Goal: Task Accomplishment & Management: Manage account settings

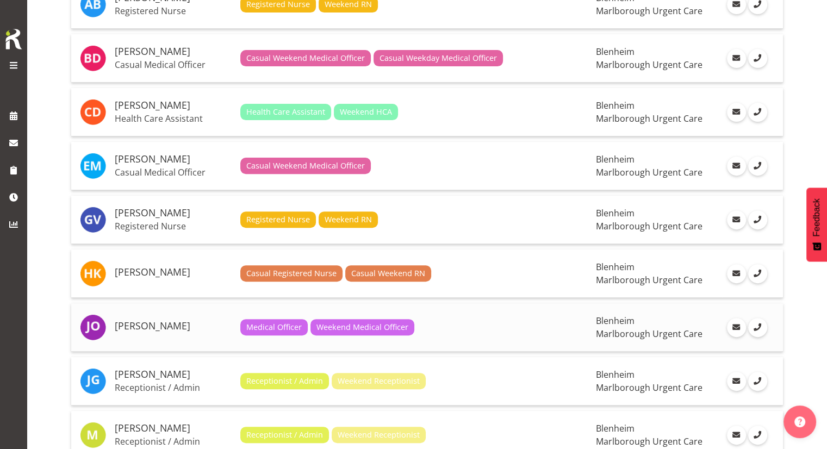
scroll to position [366, 0]
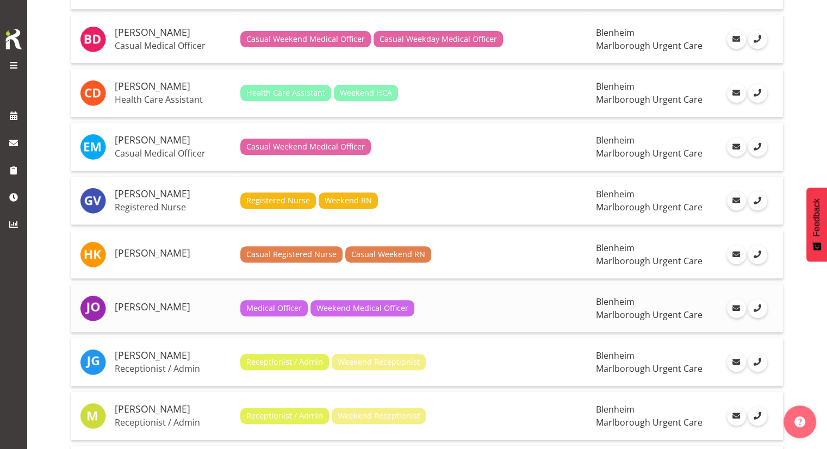
click at [421, 311] on div "Medical Officer Weekend Medical Officer" at bounding box center [414, 308] width 348 height 16
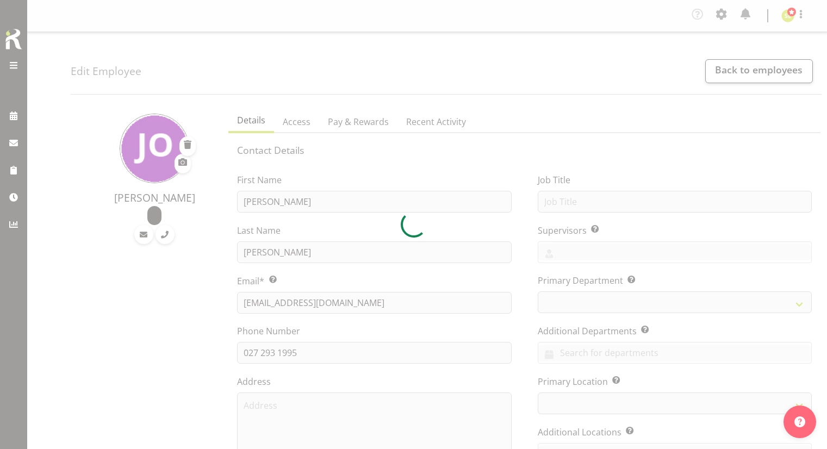
select select "TimelineWeek"
select select "925"
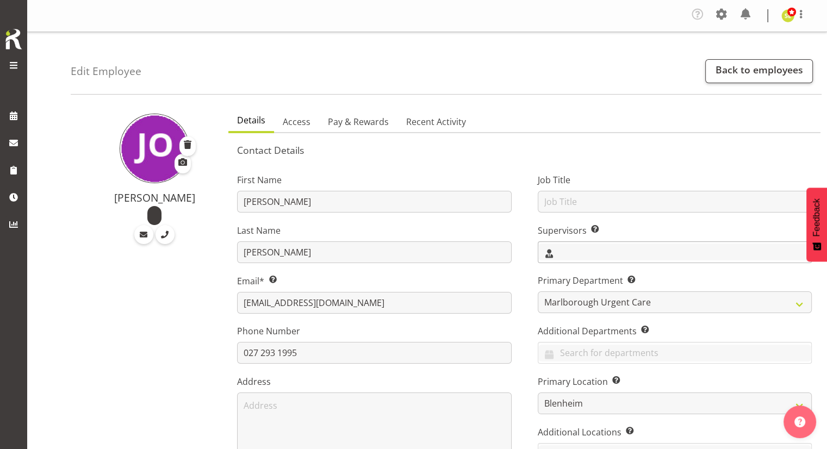
click at [603, 256] on input "text" at bounding box center [675, 252] width 273 height 17
click at [584, 289] on link "[PERSON_NAME]" at bounding box center [675, 299] width 273 height 20
click at [536, 315] on div "Job Title Supervisors Select the employee’s supervisors, or the person who is i…" at bounding box center [675, 327] width 300 height 339
click at [300, 127] on span "Access" at bounding box center [297, 121] width 28 height 13
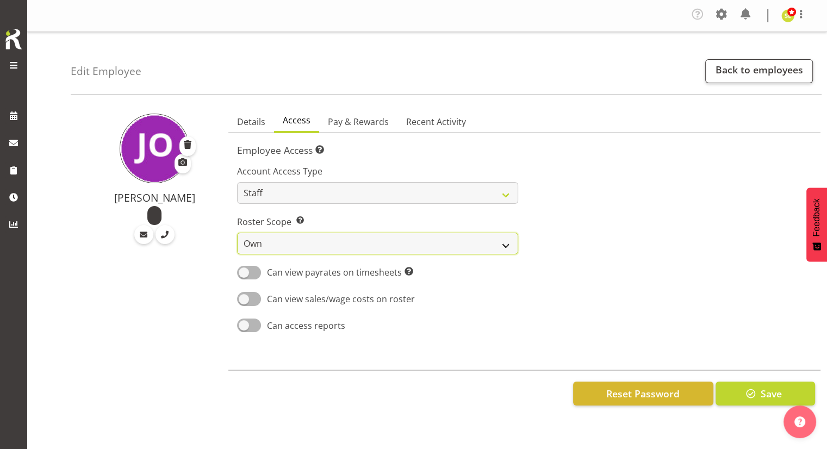
click at [341, 239] on select "Own Department Company" at bounding box center [377, 244] width 281 height 22
select select "department"
click at [237, 233] on select "Own Department Company" at bounding box center [377, 244] width 281 height 22
click at [365, 121] on span "Pay & Rewards" at bounding box center [358, 121] width 61 height 13
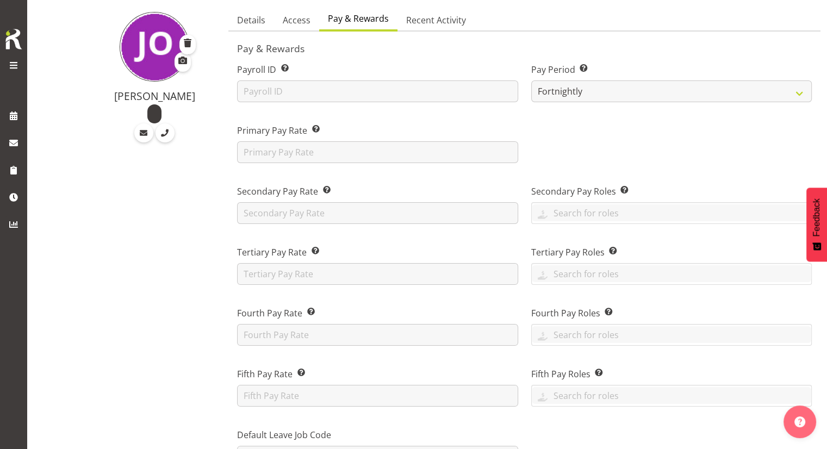
scroll to position [109, 0]
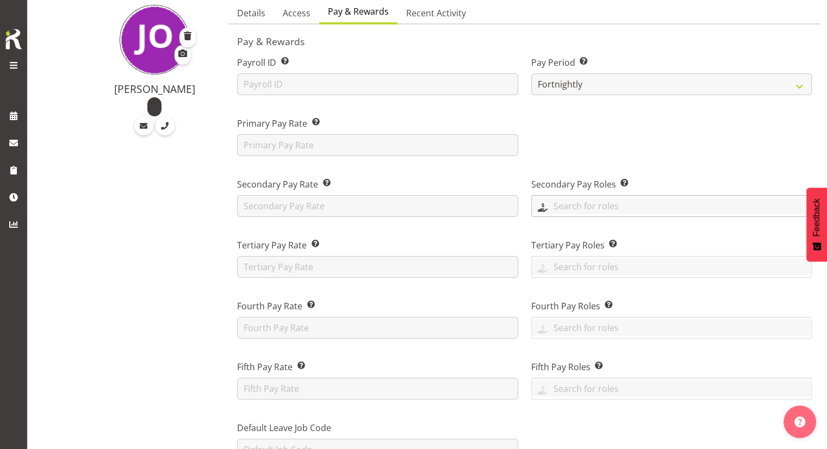
click at [563, 203] on input "text" at bounding box center [672, 205] width 280 height 17
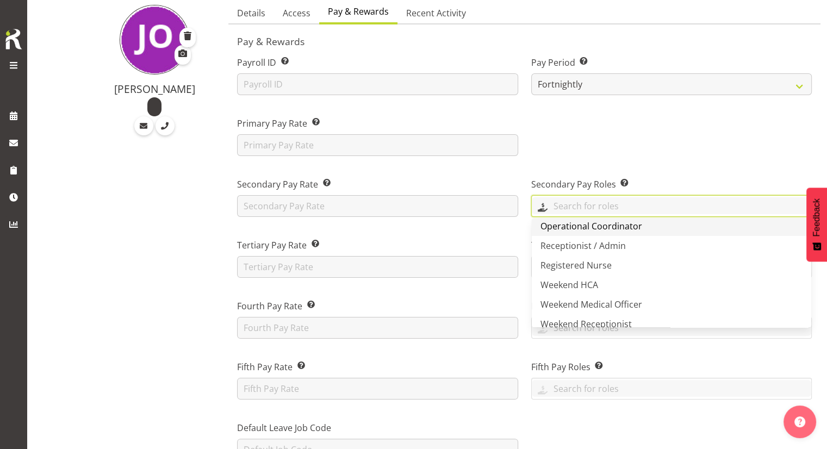
scroll to position [194, 0]
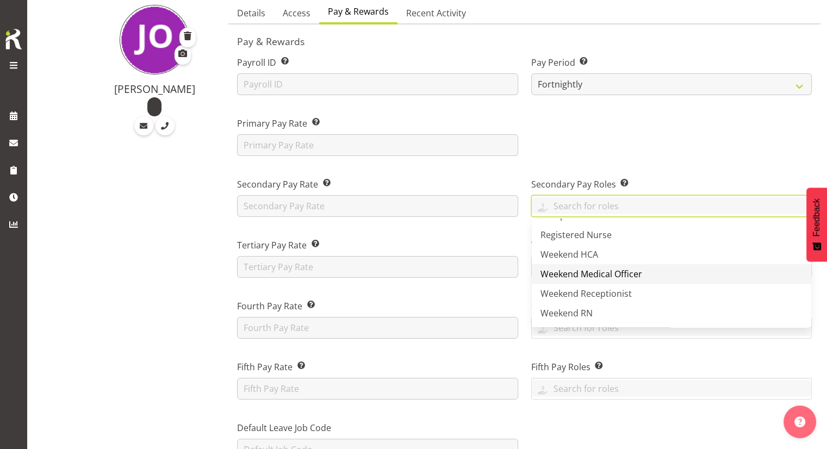
click at [584, 276] on span "Weekend Medical Officer" at bounding box center [592, 274] width 102 height 12
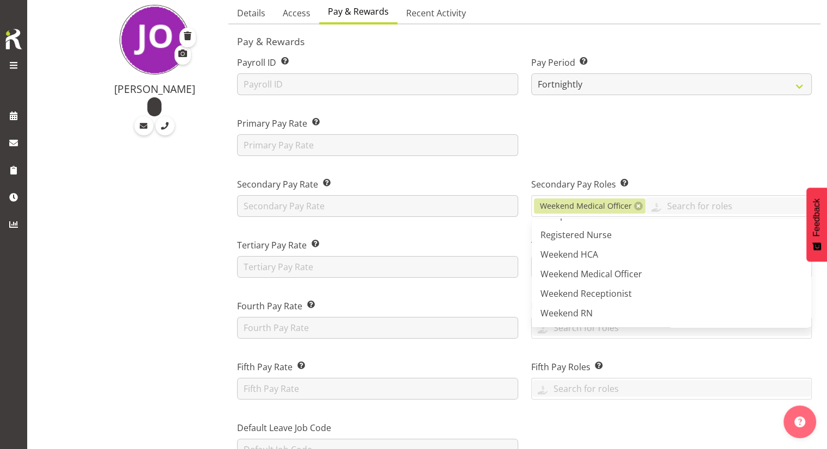
click at [550, 160] on div at bounding box center [672, 132] width 294 height 61
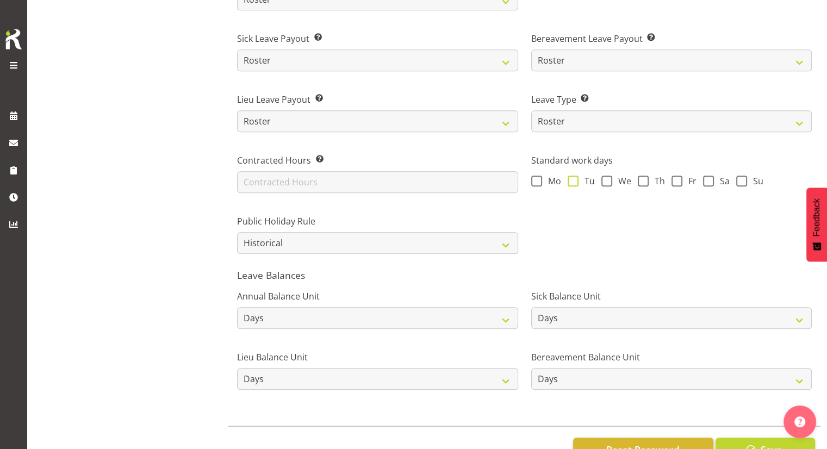
scroll to position [780, 0]
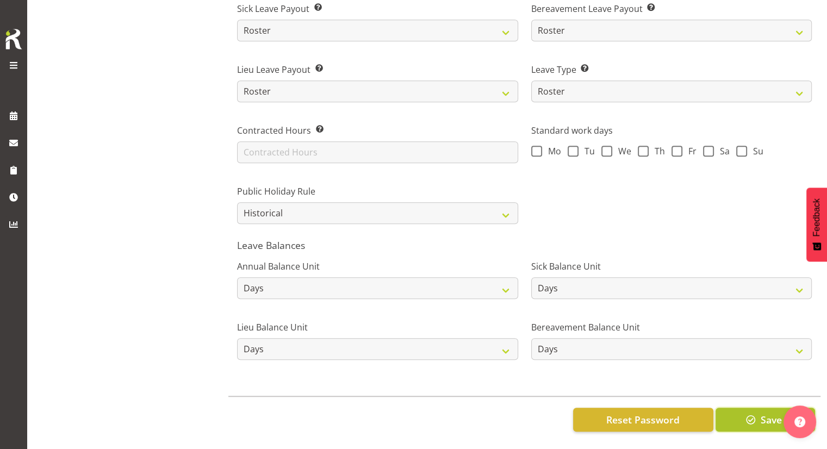
click at [744, 413] on span "button" at bounding box center [751, 420] width 14 height 14
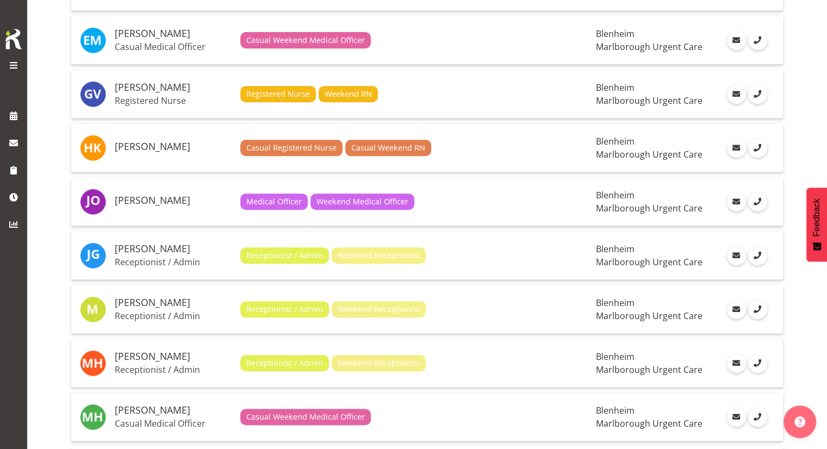
scroll to position [490, 0]
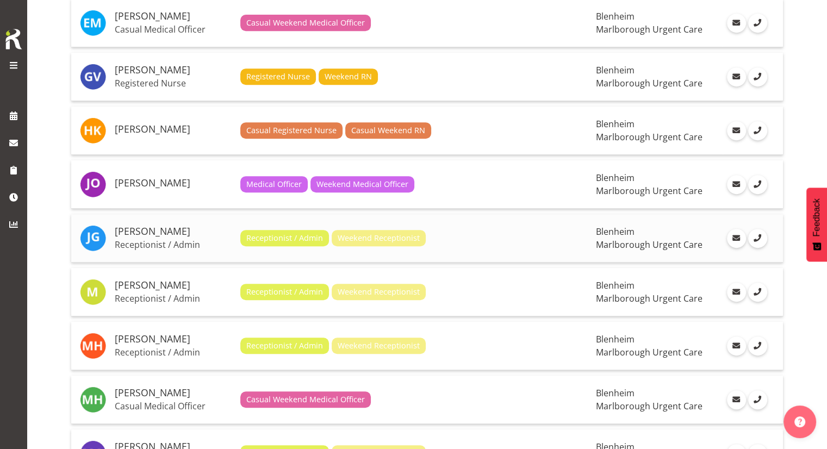
click at [392, 233] on span "Weekend Receptionist" at bounding box center [379, 238] width 82 height 12
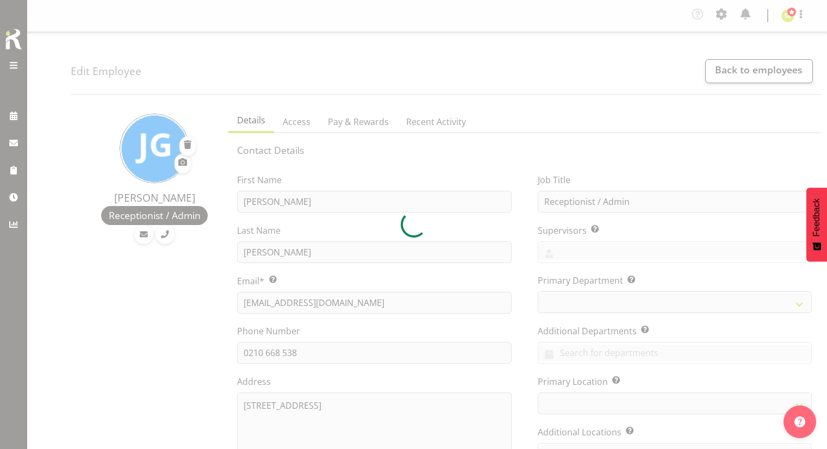
select select "TimelineWeek"
select select "company"
select select
select select "staff"
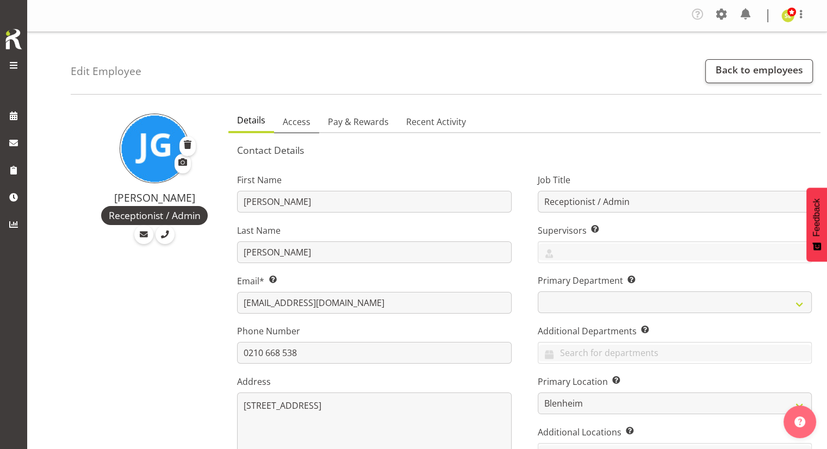
click at [302, 123] on span "Access" at bounding box center [297, 121] width 28 height 13
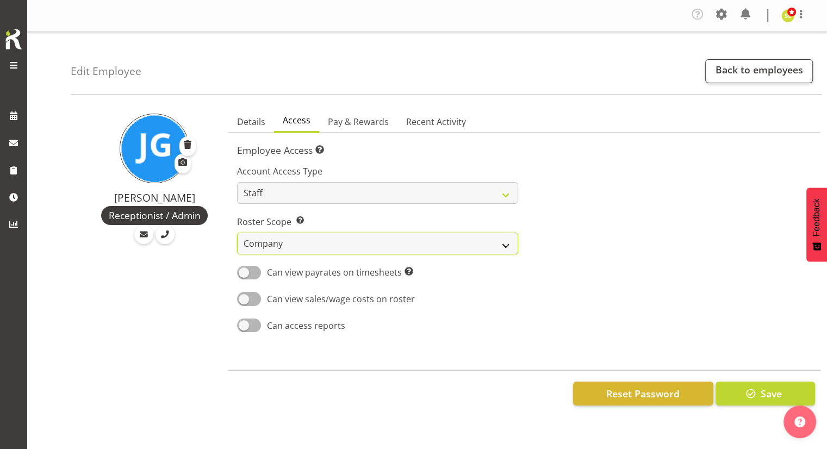
click at [366, 246] on select "Own Department Company" at bounding box center [377, 244] width 281 height 22
select select "department"
click at [237, 233] on select "Own Department Company" at bounding box center [377, 244] width 281 height 22
click at [263, 118] on span "Details" at bounding box center [251, 121] width 28 height 13
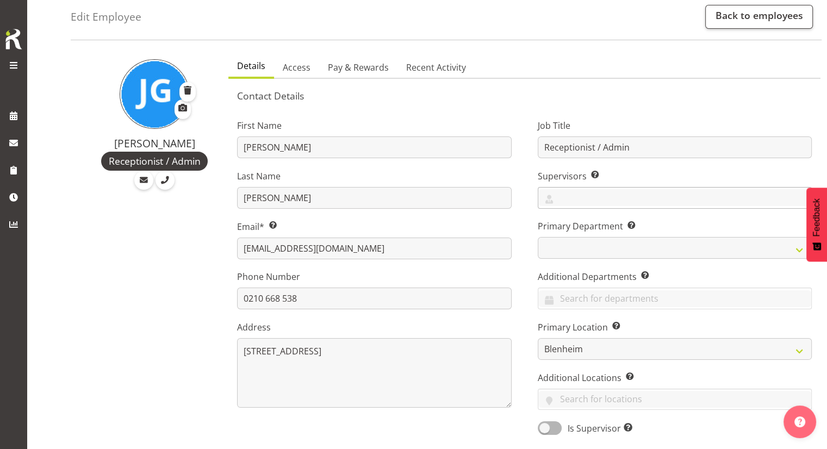
scroll to position [109, 0]
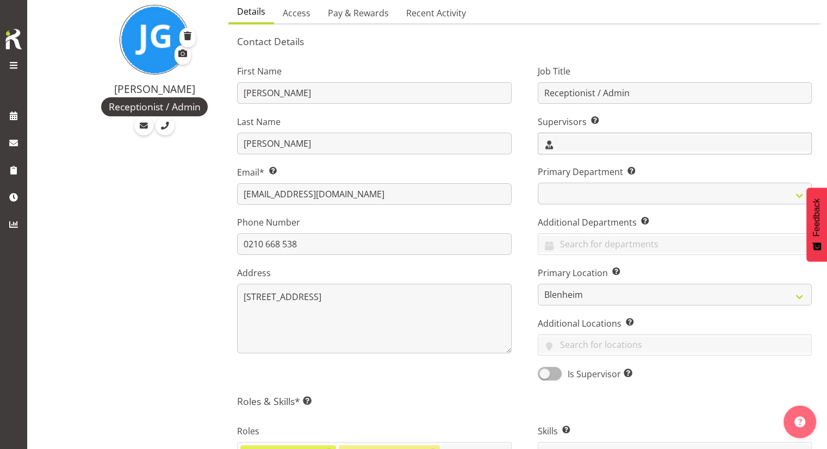
click at [571, 139] on input "text" at bounding box center [675, 143] width 273 height 17
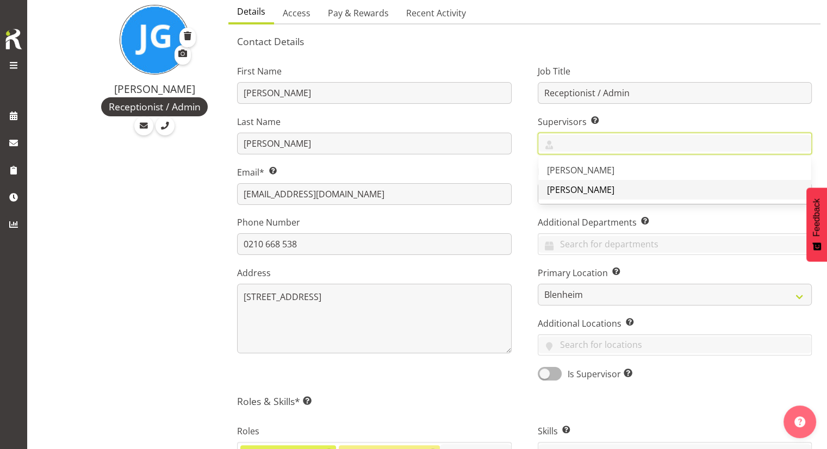
click at [583, 188] on span "[PERSON_NAME]" at bounding box center [580, 190] width 67 height 12
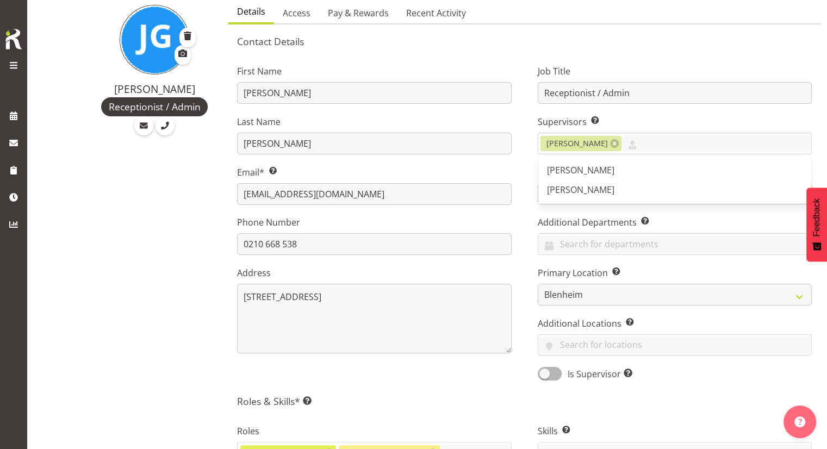
click at [531, 223] on div "Job Title Receptionist / Admin Supervisors Select the employee’s supervisors, o…" at bounding box center [675, 219] width 300 height 339
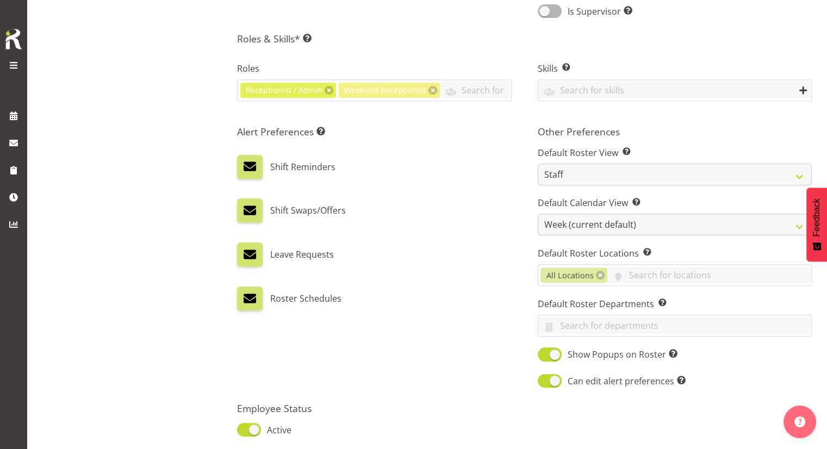
scroll to position [490, 0]
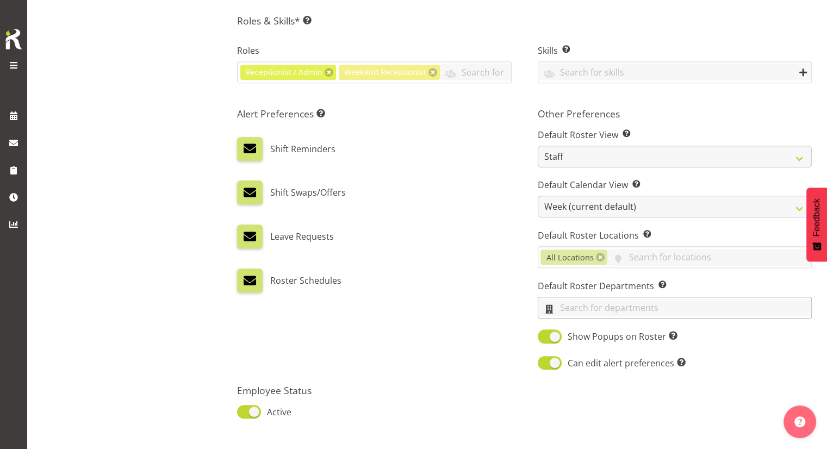
click at [576, 305] on input "text" at bounding box center [675, 307] width 273 height 17
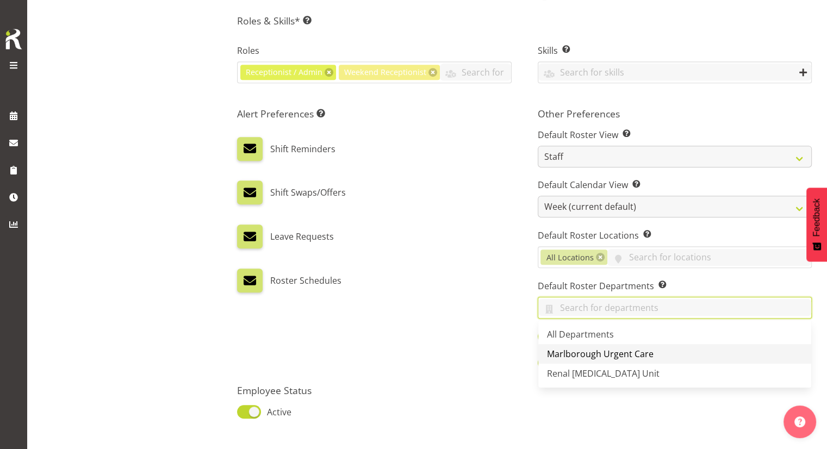
click at [582, 348] on span "Marlborough Urgent Care" at bounding box center [600, 354] width 107 height 12
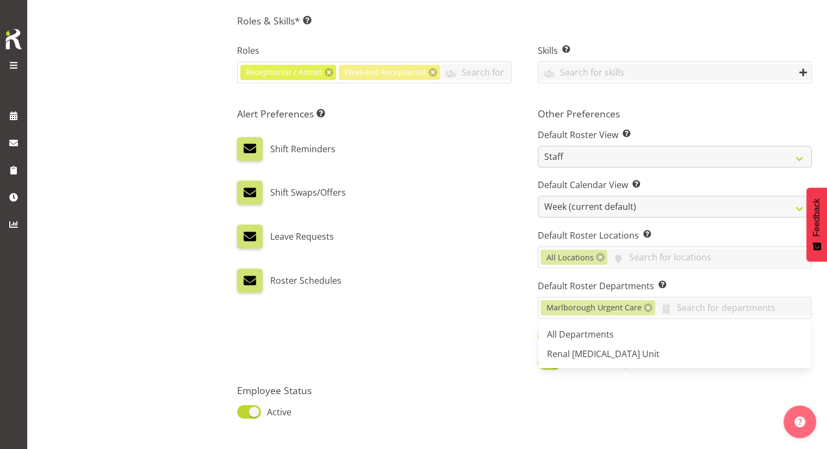
click at [477, 288] on div "Roster Schedules" at bounding box center [374, 281] width 274 height 24
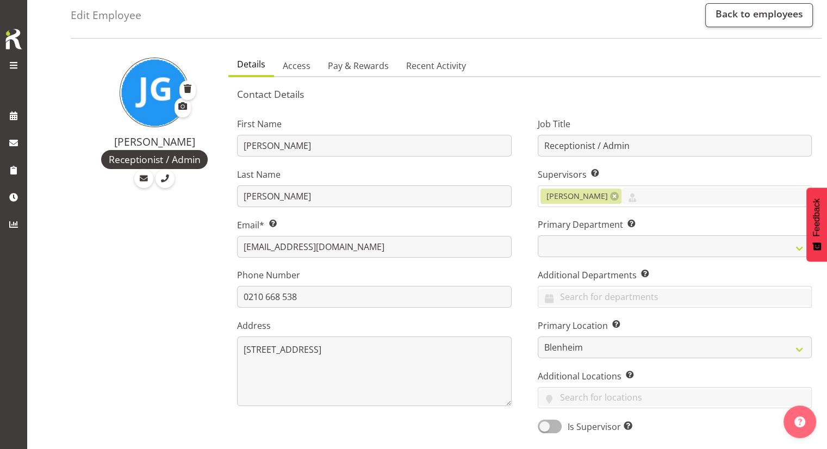
scroll to position [0, 0]
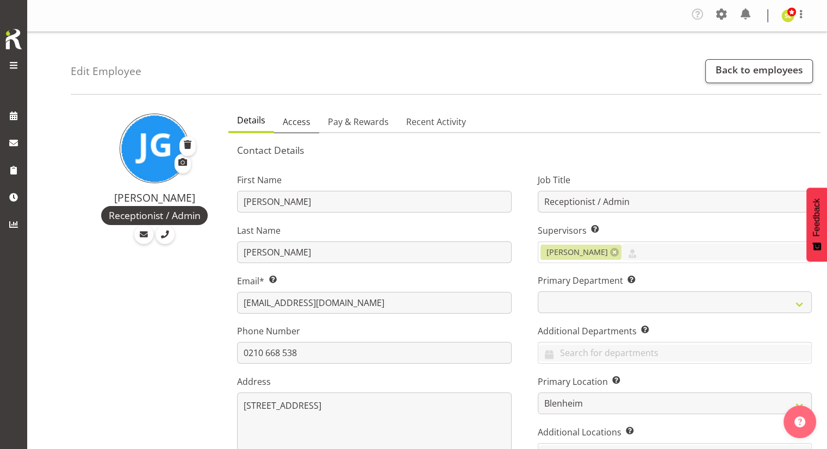
click at [300, 129] on link "Access" at bounding box center [296, 122] width 45 height 23
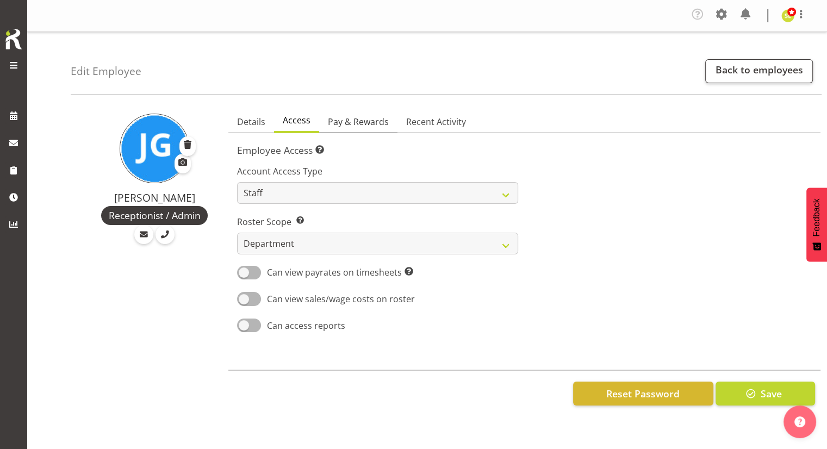
click at [356, 132] on link "Pay & Rewards" at bounding box center [358, 122] width 78 height 23
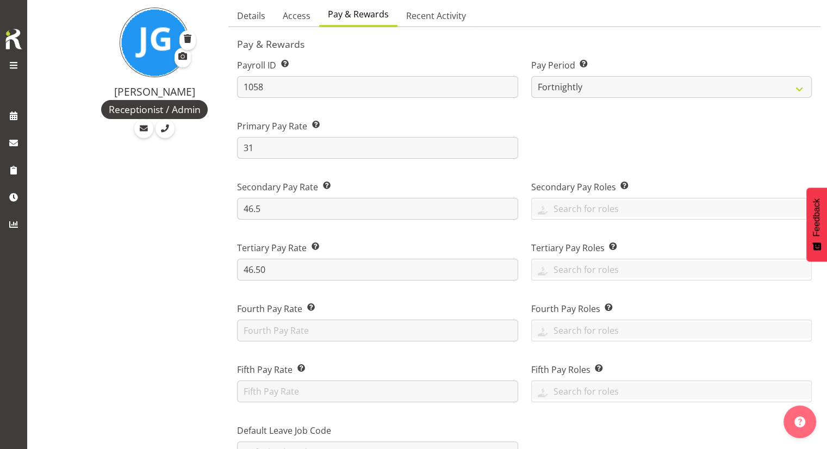
scroll to position [109, 0]
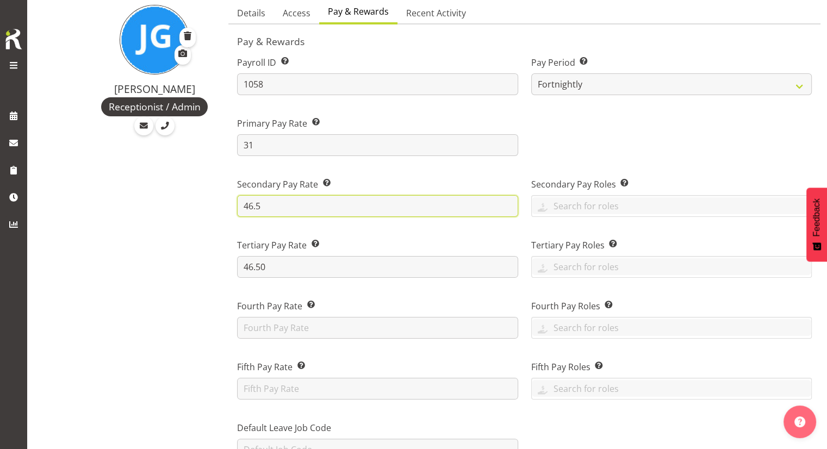
drag, startPoint x: 328, startPoint y: 205, endPoint x: 220, endPoint y: 205, distance: 107.7
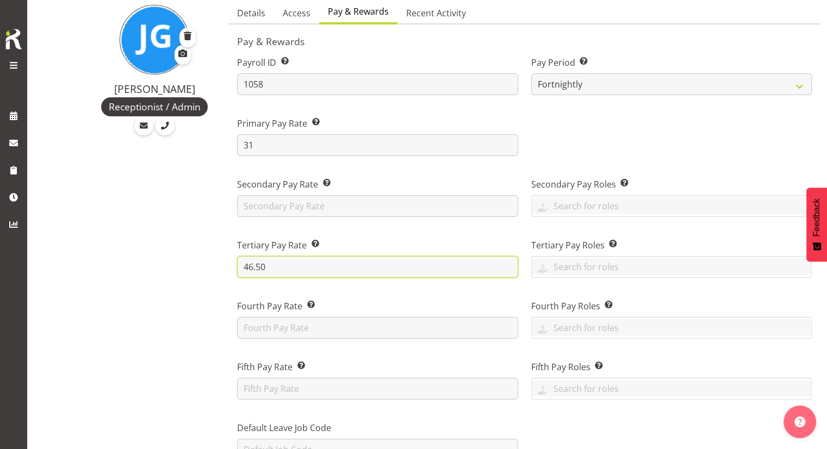
click at [295, 260] on input "46.50" at bounding box center [377, 267] width 281 height 22
drag, startPoint x: 246, startPoint y: 259, endPoint x: 211, endPoint y: 260, distance: 35.4
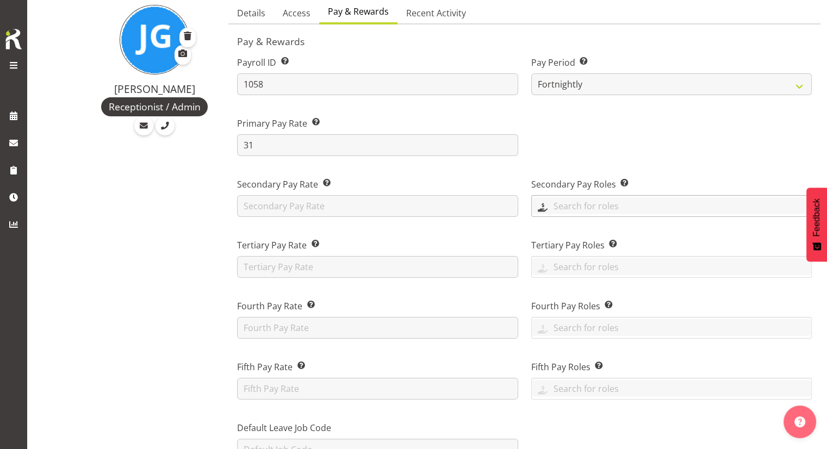
click at [577, 205] on input "text" at bounding box center [672, 205] width 280 height 17
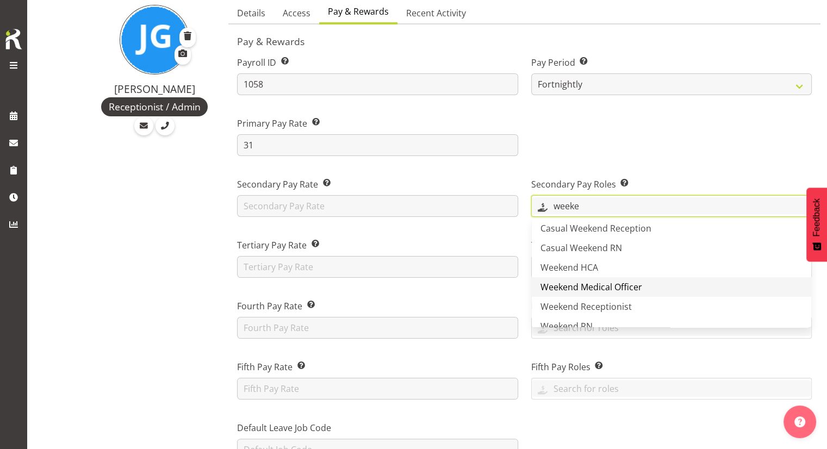
scroll to position [37, 0]
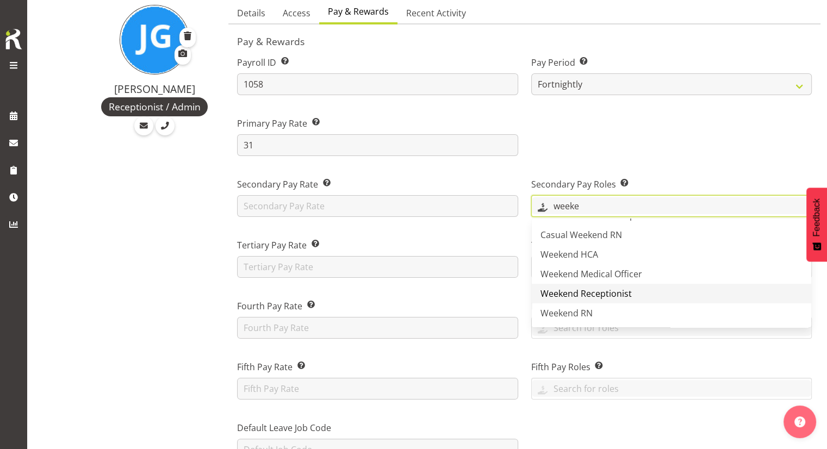
type input "weeke"
click at [614, 288] on span "Weekend Receptionist" at bounding box center [586, 294] width 91 height 12
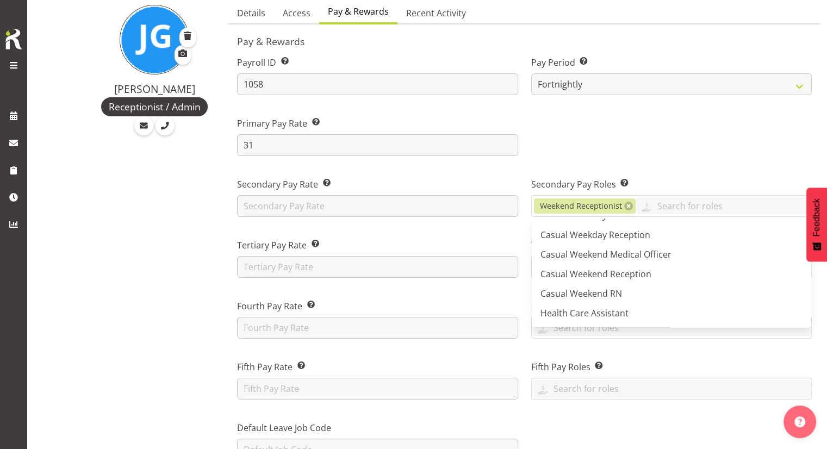
click at [673, 159] on div at bounding box center [672, 132] width 294 height 61
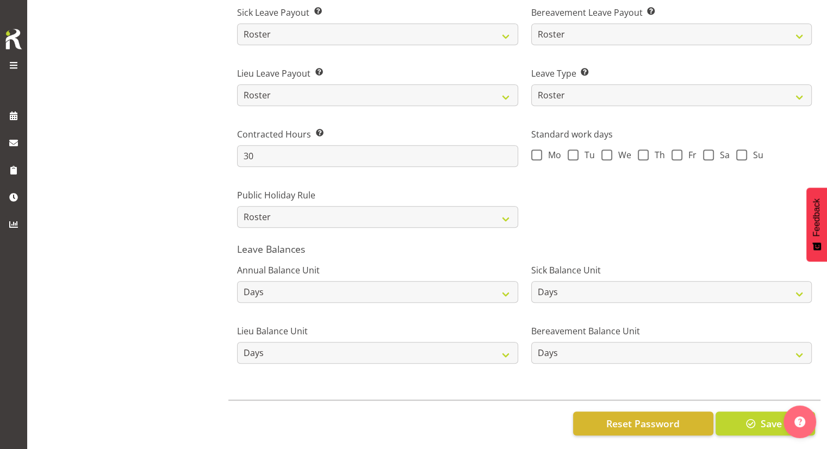
scroll to position [780, 0]
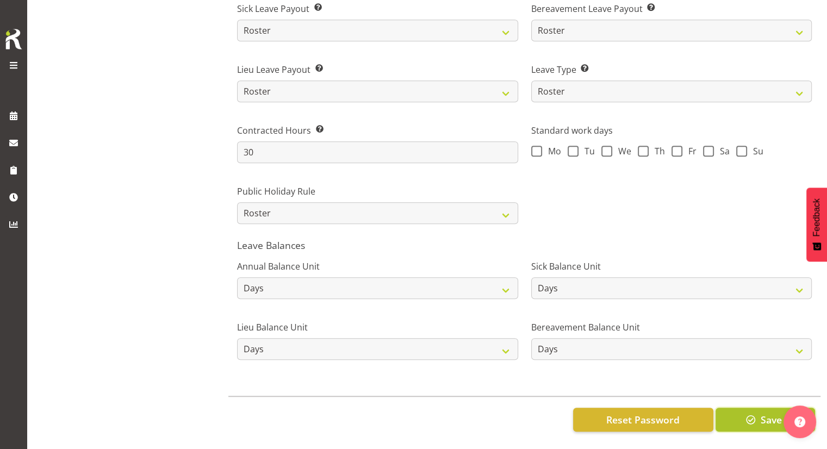
click at [740, 409] on button "Save" at bounding box center [766, 420] width 100 height 24
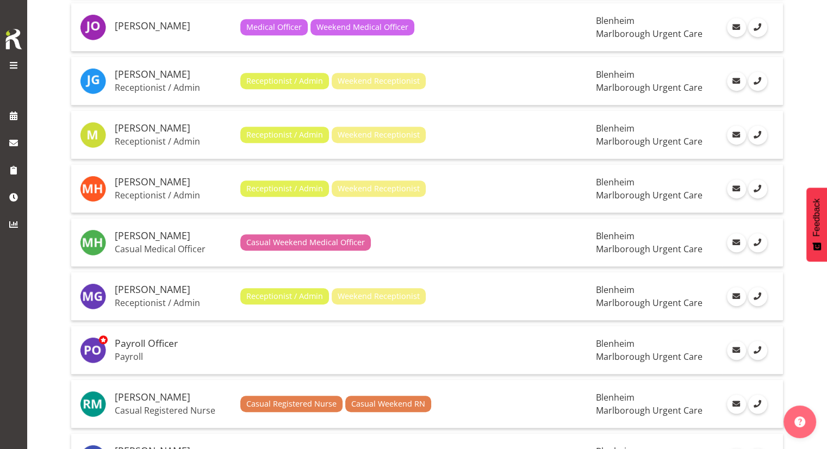
scroll to position [653, 0]
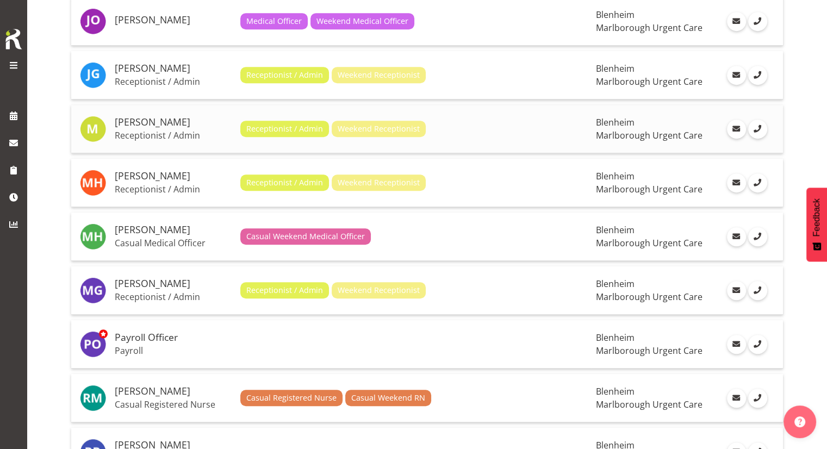
click at [459, 123] on div "Receptionist / Admin Weekend Receptionist" at bounding box center [414, 129] width 348 height 16
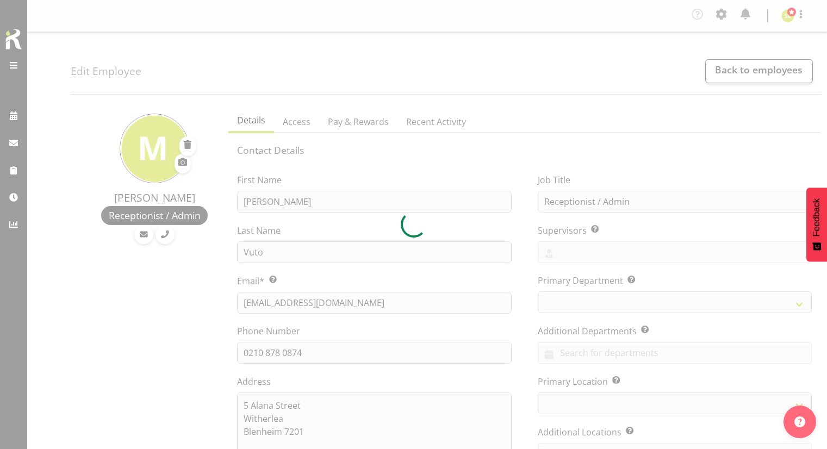
select select "TimelineWeek"
select select
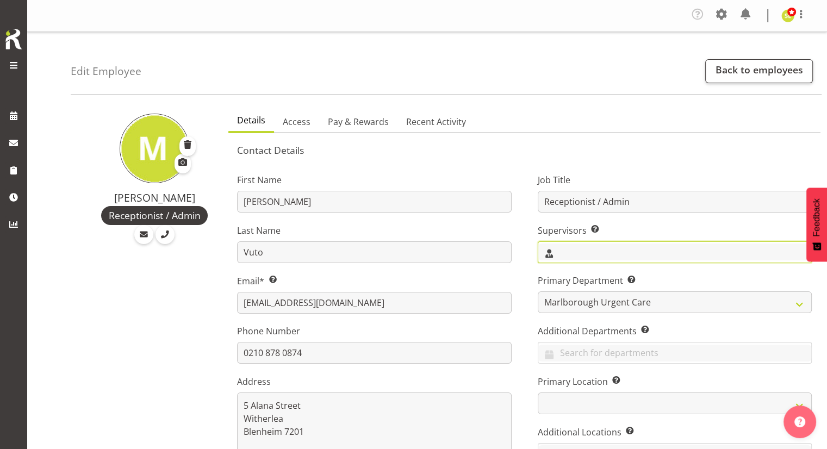
click at [569, 245] on input "text" at bounding box center [675, 252] width 273 height 17
click at [573, 299] on span "[PERSON_NAME]" at bounding box center [580, 299] width 67 height 12
click at [533, 296] on div "Job Title Receptionist / Admin Supervisors Select the employee’s supervisors, o…" at bounding box center [675, 327] width 300 height 339
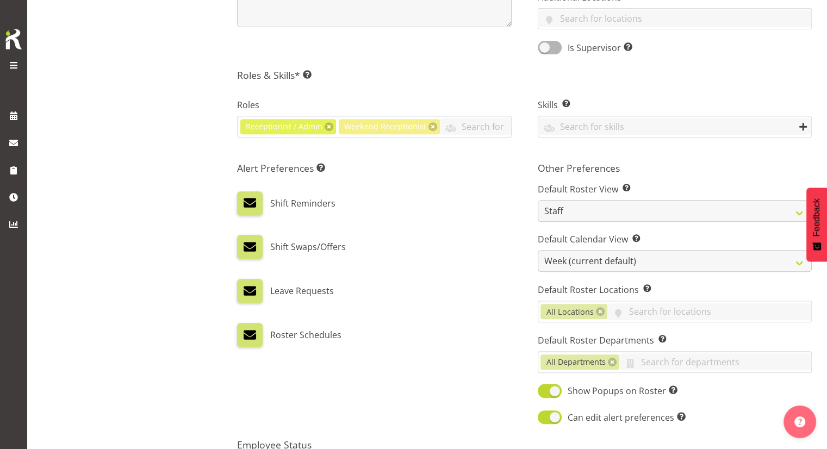
scroll to position [490, 0]
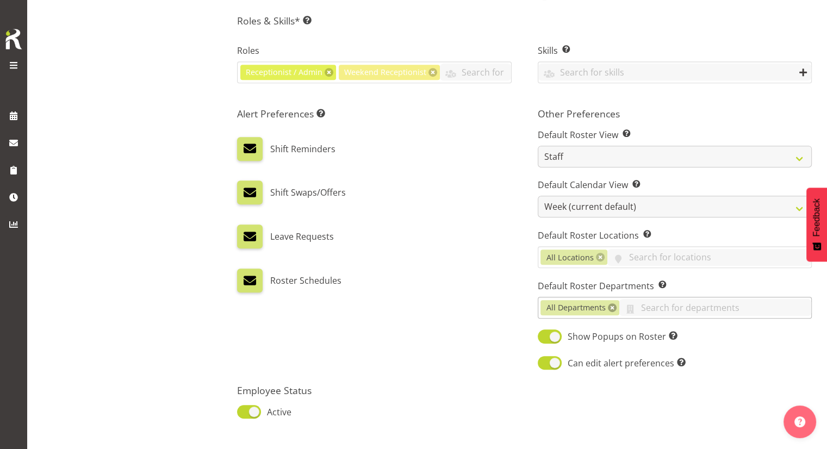
click at [615, 304] on link at bounding box center [612, 308] width 9 height 9
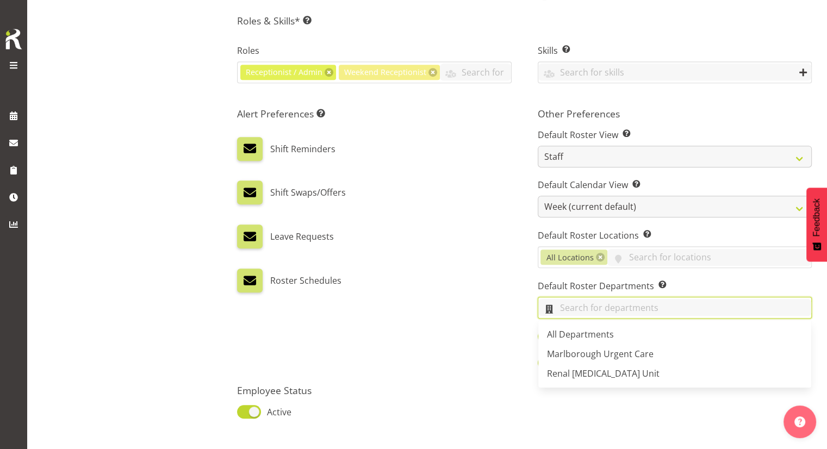
click at [604, 307] on input "text" at bounding box center [675, 307] width 273 height 17
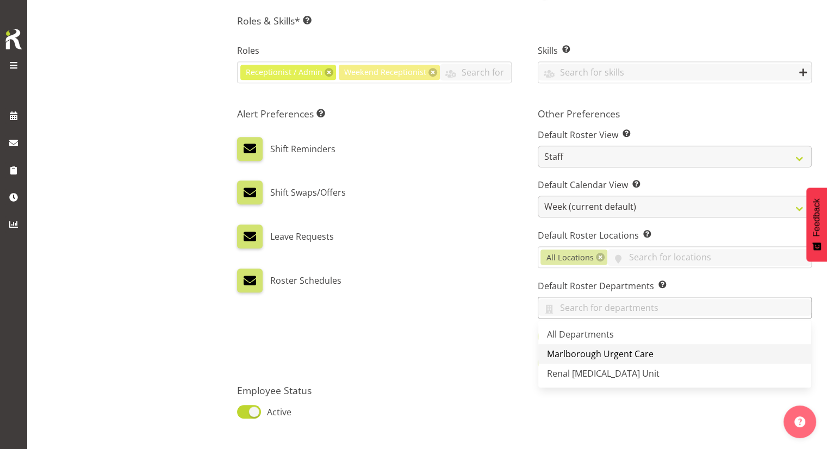
click at [600, 351] on span "Marlborough Urgent Care" at bounding box center [600, 354] width 107 height 12
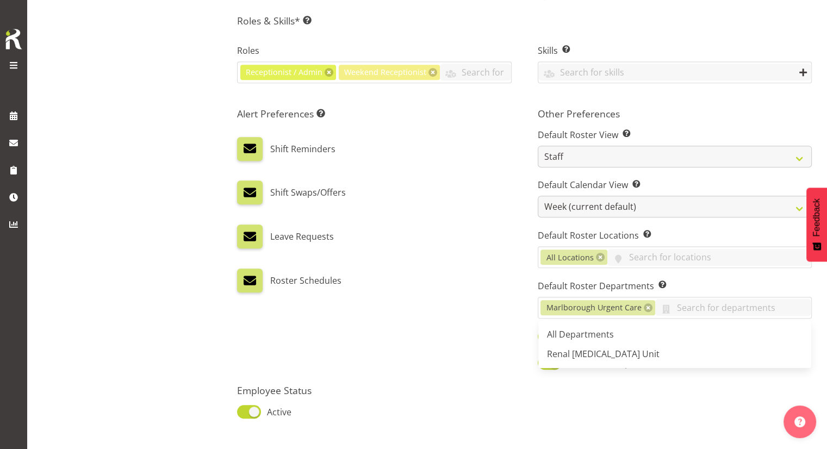
click at [464, 275] on div "Roster Schedules" at bounding box center [374, 281] width 274 height 24
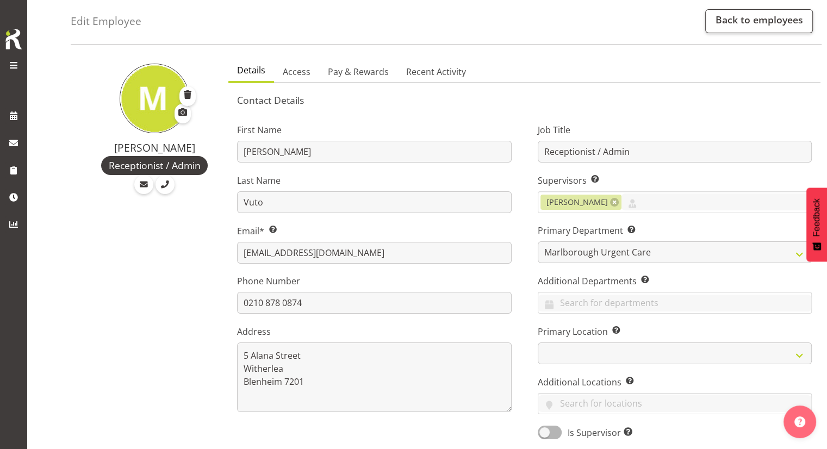
scroll to position [0, 0]
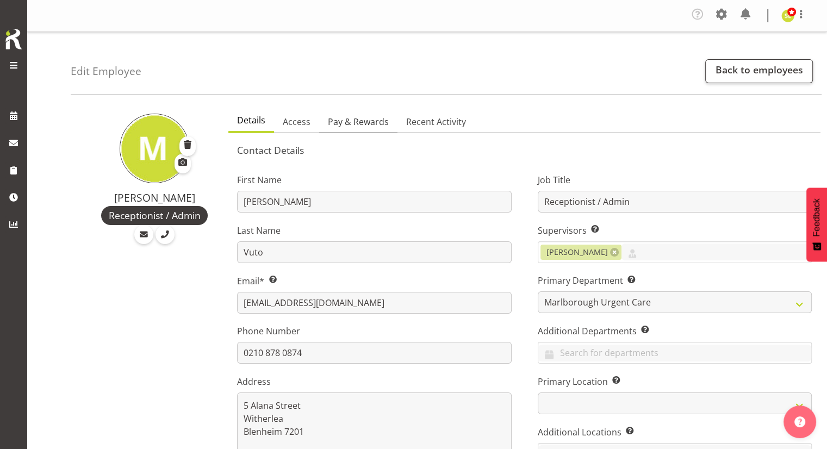
click at [357, 124] on span "Pay & Rewards" at bounding box center [358, 121] width 61 height 13
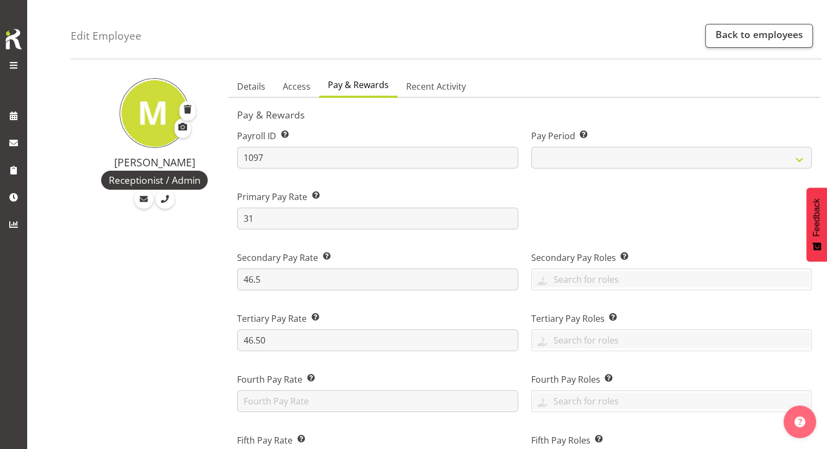
scroll to position [54, 0]
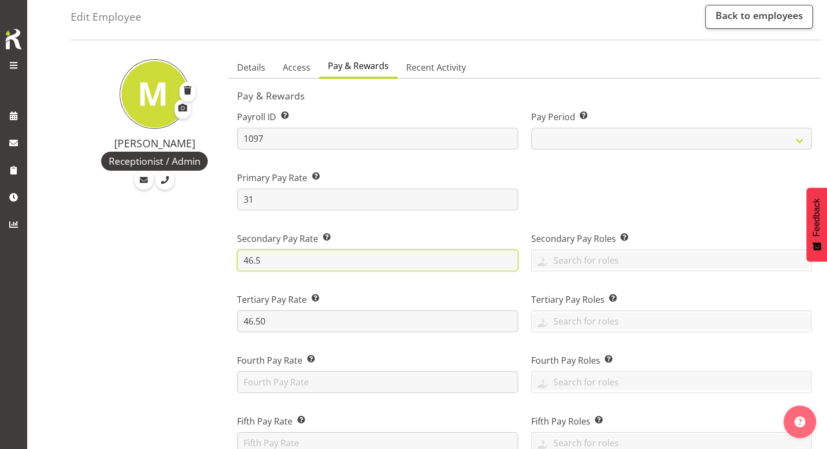
drag, startPoint x: 300, startPoint y: 255, endPoint x: 207, endPoint y: 262, distance: 93.3
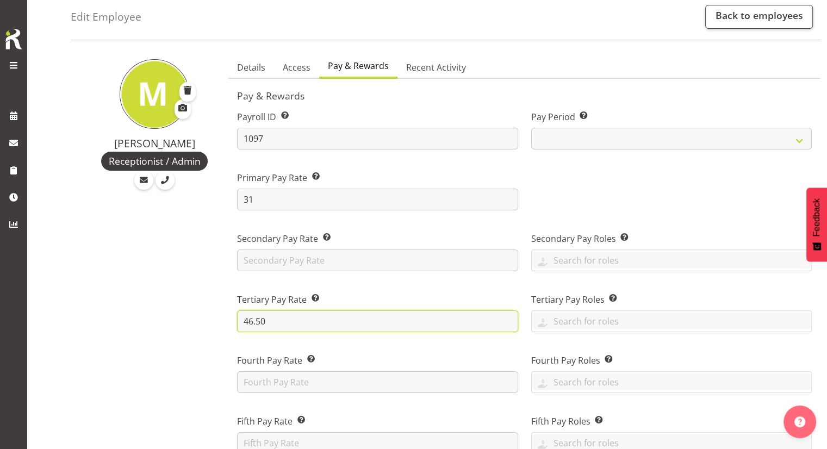
drag, startPoint x: 281, startPoint y: 314, endPoint x: 225, endPoint y: 318, distance: 56.7
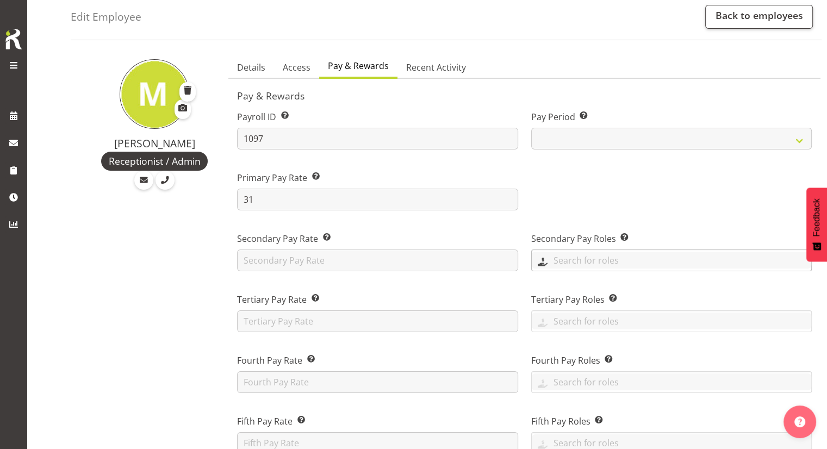
click at [637, 262] on input "text" at bounding box center [672, 260] width 280 height 17
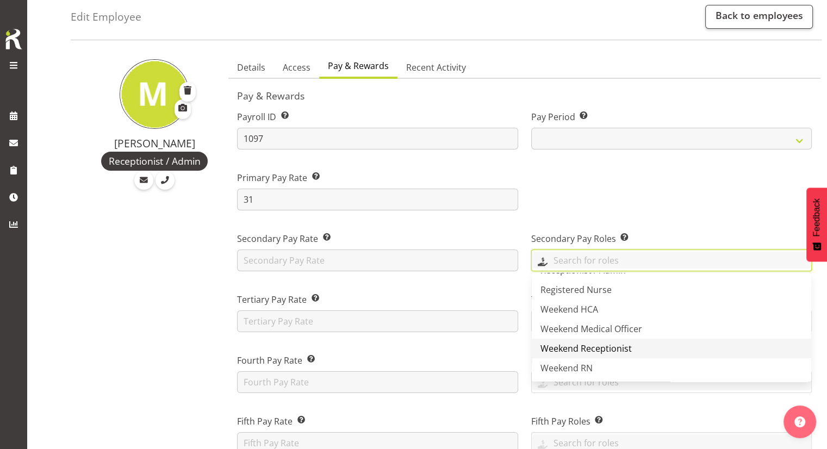
scroll to position [194, 0]
click at [637, 342] on link "Weekend Receptionist" at bounding box center [672, 348] width 280 height 20
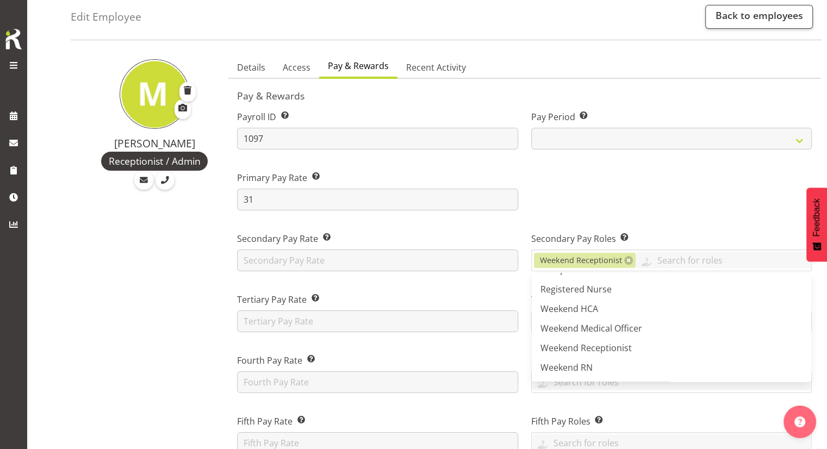
click at [586, 205] on div at bounding box center [672, 186] width 294 height 61
click at [301, 64] on span "Access" at bounding box center [297, 67] width 28 height 13
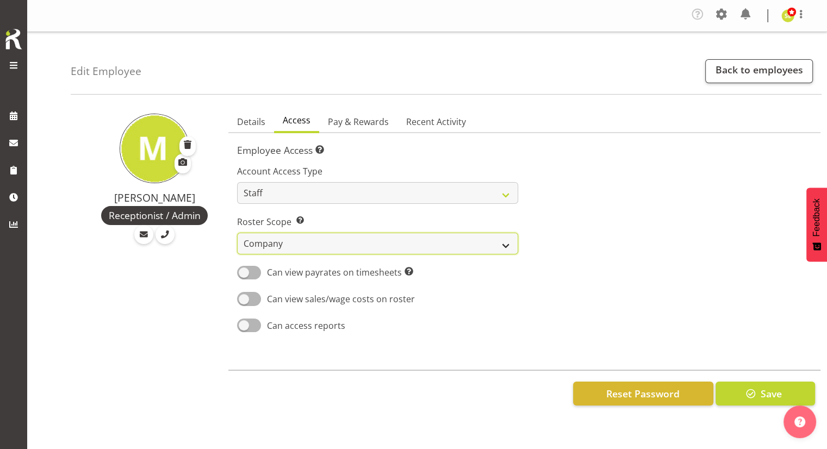
click at [307, 241] on select "Own Department Company" at bounding box center [377, 244] width 281 height 22
select select "department"
click at [237, 233] on select "Own Department Company" at bounding box center [377, 244] width 281 height 22
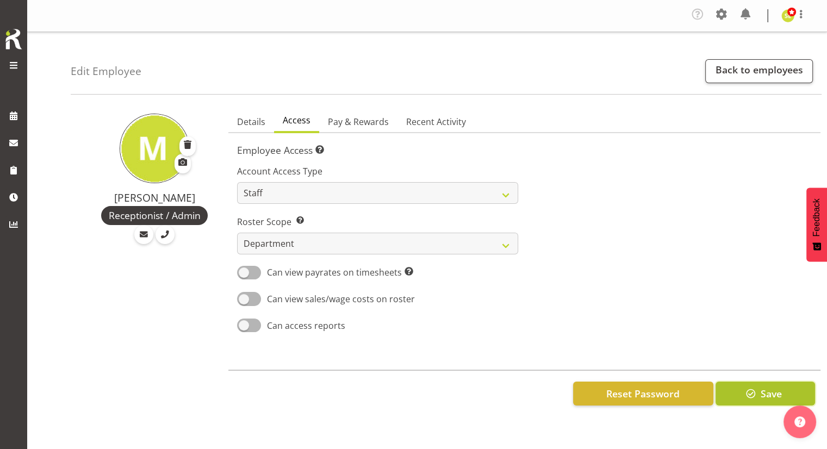
click at [768, 394] on span "Save" at bounding box center [771, 394] width 21 height 14
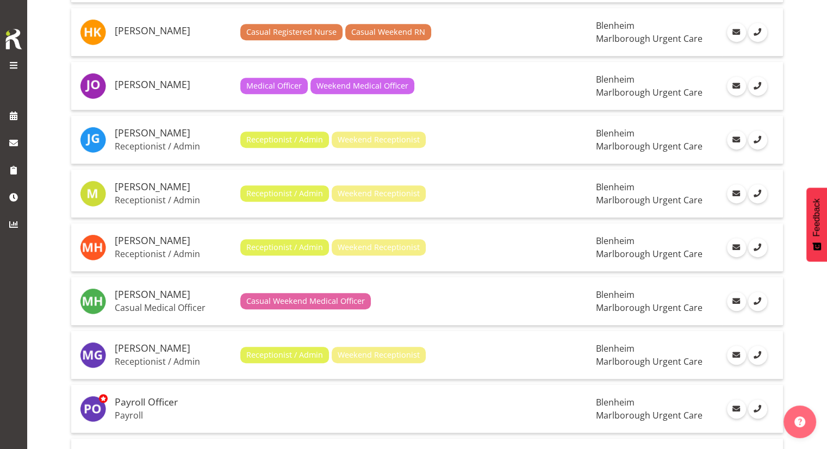
scroll to position [598, 0]
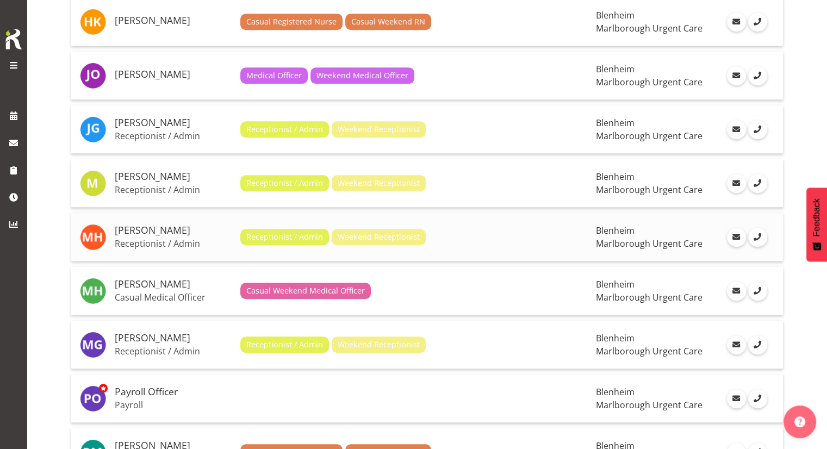
click at [471, 236] on div "Receptionist / Admin Weekend Receptionist" at bounding box center [414, 237] width 348 height 16
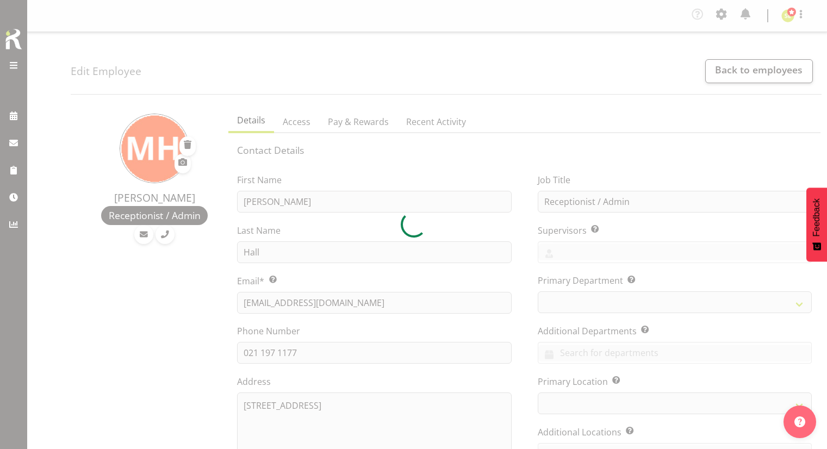
select select "TimelineWeek"
select select
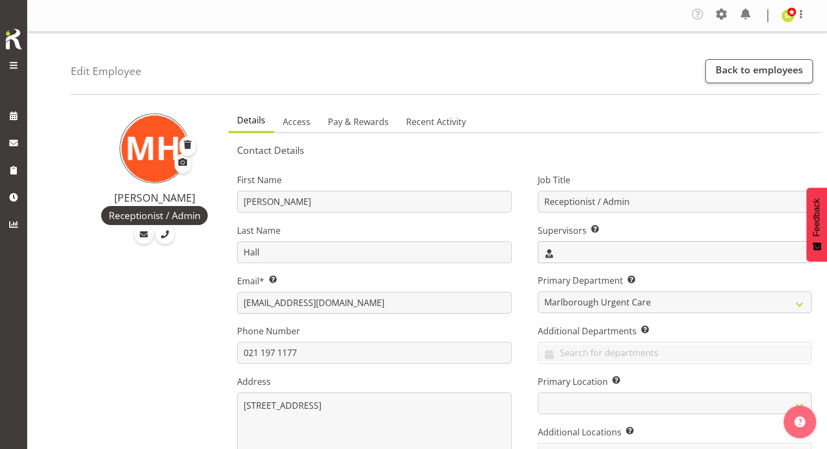
click at [574, 250] on input "text" at bounding box center [675, 252] width 273 height 17
click at [566, 299] on span "[PERSON_NAME]" at bounding box center [580, 299] width 67 height 12
click at [527, 298] on div "Job Title Receptionist / Admin Supervisors Select the employee’s supervisors, o…" at bounding box center [675, 327] width 300 height 339
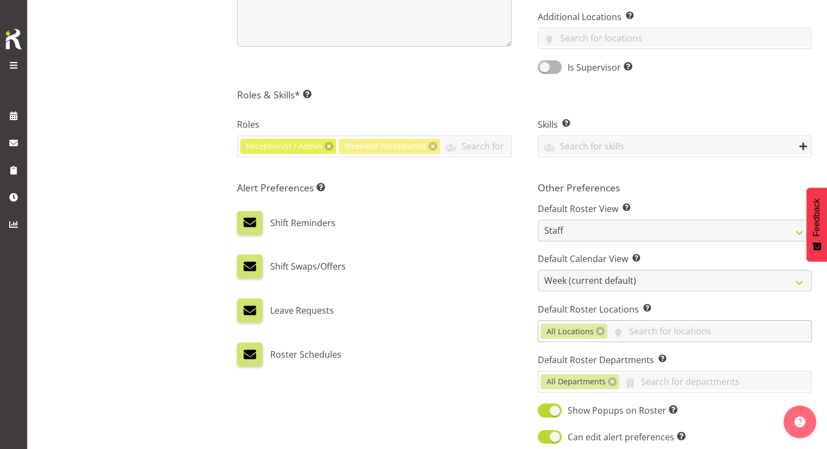
scroll to position [435, 0]
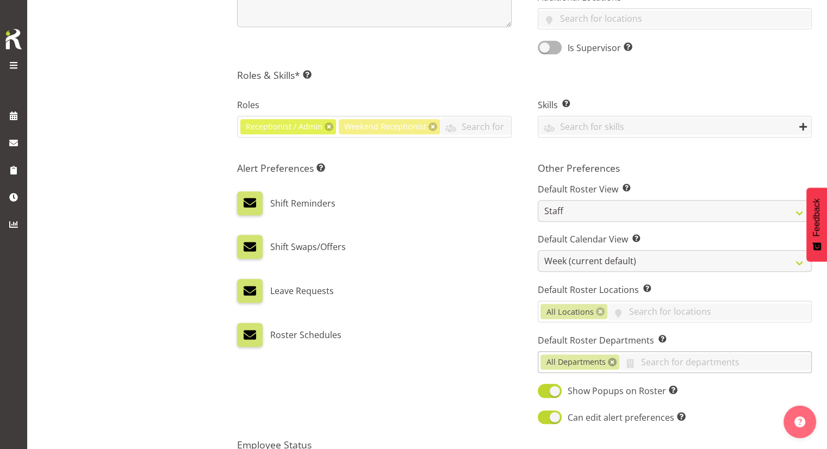
click at [613, 360] on link at bounding box center [612, 362] width 9 height 9
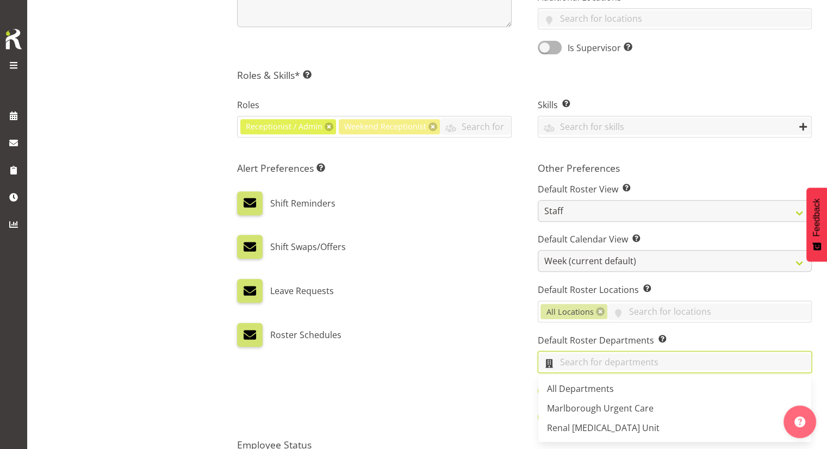
click at [613, 360] on input "text" at bounding box center [675, 362] width 273 height 17
click at [587, 403] on span "Marlborough Urgent Care" at bounding box center [600, 409] width 107 height 12
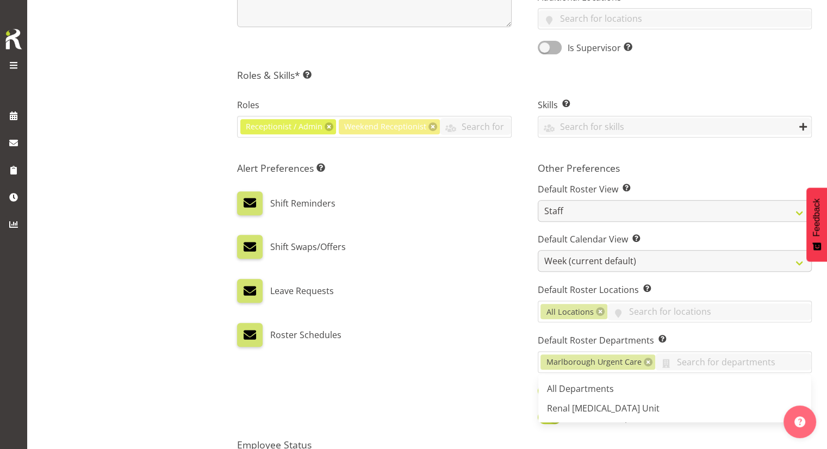
click at [468, 296] on div "Leave Requests" at bounding box center [374, 291] width 274 height 24
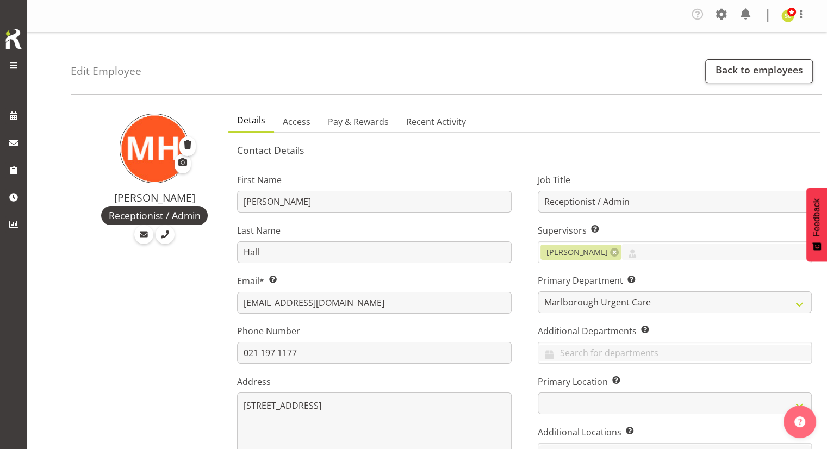
scroll to position [0, 0]
click at [306, 116] on span "Access" at bounding box center [297, 121] width 28 height 13
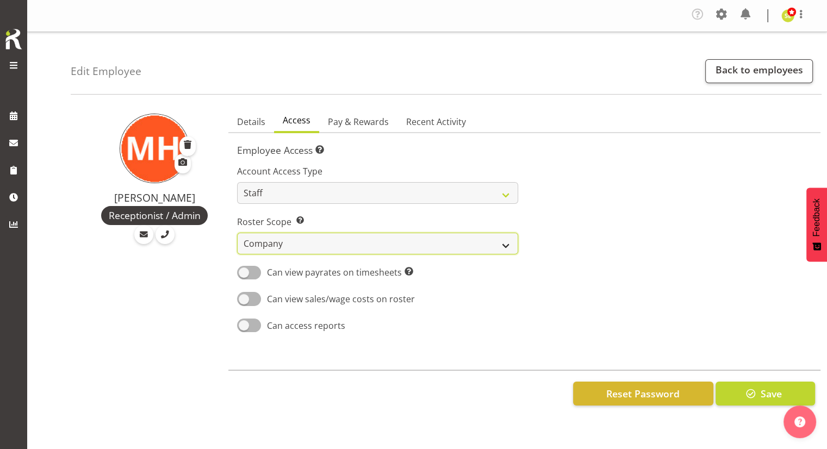
click at [354, 244] on select "Own Department Company" at bounding box center [377, 244] width 281 height 22
select select "department"
click at [237, 233] on select "Own Department Company" at bounding box center [377, 244] width 281 height 22
click at [353, 122] on span "Pay & Rewards" at bounding box center [358, 121] width 61 height 13
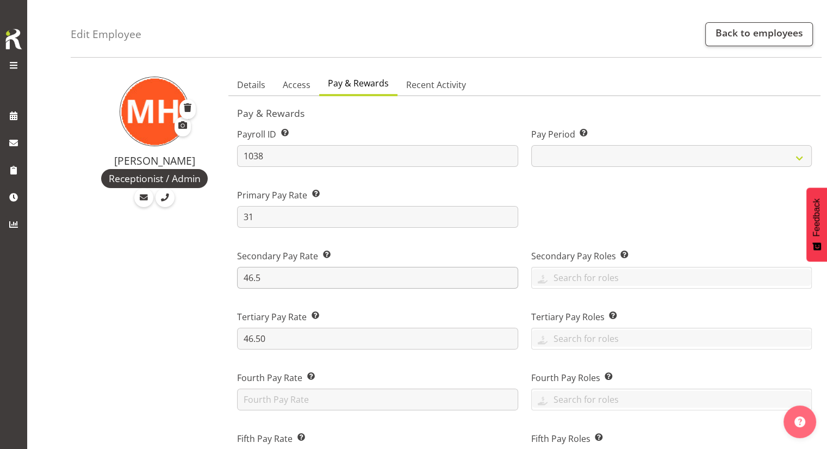
scroll to position [54, 0]
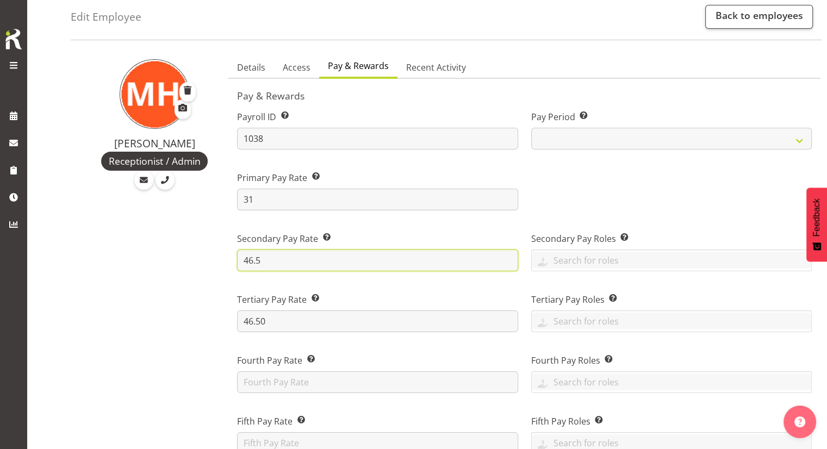
drag, startPoint x: 326, startPoint y: 264, endPoint x: 217, endPoint y: 261, distance: 108.9
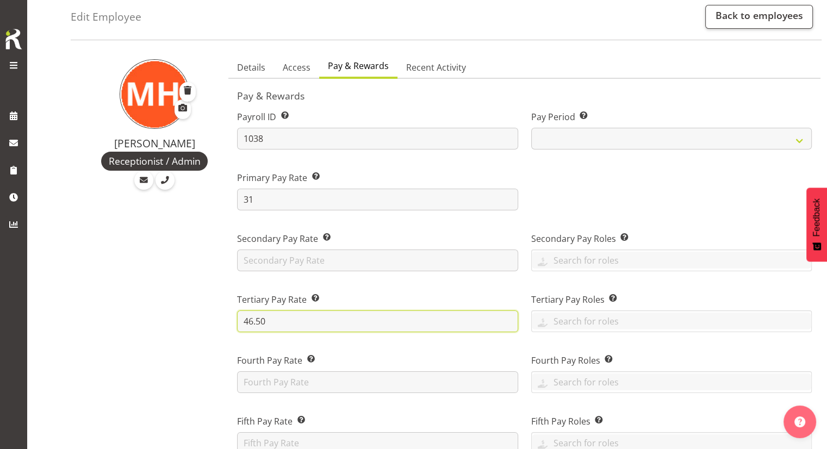
drag, startPoint x: 282, startPoint y: 317, endPoint x: 205, endPoint y: 317, distance: 77.8
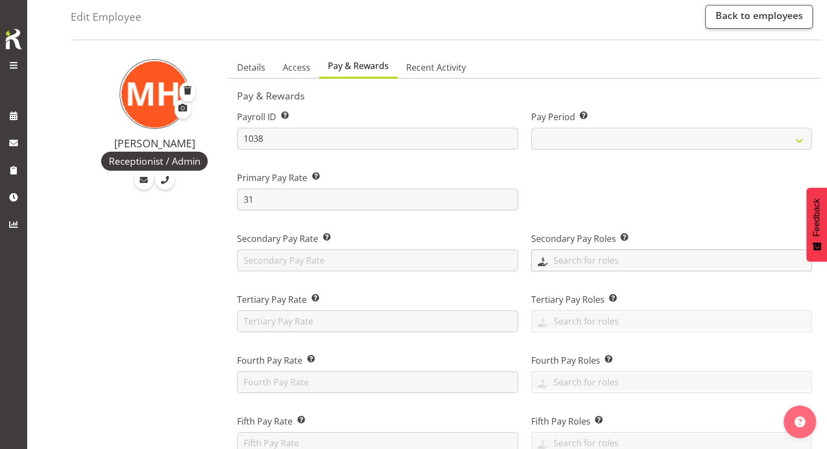
click at [598, 264] on input "text" at bounding box center [672, 260] width 280 height 17
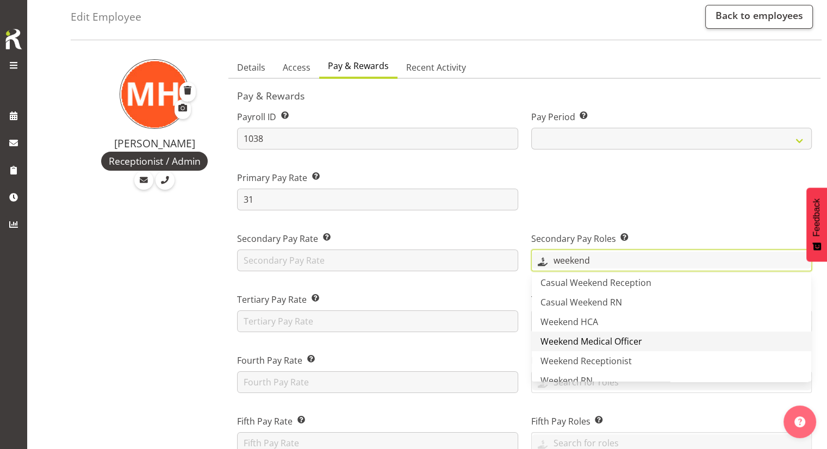
scroll to position [37, 0]
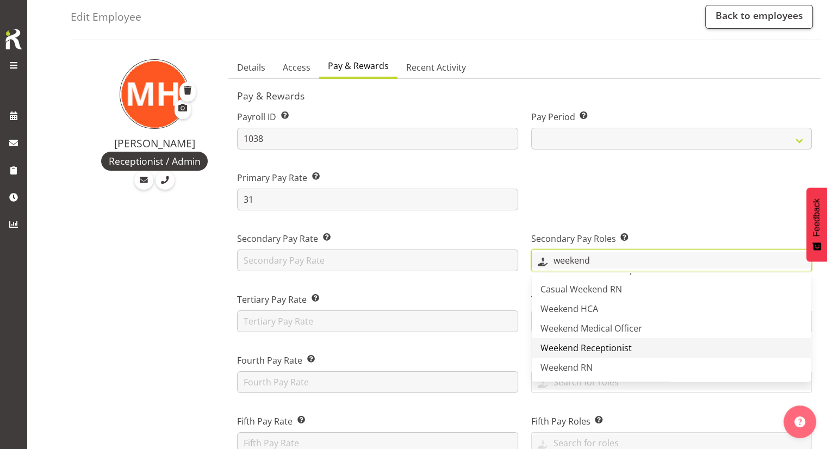
type input "weekend"
drag, startPoint x: 663, startPoint y: 352, endPoint x: 661, endPoint y: 344, distance: 7.8
click at [663, 351] on link "Weekend Receptionist" at bounding box center [672, 348] width 280 height 20
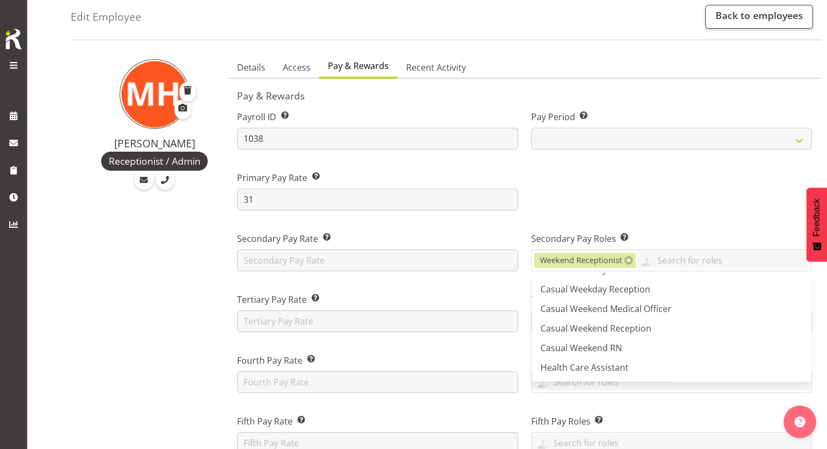
click at [653, 203] on div at bounding box center [672, 186] width 294 height 61
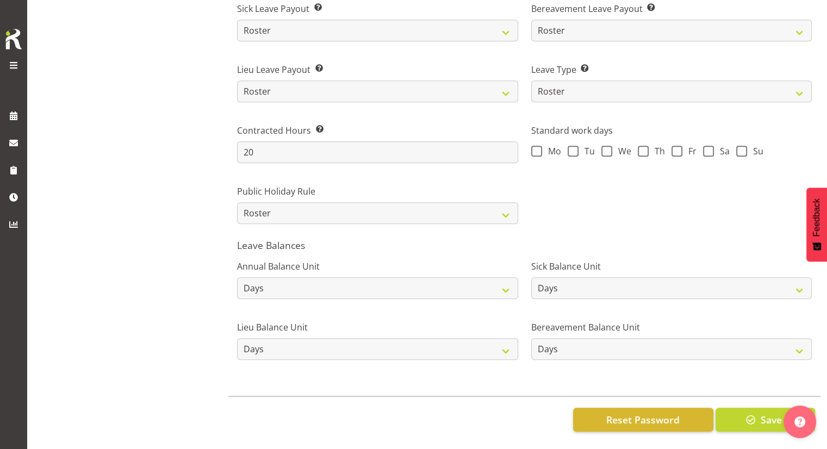
scroll to position [780, 0]
click at [745, 413] on span "button" at bounding box center [751, 420] width 14 height 14
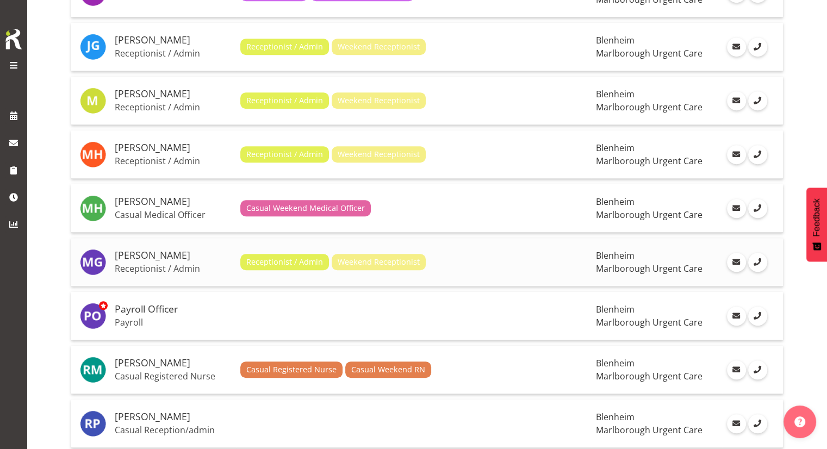
scroll to position [707, 0]
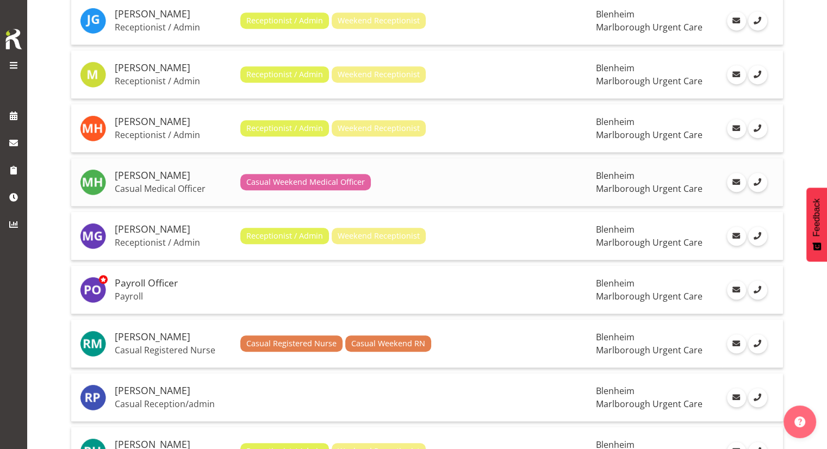
click at [395, 181] on div "Casual Weekend Medical Officer" at bounding box center [414, 182] width 348 height 16
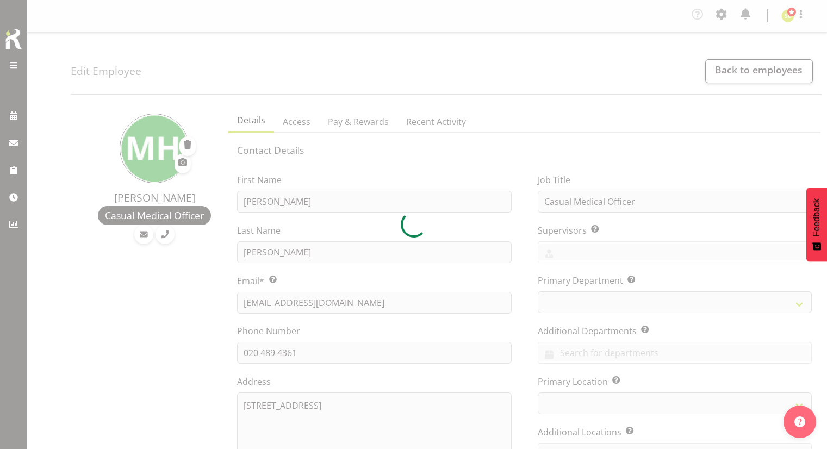
select select "TimelineWeek"
select select "1282"
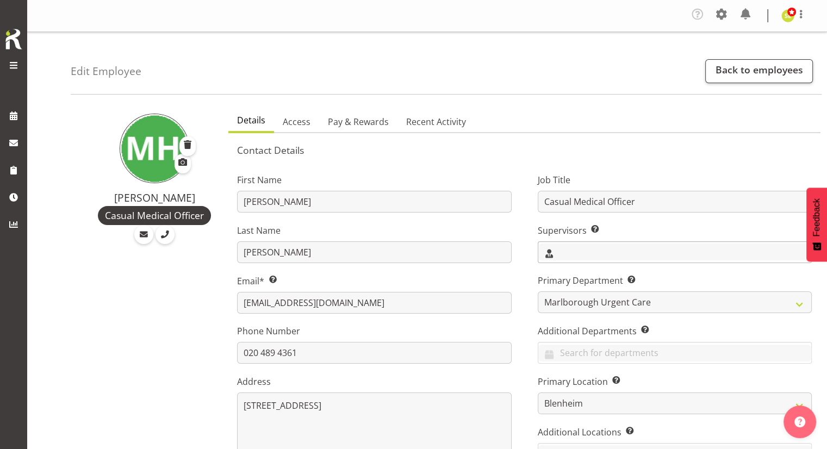
click at [640, 257] on input "text" at bounding box center [675, 252] width 273 height 17
click at [584, 299] on span "[PERSON_NAME]" at bounding box center [580, 299] width 67 height 12
click at [528, 279] on div "Job Title Casual Medical Officer Supervisors Select the employee’s supervisors,…" at bounding box center [675, 327] width 300 height 339
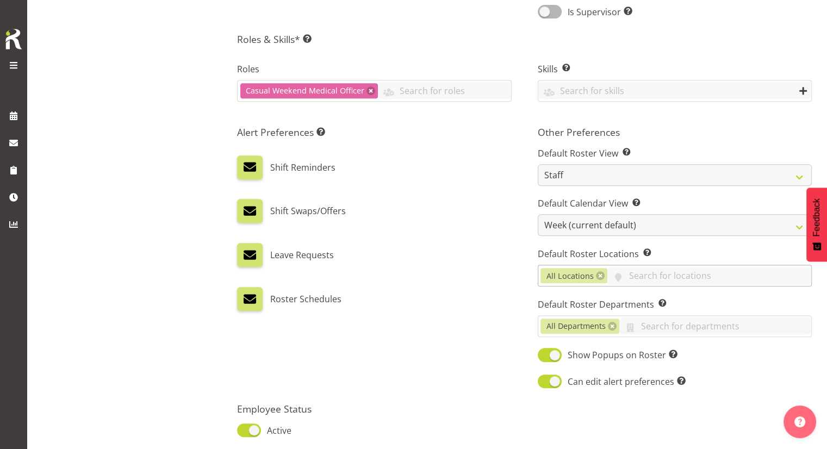
scroll to position [490, 0]
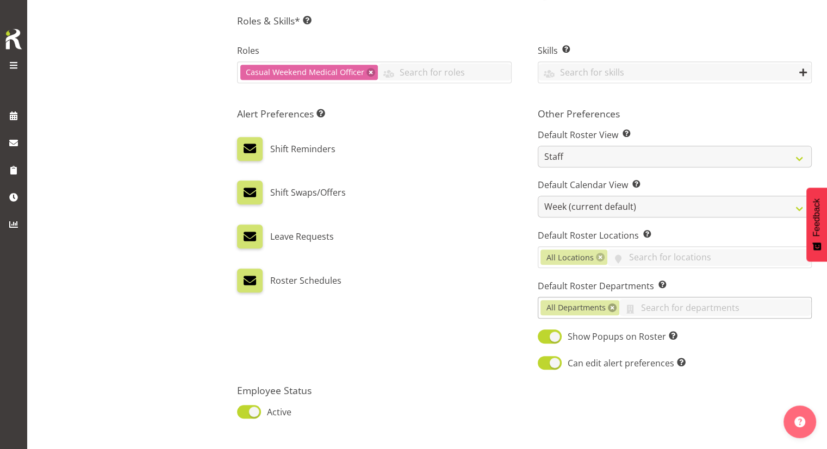
click at [609, 307] on link at bounding box center [612, 308] width 9 height 9
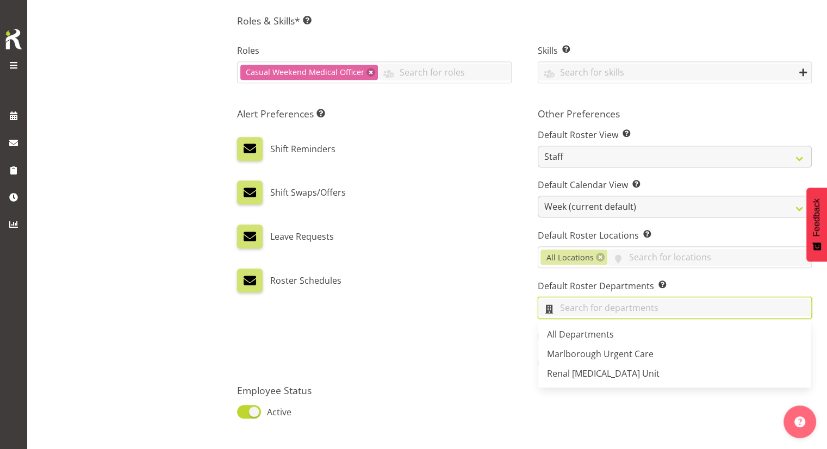
click at [606, 308] on input "text" at bounding box center [675, 307] width 273 height 17
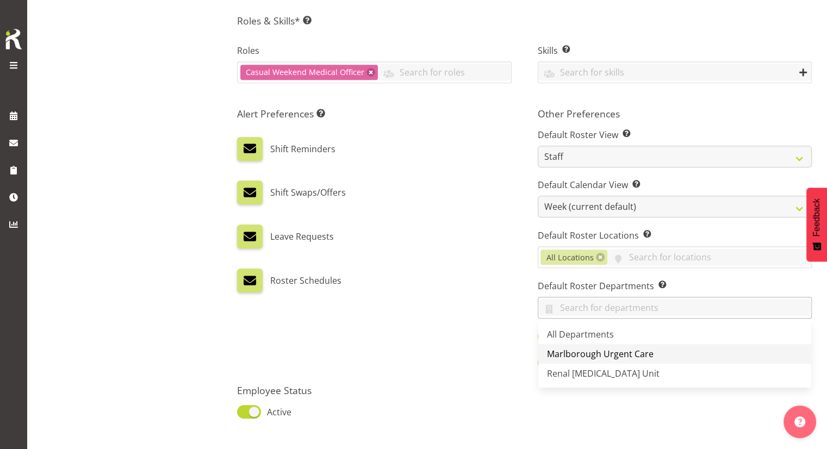
click at [595, 348] on span "Marlborough Urgent Care" at bounding box center [600, 354] width 107 height 12
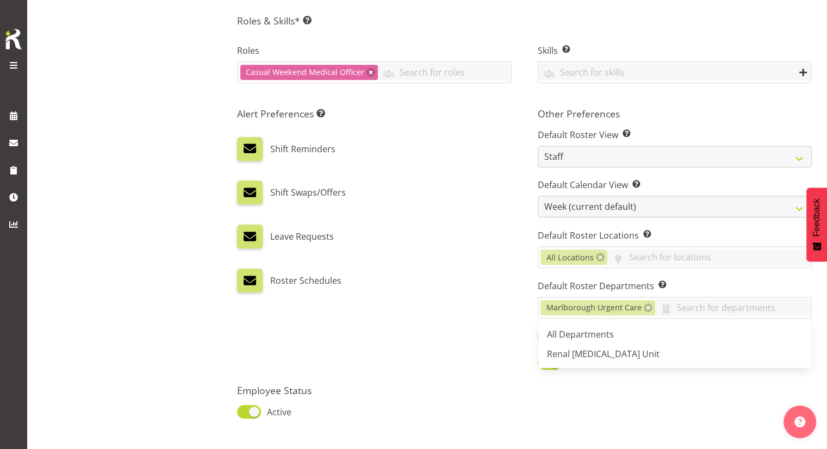
click at [453, 280] on div "Roster Schedules" at bounding box center [374, 281] width 274 height 24
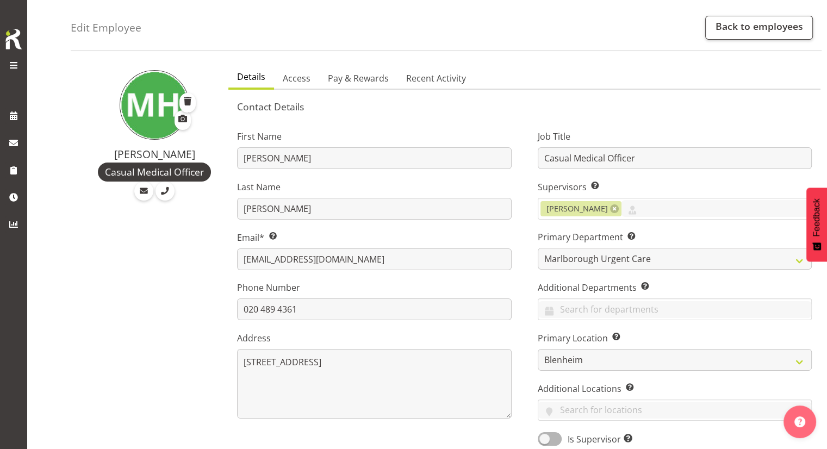
scroll to position [0, 0]
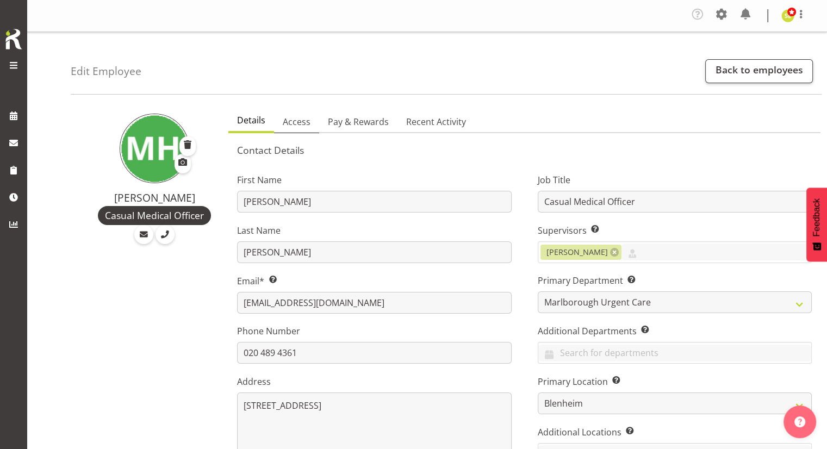
drag, startPoint x: 297, startPoint y: 114, endPoint x: 337, endPoint y: 152, distance: 55.4
click at [300, 116] on link "Access" at bounding box center [296, 122] width 45 height 23
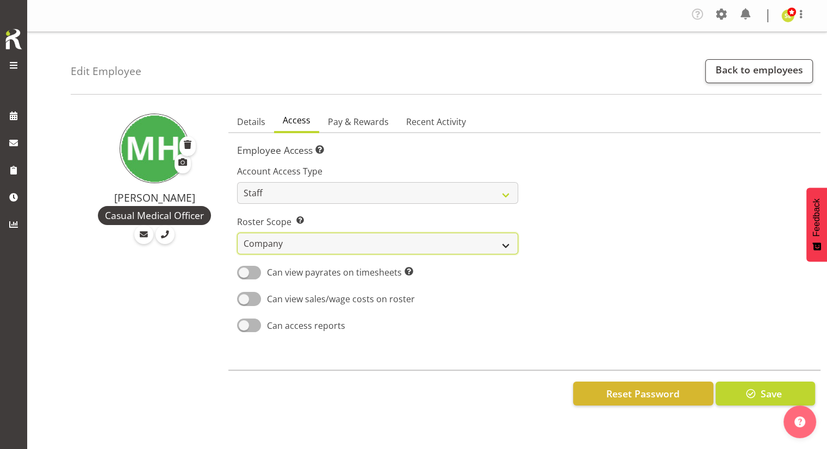
click at [368, 237] on select "Own Department Company" at bounding box center [377, 244] width 281 height 22
select select "department"
click at [237, 233] on select "Own Department Company" at bounding box center [377, 244] width 281 height 22
click at [364, 127] on span "Pay & Rewards" at bounding box center [358, 121] width 61 height 13
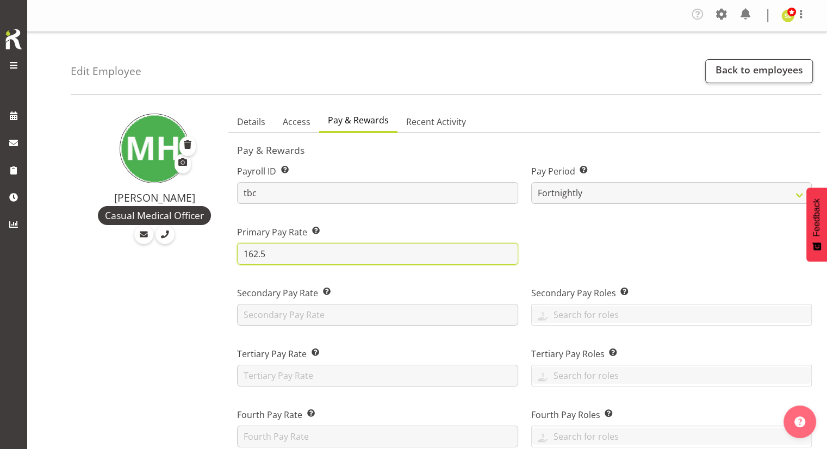
drag, startPoint x: 337, startPoint y: 247, endPoint x: 212, endPoint y: 252, distance: 125.2
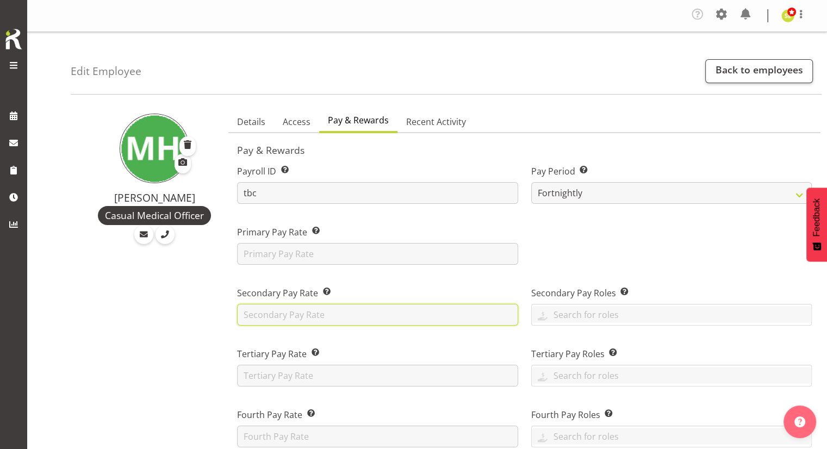
click at [361, 306] on input "text" at bounding box center [377, 315] width 281 height 22
click at [751, 81] on link "Back to employees" at bounding box center [760, 71] width 108 height 24
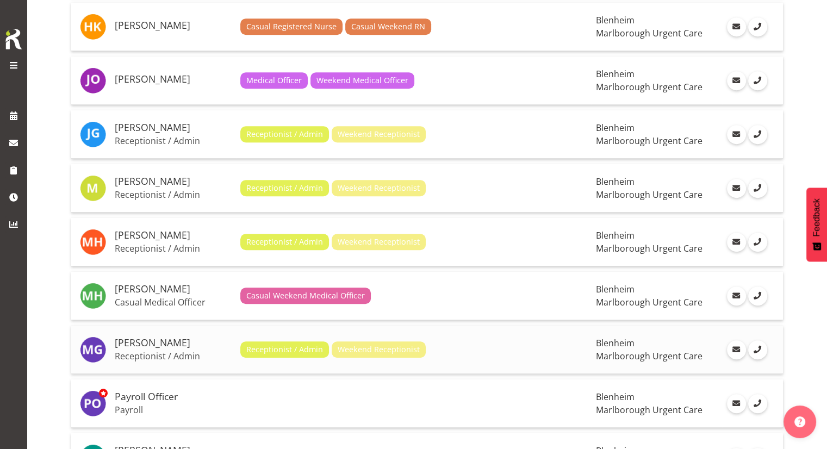
scroll to position [695, 0]
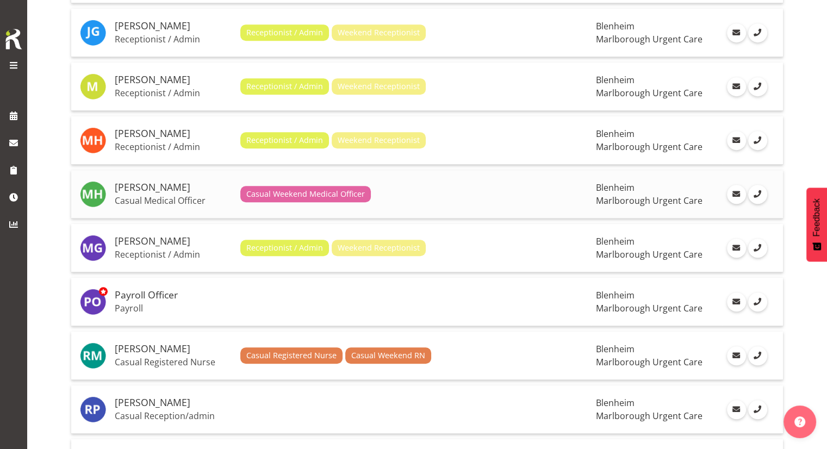
click at [344, 191] on span "Casual Weekend Medical Officer" at bounding box center [305, 194] width 119 height 12
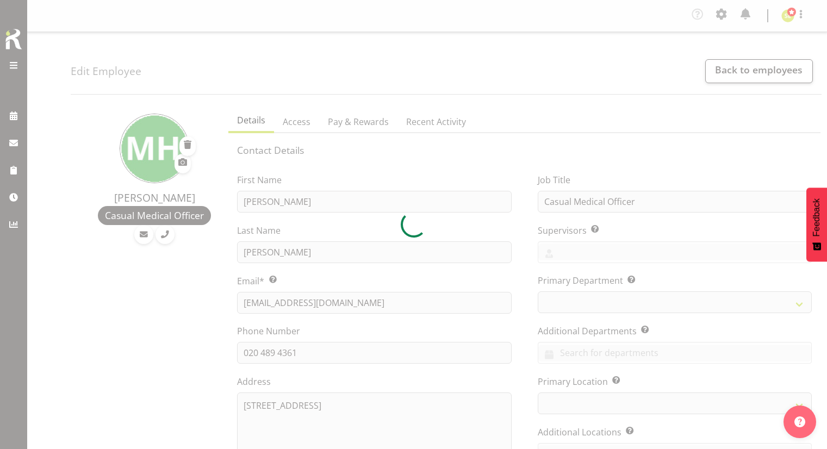
select select "TimelineWeek"
select select
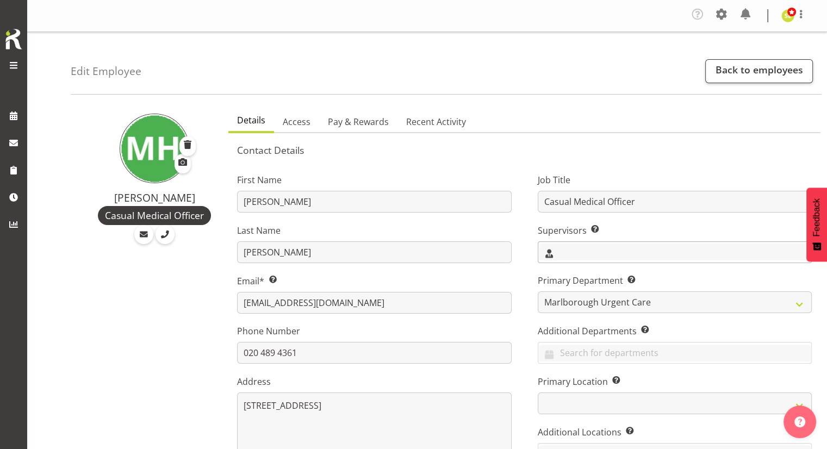
click at [602, 254] on input "text" at bounding box center [675, 252] width 273 height 17
click at [587, 295] on span "[PERSON_NAME]" at bounding box center [580, 299] width 67 height 12
click at [528, 289] on div "Job Title Casual Medical Officer Supervisors Select the employee’s supervisors,…" at bounding box center [675, 327] width 300 height 339
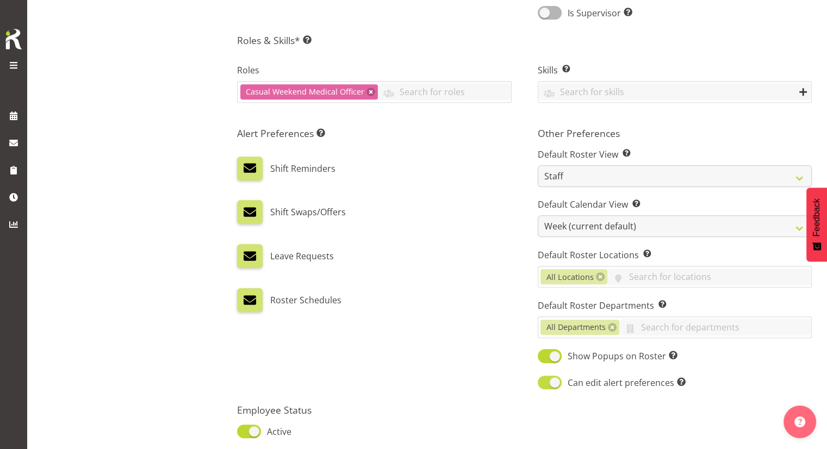
scroll to position [544, 0]
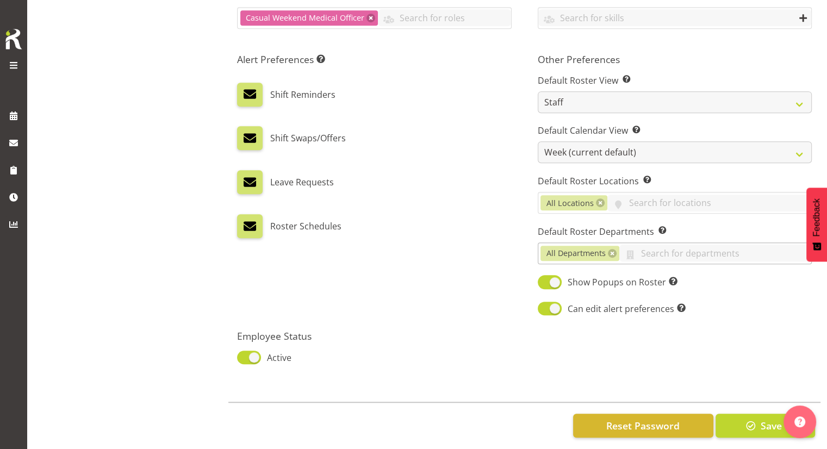
click at [613, 251] on link at bounding box center [612, 253] width 9 height 9
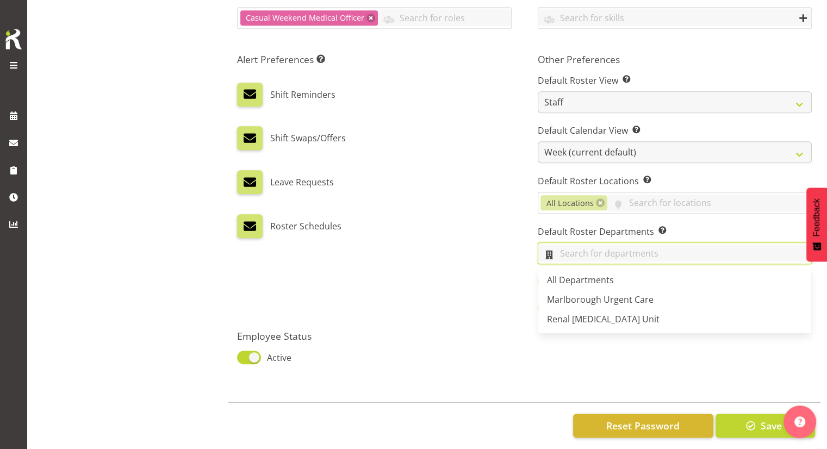
click at [607, 256] on input "text" at bounding box center [675, 253] width 273 height 17
click at [591, 298] on span "Marlborough Urgent Care" at bounding box center [600, 300] width 107 height 12
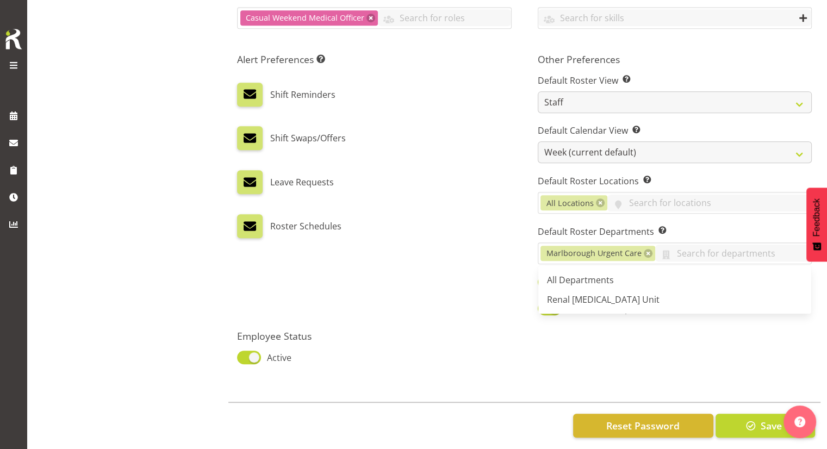
click at [497, 270] on div "Alert Preferences Specifies what type(s) of communication the employee will rec…" at bounding box center [374, 185] width 300 height 277
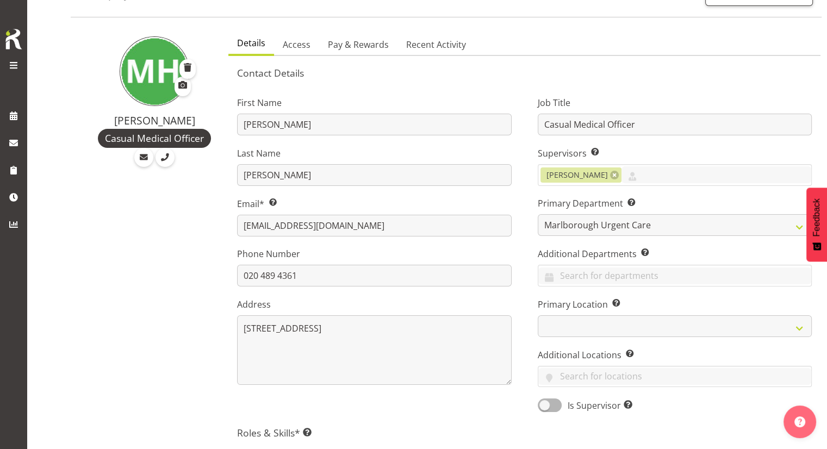
scroll to position [0, 0]
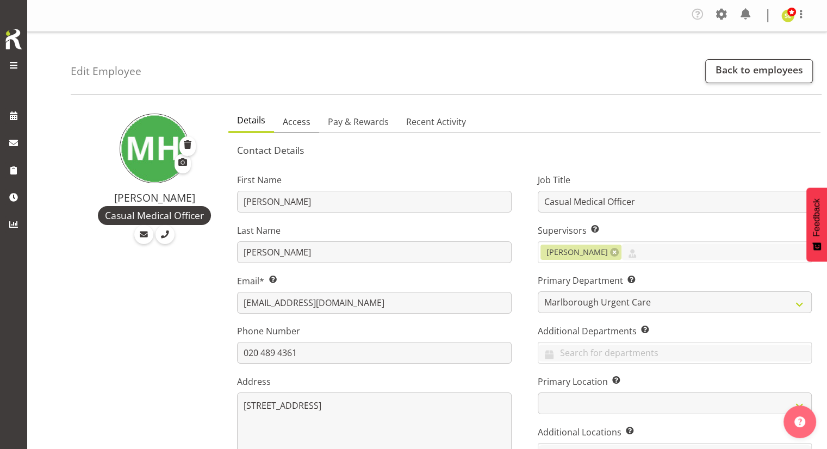
click at [301, 121] on span "Access" at bounding box center [297, 121] width 28 height 13
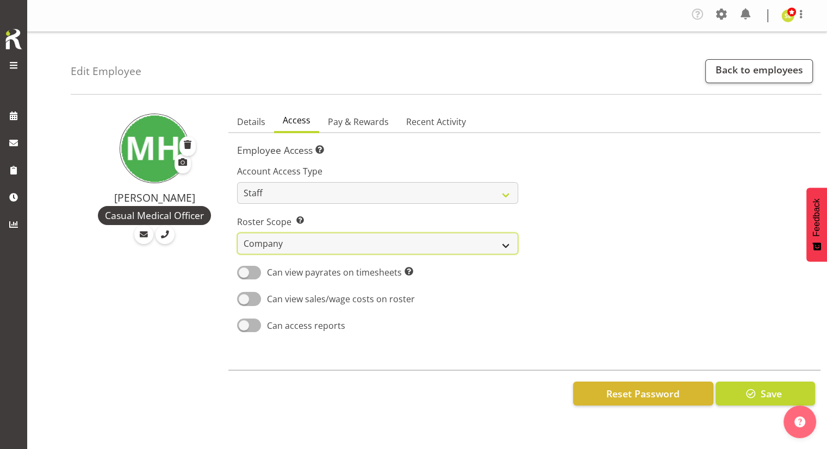
click at [334, 238] on select "Own Department Company" at bounding box center [377, 244] width 281 height 22
click at [237, 233] on select "Own Department Company" at bounding box center [377, 244] width 281 height 22
drag, startPoint x: 326, startPoint y: 239, endPoint x: 332, endPoint y: 249, distance: 11.5
click at [326, 239] on select "Own Department Company" at bounding box center [377, 244] width 281 height 22
select select "department"
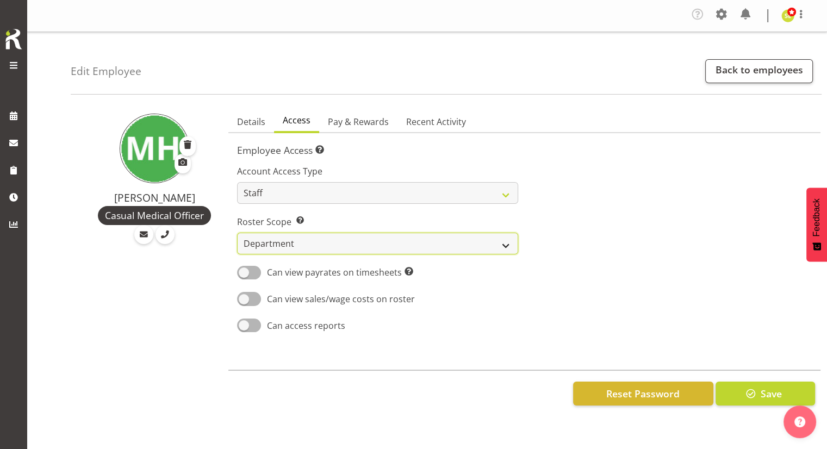
click at [237, 233] on select "Own Department Company" at bounding box center [377, 244] width 281 height 22
click at [370, 121] on span "Pay & Rewards" at bounding box center [358, 121] width 61 height 13
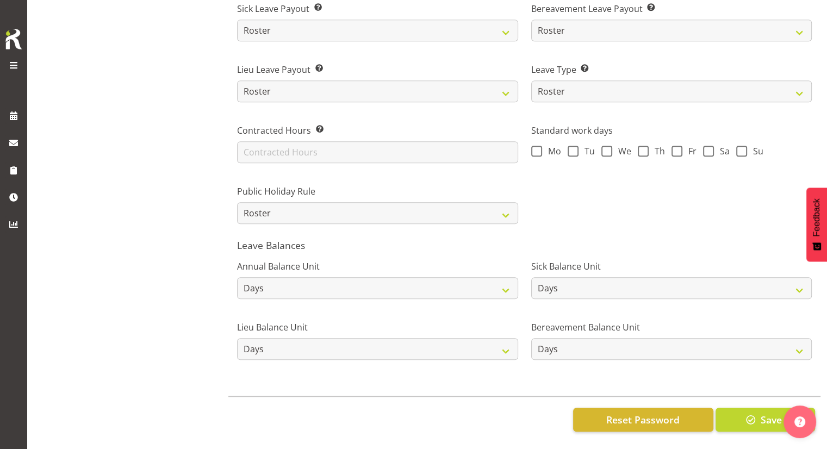
scroll to position [780, 0]
click at [757, 414] on span "button" at bounding box center [751, 420] width 14 height 14
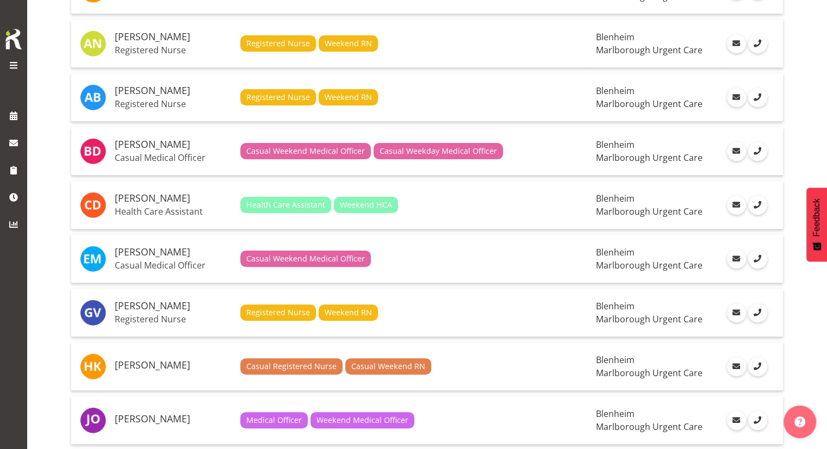
scroll to position [163, 0]
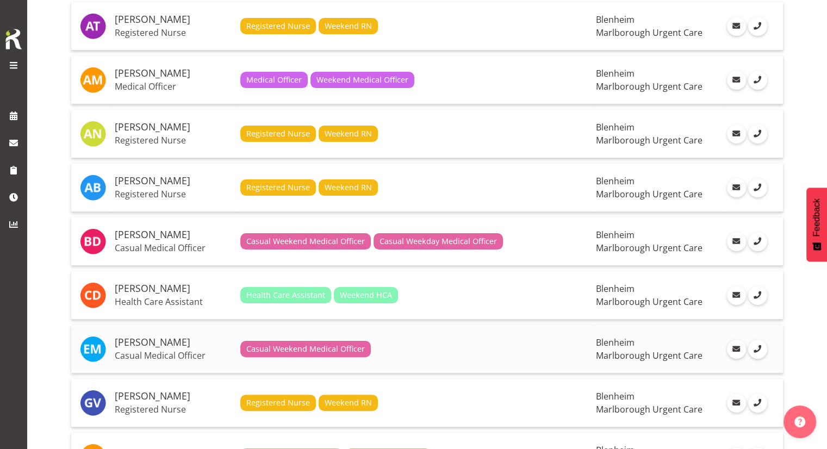
click at [326, 341] on span "Casual Weekend Medical Officer" at bounding box center [305, 349] width 131 height 16
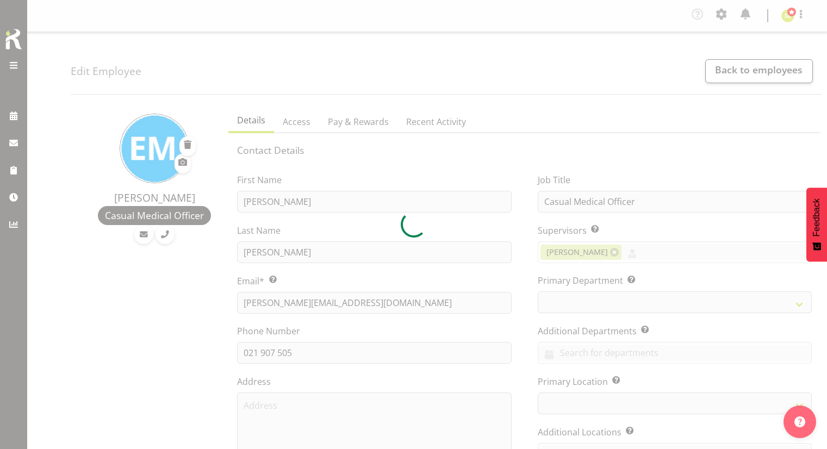
select select "TimelineWeek"
select select "roster"
select select "historical"
select select "day"
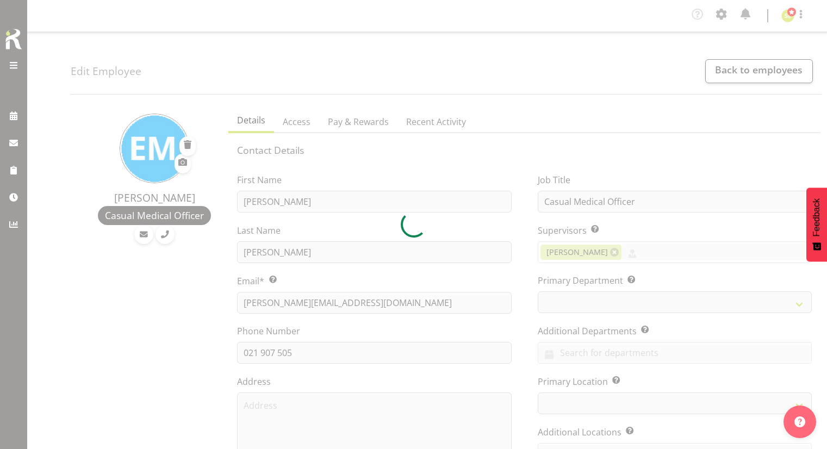
select select "day"
select select
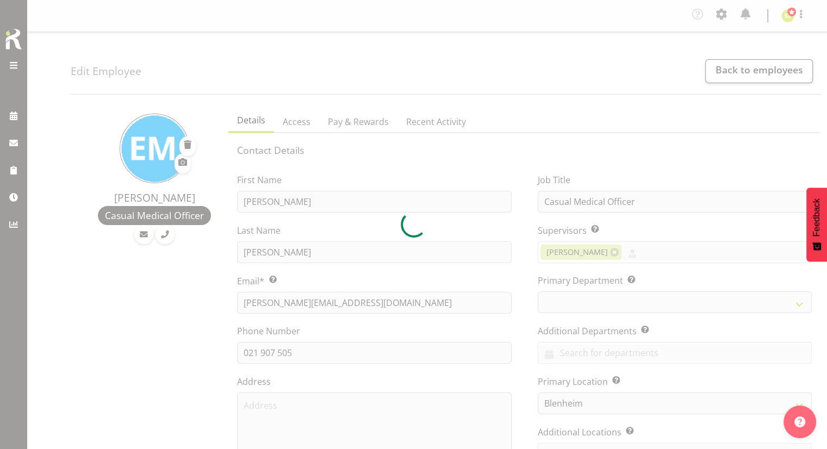
select select
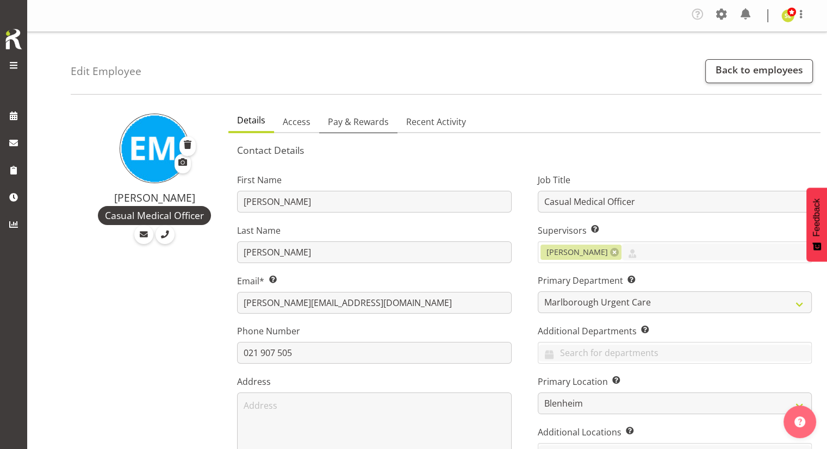
click at [357, 120] on span "Pay & Rewards" at bounding box center [358, 121] width 61 height 13
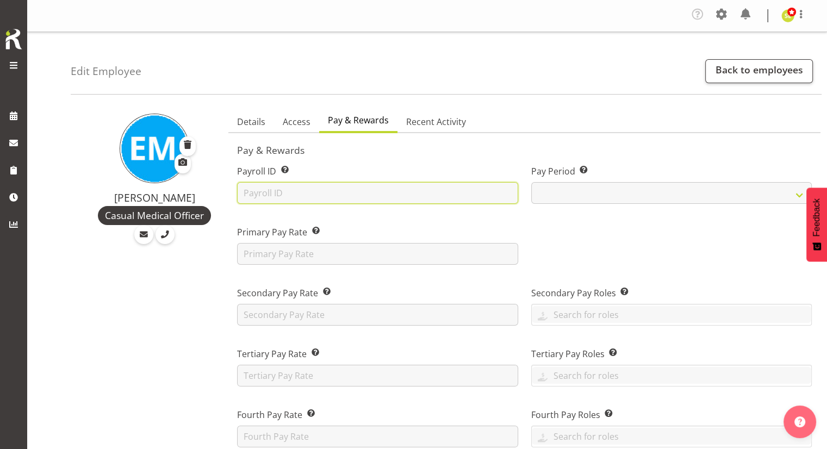
click at [316, 190] on input "text" at bounding box center [377, 193] width 281 height 22
type input "CONTRACTOR"
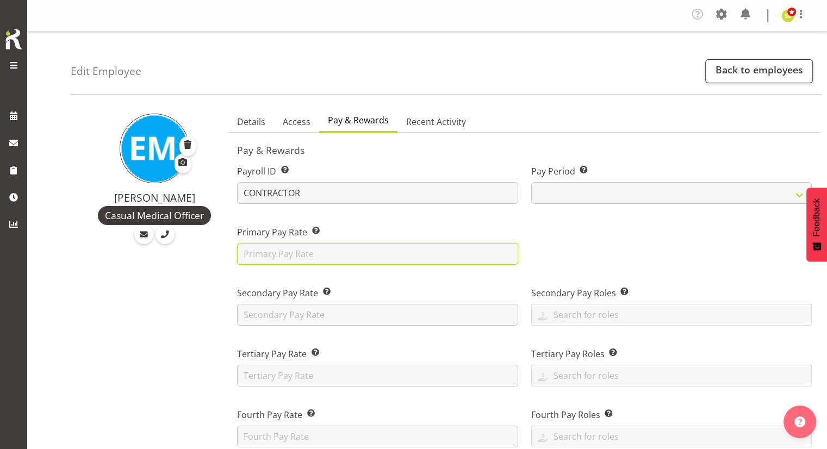
click at [327, 245] on input "text" at bounding box center [377, 254] width 281 height 22
type input "175.50"
click at [580, 234] on div at bounding box center [672, 241] width 294 height 61
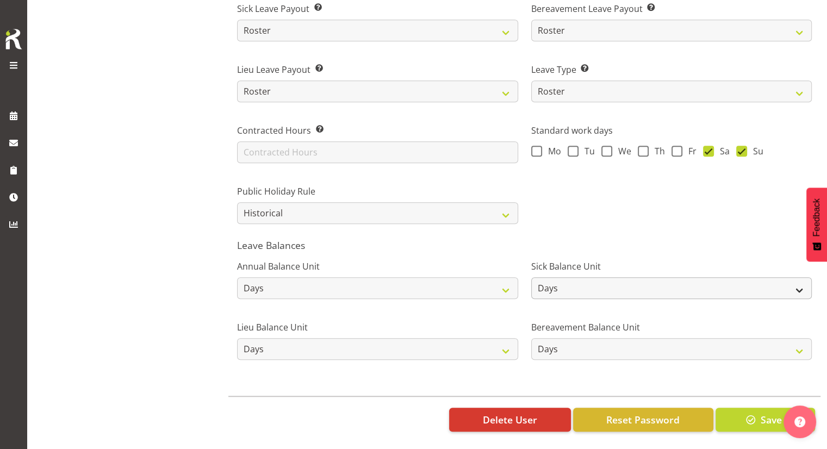
scroll to position [780, 0]
click at [758, 410] on button "Save" at bounding box center [766, 420] width 100 height 24
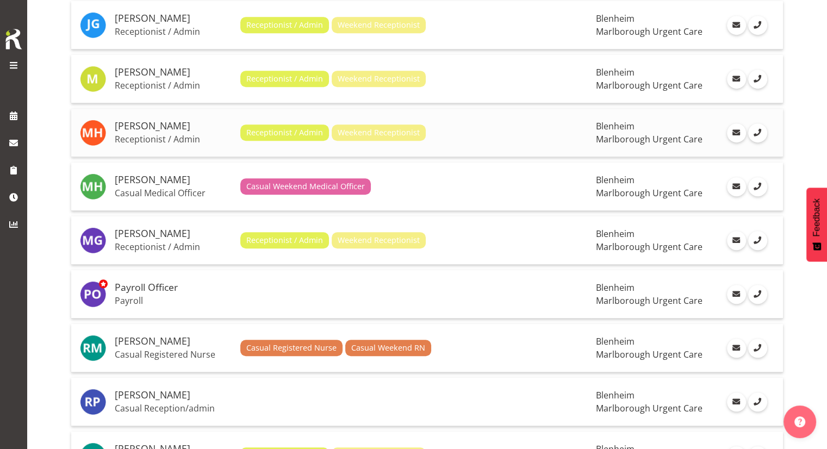
scroll to position [707, 0]
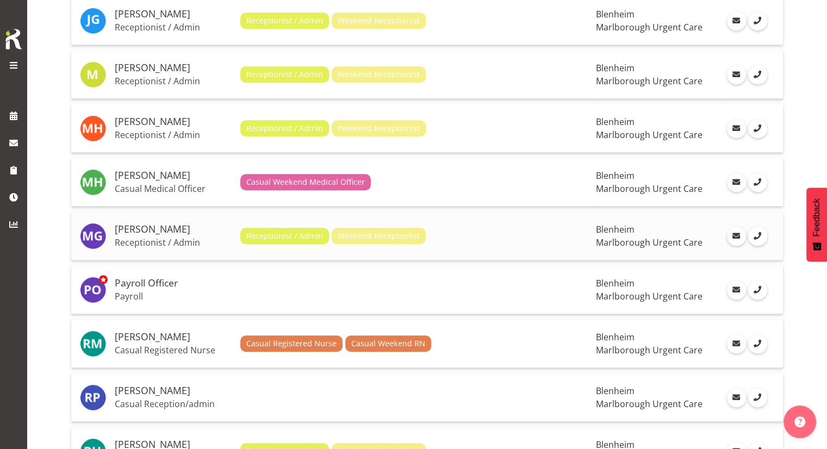
click at [426, 240] on td "Receptionist / Admin Weekend Receptionist" at bounding box center [414, 236] width 356 height 48
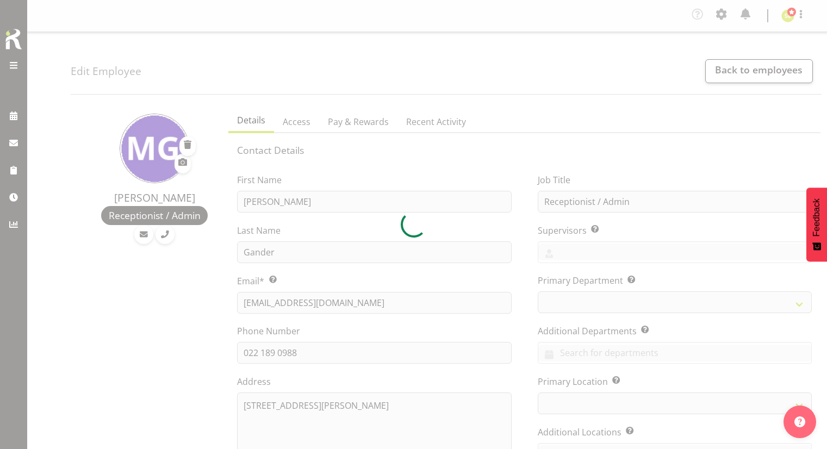
select select "TimelineWeek"
select select
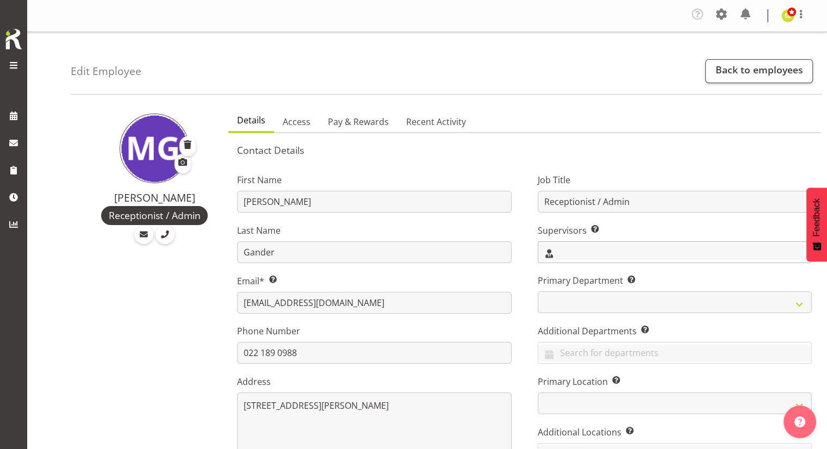
click at [577, 248] on input "text" at bounding box center [675, 252] width 273 height 17
click at [572, 295] on span "[PERSON_NAME]" at bounding box center [580, 299] width 67 height 12
click at [539, 294] on link "[PERSON_NAME]" at bounding box center [675, 299] width 273 height 20
click at [532, 295] on div "Job Title Receptionist / Admin Supervisors Select the employee’s supervisors, o…" at bounding box center [675, 327] width 300 height 339
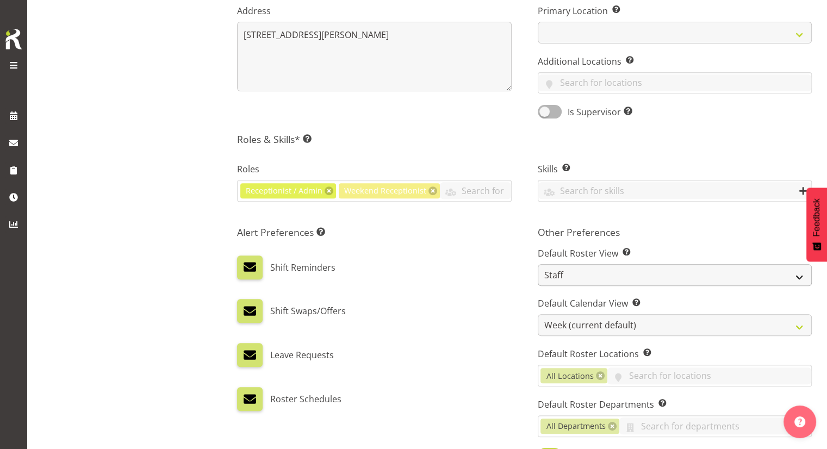
scroll to position [435, 0]
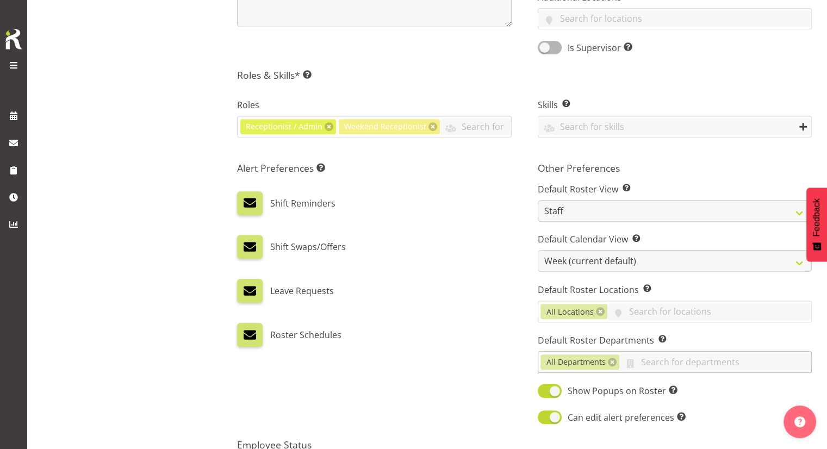
click at [607, 366] on span "All Departments" at bounding box center [580, 362] width 79 height 15
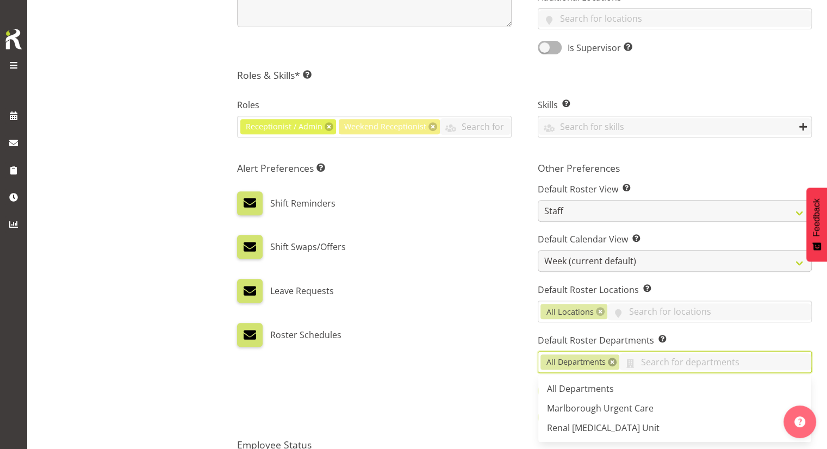
click at [611, 358] on link at bounding box center [612, 362] width 9 height 9
click at [596, 363] on input "text" at bounding box center [675, 362] width 273 height 17
click at [591, 403] on span "Marlborough Urgent Care" at bounding box center [600, 409] width 107 height 12
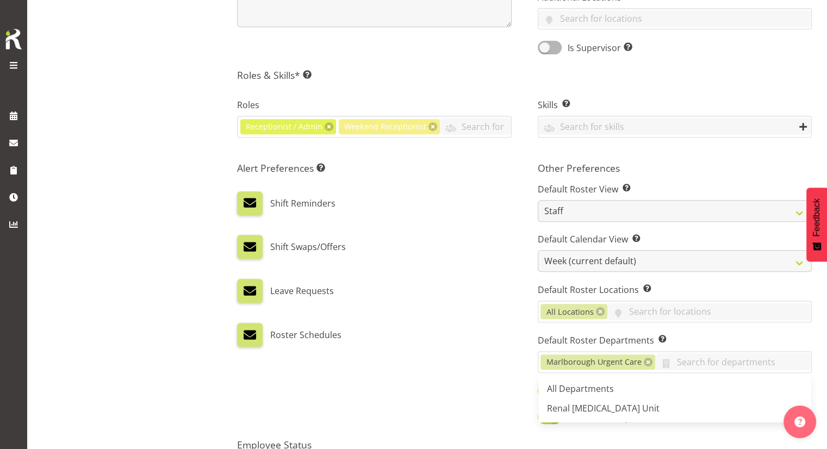
click at [484, 348] on div "Alert Preferences Specifies what type(s) of communication the employee will rec…" at bounding box center [374, 294] width 300 height 277
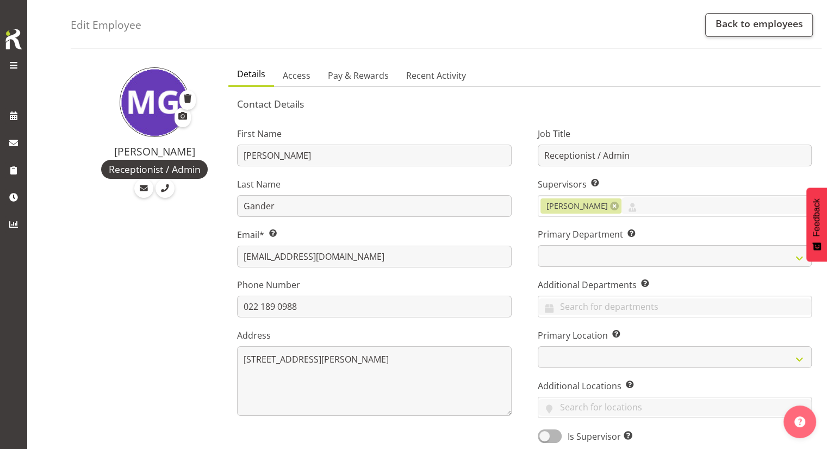
scroll to position [0, 0]
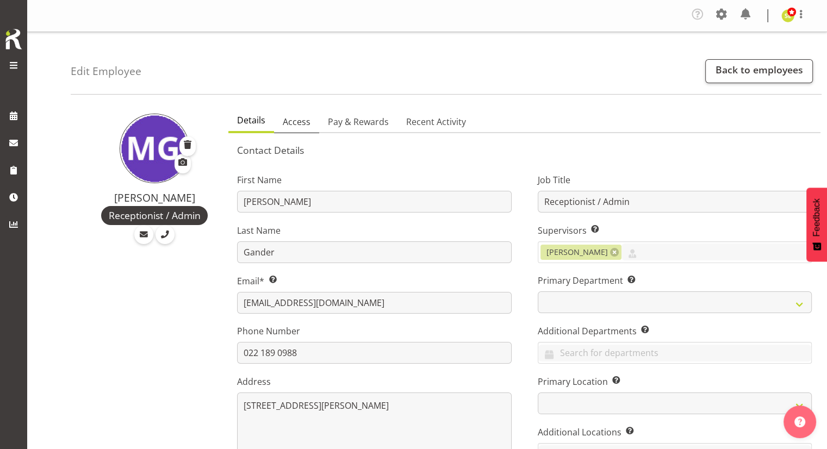
click at [307, 126] on span "Access" at bounding box center [297, 121] width 28 height 13
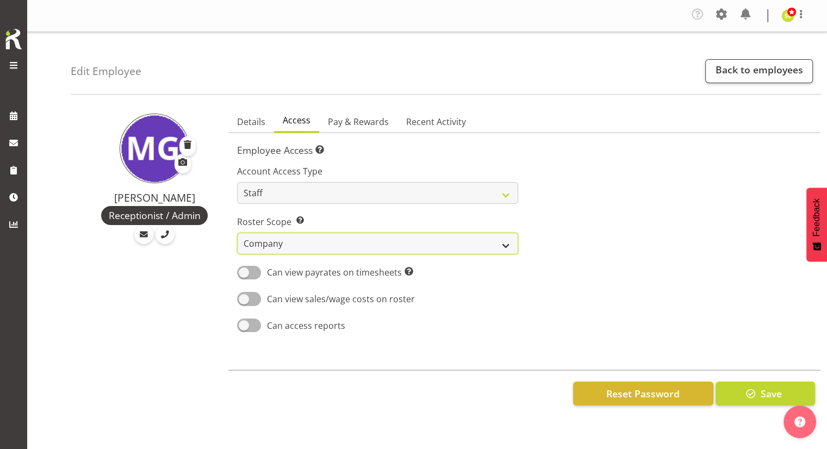
drag, startPoint x: 307, startPoint y: 238, endPoint x: 310, endPoint y: 243, distance: 6.1
click at [307, 238] on select "Own Department Company" at bounding box center [377, 244] width 281 height 22
select select "department"
click at [237, 233] on select "Own Department Company" at bounding box center [377, 244] width 281 height 22
click at [345, 109] on div "Details Access Pay & Rewards Recent Activity Contact Details First Name Megan L…" at bounding box center [525, 263] width 606 height 320
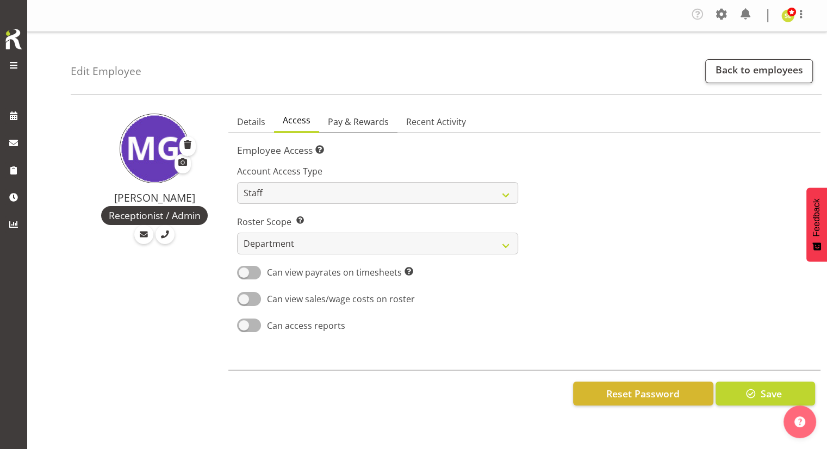
click at [356, 125] on span "Pay & Rewards" at bounding box center [358, 121] width 61 height 13
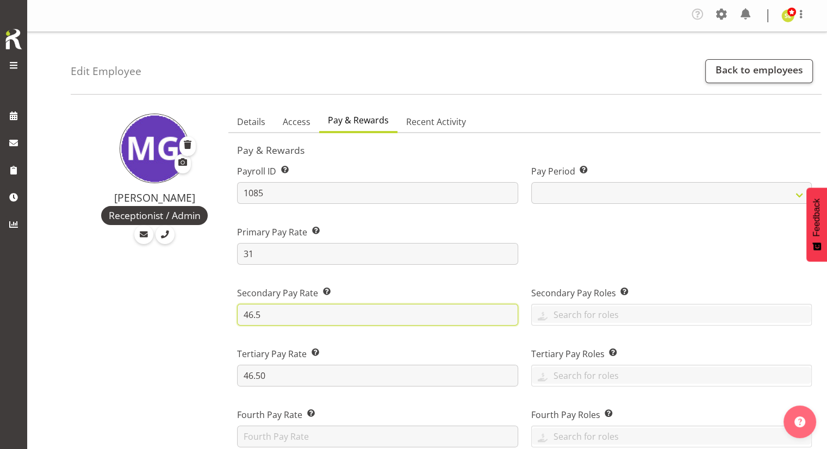
click at [311, 309] on input "46.5" at bounding box center [377, 315] width 281 height 22
drag, startPoint x: 305, startPoint y: 311, endPoint x: 222, endPoint y: 310, distance: 82.7
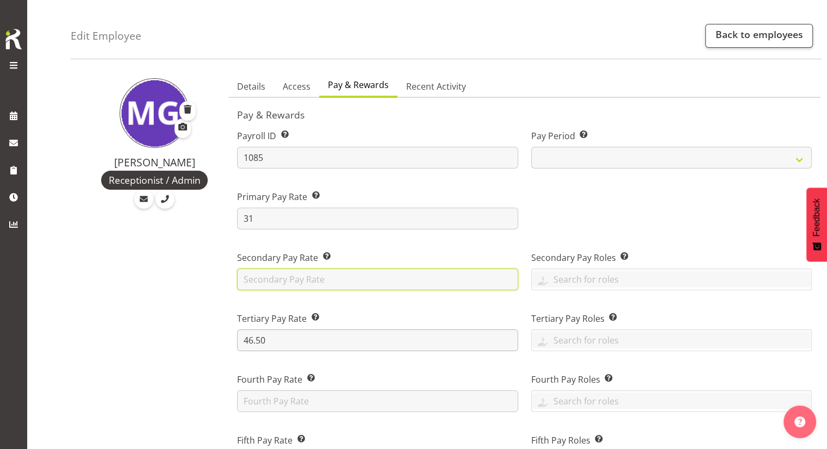
scroll to position [54, 0]
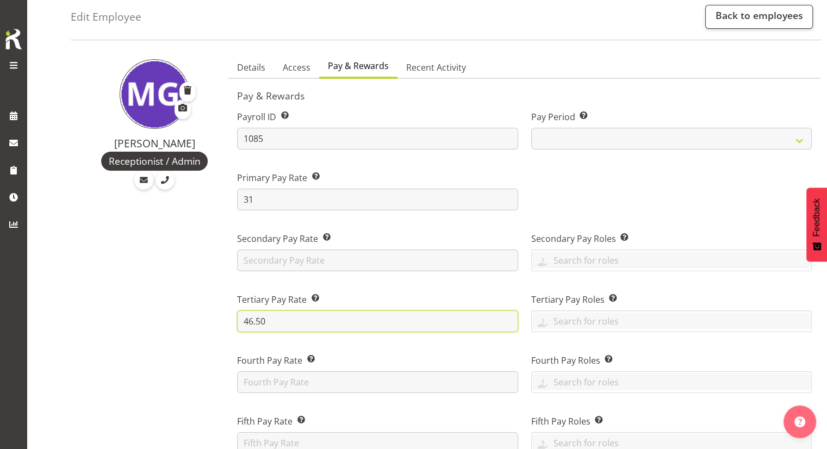
drag, startPoint x: 299, startPoint y: 323, endPoint x: 246, endPoint y: 324, distance: 52.2
click at [247, 324] on input "46.50" at bounding box center [377, 322] width 281 height 22
type input "4"
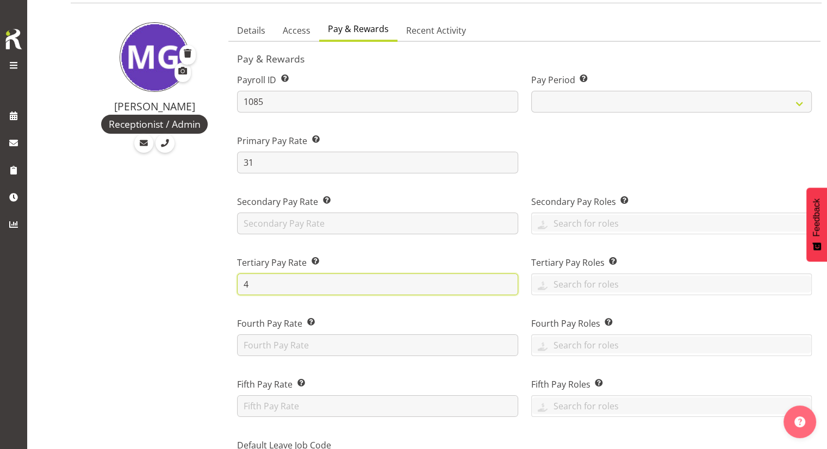
scroll to position [109, 0]
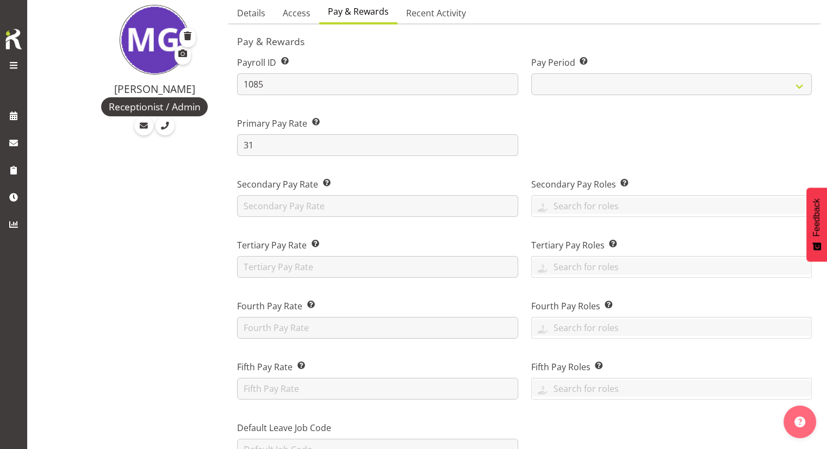
click at [582, 194] on div "Secondary Pay Roles This is the role/s where the employee’s secondary rate, app…" at bounding box center [672, 197] width 281 height 39
click at [590, 207] on input "text" at bounding box center [672, 205] width 280 height 17
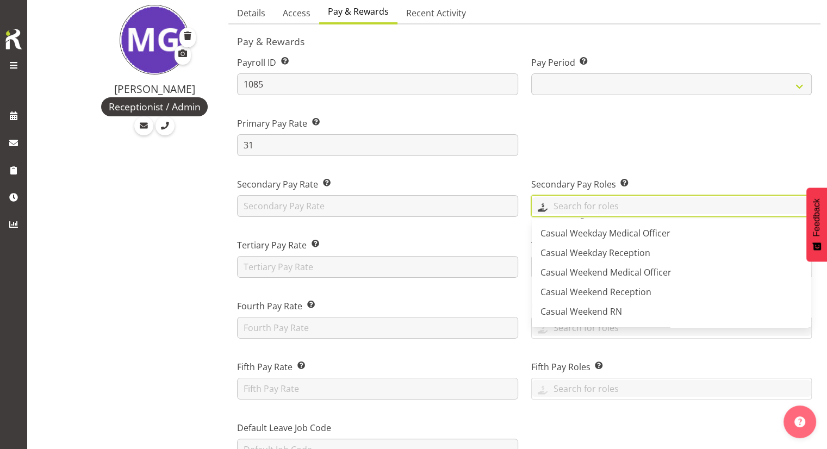
scroll to position [0, 0]
click at [604, 139] on div at bounding box center [672, 132] width 294 height 61
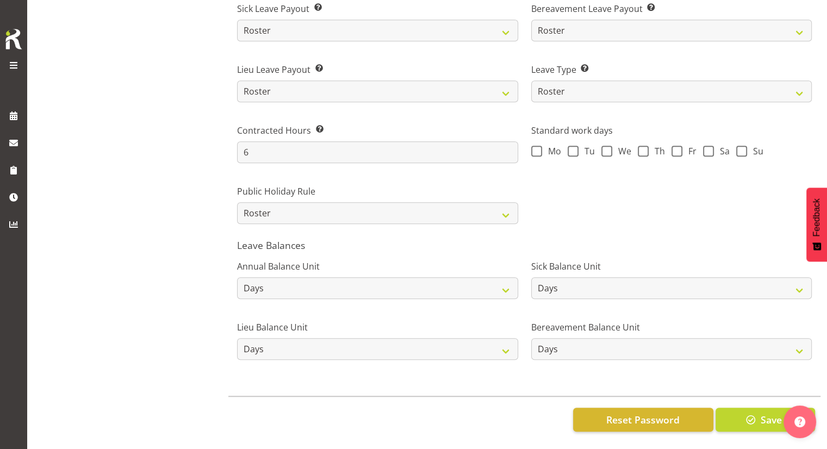
scroll to position [780, 0]
click at [743, 411] on button "Save" at bounding box center [766, 420] width 100 height 24
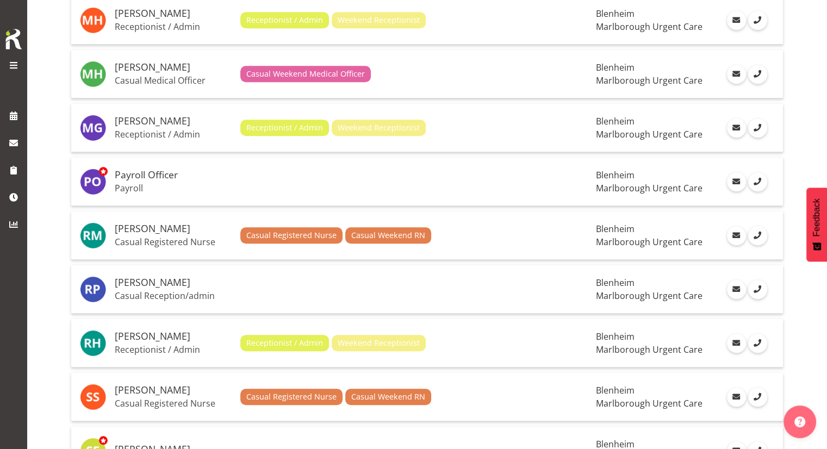
scroll to position [870, 0]
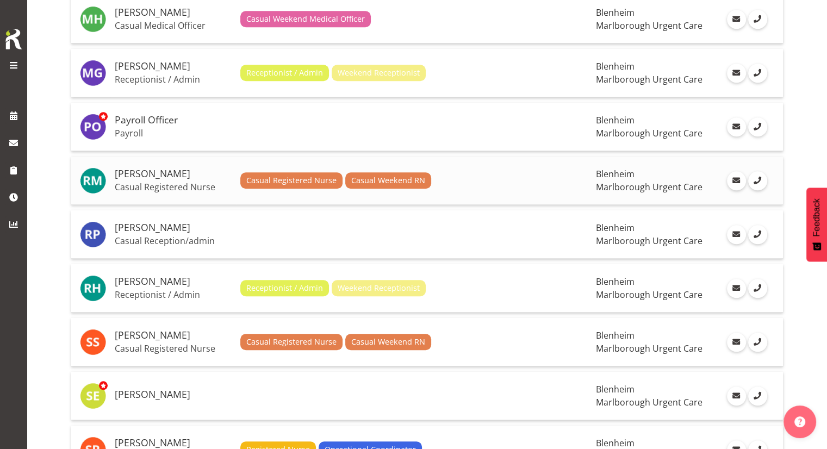
click at [447, 183] on td "Casual Registered Nurse Casual Weekend RN" at bounding box center [414, 181] width 356 height 48
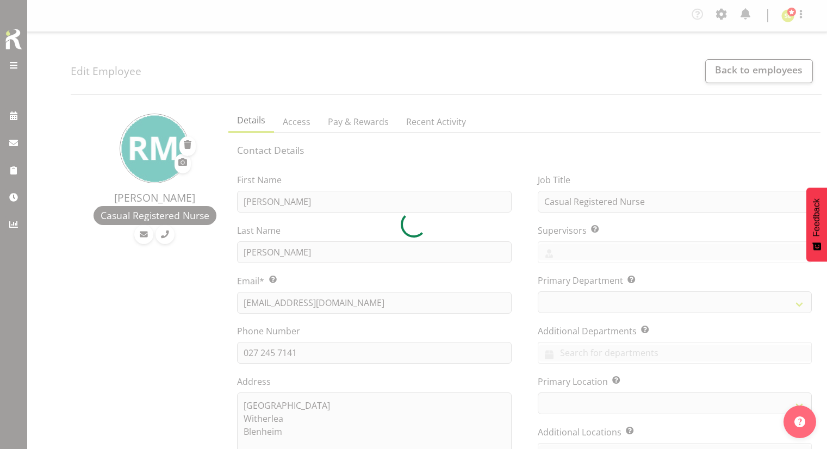
select select "TimelineWeek"
select select
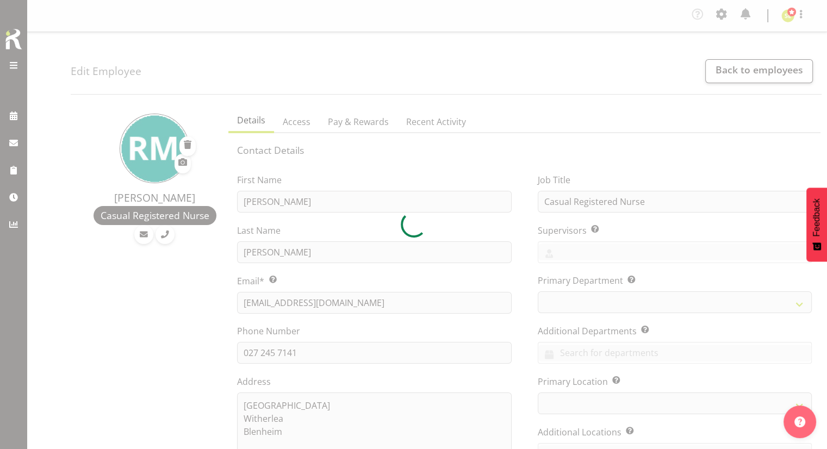
select select
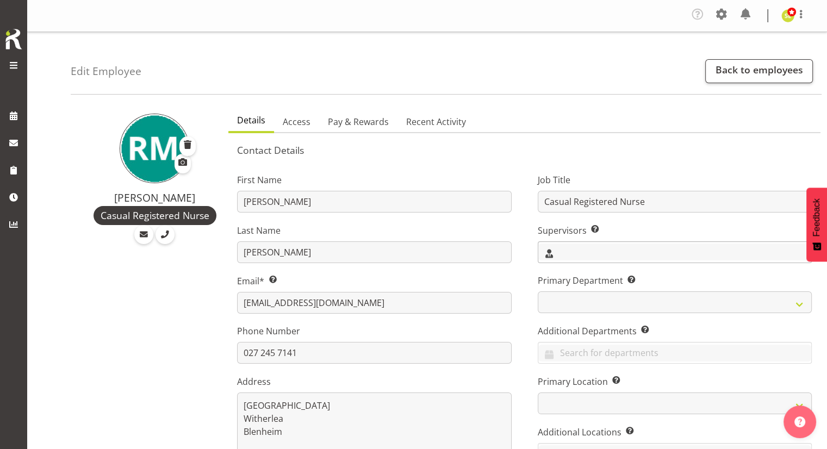
click at [603, 251] on input "text" at bounding box center [675, 252] width 273 height 17
click at [575, 293] on span "[PERSON_NAME]" at bounding box center [580, 299] width 67 height 12
click at [525, 294] on div "Job Title Casual Registered Nurse Supervisors Select the employee’s supervisors…" at bounding box center [675, 327] width 300 height 339
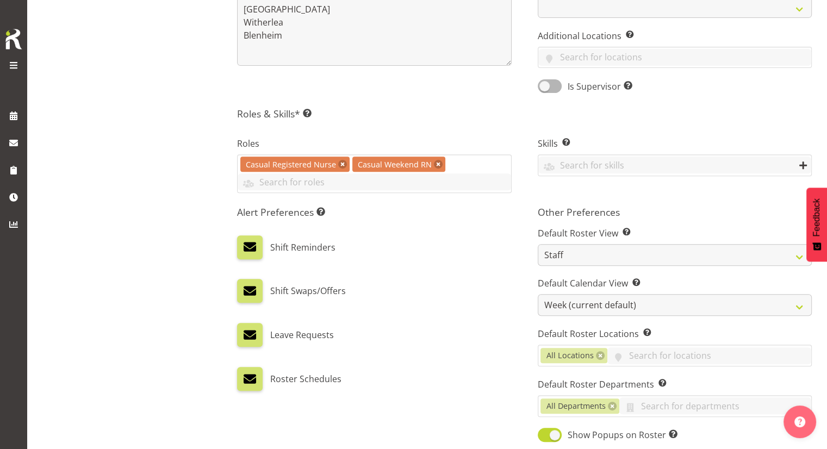
scroll to position [490, 0]
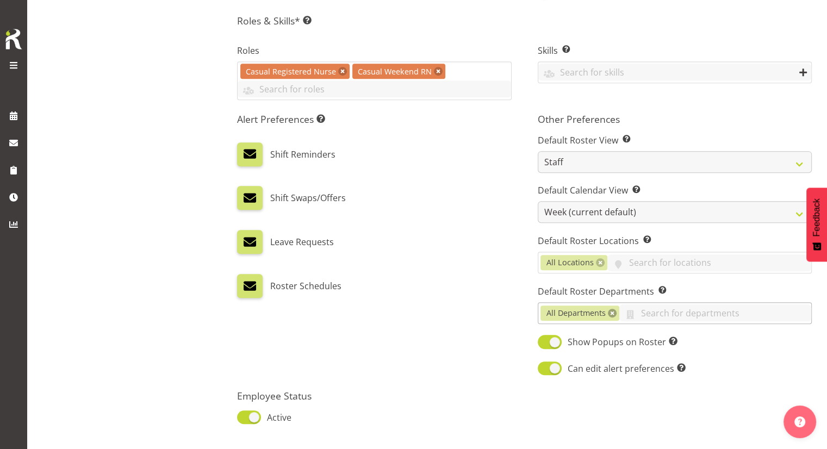
click at [609, 310] on link at bounding box center [612, 313] width 9 height 9
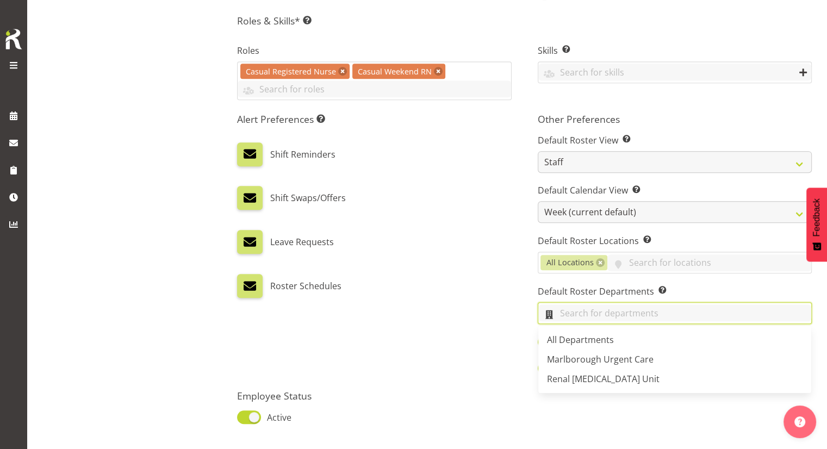
click at [601, 312] on input "text" at bounding box center [675, 313] width 273 height 17
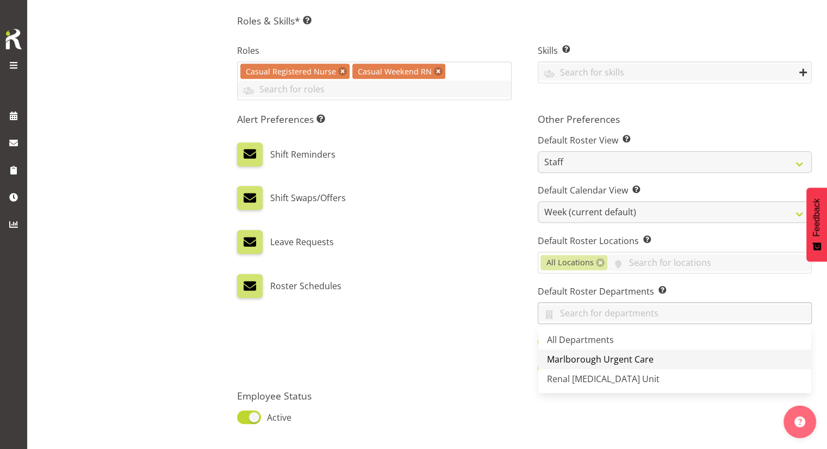
click at [594, 357] on span "Marlborough Urgent Care" at bounding box center [600, 360] width 107 height 12
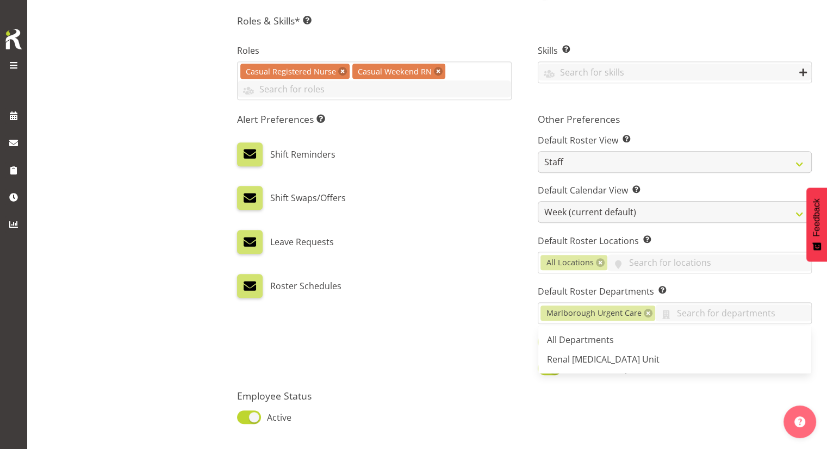
click at [460, 296] on div "Roster Schedules" at bounding box center [374, 286] width 274 height 24
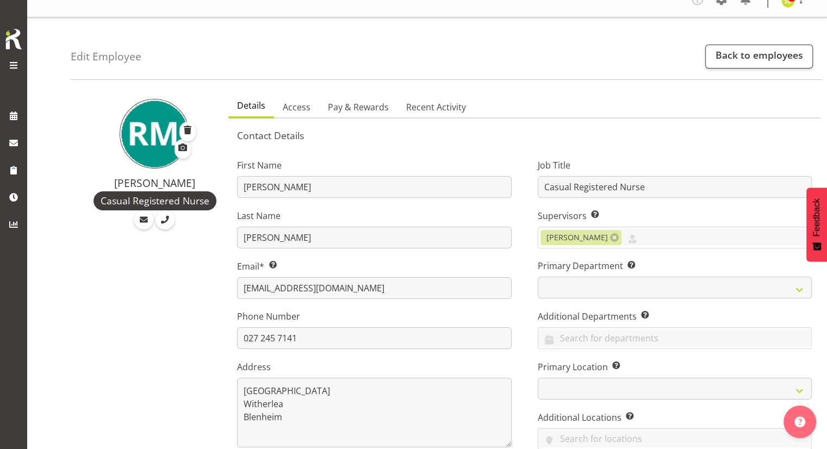
scroll to position [0, 0]
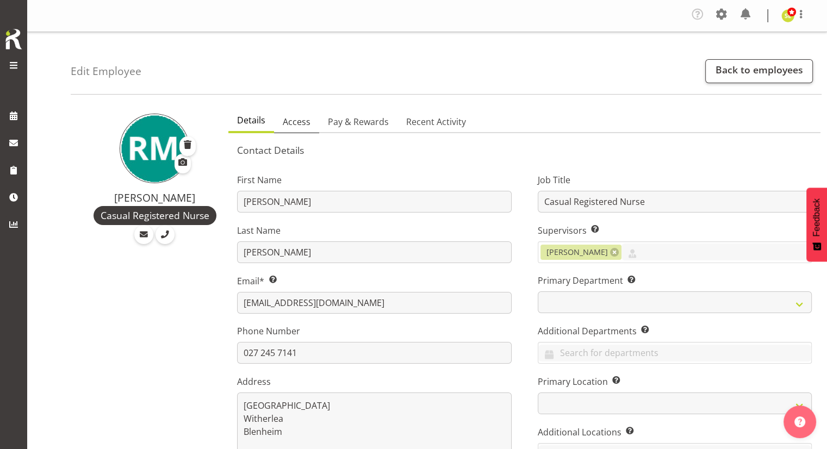
click at [306, 122] on span "Access" at bounding box center [297, 121] width 28 height 13
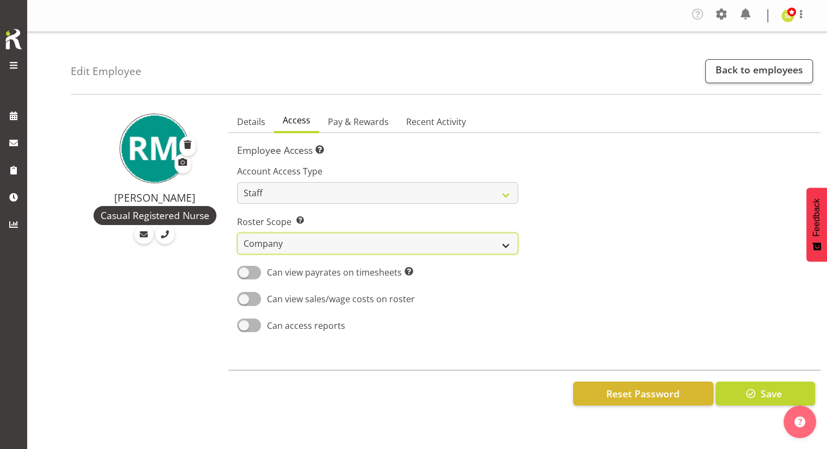
click at [335, 244] on select "Own Department Company" at bounding box center [377, 244] width 281 height 22
select select "department"
click at [237, 233] on select "Own Department Company" at bounding box center [377, 244] width 281 height 22
click at [350, 121] on span "Pay & Rewards" at bounding box center [358, 121] width 61 height 13
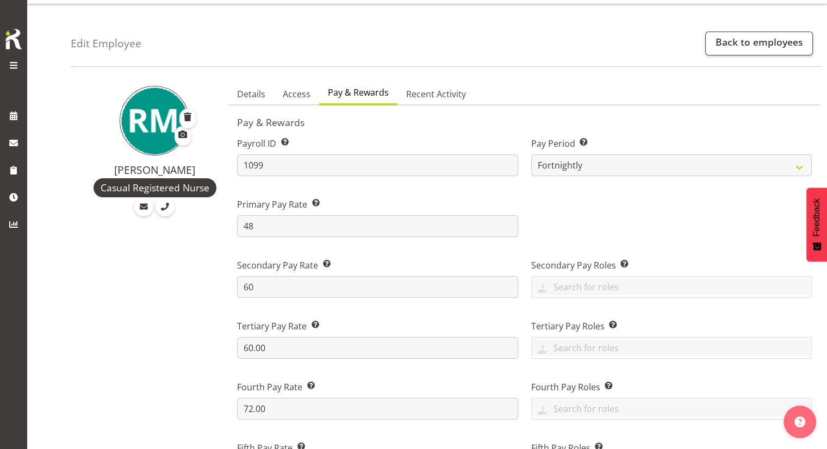
scroll to position [54, 0]
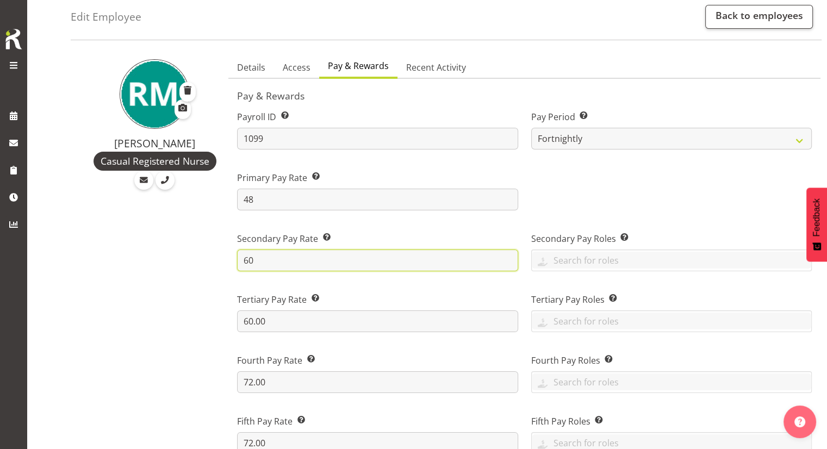
drag, startPoint x: 330, startPoint y: 254, endPoint x: 228, endPoint y: 255, distance: 101.7
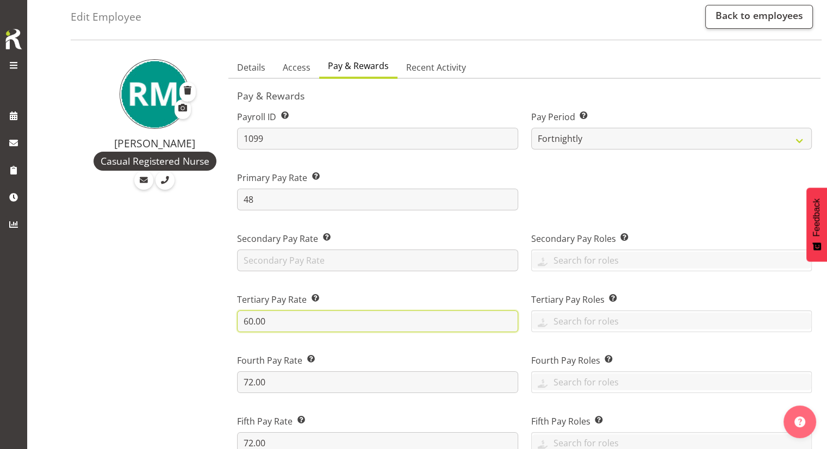
drag, startPoint x: 287, startPoint y: 314, endPoint x: 231, endPoint y: 315, distance: 55.5
click at [235, 315] on div "Tertiary Pay Rate This is the employee’s tertiary rate, if applicable. 60.00" at bounding box center [378, 308] width 294 height 61
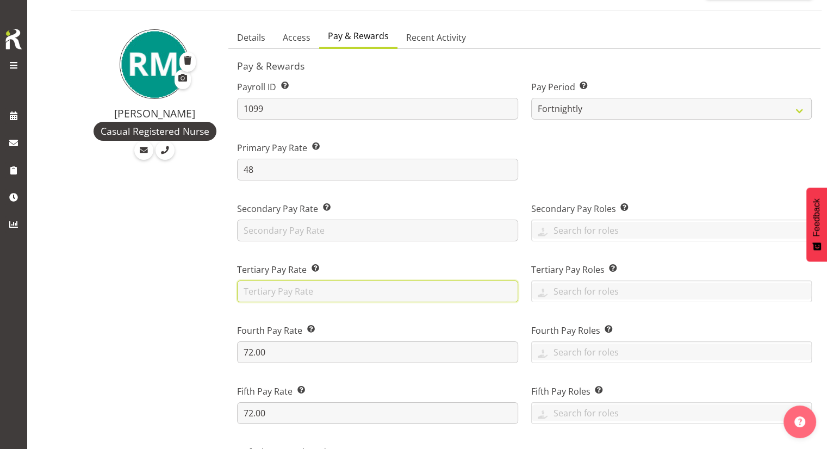
scroll to position [163, 0]
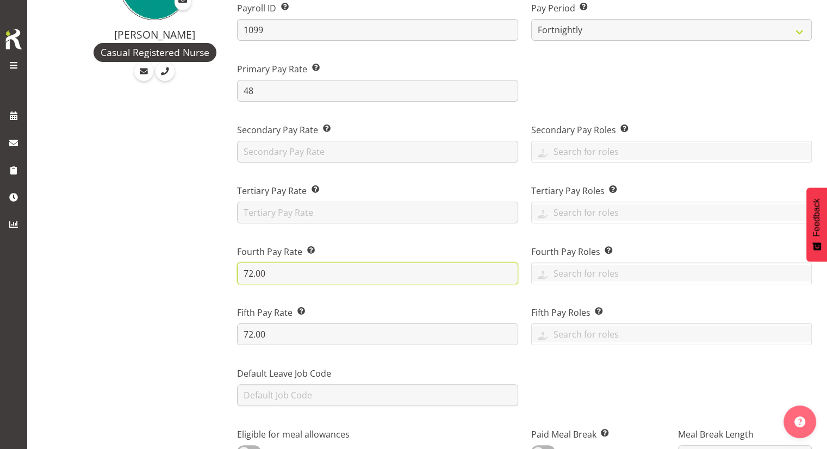
drag, startPoint x: 291, startPoint y: 273, endPoint x: 204, endPoint y: 269, distance: 87.1
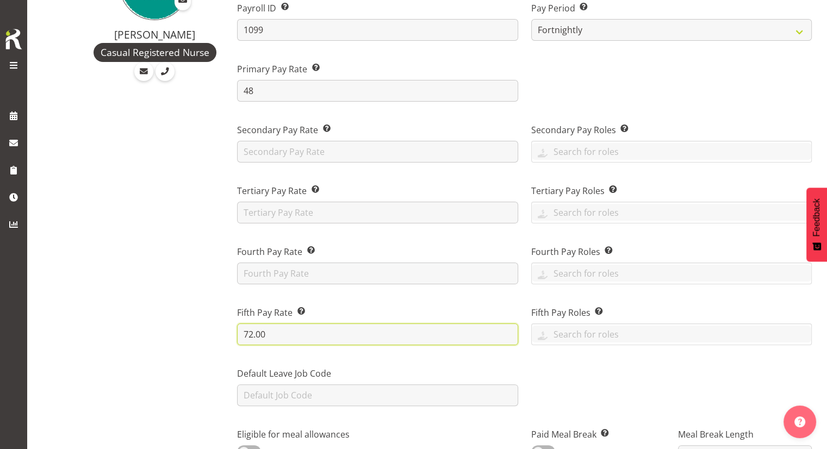
drag, startPoint x: 302, startPoint y: 333, endPoint x: 238, endPoint y: 329, distance: 64.4
click at [238, 329] on input "72.00" at bounding box center [377, 335] width 281 height 22
click at [622, 162] on div "Secondary Pay Roles This is the role/s where the employee’s secondary rate, app…" at bounding box center [672, 138] width 294 height 61
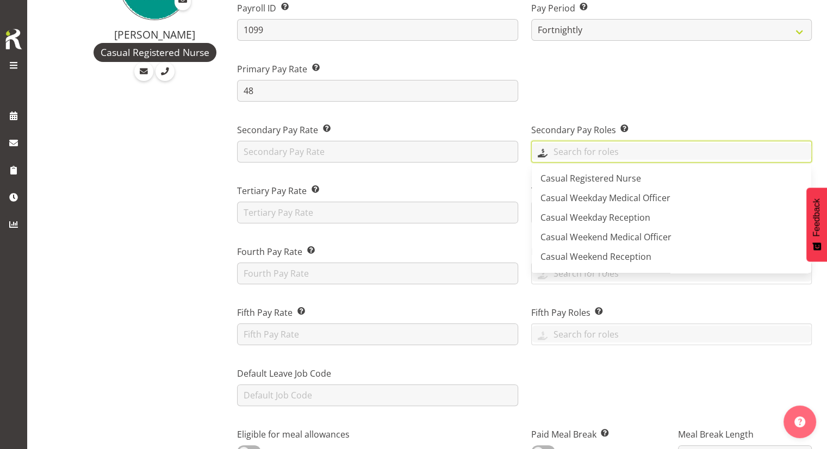
click at [621, 153] on input "text" at bounding box center [672, 151] width 280 height 17
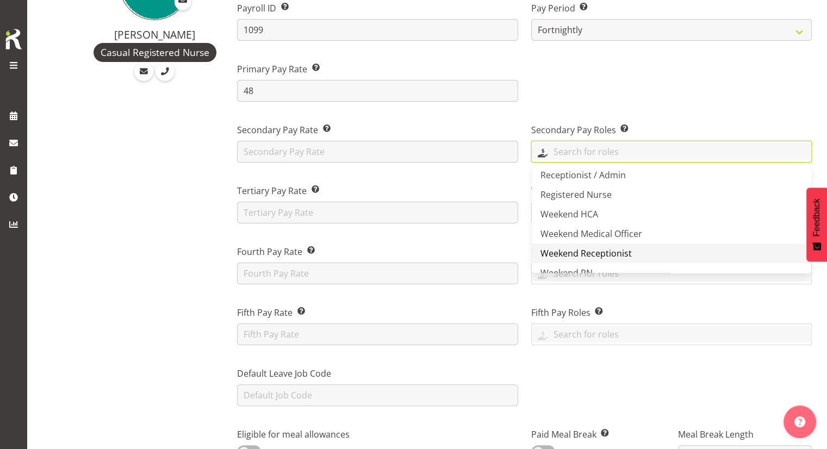
scroll to position [194, 0]
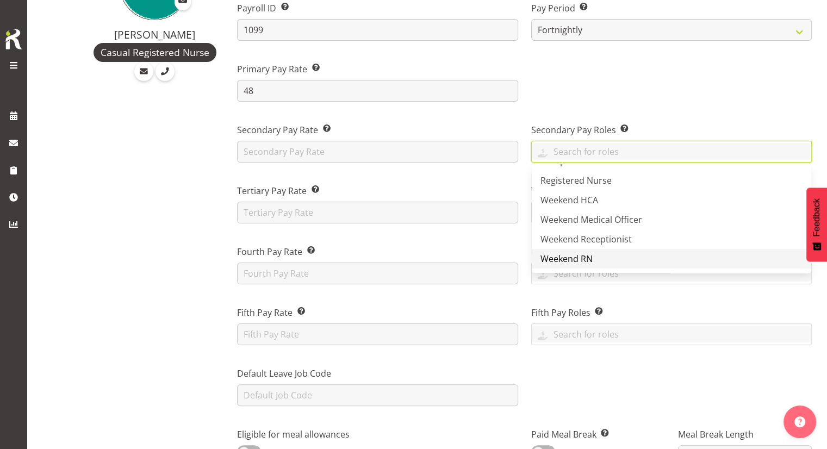
click at [619, 255] on link "Weekend RN" at bounding box center [672, 259] width 280 height 20
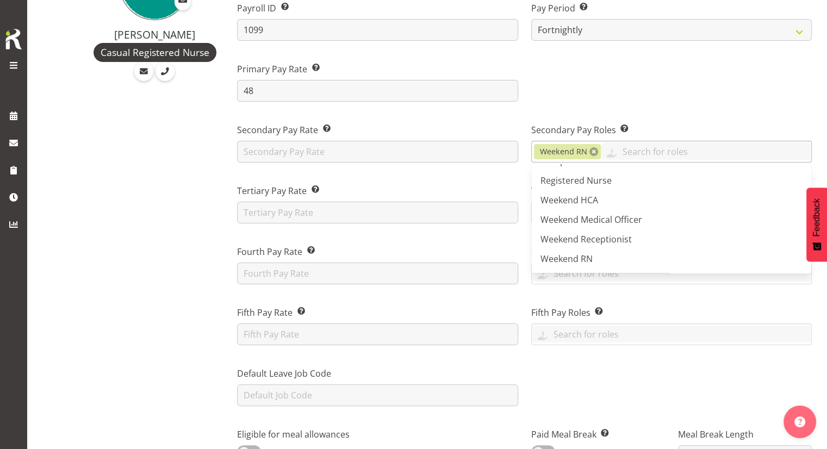
click at [598, 153] on span "Weekend RN" at bounding box center [567, 151] width 67 height 15
click at [596, 153] on link at bounding box center [594, 151] width 9 height 9
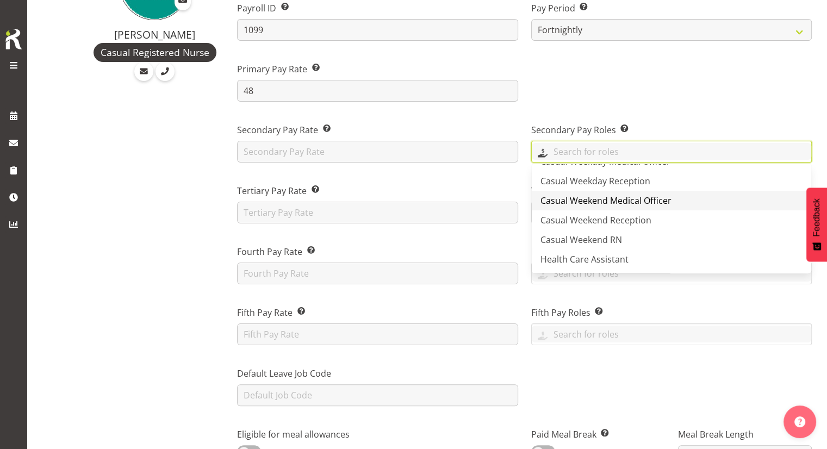
scroll to position [54, 0]
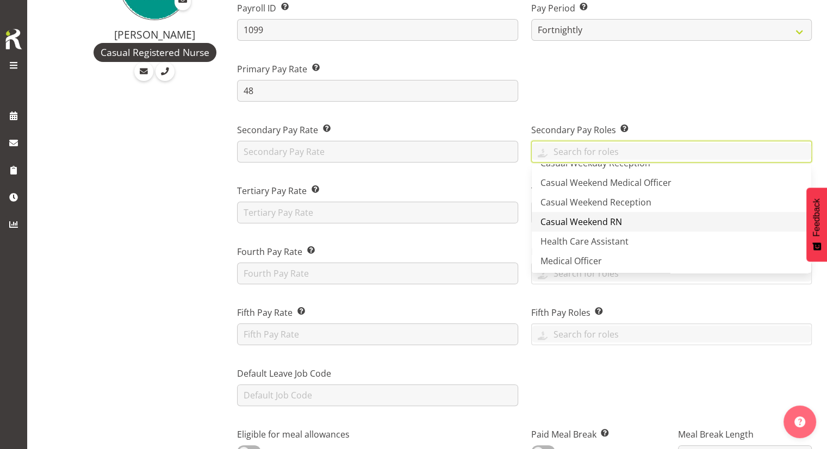
click at [649, 220] on link "Casual Weekend RN" at bounding box center [672, 222] width 280 height 20
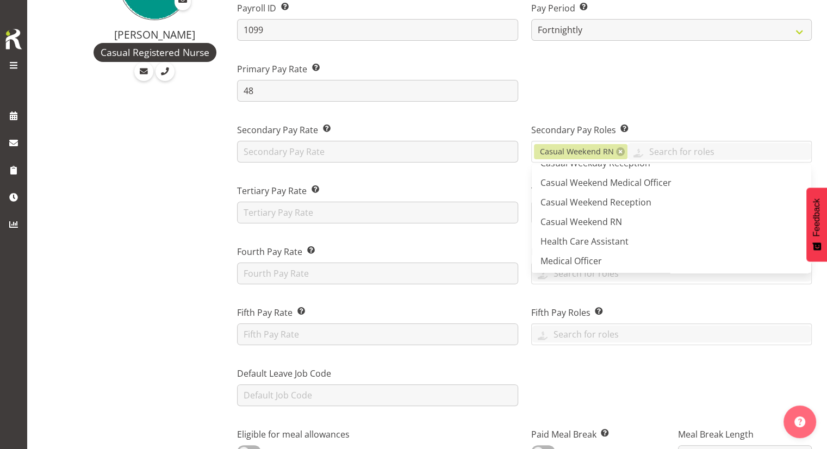
click at [632, 110] on div "Secondary Pay Roles This is the role/s where the employee’s secondary rate, app…" at bounding box center [672, 138] width 294 height 61
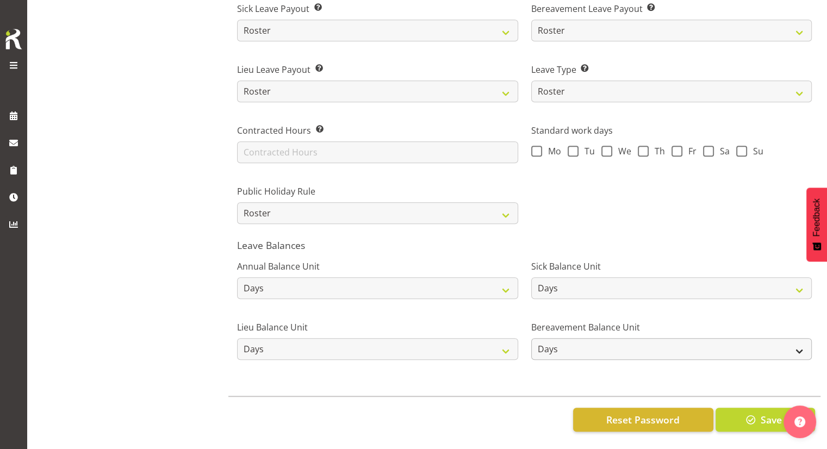
scroll to position [780, 0]
click at [755, 413] on span "button" at bounding box center [751, 420] width 14 height 14
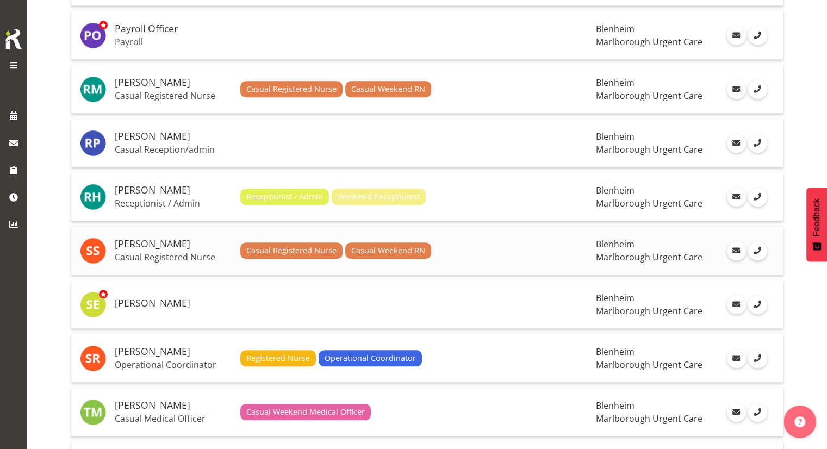
scroll to position [979, 0]
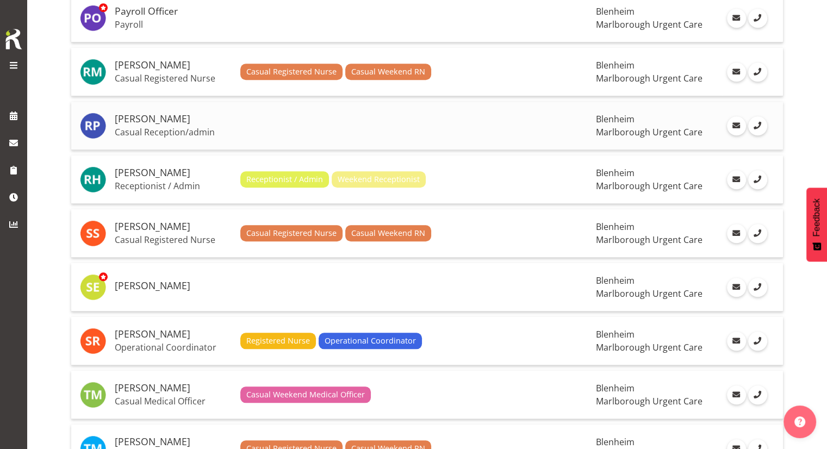
click at [198, 119] on td "[PERSON_NAME] Casual Reception/admin" at bounding box center [173, 126] width 126 height 48
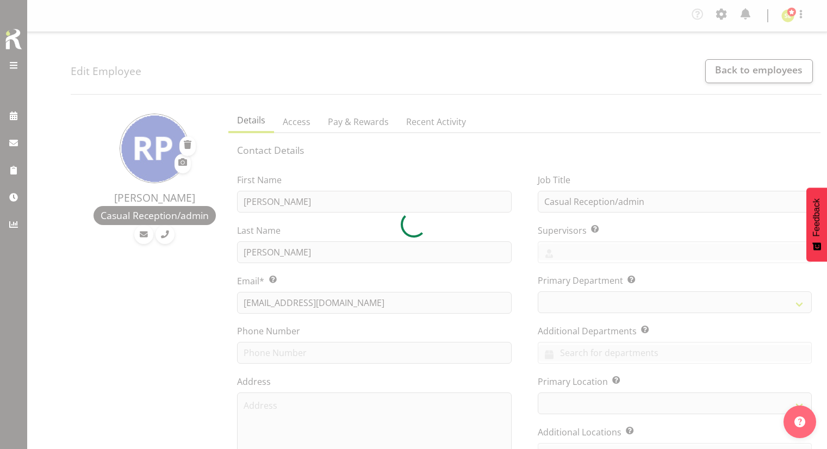
select select "TimelineWeek"
select select
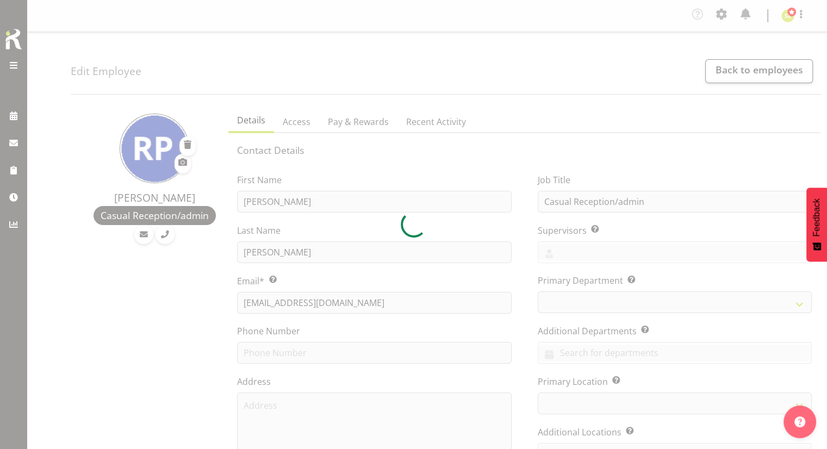
select select
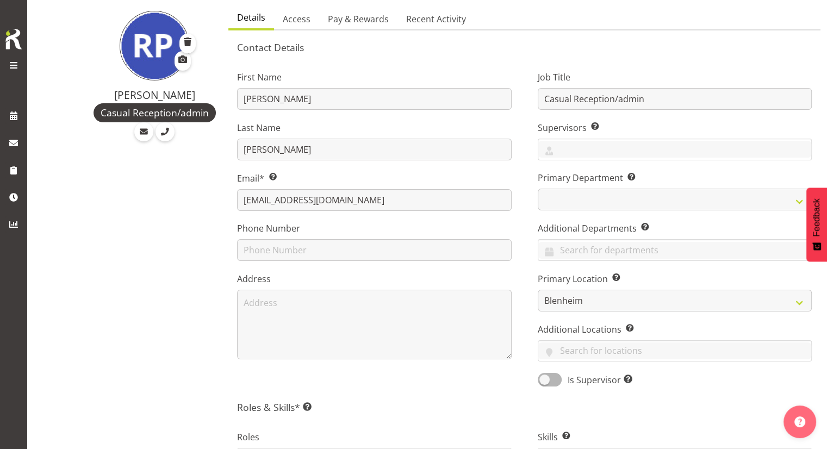
scroll to position [109, 0]
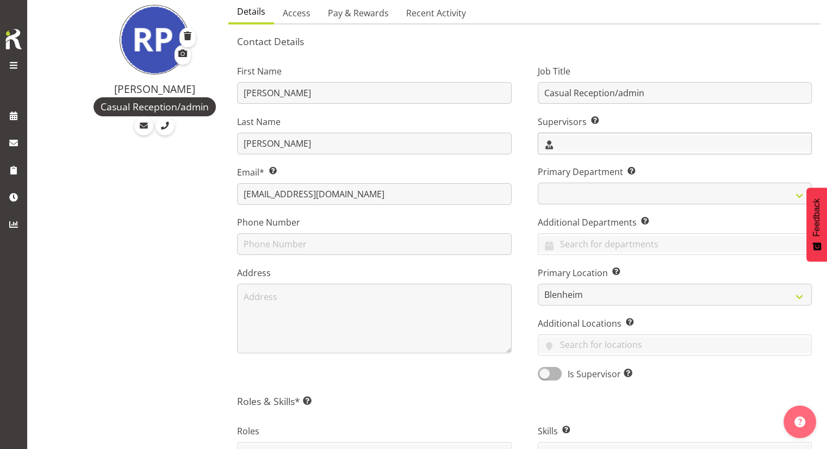
click at [569, 144] on input "text" at bounding box center [675, 143] width 273 height 17
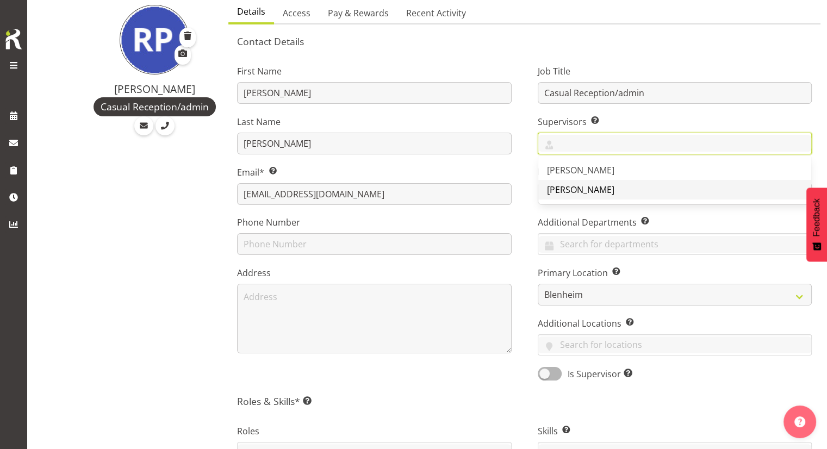
click at [566, 189] on span "[PERSON_NAME]" at bounding box center [580, 190] width 67 height 12
click at [571, 184] on span "[PERSON_NAME]" at bounding box center [580, 190] width 67 height 12
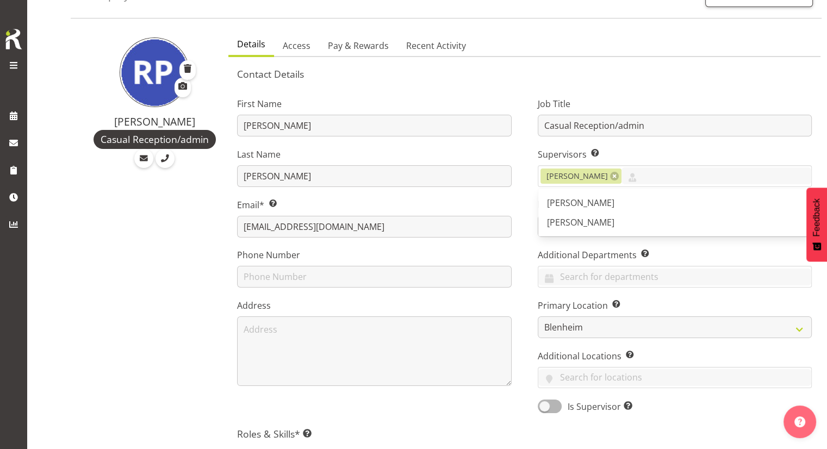
scroll to position [0, 0]
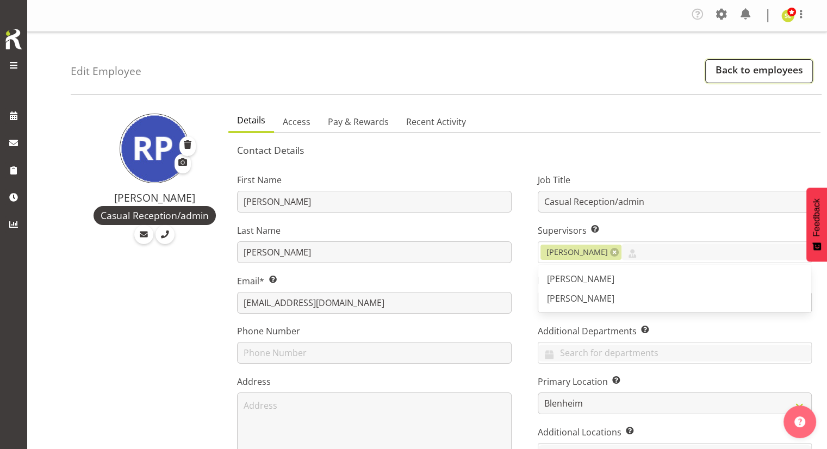
click at [721, 71] on link "Back to employees" at bounding box center [760, 71] width 108 height 24
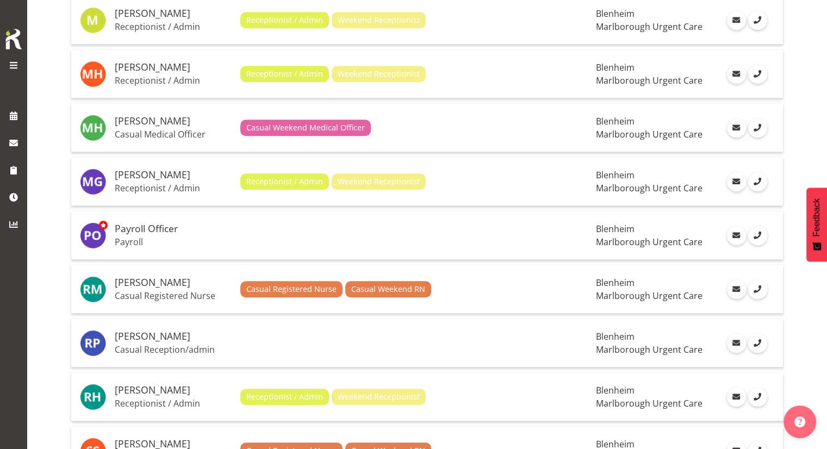
scroll to position [925, 0]
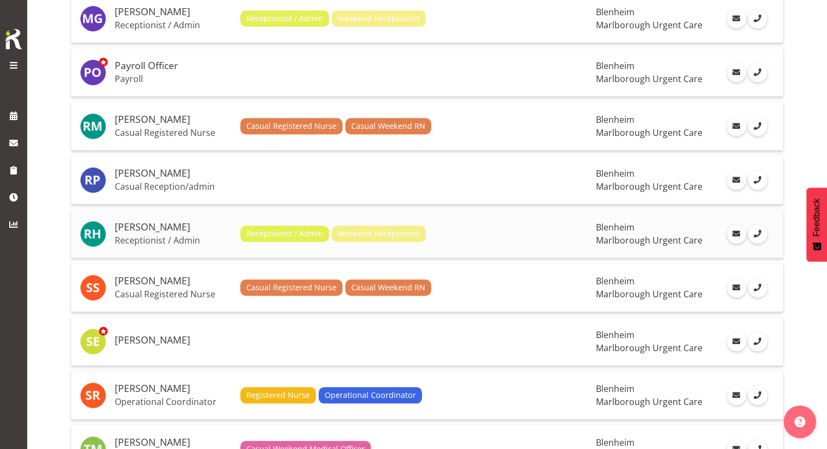
click at [430, 227] on div "Receptionist / Admin Weekend Receptionist" at bounding box center [414, 234] width 348 height 16
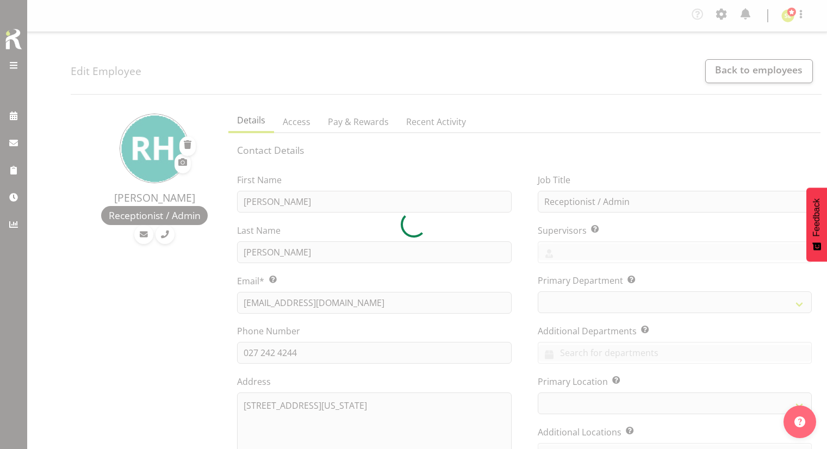
select select "TimelineWeek"
select select
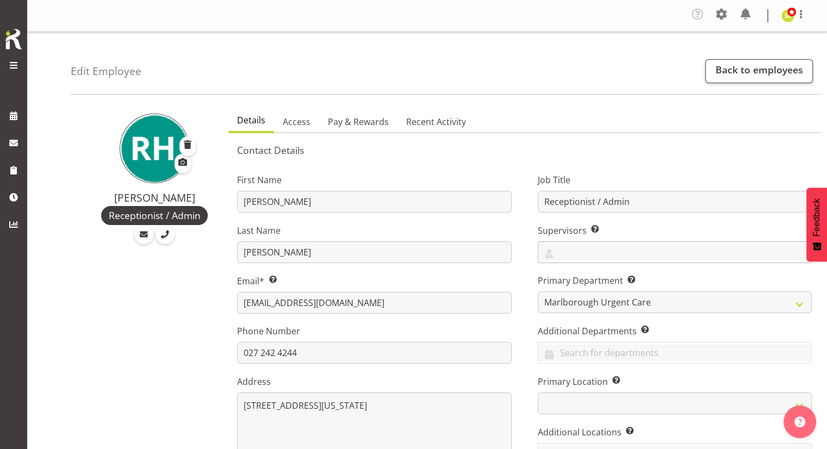
click at [586, 242] on div "[PERSON_NAME] [PERSON_NAME]" at bounding box center [675, 253] width 274 height 22
click at [578, 298] on span "[PERSON_NAME]" at bounding box center [580, 299] width 67 height 12
click at [527, 296] on div "Job Title Receptionist / Admin Supervisors Select the employee’s supervisors, o…" at bounding box center [675, 327] width 300 height 339
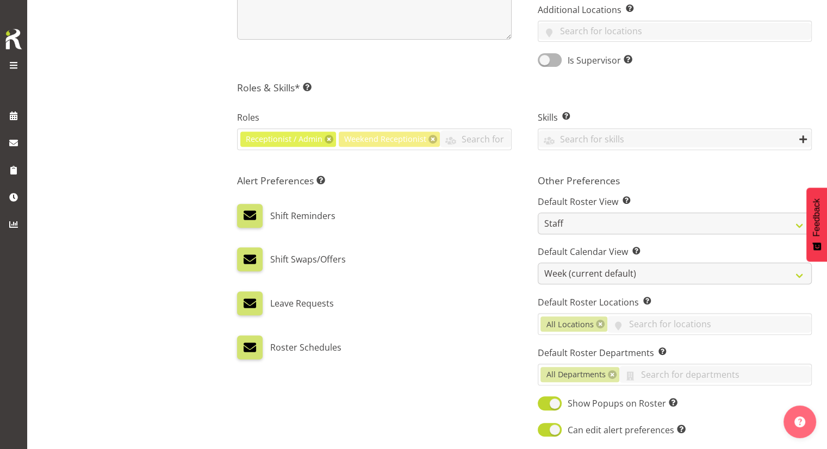
scroll to position [490, 0]
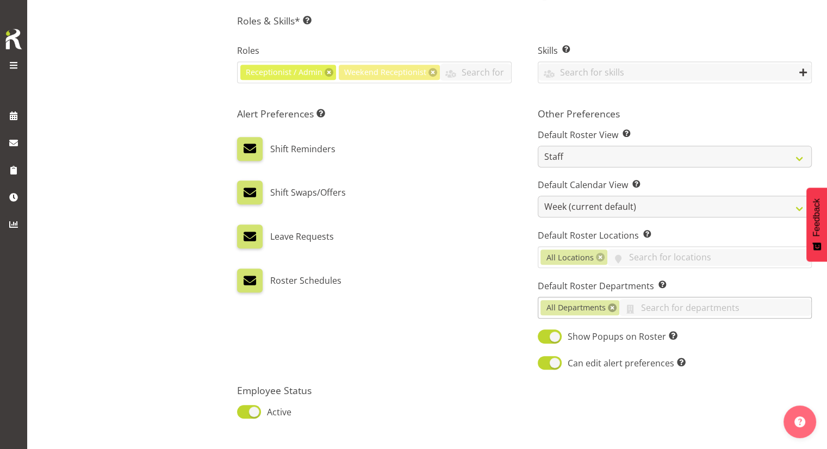
click at [611, 309] on link at bounding box center [612, 308] width 9 height 9
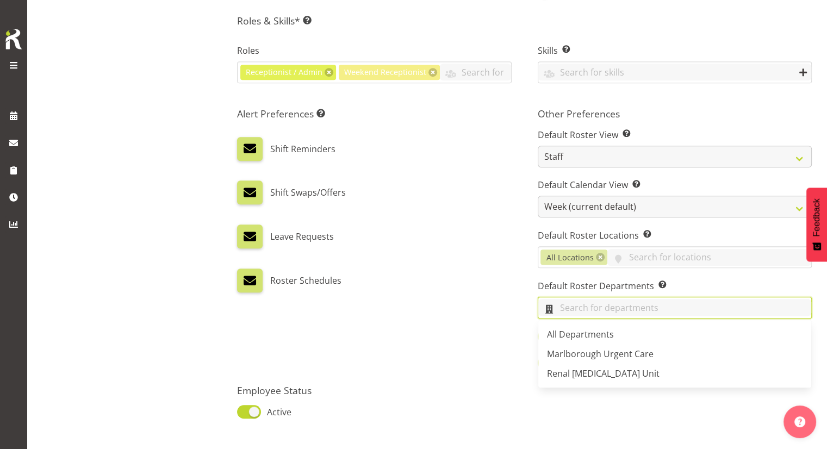
click at [591, 311] on input "text" at bounding box center [675, 307] width 273 height 17
click at [598, 345] on link "Marlborough Urgent Care" at bounding box center [675, 354] width 273 height 20
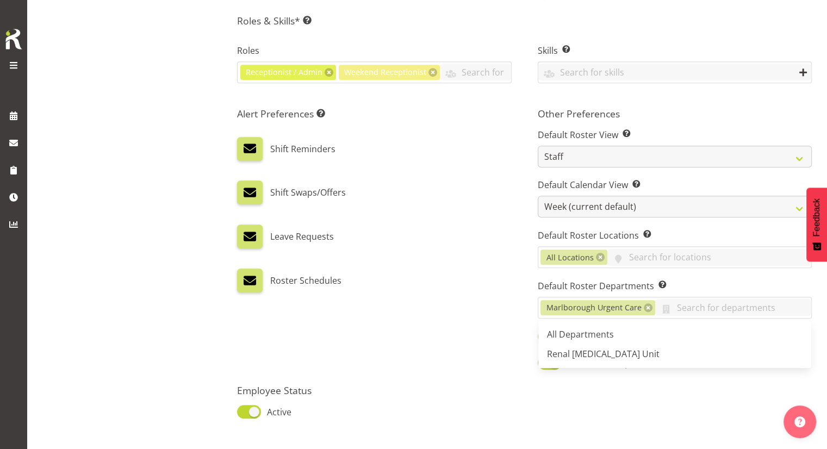
click at [480, 305] on div "Alert Preferences Specifies what type(s) of communication the employee will rec…" at bounding box center [374, 239] width 300 height 277
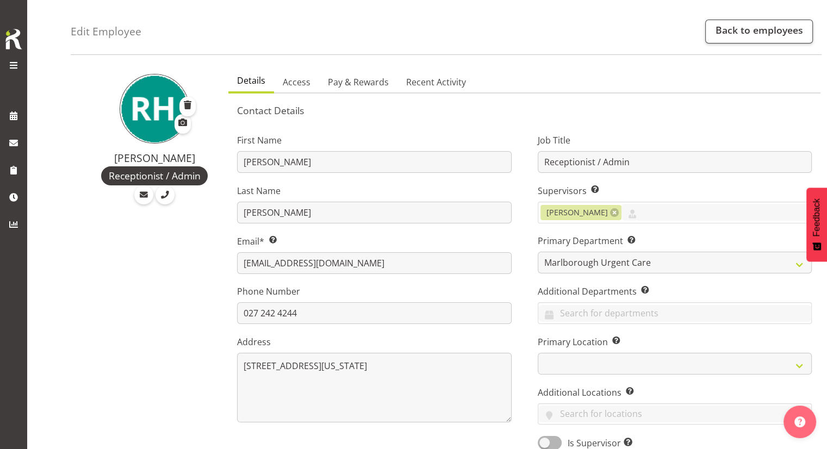
scroll to position [0, 0]
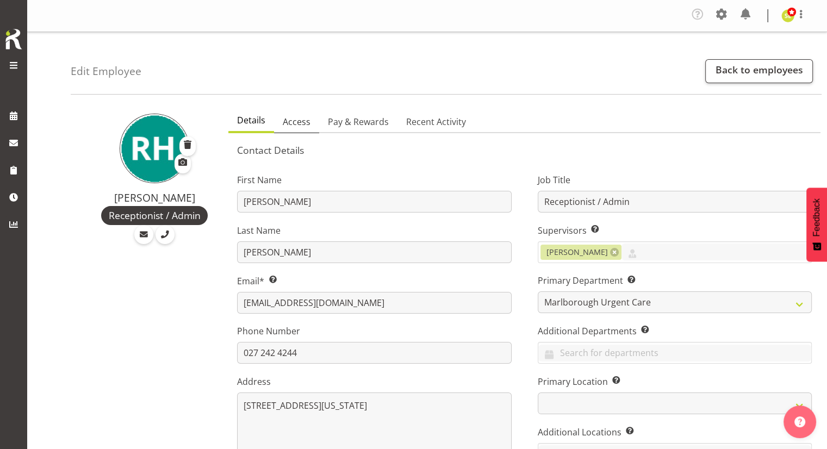
click at [312, 125] on link "Access" at bounding box center [296, 122] width 45 height 23
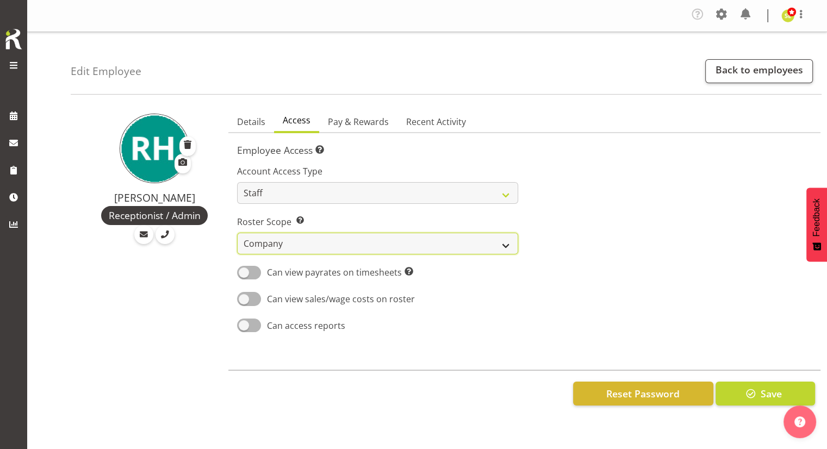
drag, startPoint x: 328, startPoint y: 236, endPoint x: 329, endPoint y: 247, distance: 10.9
click at [328, 236] on select "Own Department Company" at bounding box center [377, 244] width 281 height 22
select select "department"
click at [237, 233] on select "Own Department Company" at bounding box center [377, 244] width 281 height 22
click at [350, 122] on span "Pay & Rewards" at bounding box center [358, 121] width 61 height 13
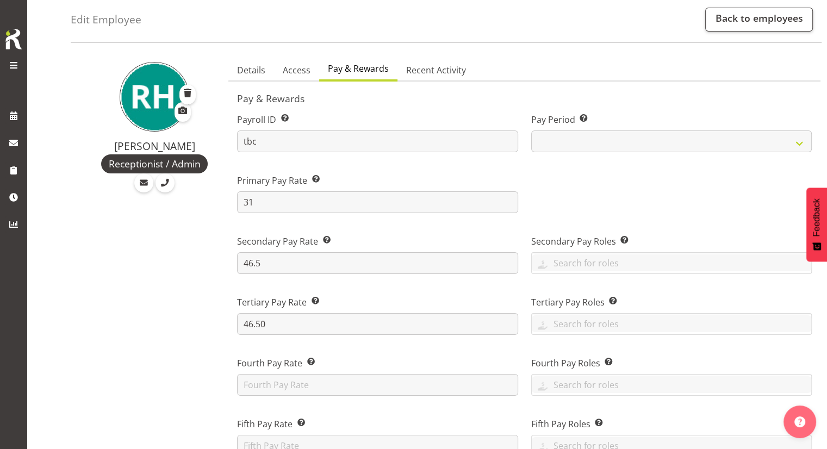
scroll to position [109, 0]
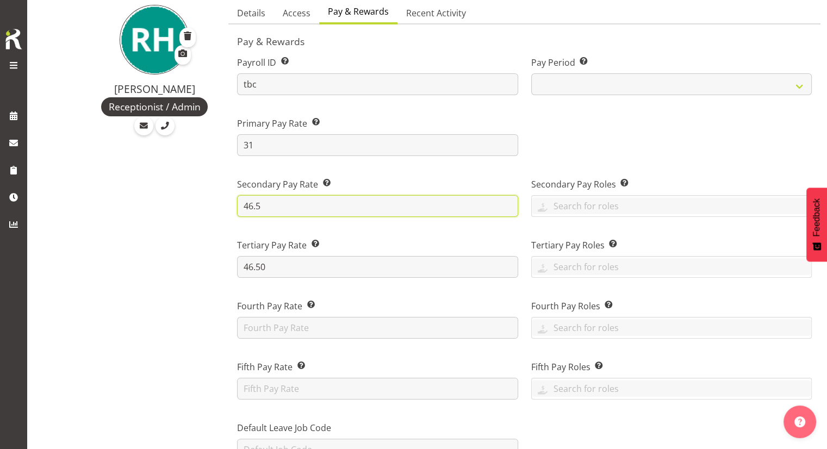
drag, startPoint x: 294, startPoint y: 203, endPoint x: 212, endPoint y: 203, distance: 81.6
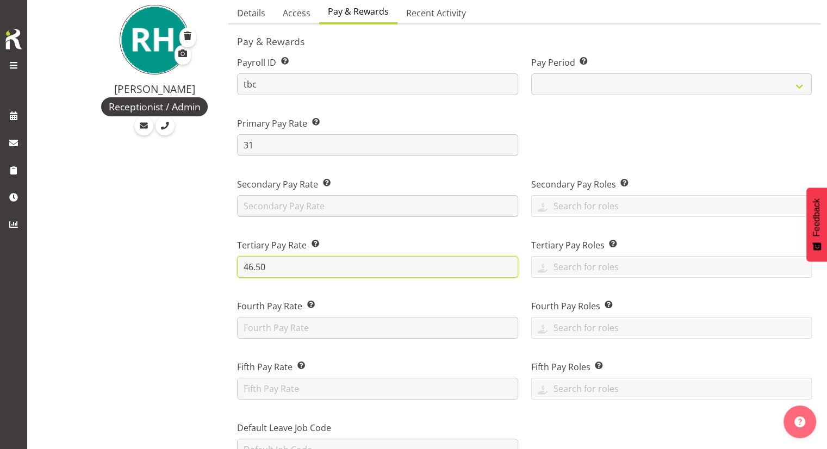
drag, startPoint x: 289, startPoint y: 268, endPoint x: 274, endPoint y: 258, distance: 18.1
click at [232, 267] on div "Tertiary Pay Rate This is the employee’s tertiary rate, if applicable. 46.50" at bounding box center [378, 254] width 294 height 61
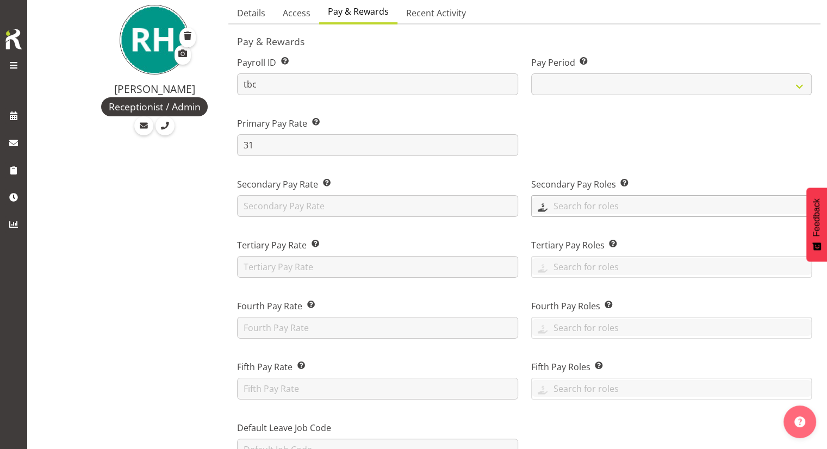
click at [583, 211] on input "text" at bounding box center [672, 205] width 280 height 17
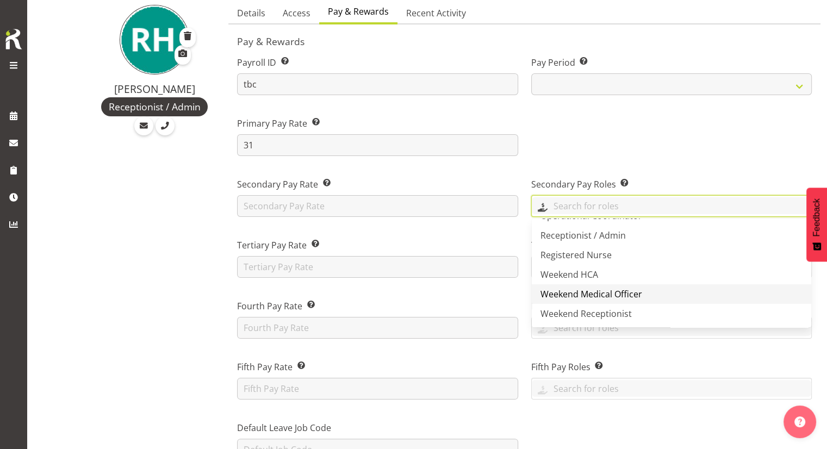
scroll to position [194, 0]
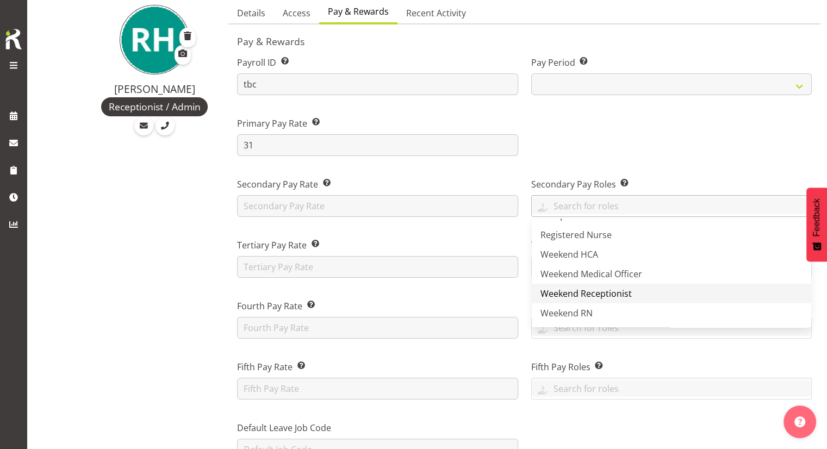
click at [598, 293] on span "Weekend Receptionist" at bounding box center [586, 294] width 91 height 12
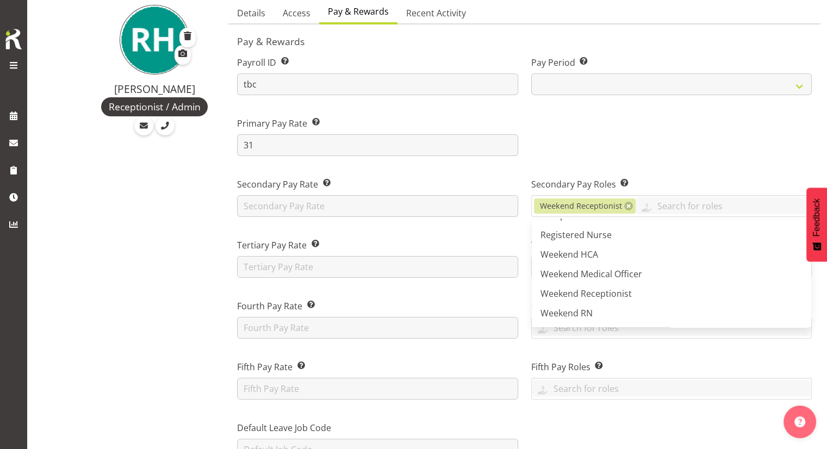
click at [616, 170] on div "Secondary Pay Roles This is the role/s where the employee’s secondary rate, app…" at bounding box center [672, 193] width 294 height 61
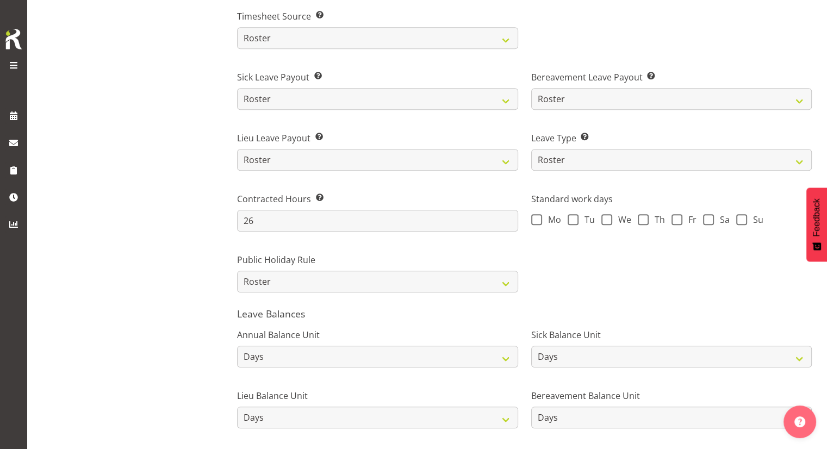
scroll to position [780, 0]
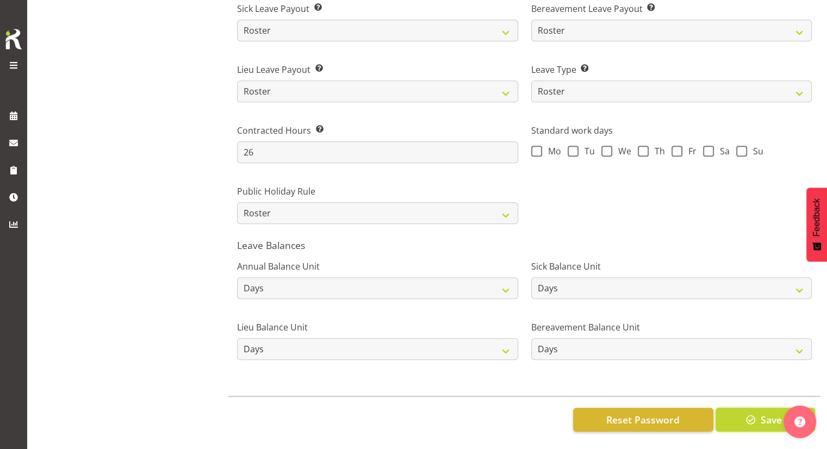
click at [745, 413] on span "button" at bounding box center [751, 420] width 14 height 14
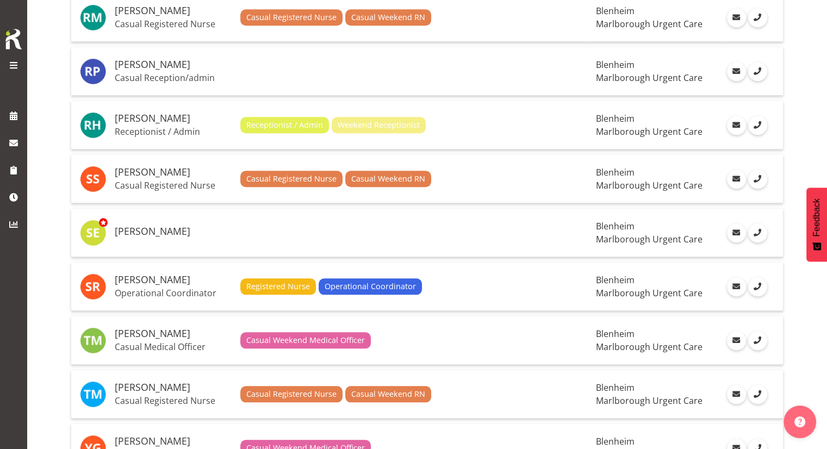
scroll to position [1088, 0]
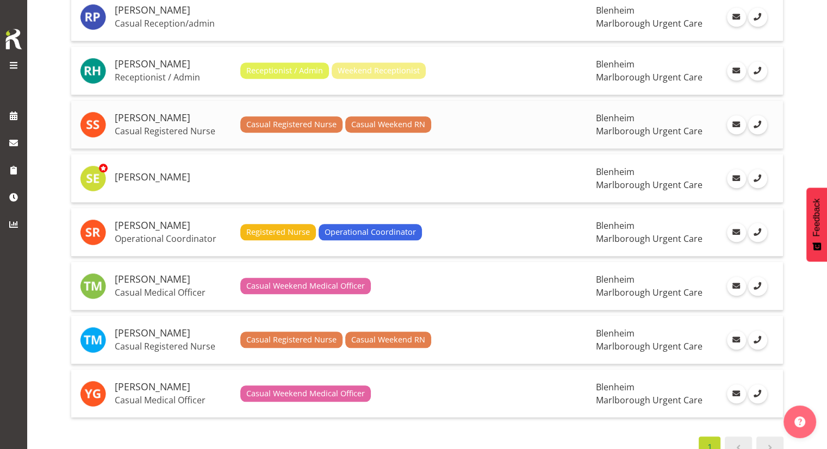
click at [216, 126] on p "Casual Registered Nurse" at bounding box center [173, 131] width 117 height 11
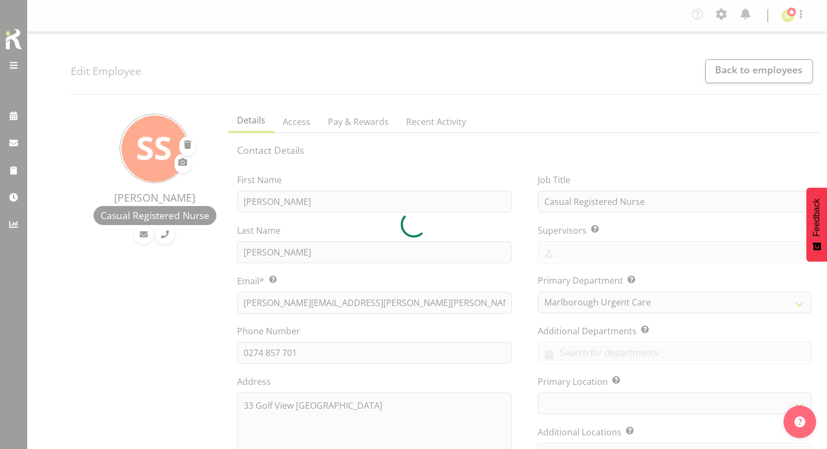
select select "TimelineWeek"
select select
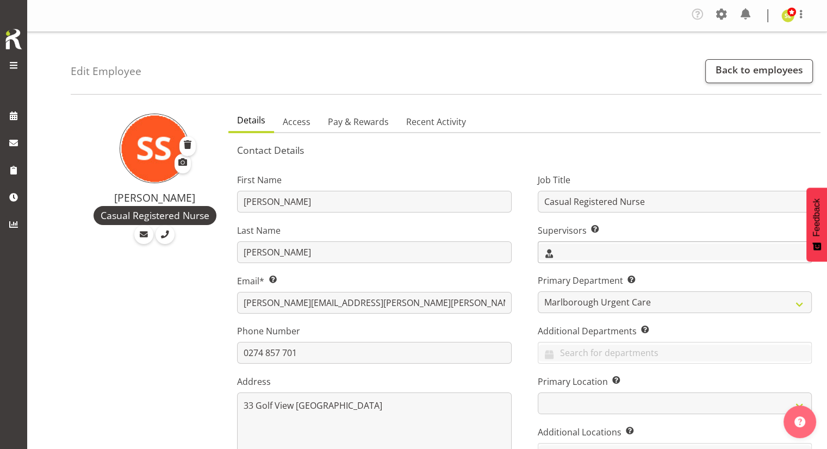
click at [576, 252] on input "text" at bounding box center [675, 252] width 273 height 17
click at [583, 294] on span "[PERSON_NAME]" at bounding box center [580, 299] width 67 height 12
click at [526, 283] on div "Job Title Casual Registered Nurse Supervisors Select the employee’s supervisors…" at bounding box center [675, 327] width 300 height 339
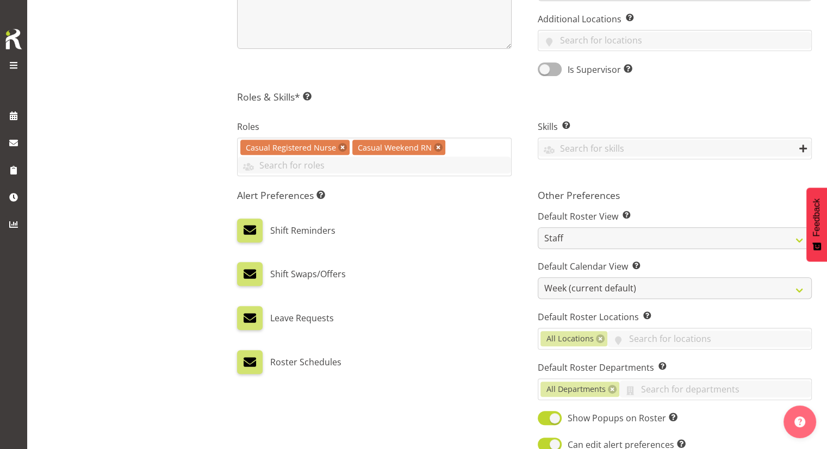
scroll to position [490, 0]
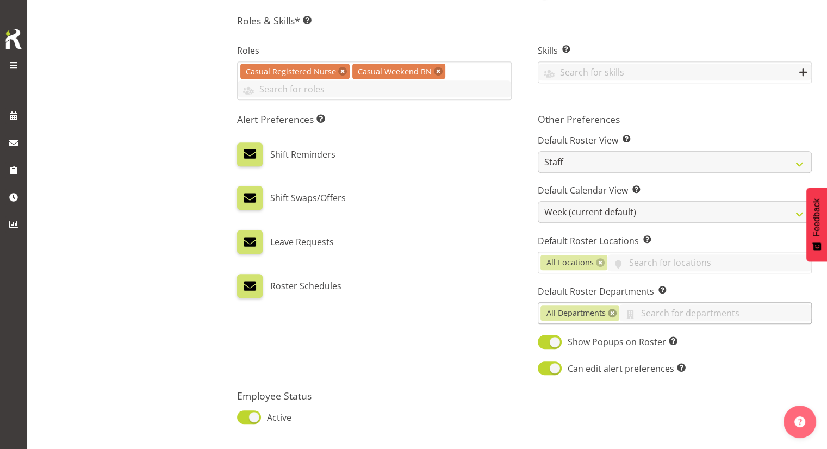
click at [618, 312] on span "All Departments" at bounding box center [580, 313] width 79 height 15
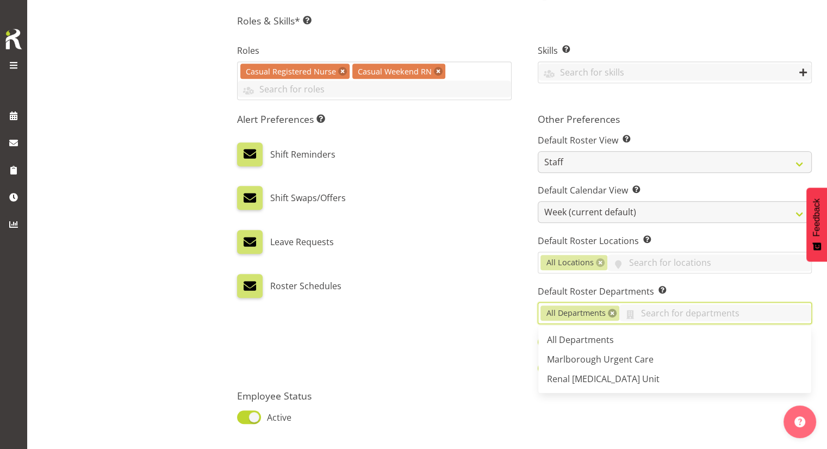
click at [614, 313] on link at bounding box center [612, 313] width 9 height 9
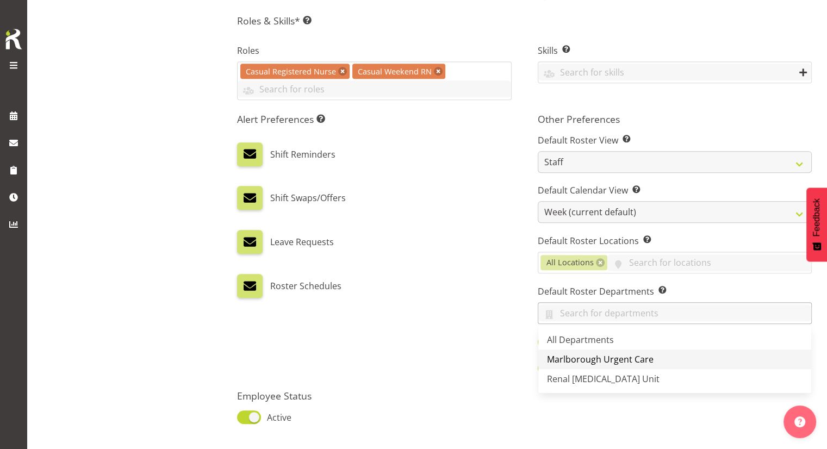
click at [606, 358] on span "Marlborough Urgent Care" at bounding box center [600, 360] width 107 height 12
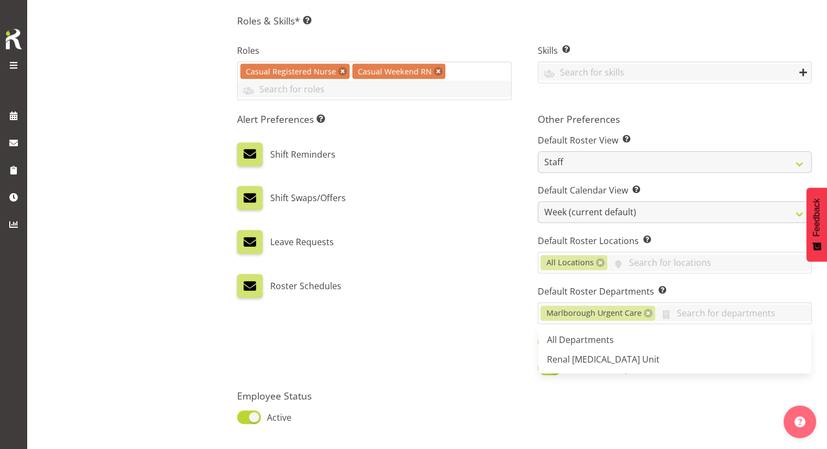
click at [477, 297] on div "Alert Preferences Specifies what type(s) of communication the employee will rec…" at bounding box center [374, 245] width 300 height 277
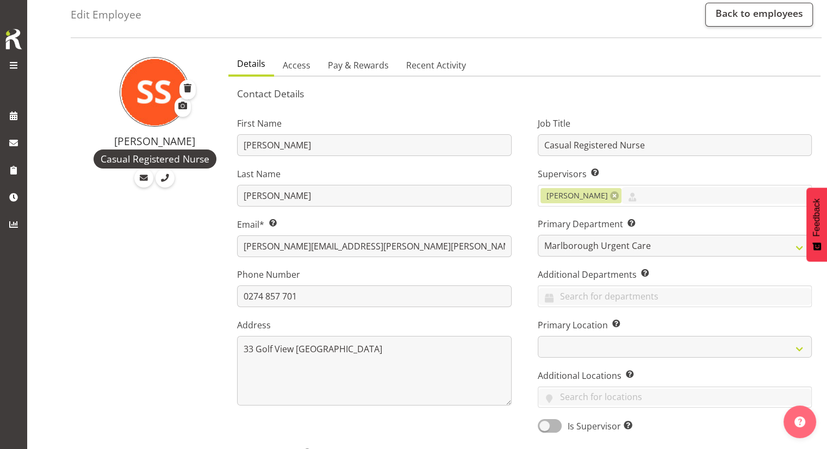
scroll to position [54, 0]
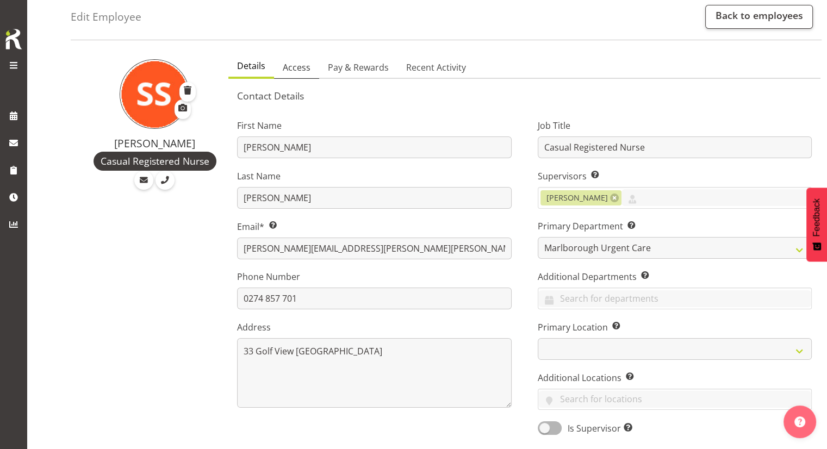
click at [301, 72] on span "Access" at bounding box center [297, 67] width 28 height 13
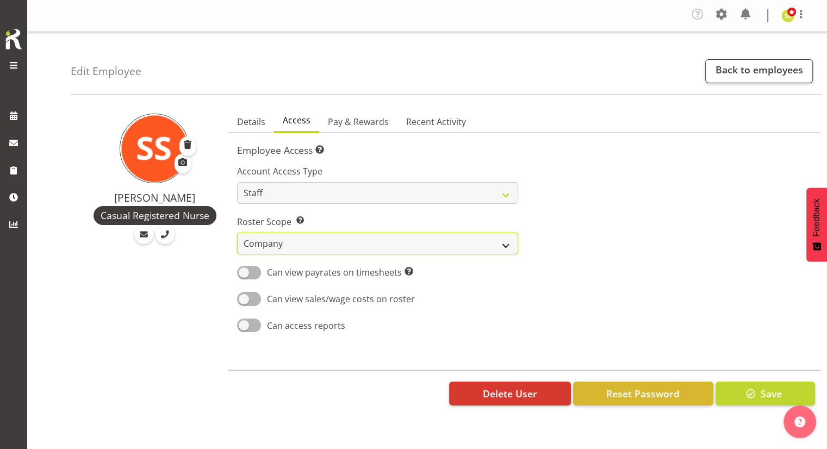
click at [363, 244] on select "Own Department Company" at bounding box center [377, 244] width 281 height 22
select select "department"
click at [237, 233] on select "Own Department Company" at bounding box center [377, 244] width 281 height 22
click at [360, 123] on span "Pay & Rewards" at bounding box center [358, 121] width 61 height 13
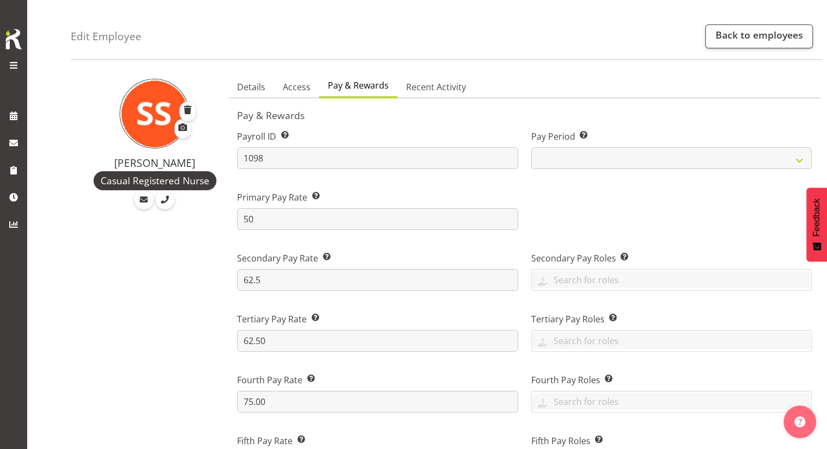
scroll to position [54, 0]
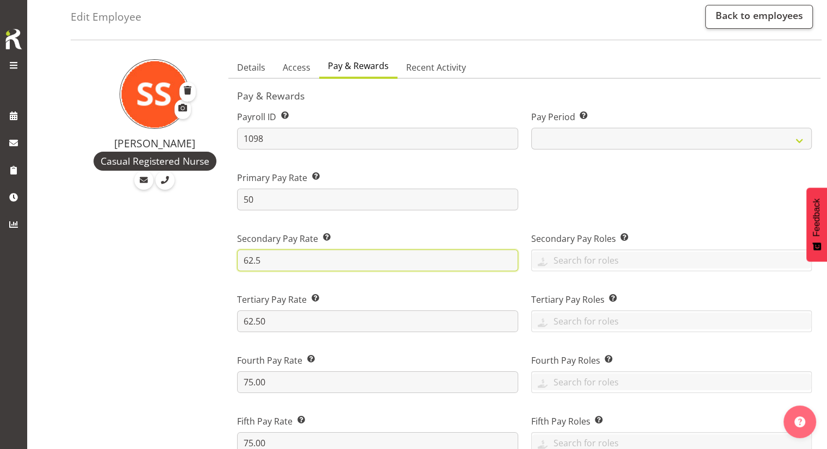
drag, startPoint x: 319, startPoint y: 256, endPoint x: 239, endPoint y: 262, distance: 80.7
click at [242, 262] on input "62.5" at bounding box center [377, 261] width 281 height 22
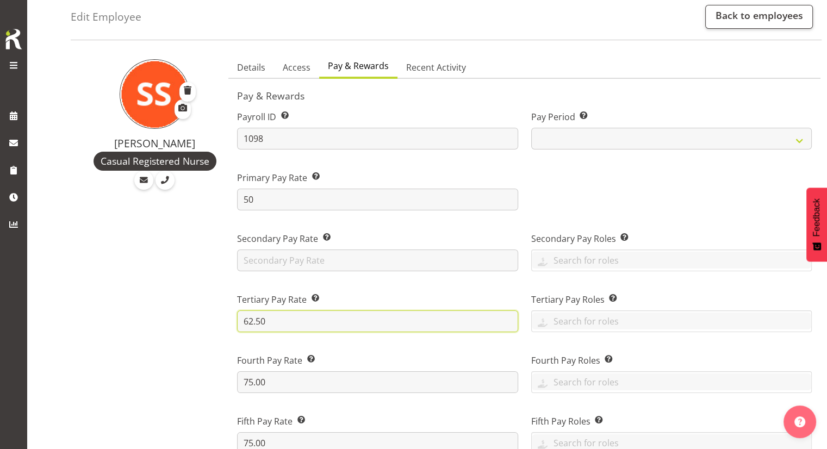
drag, startPoint x: 305, startPoint y: 322, endPoint x: 242, endPoint y: 315, distance: 64.0
click at [242, 315] on input "62.50" at bounding box center [377, 322] width 281 height 22
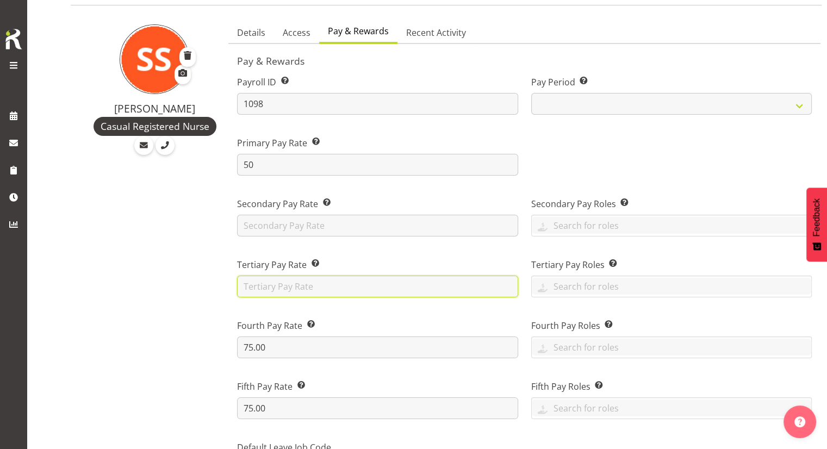
scroll to position [109, 0]
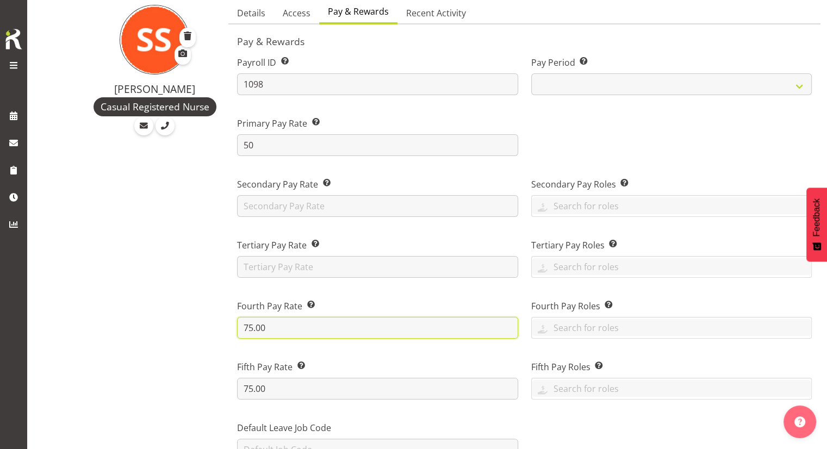
drag, startPoint x: 300, startPoint y: 331, endPoint x: 226, endPoint y: 323, distance: 74.4
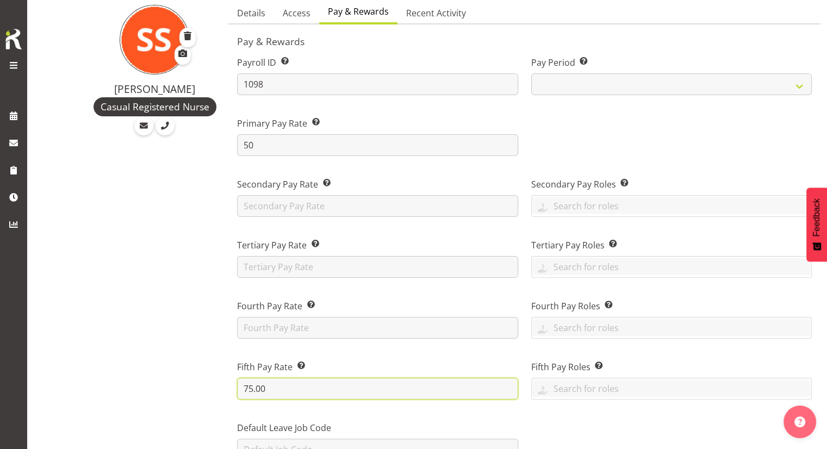
drag, startPoint x: 271, startPoint y: 387, endPoint x: 246, endPoint y: 384, distance: 25.2
click at [233, 385] on div "Fifth Pay Rate This is the employee’s fifth rate, if applicable. 75.00" at bounding box center [378, 375] width 294 height 61
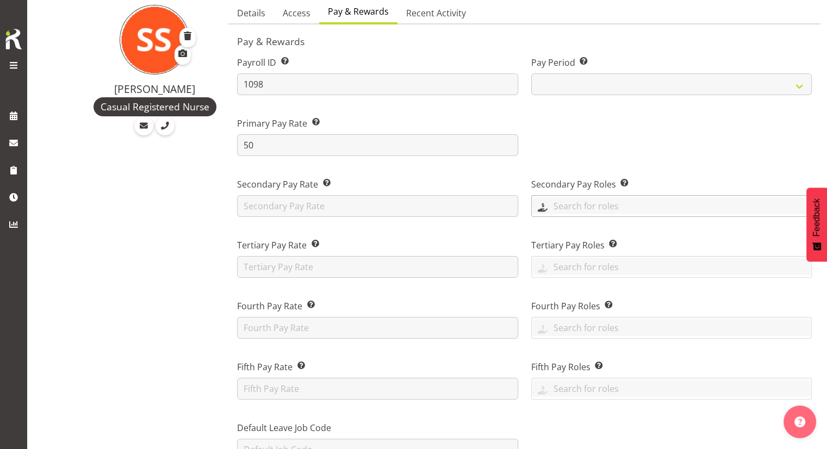
click at [574, 207] on input "text" at bounding box center [672, 205] width 280 height 17
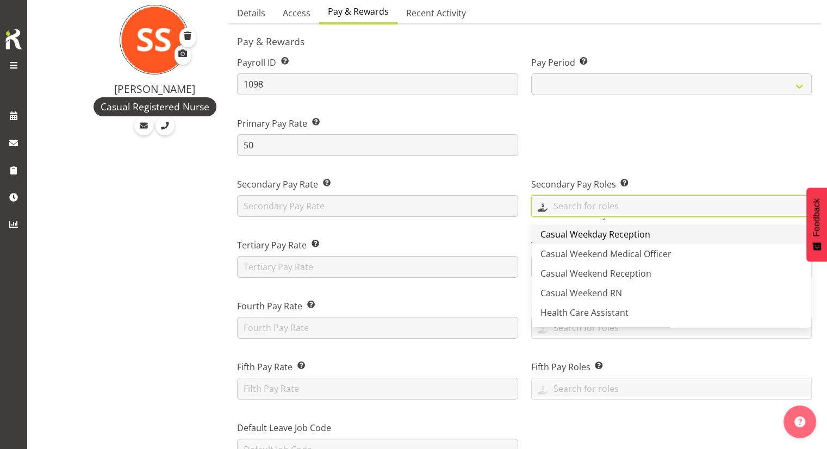
scroll to position [54, 0]
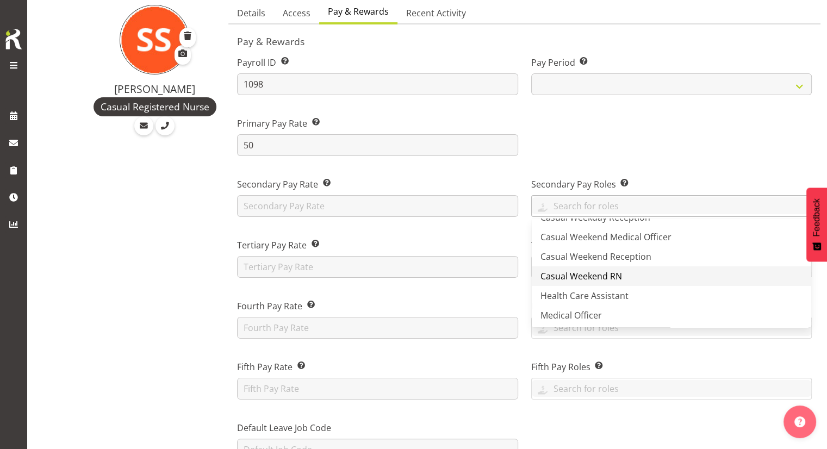
click at [601, 280] on span "Casual Weekend RN" at bounding box center [582, 276] width 82 height 12
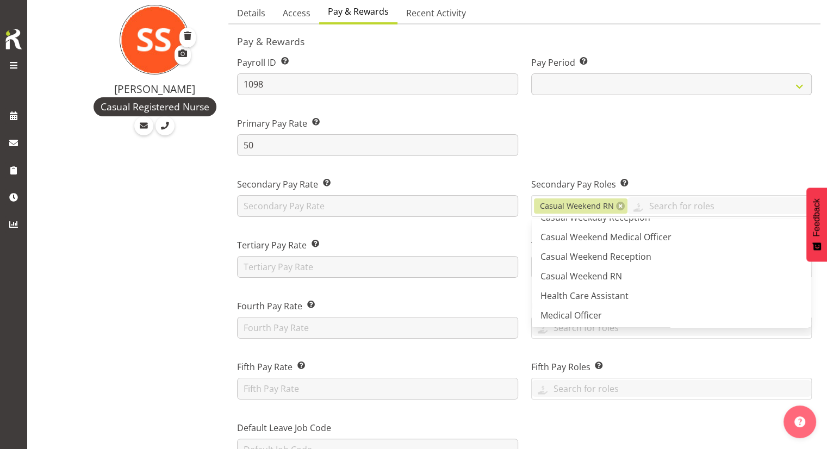
click at [631, 141] on div at bounding box center [672, 132] width 294 height 61
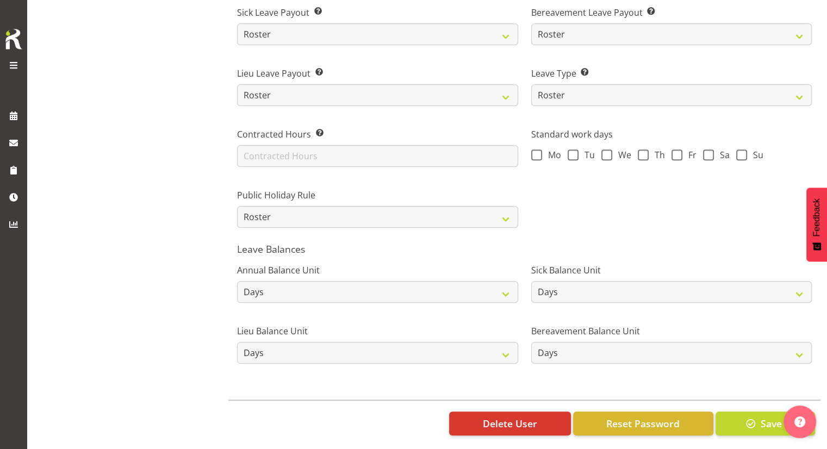
scroll to position [780, 0]
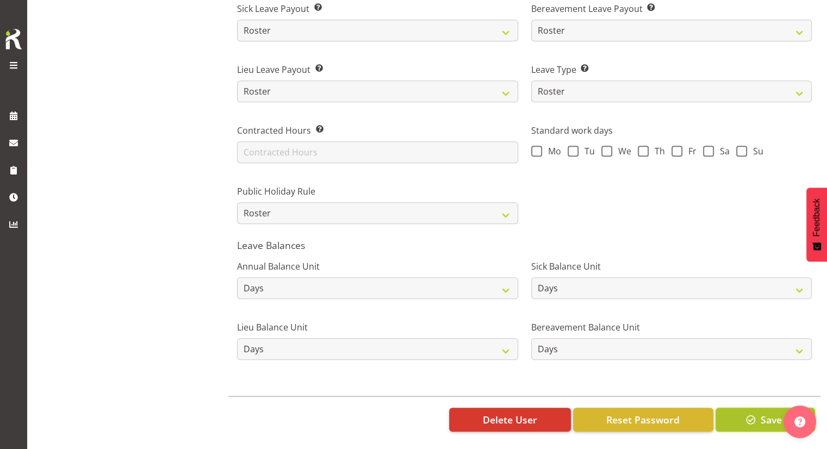
click at [748, 413] on span "button" at bounding box center [751, 420] width 14 height 14
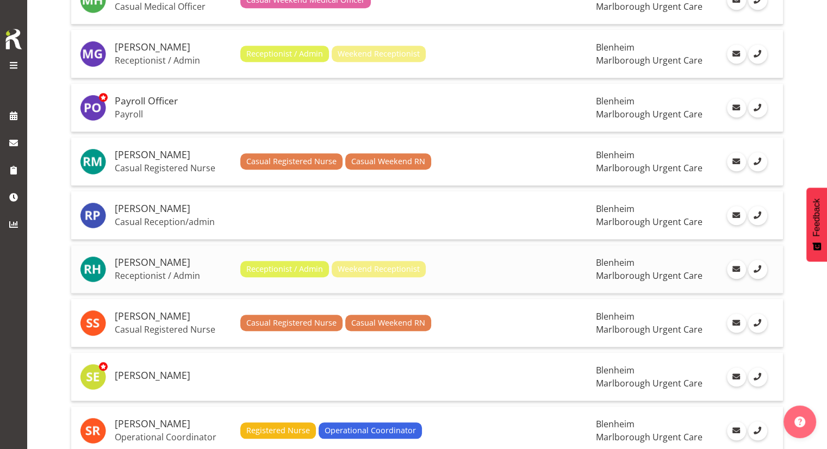
scroll to position [901, 0]
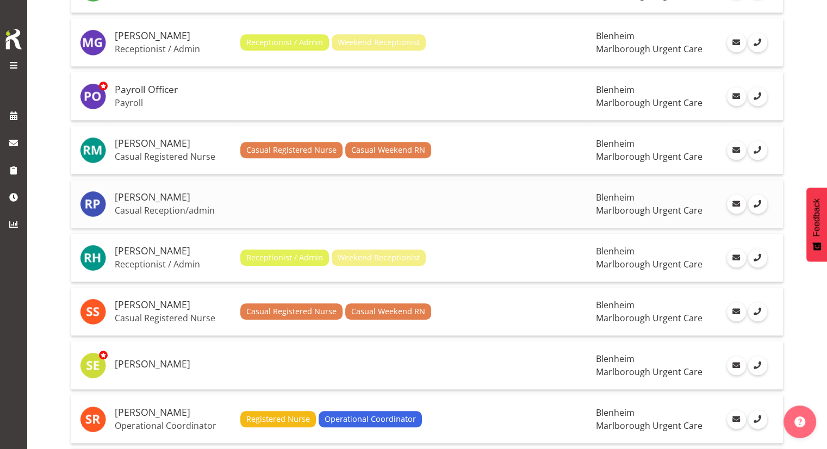
click at [162, 205] on p "Casual Reception/admin" at bounding box center [173, 210] width 117 height 11
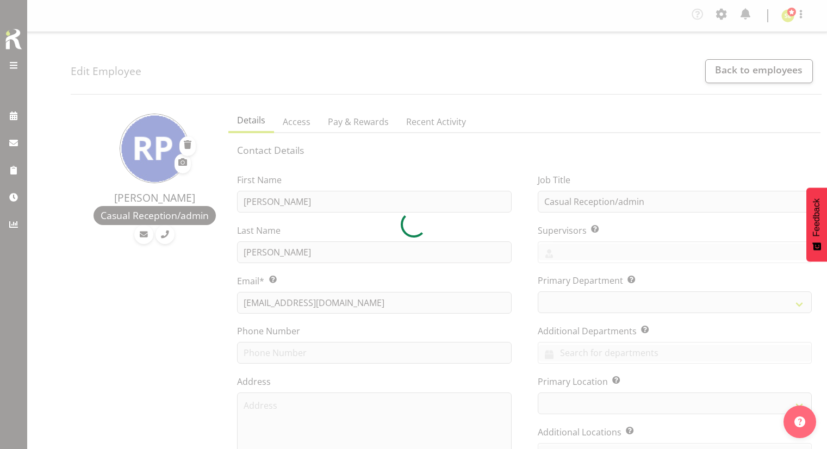
select select "TimelineWeek"
select select
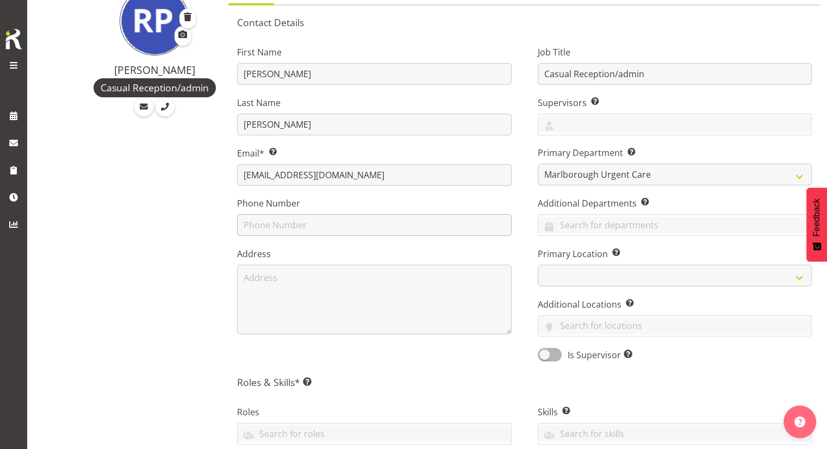
scroll to position [109, 0]
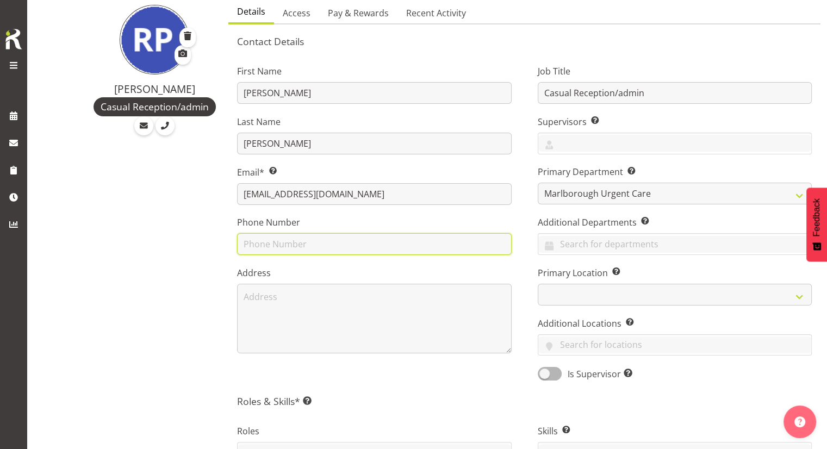
click at [281, 246] on input "text" at bounding box center [374, 244] width 274 height 22
type input "0210719075"
click at [169, 234] on div "[PERSON_NAME] Casual Reception/admin" at bounding box center [146, 442] width 151 height 897
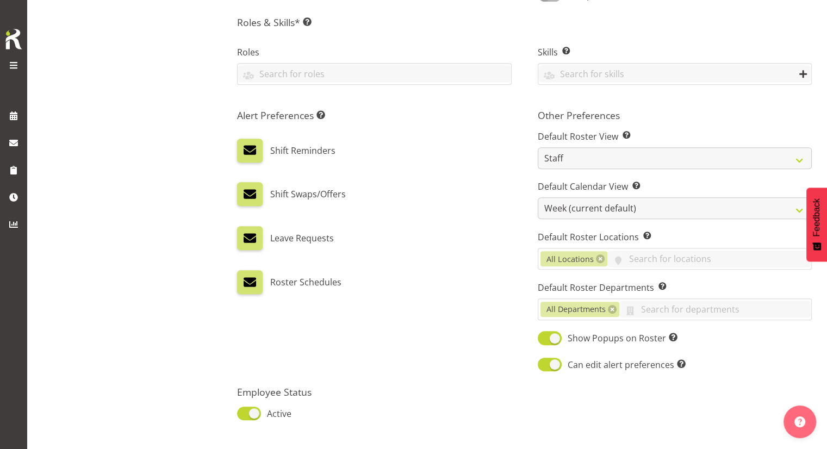
scroll to position [490, 0]
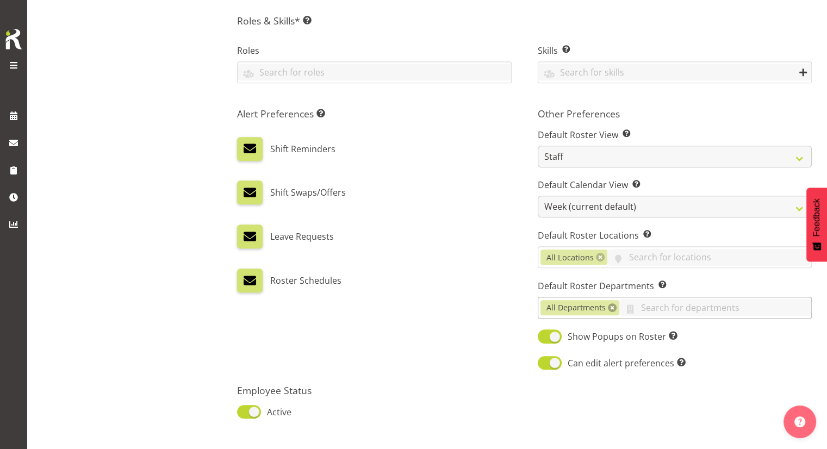
click at [609, 307] on link at bounding box center [612, 308] width 9 height 9
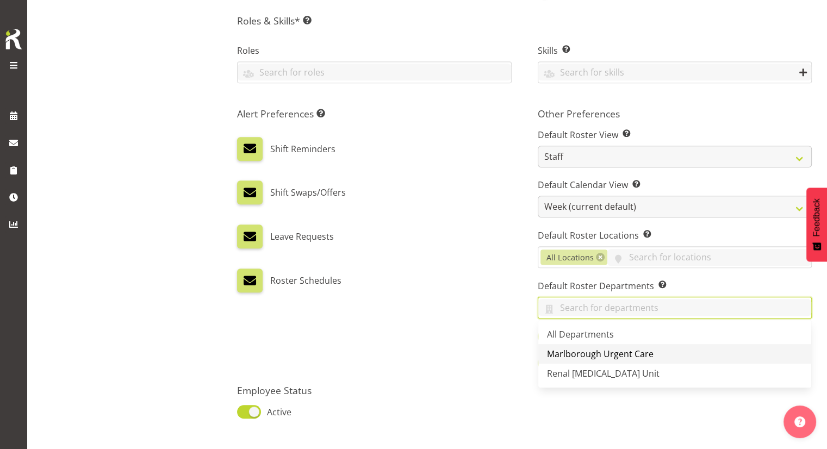
click at [572, 354] on span "Marlborough Urgent Care" at bounding box center [600, 354] width 107 height 12
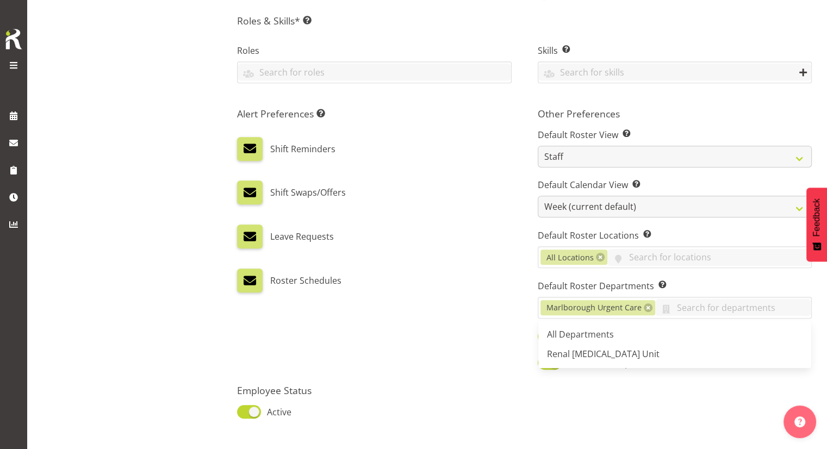
click at [490, 282] on div "Roster Schedules" at bounding box center [374, 281] width 274 height 24
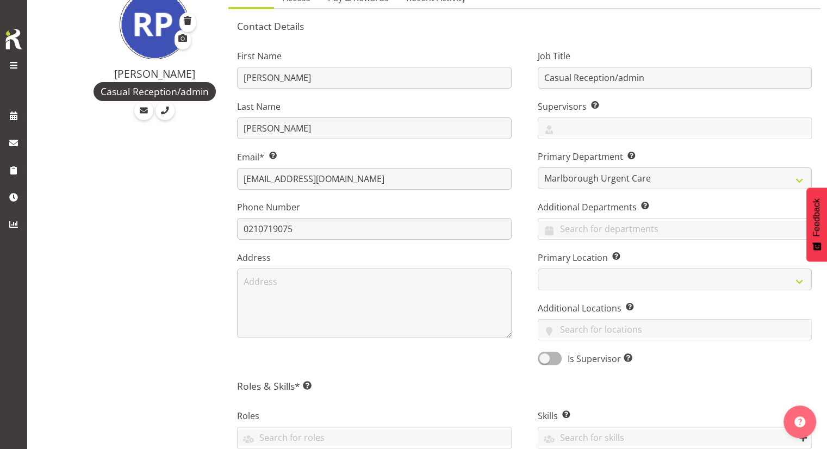
scroll to position [109, 0]
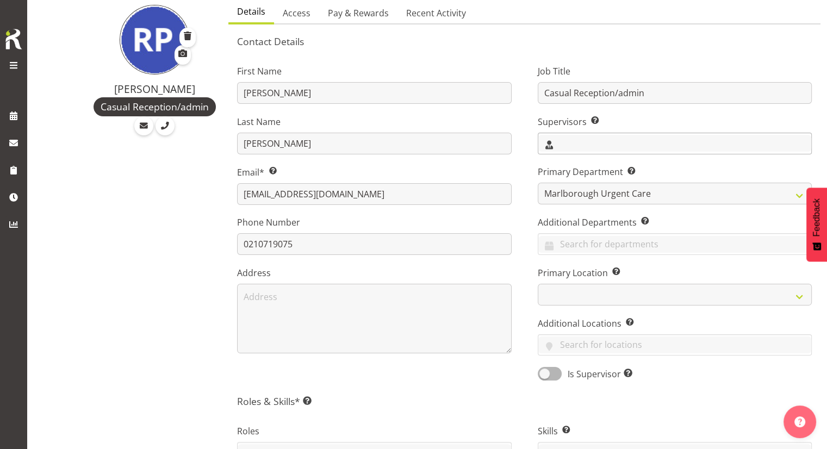
click at [562, 143] on input "text" at bounding box center [675, 143] width 273 height 17
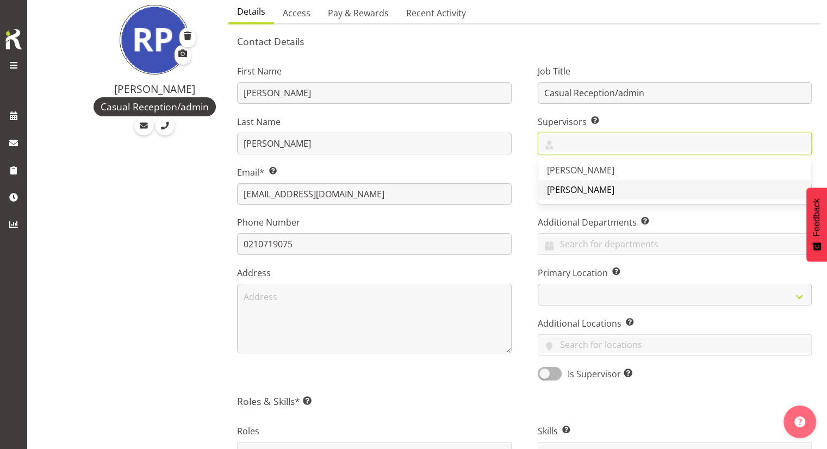
click at [564, 199] on link "[PERSON_NAME]" at bounding box center [675, 190] width 273 height 20
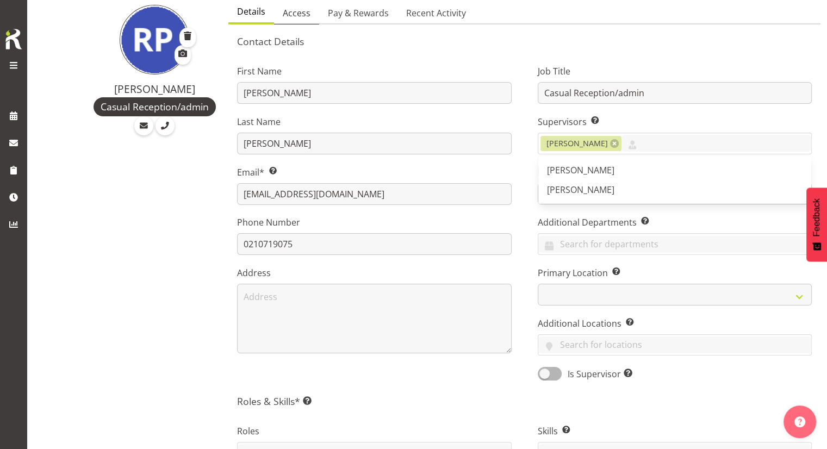
click at [286, 5] on link "Access" at bounding box center [296, 13] width 45 height 23
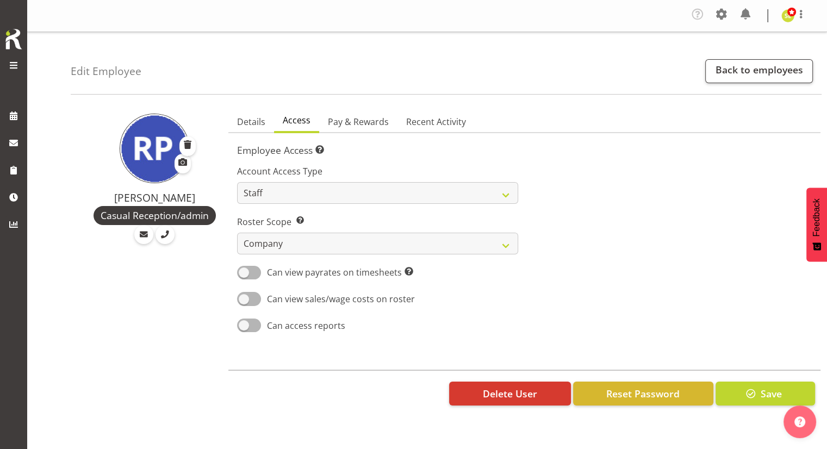
scroll to position [0, 0]
click at [318, 234] on select "Own Department Company" at bounding box center [377, 244] width 281 height 22
select select "department"
click at [237, 233] on select "Own Department Company" at bounding box center [377, 244] width 281 height 22
click at [346, 120] on span "Pay & Rewards" at bounding box center [358, 121] width 61 height 13
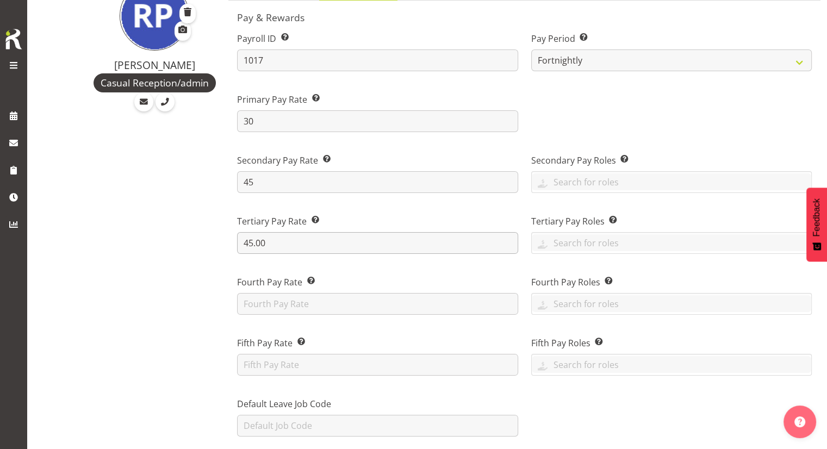
scroll to position [163, 0]
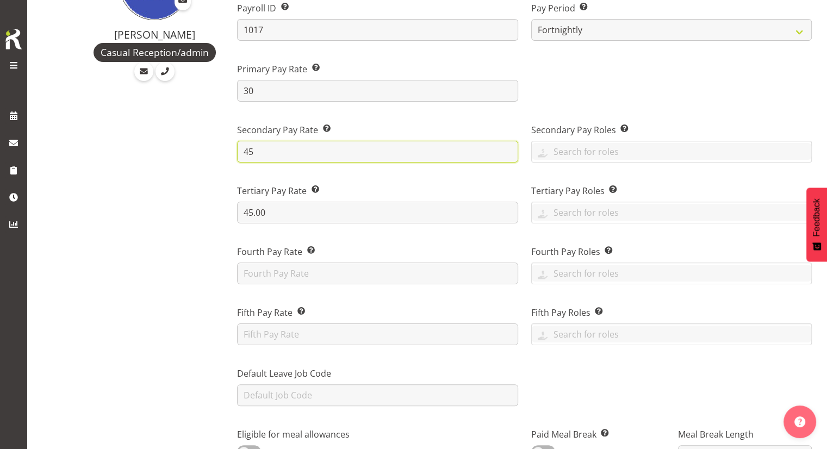
drag, startPoint x: 296, startPoint y: 156, endPoint x: 195, endPoint y: 153, distance: 101.2
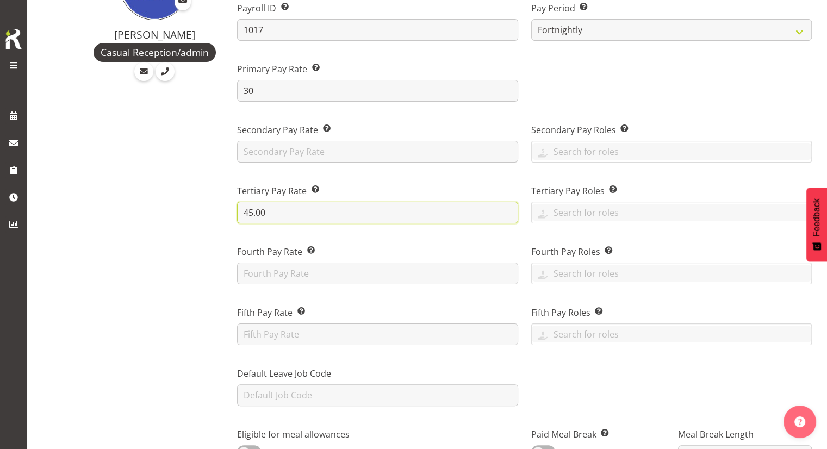
drag, startPoint x: 289, startPoint y: 210, endPoint x: 158, endPoint y: 197, distance: 131.8
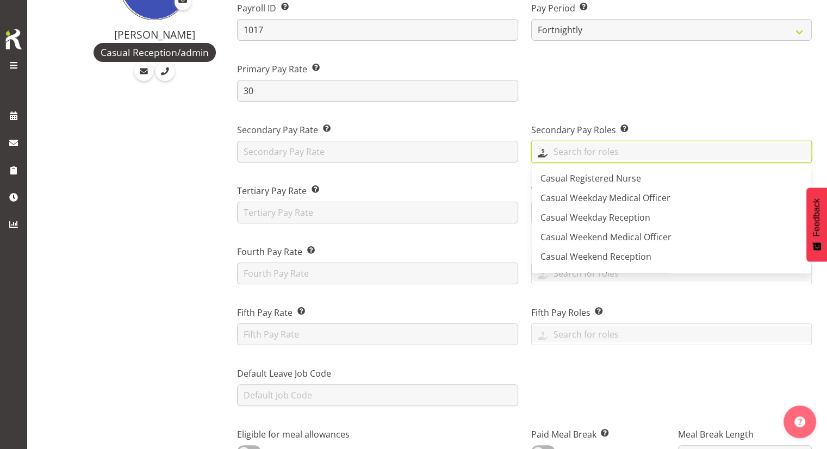
click at [558, 157] on input "text" at bounding box center [672, 151] width 280 height 17
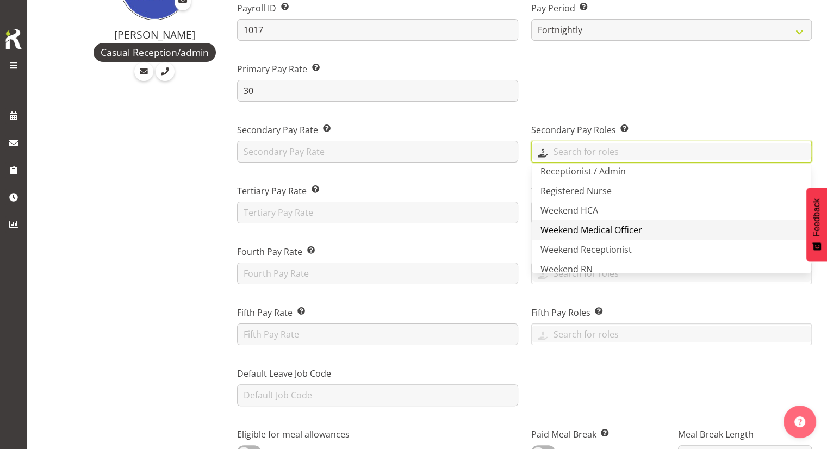
scroll to position [194, 0]
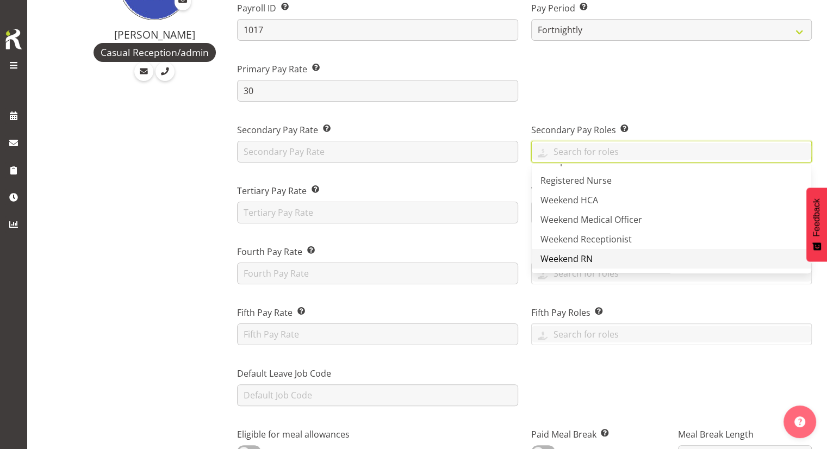
click at [607, 256] on link "Weekend RN" at bounding box center [672, 259] width 280 height 20
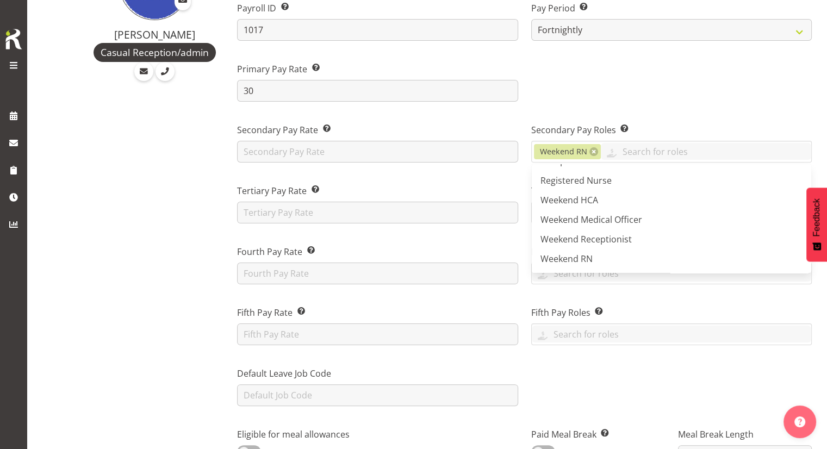
click at [683, 85] on div at bounding box center [672, 77] width 294 height 61
click at [595, 153] on link at bounding box center [594, 151] width 9 height 9
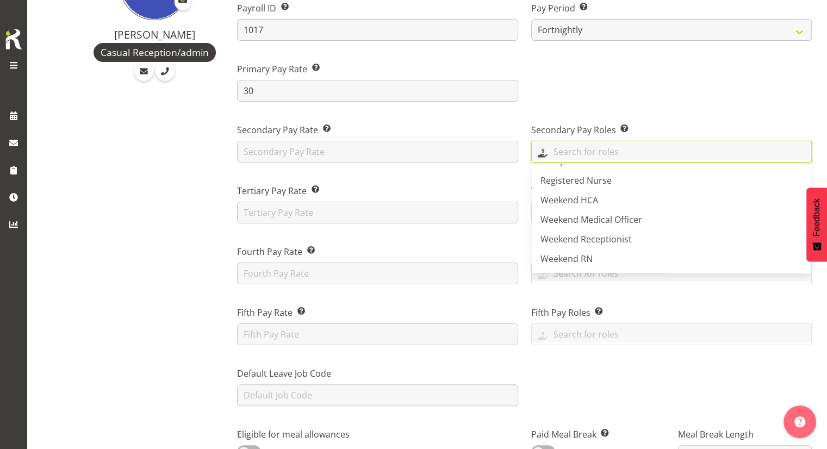
click at [597, 153] on input "text" at bounding box center [672, 151] width 280 height 17
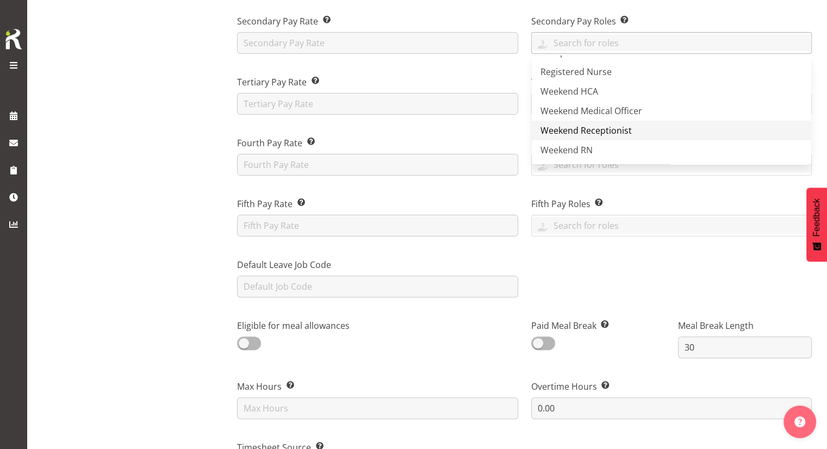
click at [611, 135] on span "Weekend Receptionist" at bounding box center [586, 131] width 91 height 12
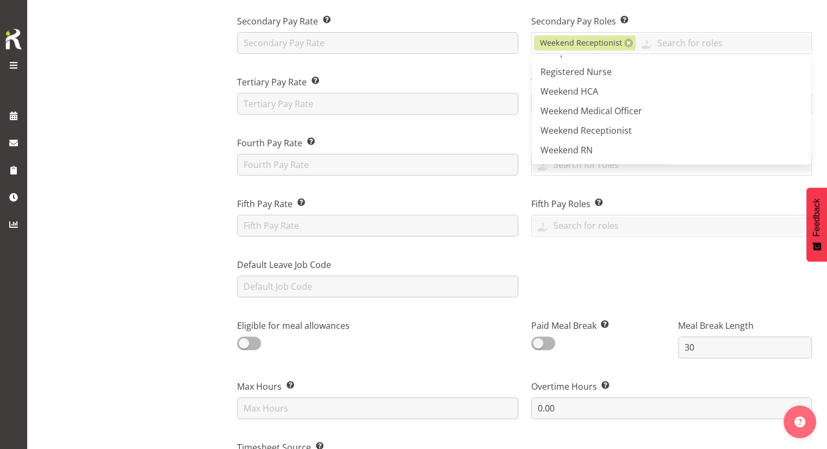
click at [651, 20] on label "Secondary Pay Roles This is the role/s where the employee’s secondary rate, app…" at bounding box center [672, 21] width 281 height 13
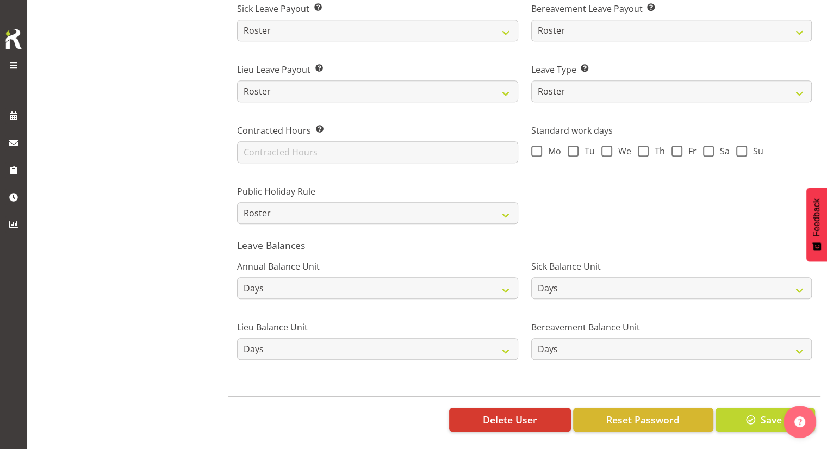
scroll to position [780, 0]
click at [733, 408] on button "Save" at bounding box center [766, 420] width 100 height 24
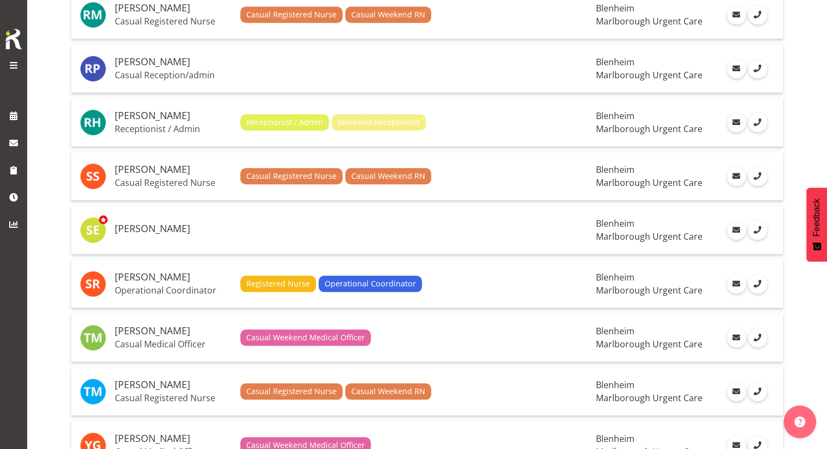
scroll to position [1088, 0]
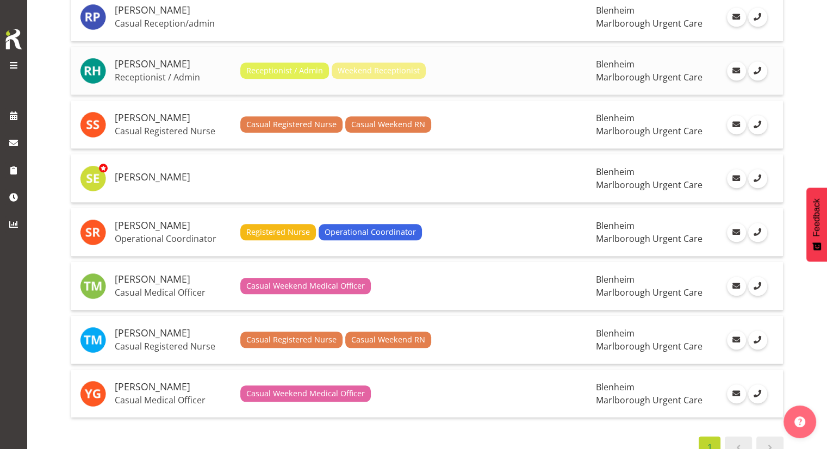
click at [174, 75] on p "Receptionist / Admin" at bounding box center [173, 77] width 117 height 11
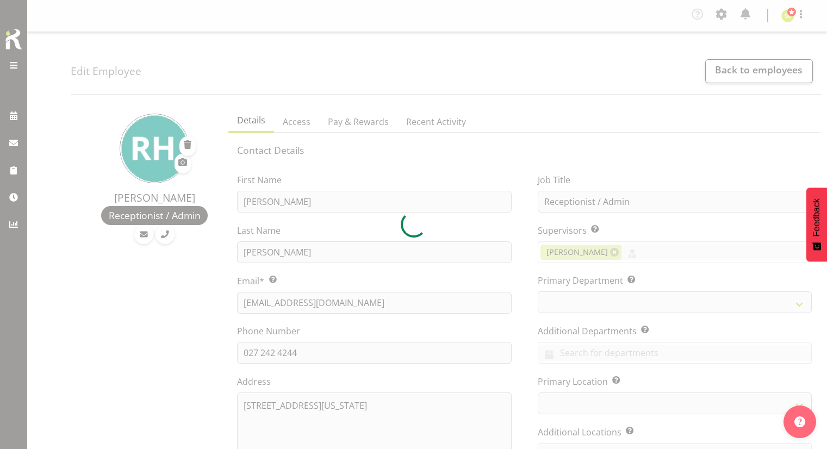
select select "TimelineWeek"
select select
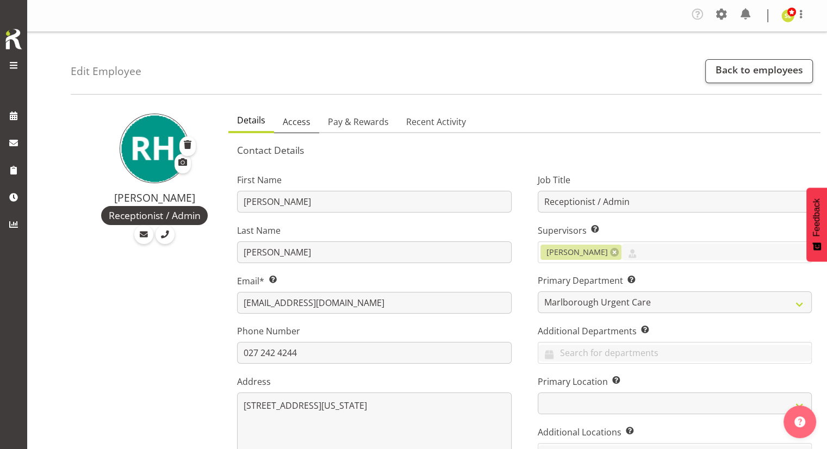
click at [314, 126] on link "Access" at bounding box center [296, 122] width 45 height 23
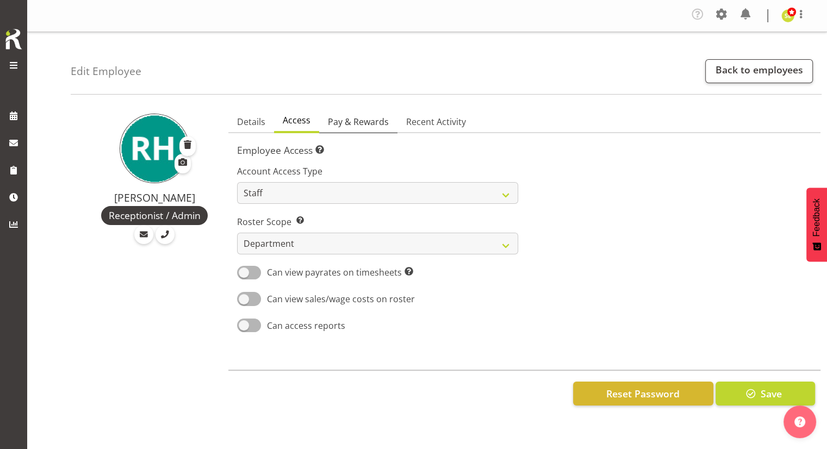
click at [359, 126] on span "Pay & Rewards" at bounding box center [358, 121] width 61 height 13
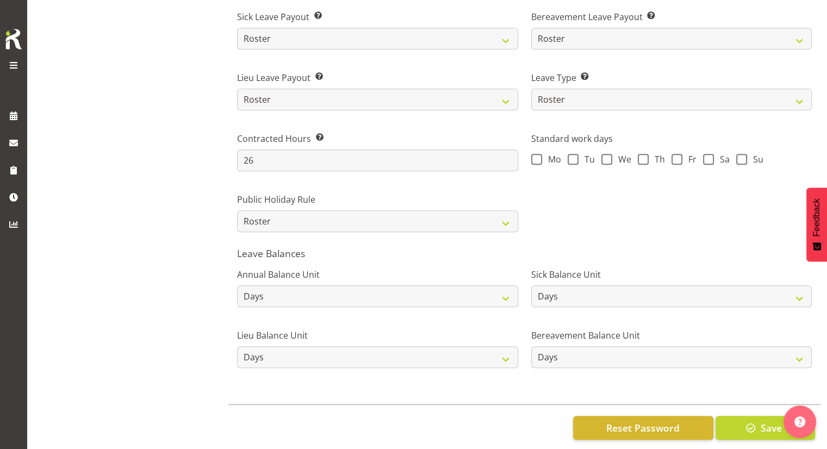
scroll to position [780, 0]
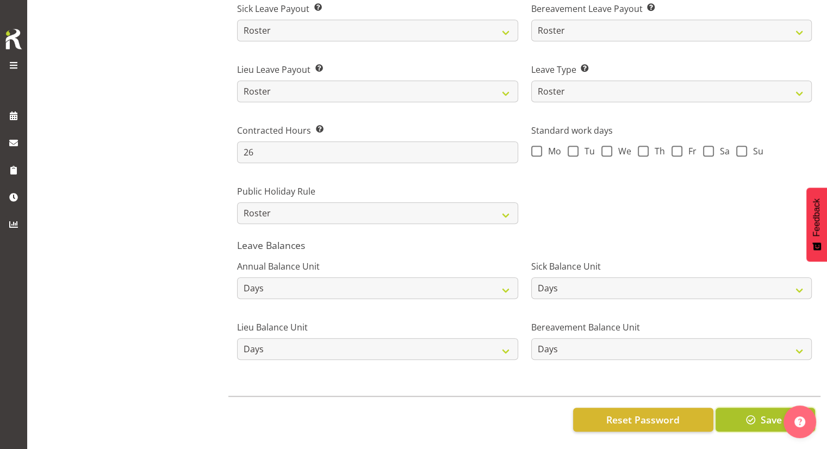
click at [768, 419] on button "Save" at bounding box center [766, 420] width 100 height 24
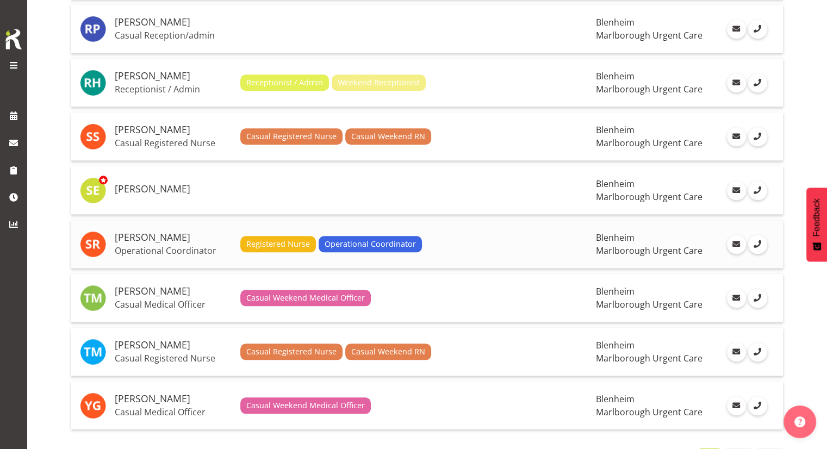
scroll to position [1119, 0]
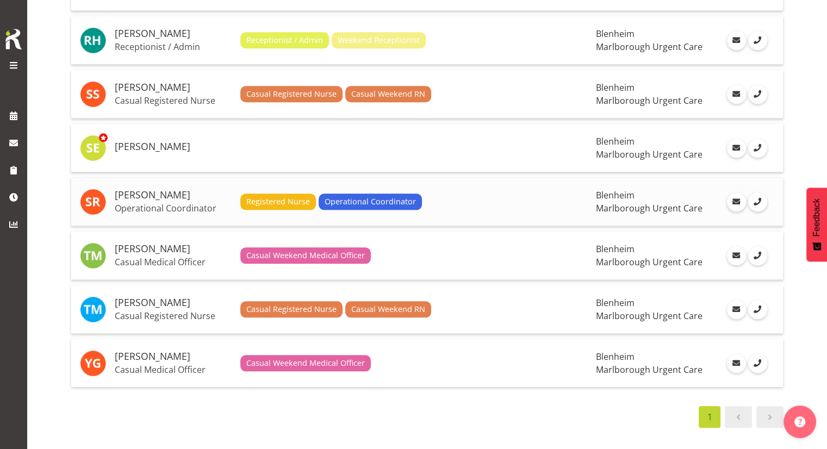
click at [183, 208] on td "[PERSON_NAME] Operational Coordinator" at bounding box center [173, 202] width 126 height 48
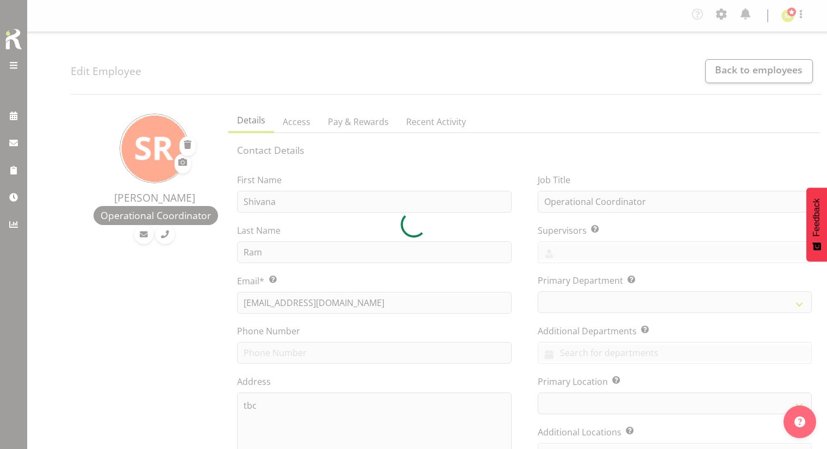
select select "TimelineWeek"
select select
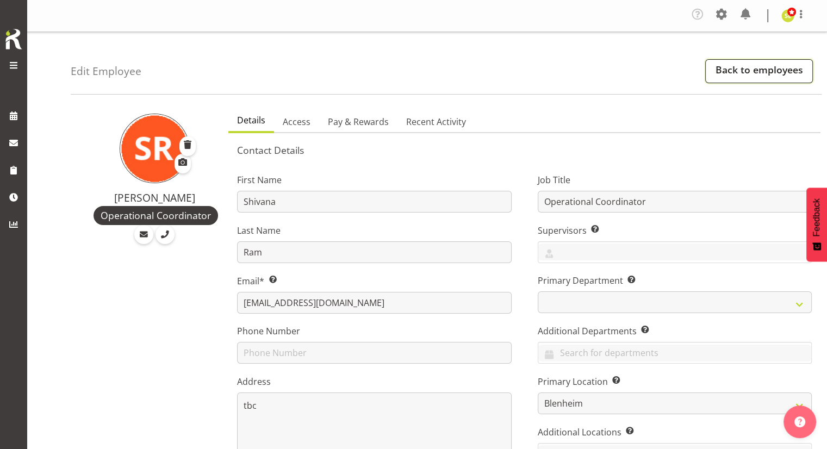
click at [733, 77] on link "Back to employees" at bounding box center [760, 71] width 108 height 24
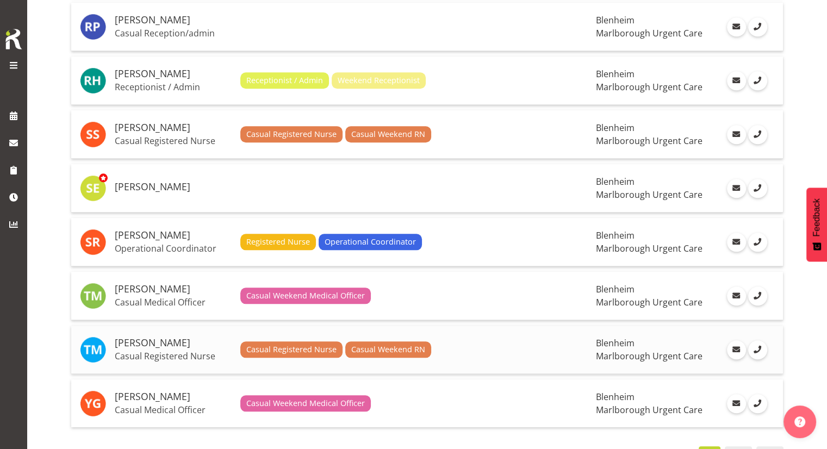
scroll to position [1119, 0]
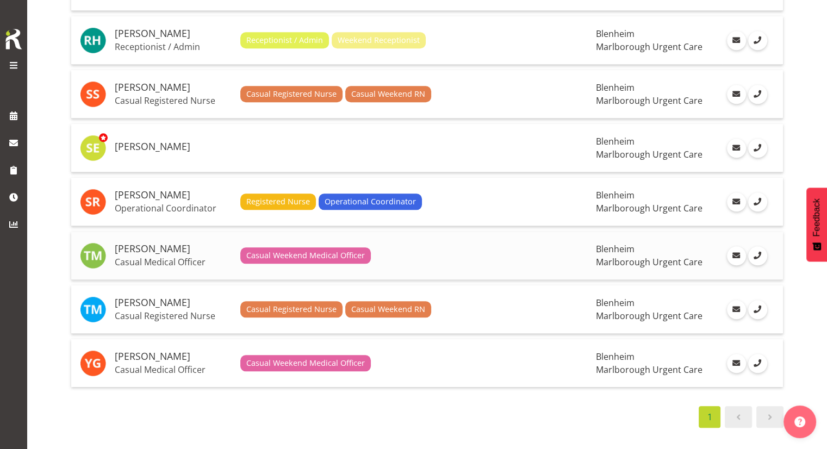
click at [189, 257] on p "Casual Medical Officer" at bounding box center [173, 262] width 117 height 11
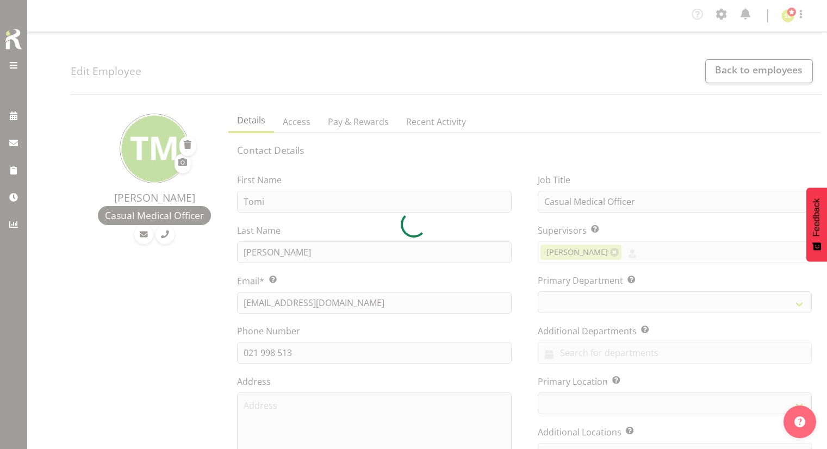
select select "TimelineWeek"
select select
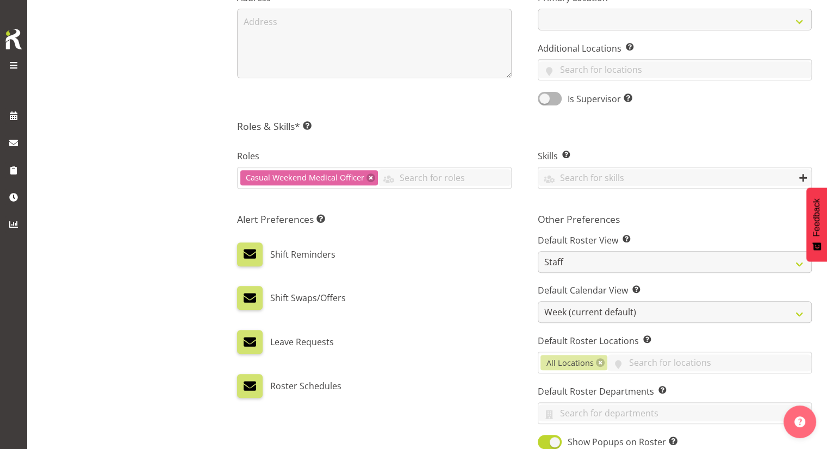
scroll to position [490, 0]
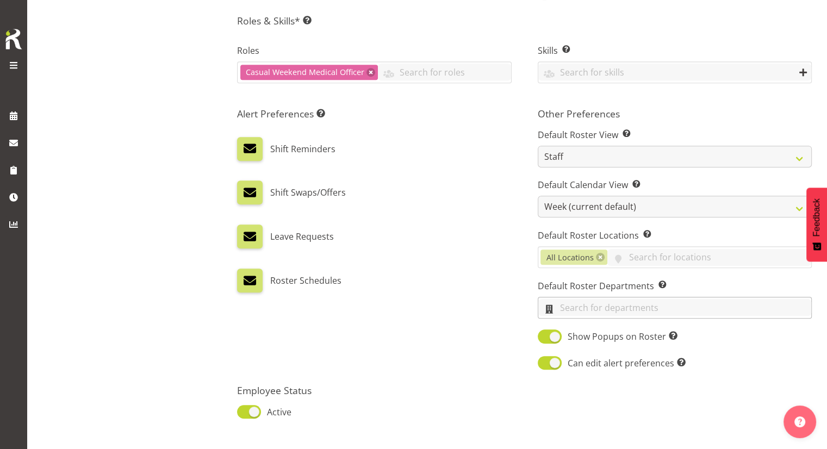
click at [603, 311] on input "text" at bounding box center [675, 307] width 273 height 17
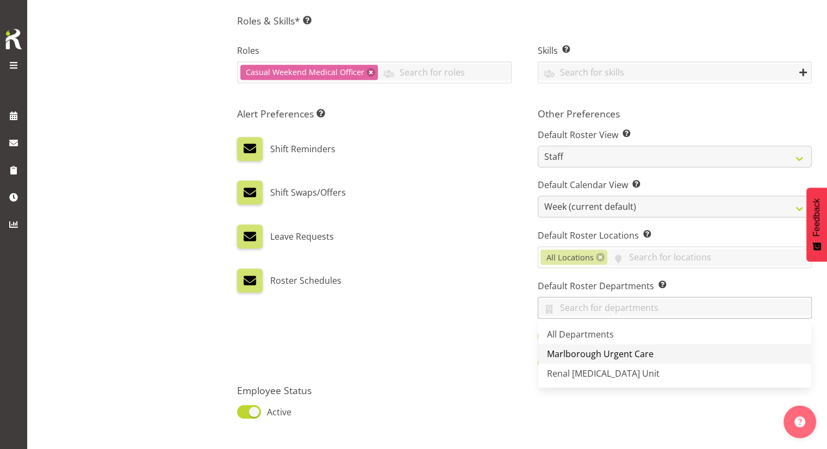
click at [598, 345] on link "Marlborough Urgent Care" at bounding box center [675, 354] width 273 height 20
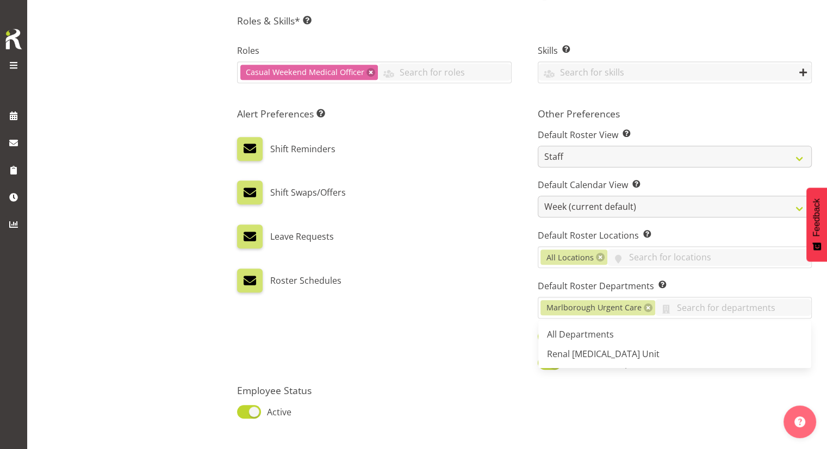
click at [477, 315] on div "Alert Preferences Specifies what type(s) of communication the employee will rec…" at bounding box center [374, 239] width 300 height 277
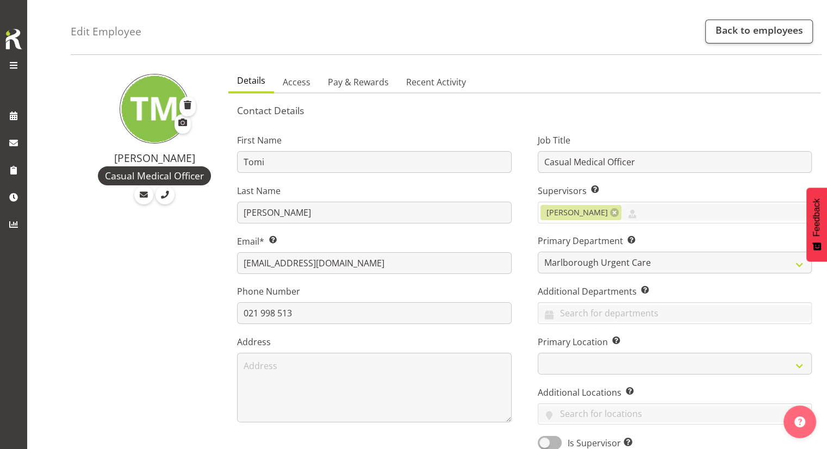
scroll to position [0, 0]
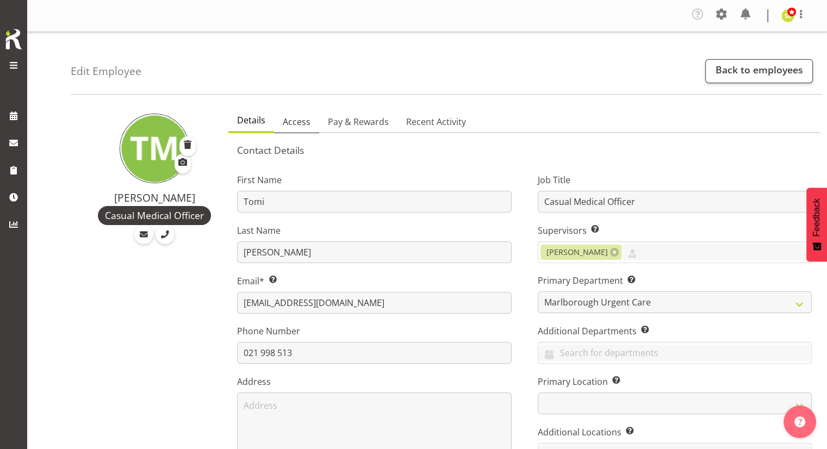
click at [302, 130] on link "Access" at bounding box center [296, 122] width 45 height 23
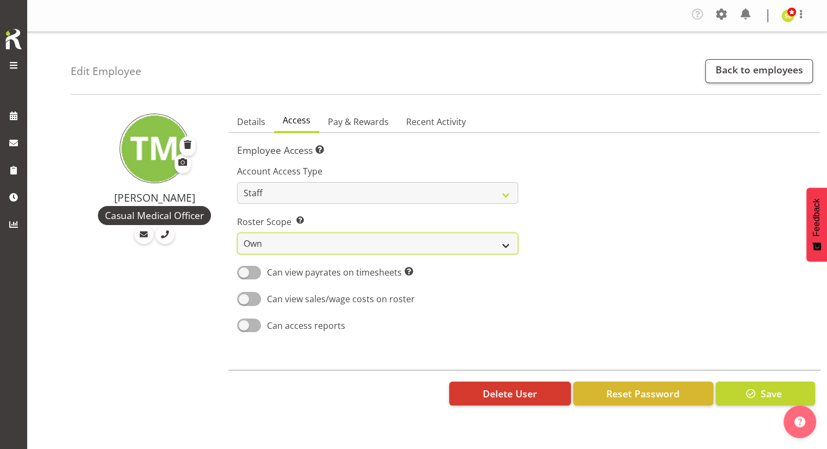
drag, startPoint x: 305, startPoint y: 242, endPoint x: 303, endPoint y: 251, distance: 9.9
click at [305, 242] on select "Own Department Company" at bounding box center [377, 244] width 281 height 22
select select "department"
click at [237, 233] on select "Own Department Company" at bounding box center [377, 244] width 281 height 22
click at [367, 122] on span "Pay & Rewards" at bounding box center [358, 121] width 61 height 13
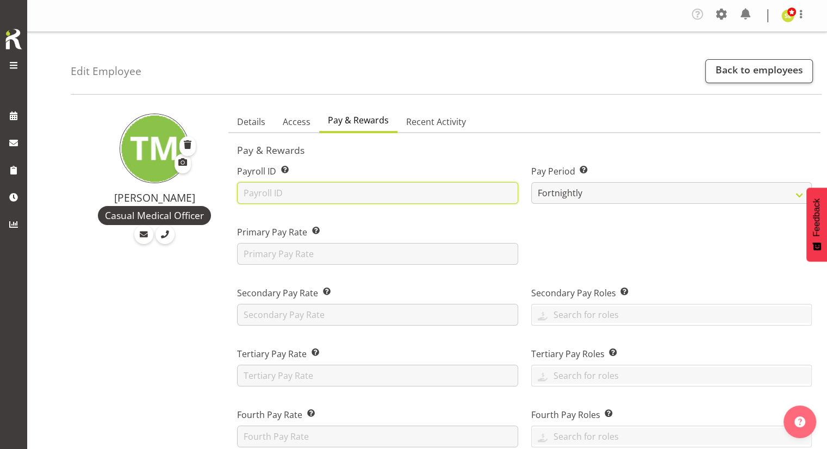
click at [350, 197] on input "text" at bounding box center [377, 193] width 281 height 22
type input "CONTRACTOR"
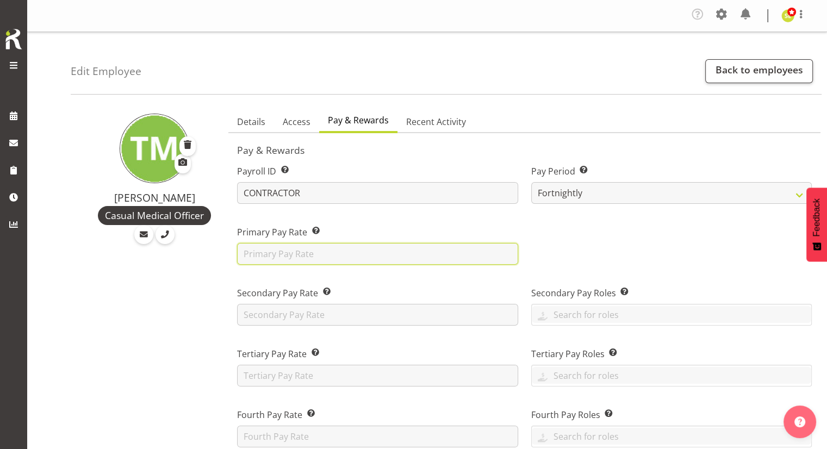
click at [483, 255] on input "text" at bounding box center [377, 254] width 281 height 22
click at [542, 253] on div at bounding box center [672, 241] width 294 height 61
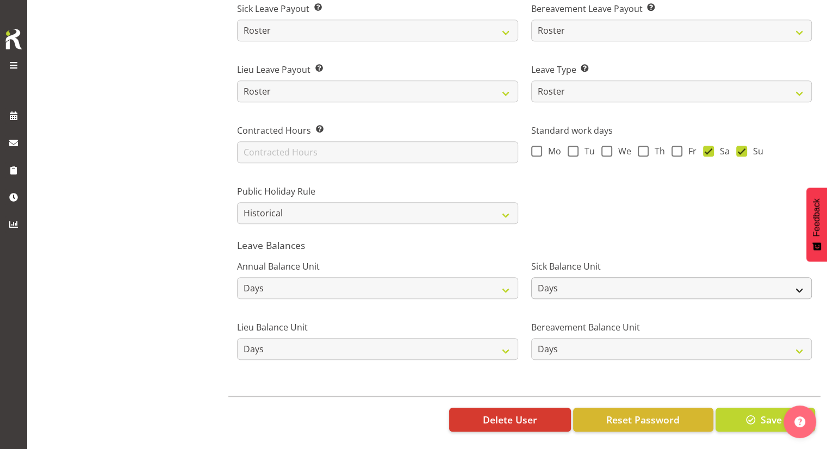
scroll to position [780, 0]
click at [738, 408] on button "Save" at bounding box center [766, 420] width 100 height 24
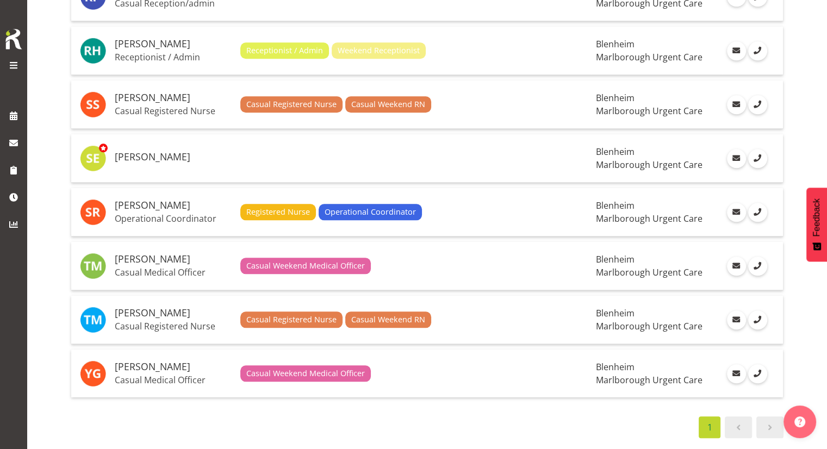
scroll to position [1119, 0]
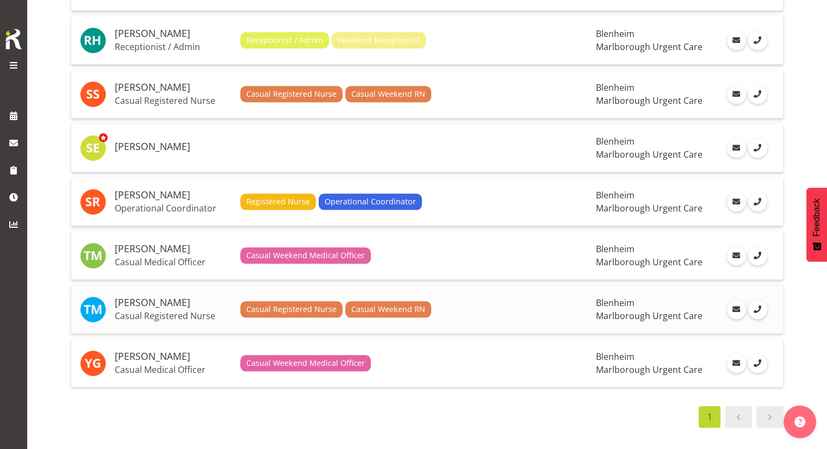
click at [177, 301] on td "[PERSON_NAME] Casual Registered Nurse" at bounding box center [173, 310] width 126 height 48
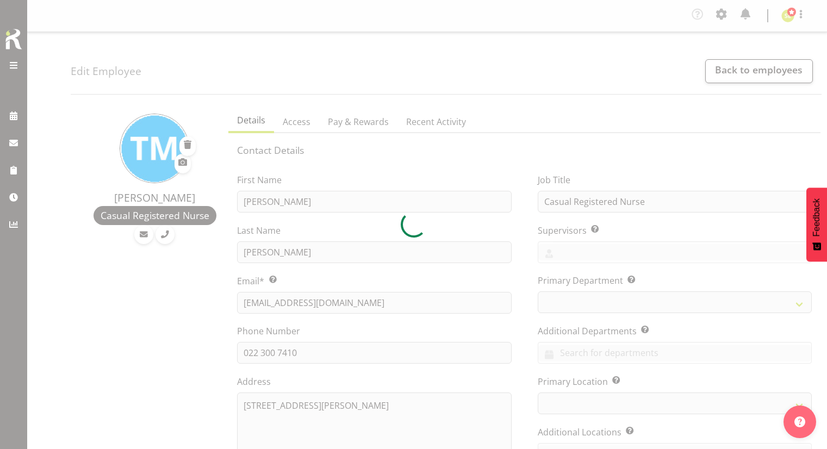
select select "TimelineWeek"
select select
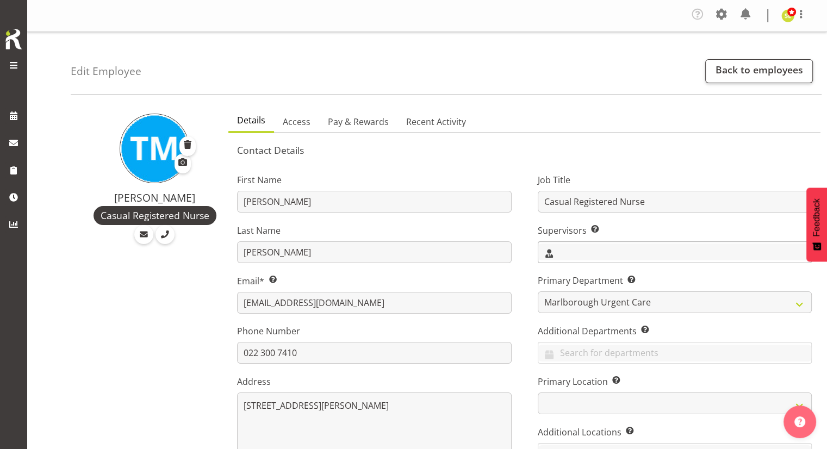
click at [556, 245] on input "text" at bounding box center [675, 252] width 273 height 17
click at [559, 295] on span "[PERSON_NAME]" at bounding box center [580, 299] width 67 height 12
click at [535, 295] on div "Job Title Casual Registered Nurse Supervisors Select the employee’s supervisors…" at bounding box center [675, 327] width 300 height 339
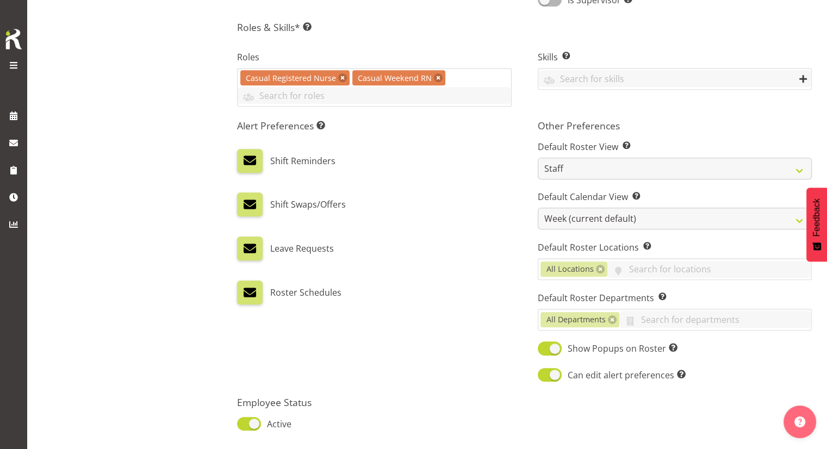
scroll to position [490, 0]
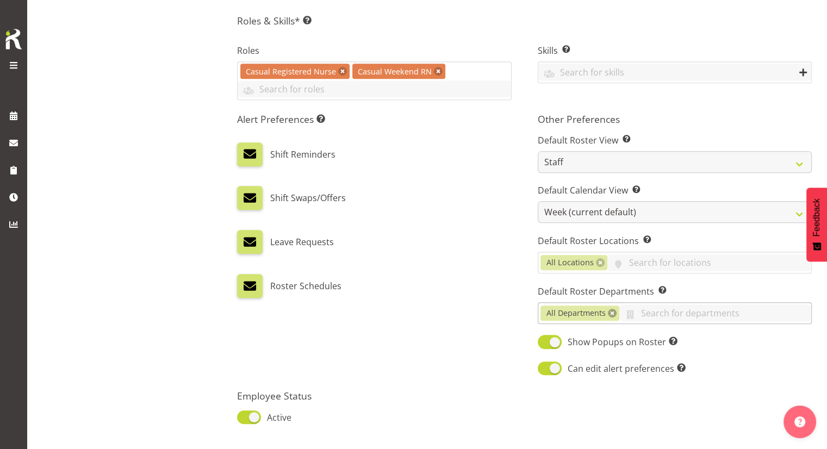
click at [611, 313] on link at bounding box center [612, 313] width 9 height 9
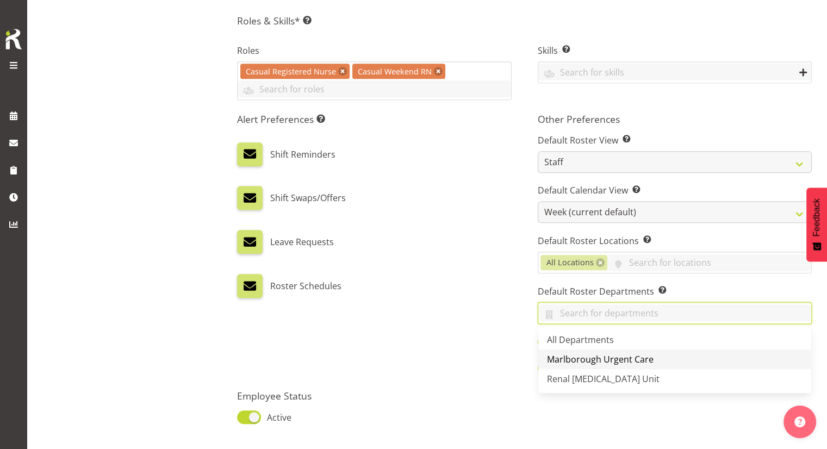
click at [579, 354] on span "Marlborough Urgent Care" at bounding box center [600, 360] width 107 height 12
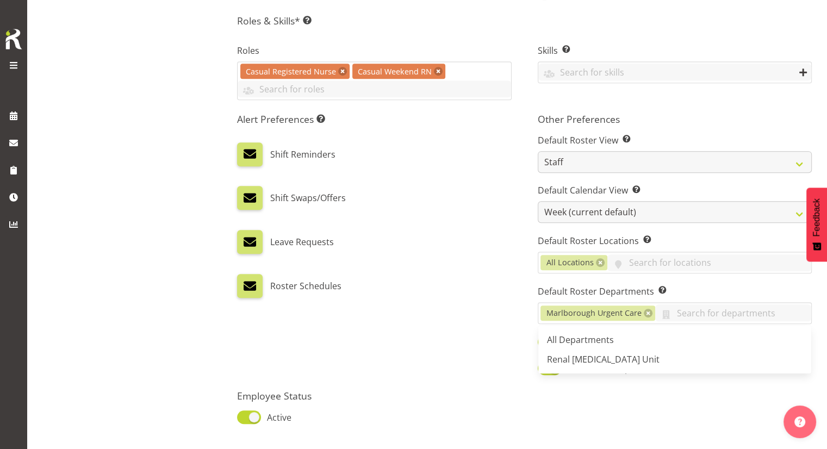
click at [467, 318] on div "Alert Preferences Specifies what type(s) of communication the employee will rec…" at bounding box center [374, 245] width 300 height 277
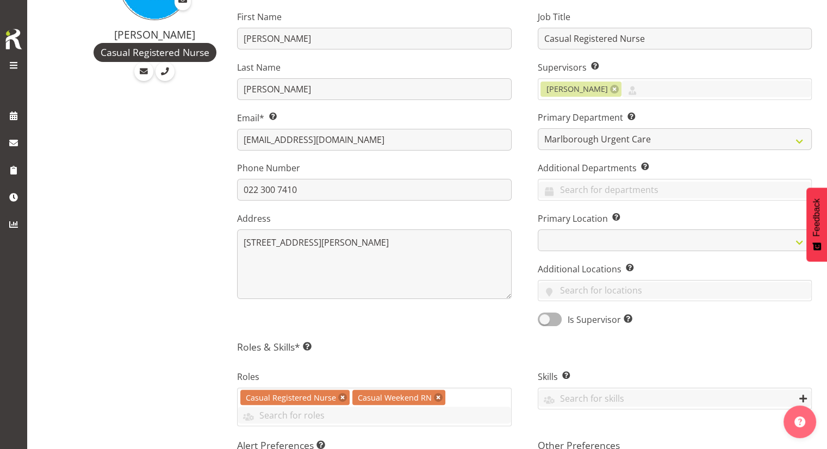
scroll to position [0, 0]
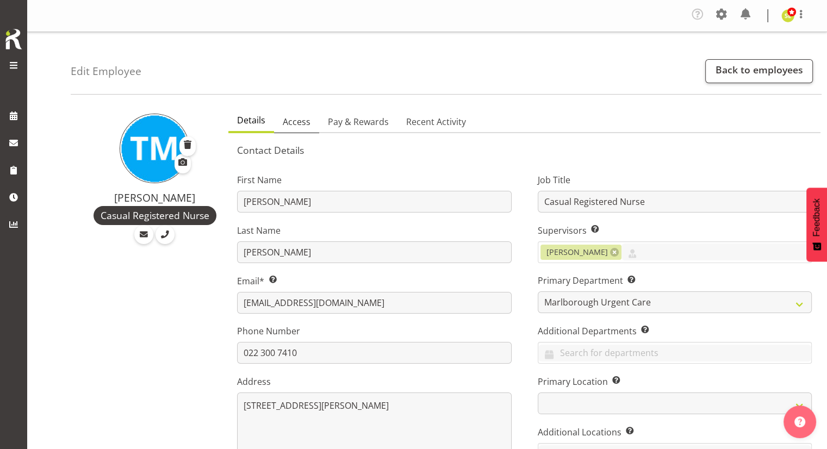
click at [296, 122] on span "Access" at bounding box center [297, 121] width 28 height 13
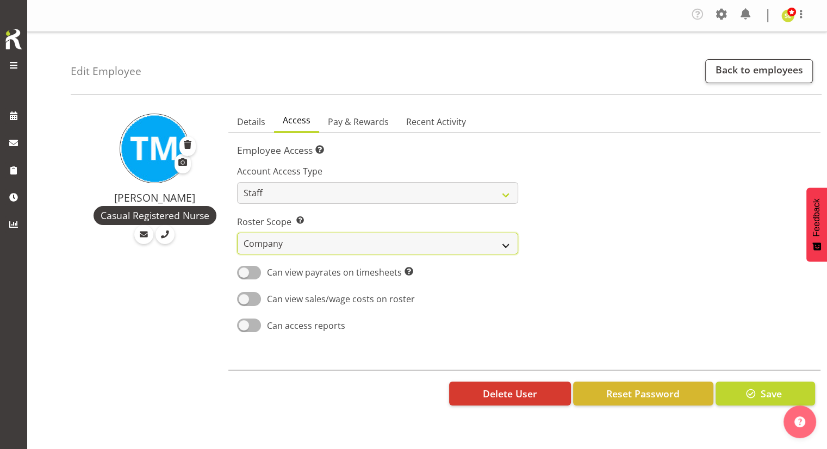
click at [322, 233] on select "Own Department Company" at bounding box center [377, 244] width 281 height 22
select select "department"
click at [237, 233] on select "Own Department Company" at bounding box center [377, 244] width 281 height 22
click at [373, 121] on span "Pay & Rewards" at bounding box center [358, 121] width 61 height 13
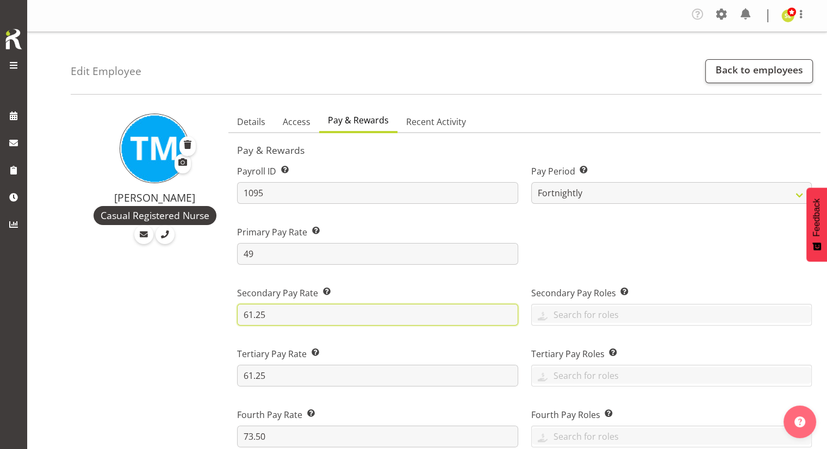
drag, startPoint x: 287, startPoint y: 311, endPoint x: 218, endPoint y: 307, distance: 69.7
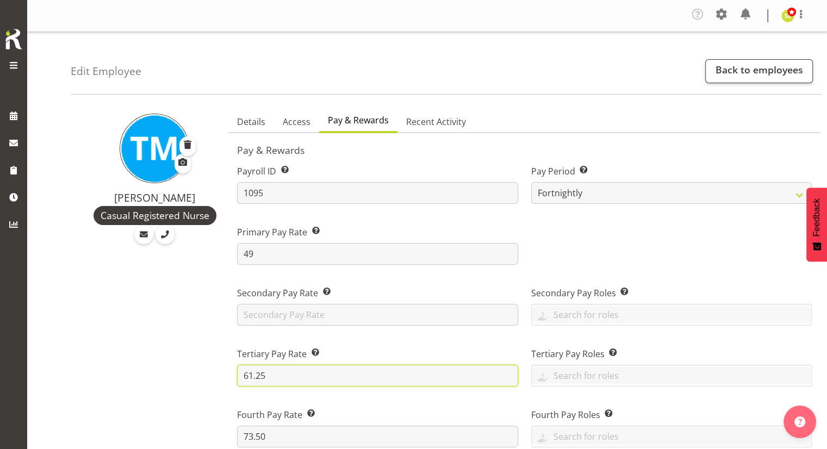
drag, startPoint x: 289, startPoint y: 373, endPoint x: 215, endPoint y: 370, distance: 74.6
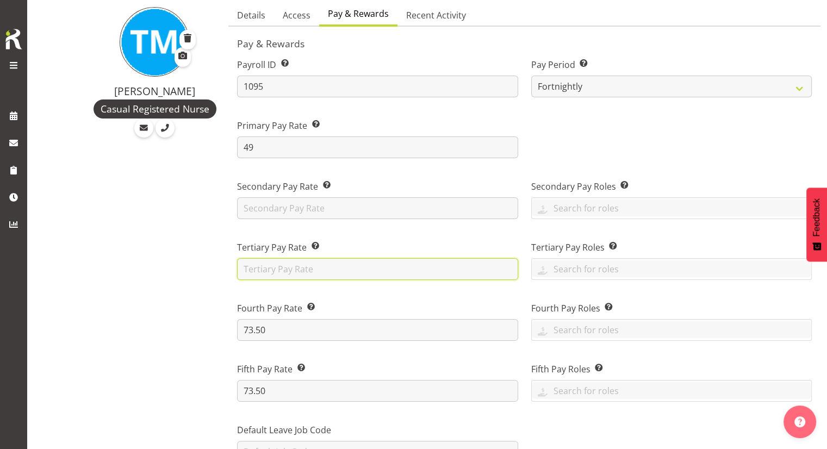
scroll to position [109, 0]
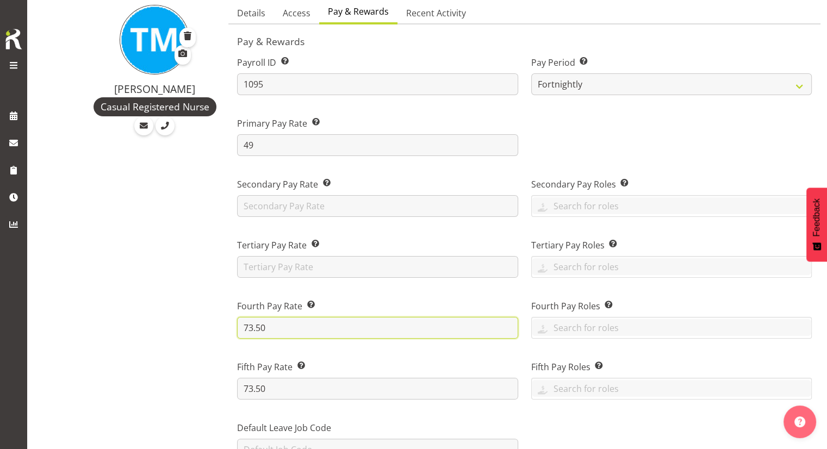
drag, startPoint x: 243, startPoint y: 325, endPoint x: 232, endPoint y: 333, distance: 13.9
click at [233, 327] on div "Fourth Pay Rate This is the employee’s fourth rate, if applicable. 73.50" at bounding box center [378, 315] width 294 height 61
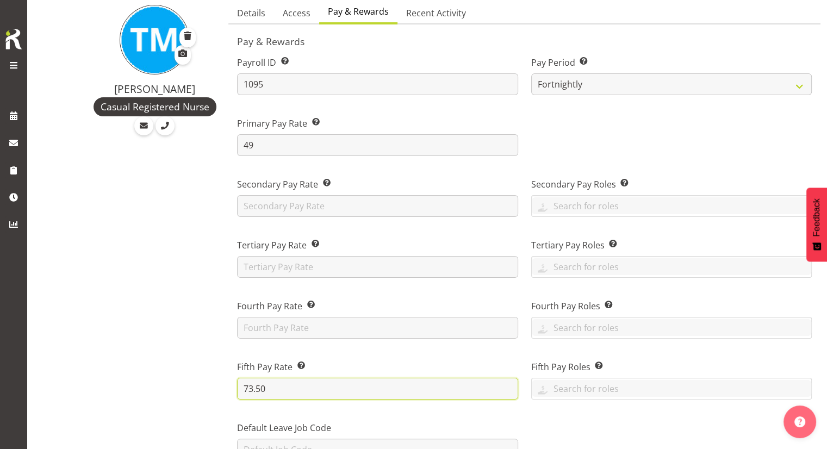
drag, startPoint x: 288, startPoint y: 387, endPoint x: 198, endPoint y: 375, distance: 91.1
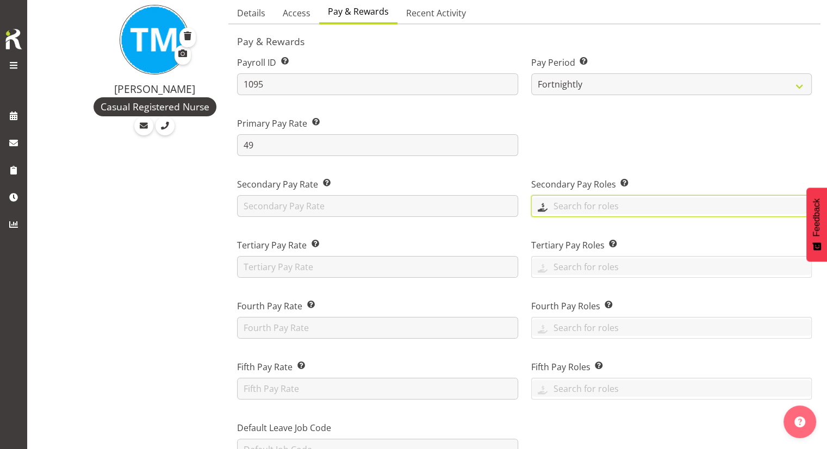
click at [591, 197] on input "text" at bounding box center [672, 205] width 280 height 17
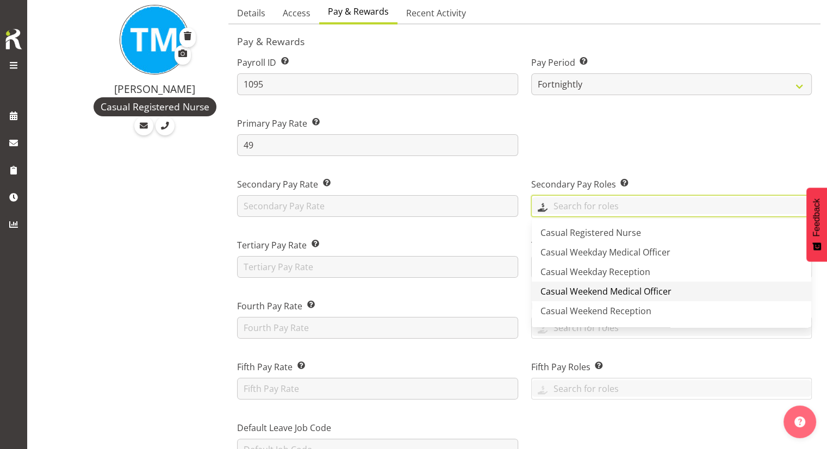
scroll to position [54, 0]
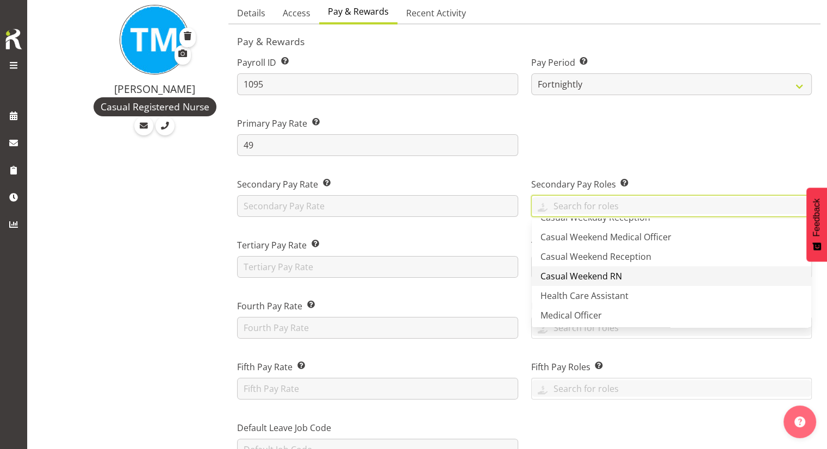
click at [614, 276] on span "Casual Weekend RN" at bounding box center [582, 276] width 82 height 12
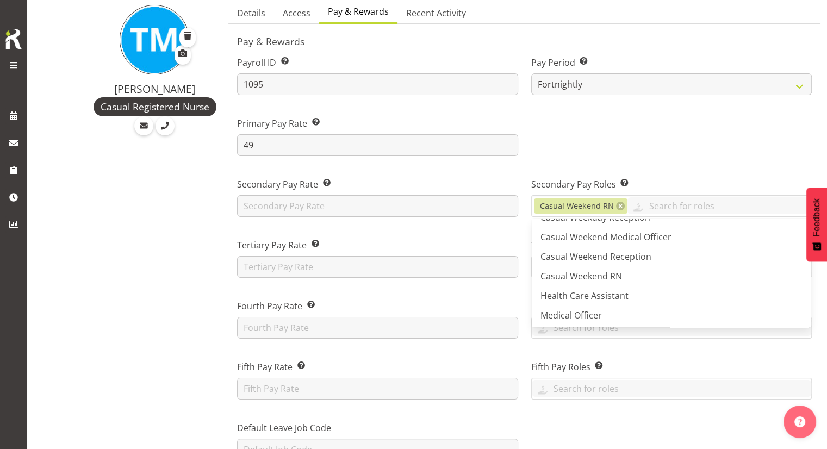
click at [621, 159] on div at bounding box center [672, 132] width 294 height 61
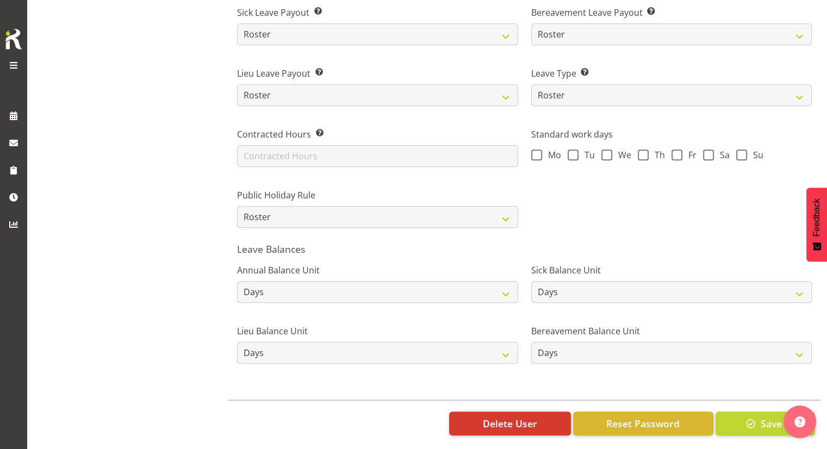
scroll to position [780, 0]
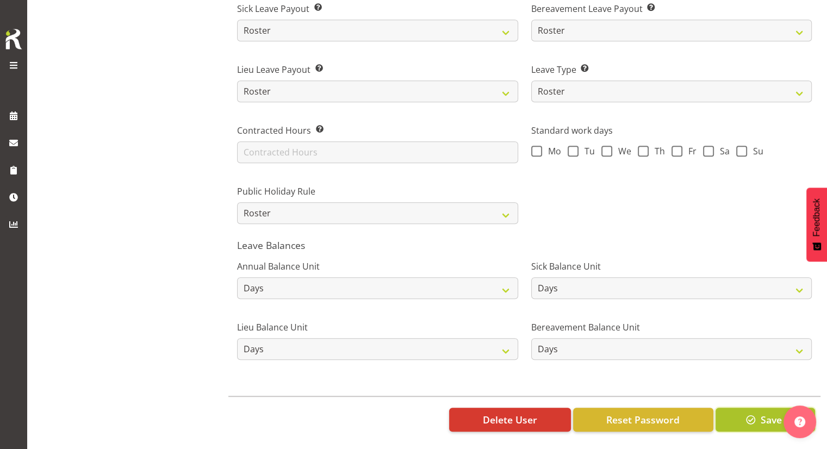
click at [751, 413] on span "button" at bounding box center [751, 420] width 14 height 14
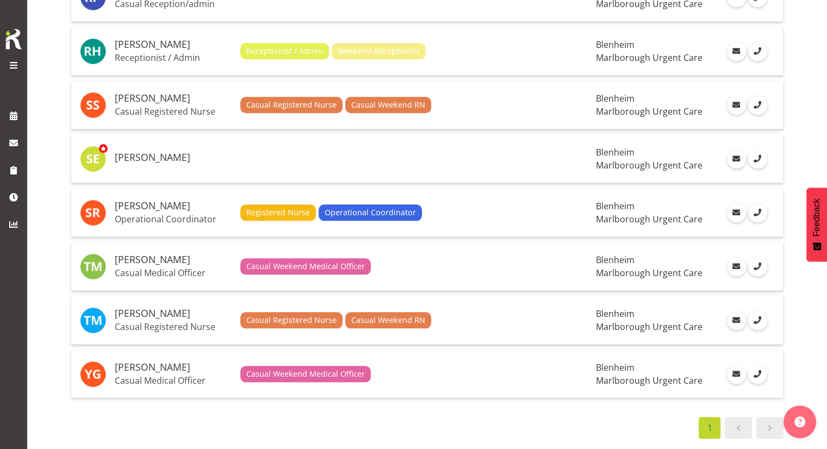
scroll to position [1119, 0]
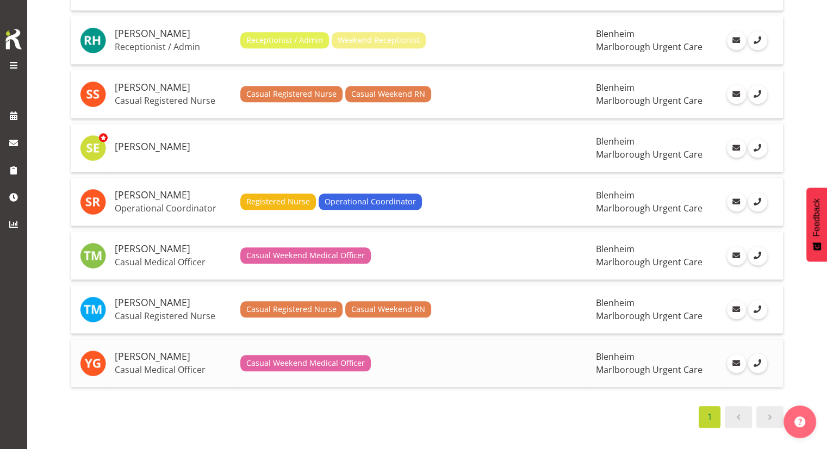
click at [336, 357] on span "Casual Weekend Medical Officer" at bounding box center [305, 363] width 119 height 12
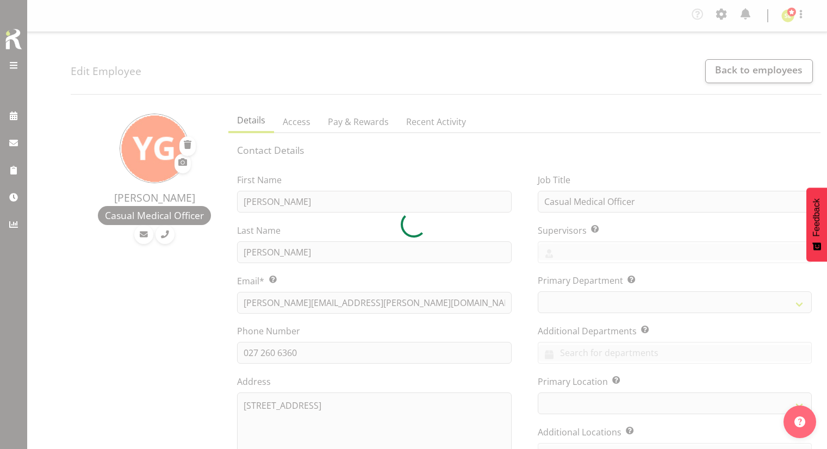
select select "TimelineWeek"
select select
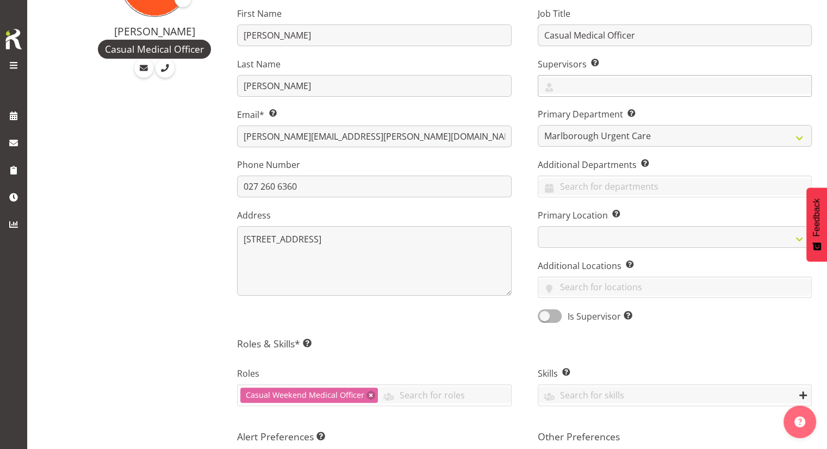
scroll to position [109, 0]
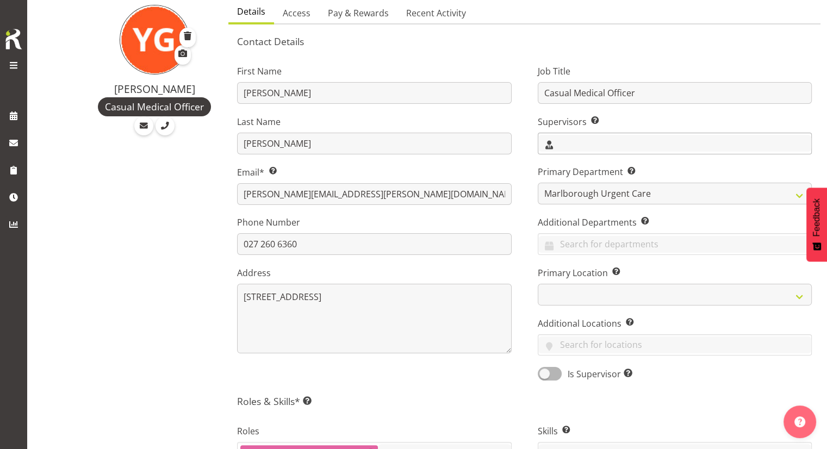
click at [569, 135] on input "text" at bounding box center [675, 143] width 273 height 17
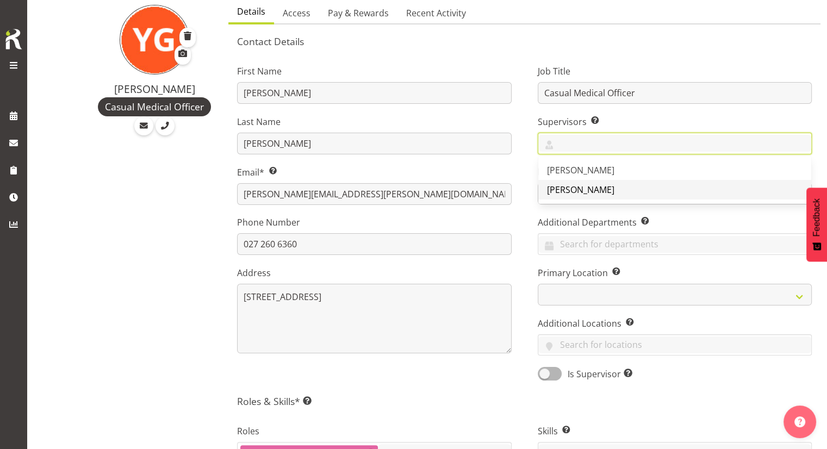
click at [560, 184] on span "[PERSON_NAME]" at bounding box center [580, 190] width 67 height 12
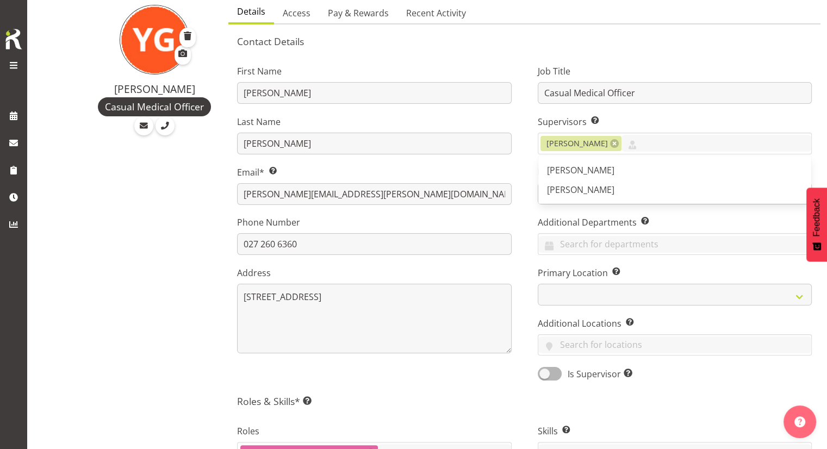
click at [531, 192] on div "Job Title Casual Medical Officer Supervisors Select the employee’s supervisors,…" at bounding box center [675, 219] width 300 height 339
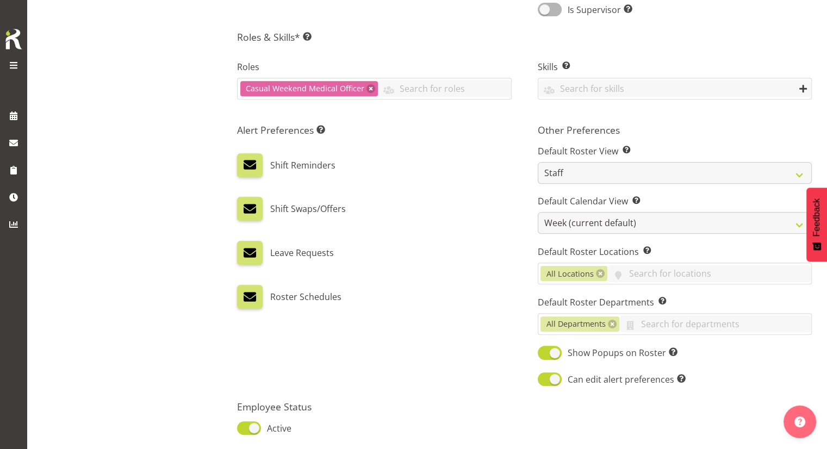
scroll to position [490, 0]
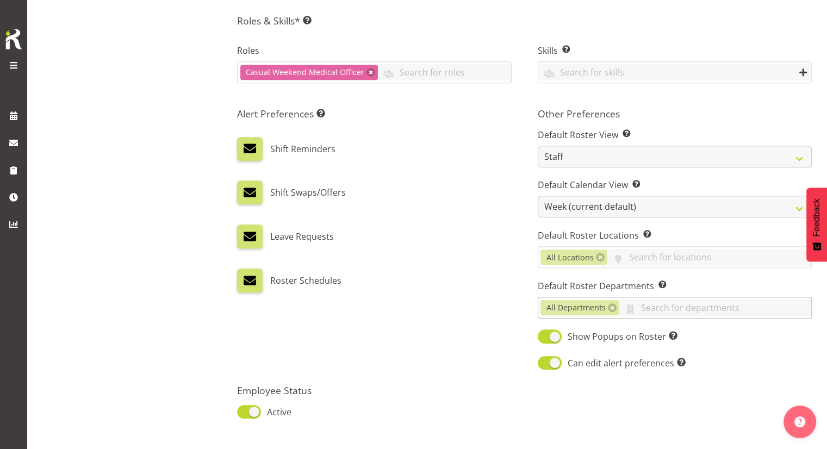
click at [607, 305] on span "All Departments" at bounding box center [580, 307] width 79 height 15
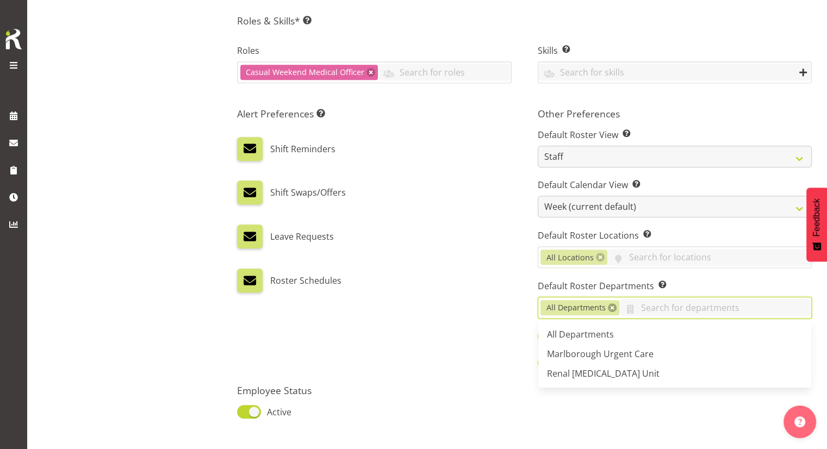
click at [609, 306] on link at bounding box center [612, 308] width 9 height 9
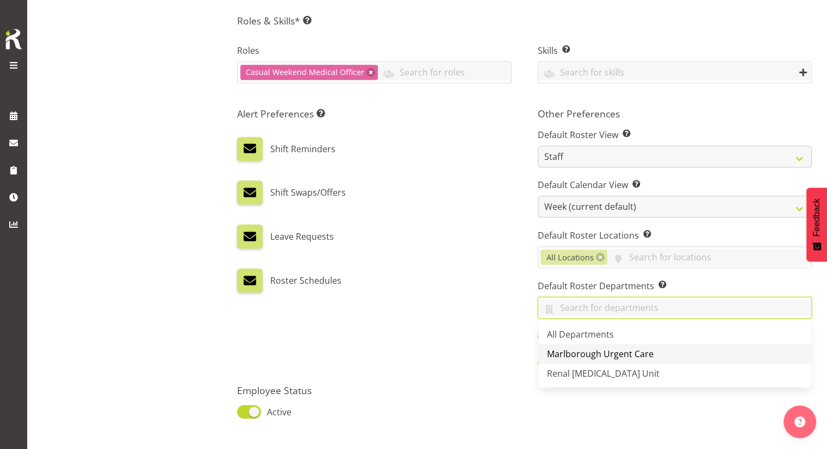
click at [576, 349] on span "Marlborough Urgent Care" at bounding box center [600, 354] width 107 height 12
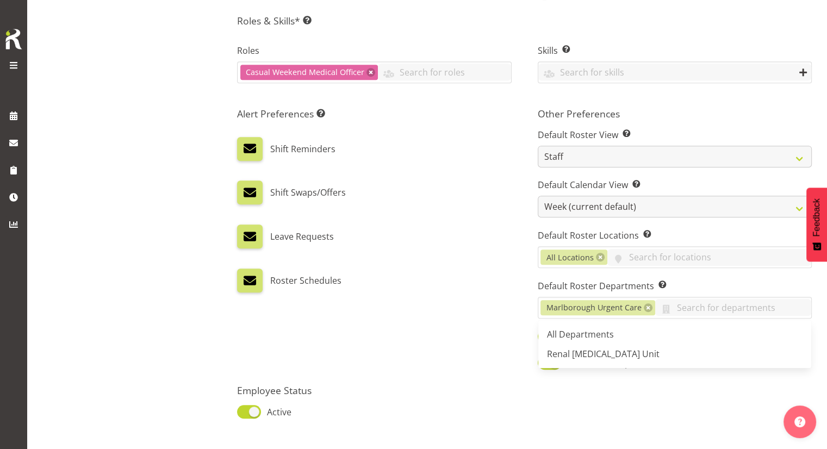
click at [479, 322] on div "Alert Preferences Specifies what type(s) of communication the employee will rec…" at bounding box center [374, 239] width 300 height 277
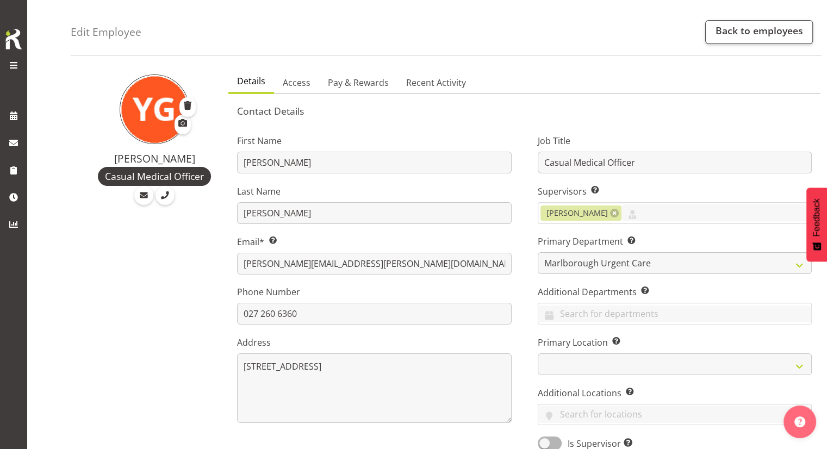
scroll to position [0, 0]
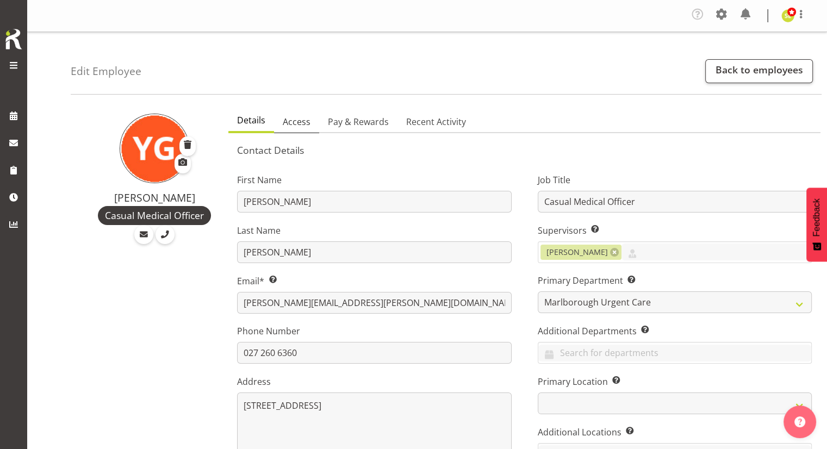
click at [298, 129] on link "Access" at bounding box center [296, 122] width 45 height 23
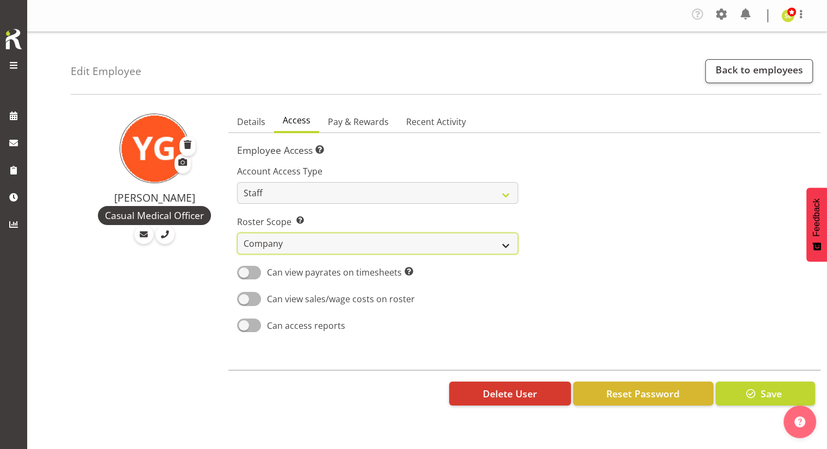
click at [333, 249] on select "Own Department Company" at bounding box center [377, 244] width 281 height 22
select select "department"
click at [237, 233] on select "Own Department Company" at bounding box center [377, 244] width 281 height 22
click at [361, 120] on span "Pay & Rewards" at bounding box center [358, 121] width 61 height 13
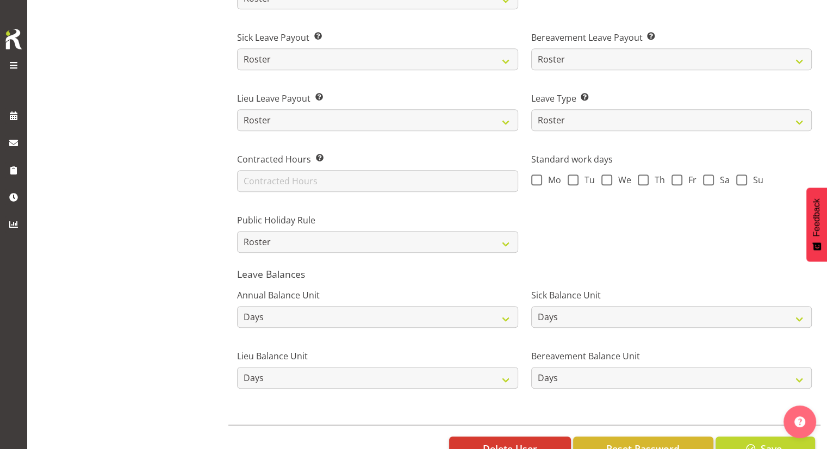
scroll to position [780, 0]
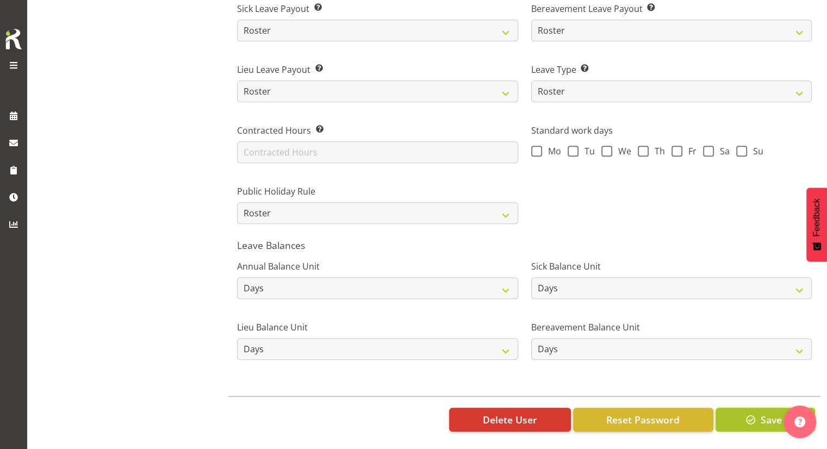
click at [756, 413] on span "button" at bounding box center [751, 420] width 14 height 14
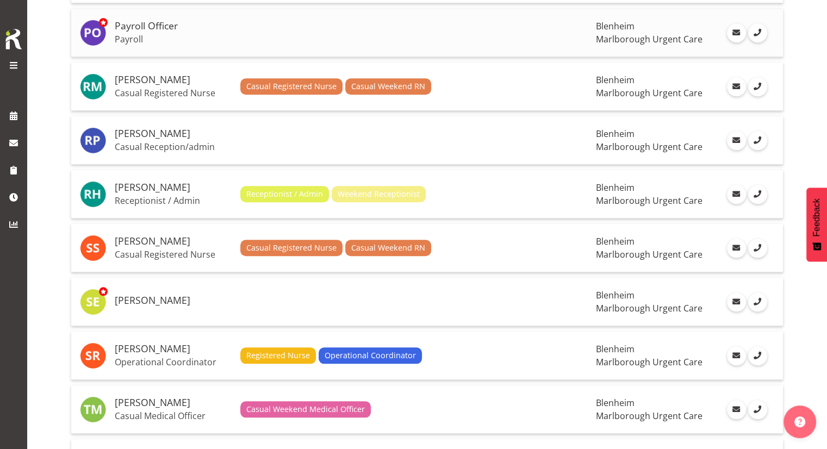
scroll to position [979, 0]
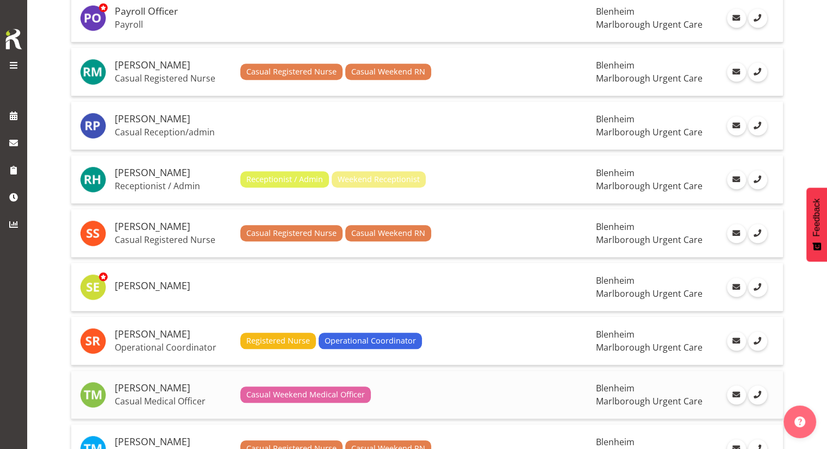
click at [178, 373] on td "[PERSON_NAME] Casual Medical Officer" at bounding box center [173, 395] width 126 height 48
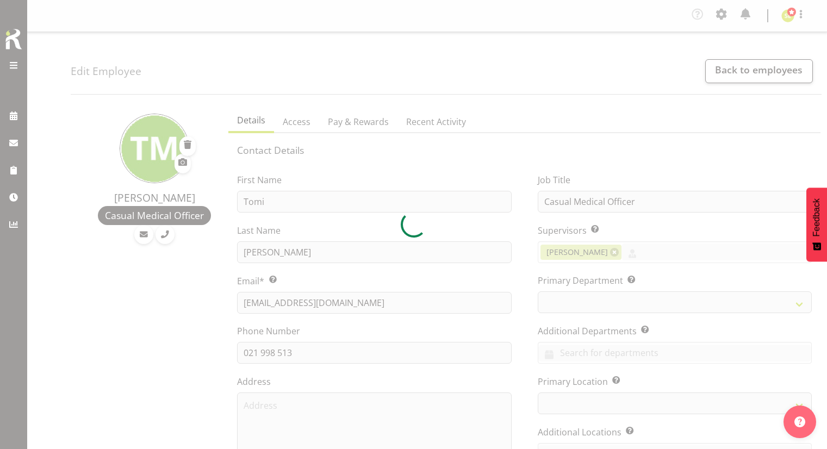
select select "TimelineWeek"
select select "roster"
select select "historical"
select select "day"
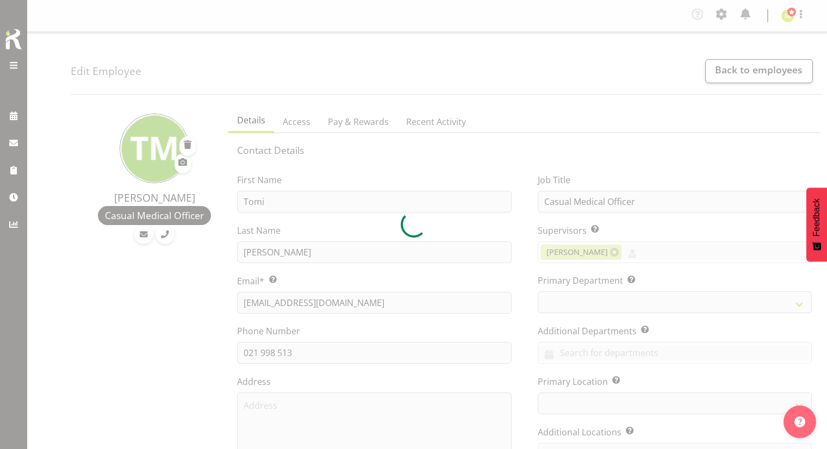
select select "day"
select select
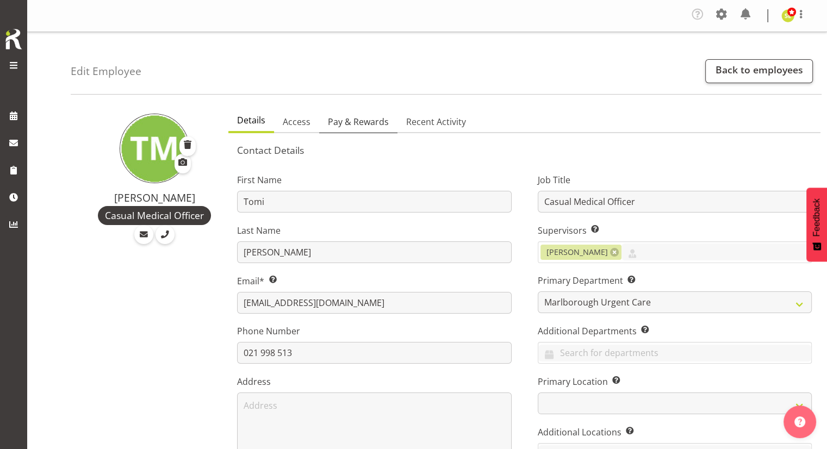
click at [379, 120] on span "Pay & Rewards" at bounding box center [358, 121] width 61 height 13
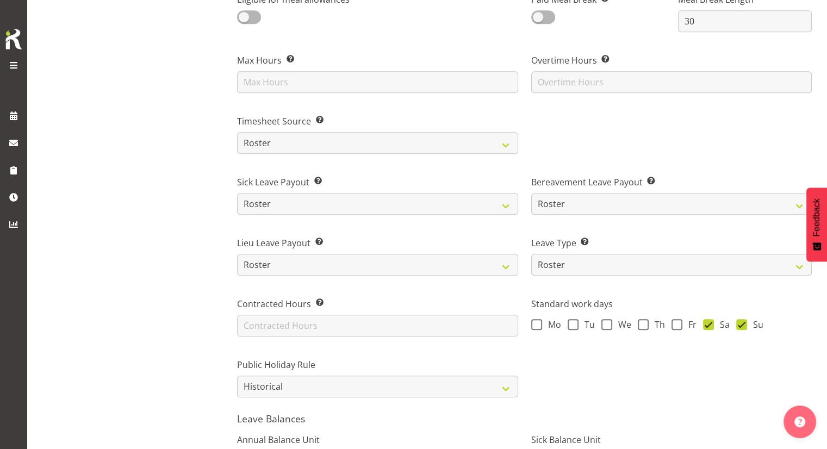
scroll to position [653, 0]
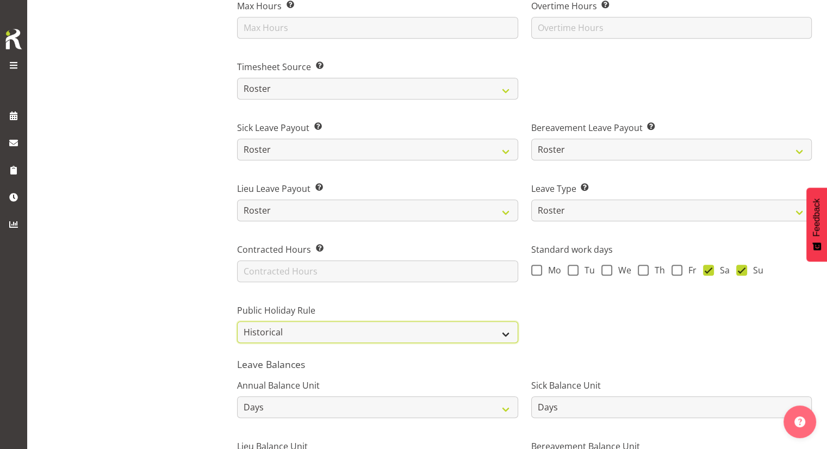
click at [355, 335] on select "Roster Always Pay Never Pay Historical Roster-Fixed" at bounding box center [377, 333] width 281 height 22
select select "roster"
click at [237, 322] on select "Roster Always Pay Never Pay Historical Roster-Fixed" at bounding box center [377, 333] width 281 height 22
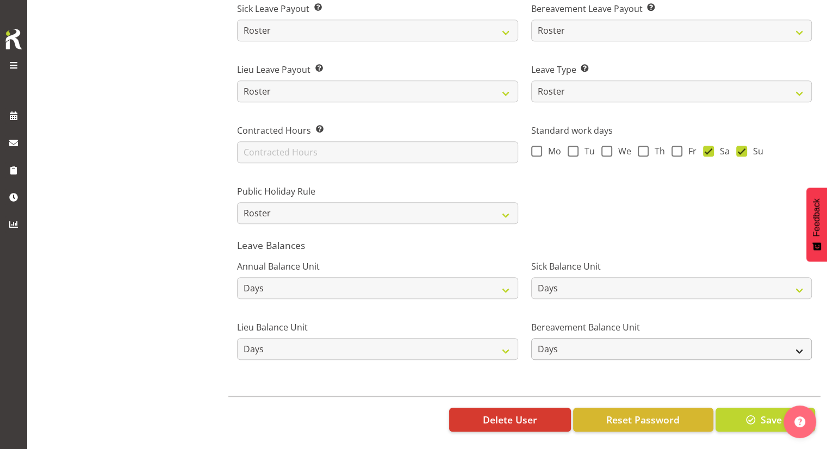
scroll to position [780, 0]
click at [741, 408] on button "Save" at bounding box center [766, 420] width 100 height 24
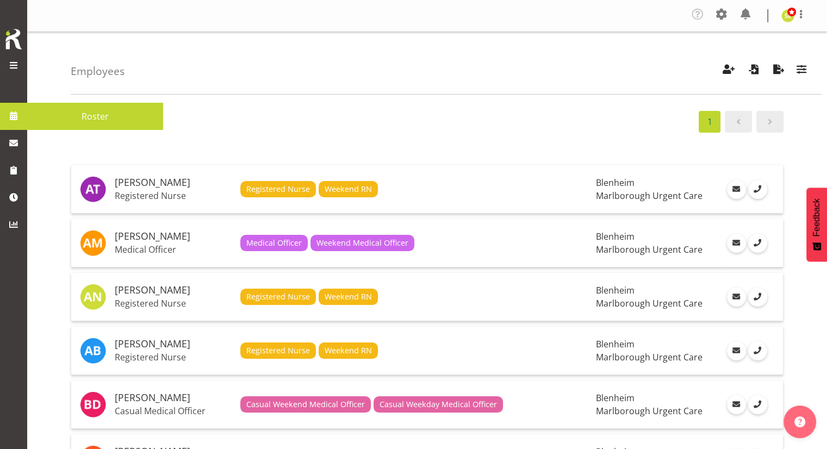
click at [78, 113] on span "Roster" at bounding box center [95, 116] width 125 height 16
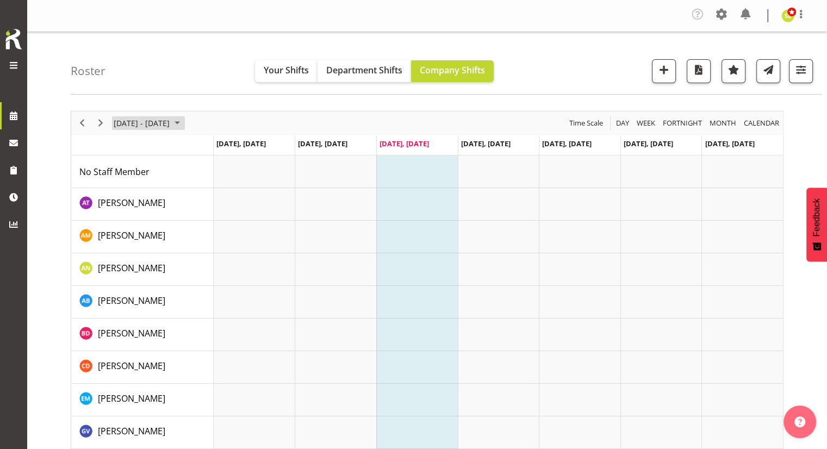
click at [149, 119] on span "August 25 - 31, 2025" at bounding box center [142, 123] width 58 height 14
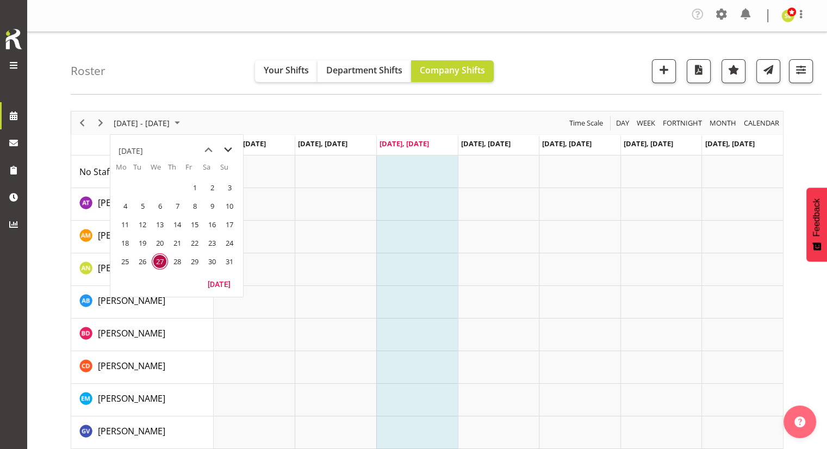
click at [227, 149] on span "next month" at bounding box center [228, 150] width 19 height 20
click at [178, 203] on span "11" at bounding box center [177, 206] width 16 height 16
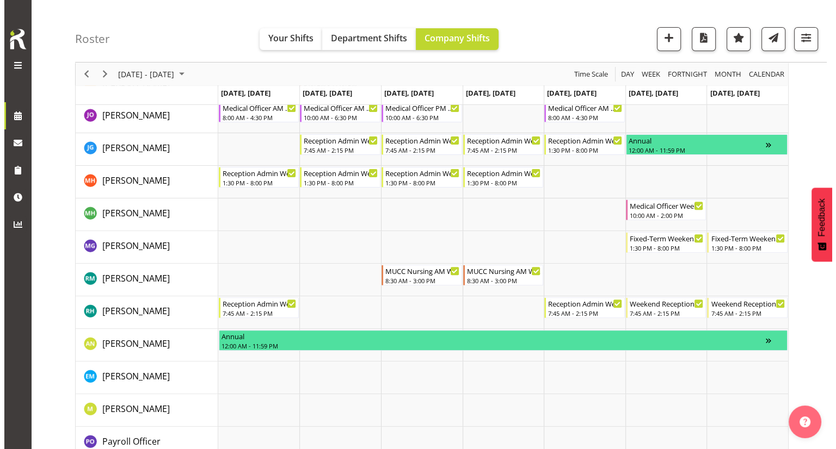
scroll to position [326, 0]
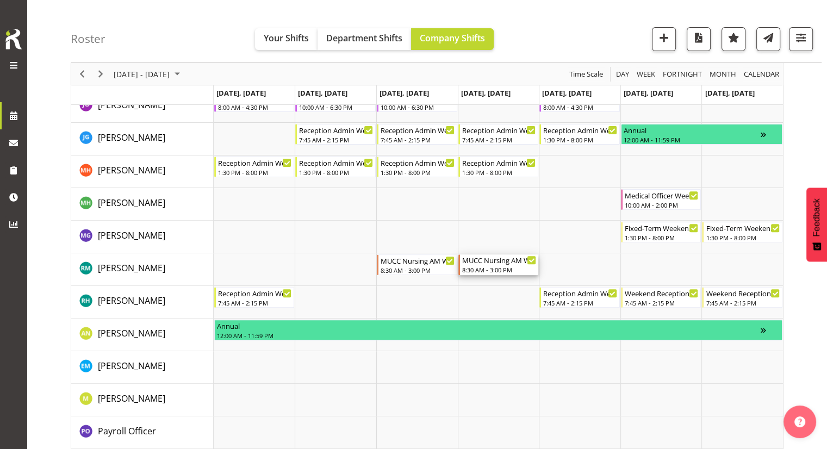
click at [485, 264] on div "MUCC Nursing AM Weekday" at bounding box center [499, 260] width 75 height 11
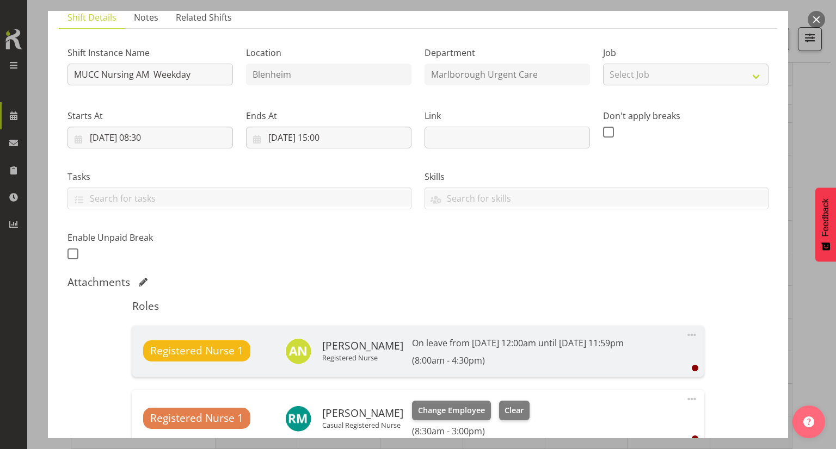
scroll to position [163, 0]
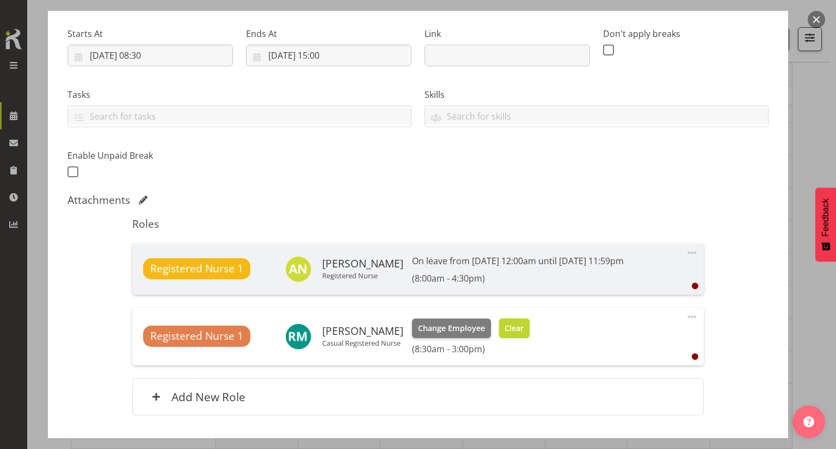
click at [504, 323] on span "Clear" at bounding box center [513, 329] width 19 height 12
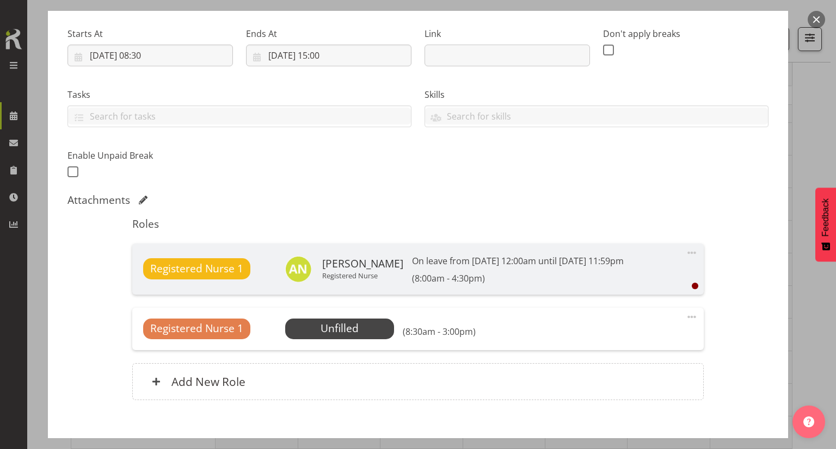
scroll to position [222, 0]
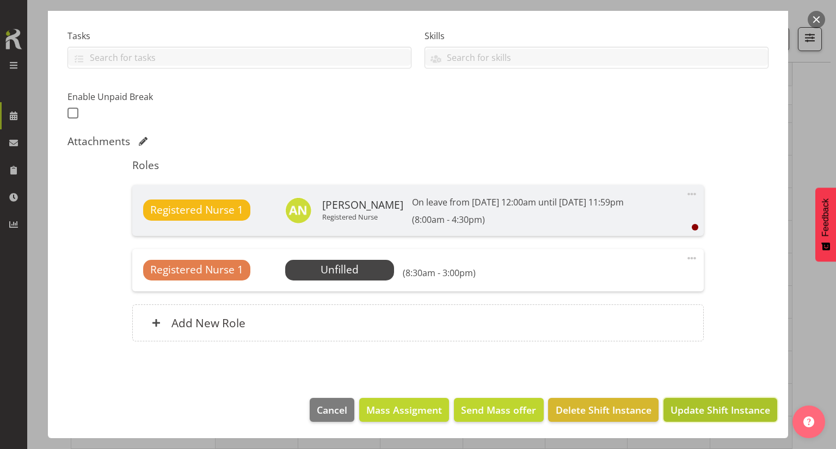
click at [699, 403] on span "Update Shift Instance" at bounding box center [720, 410] width 100 height 14
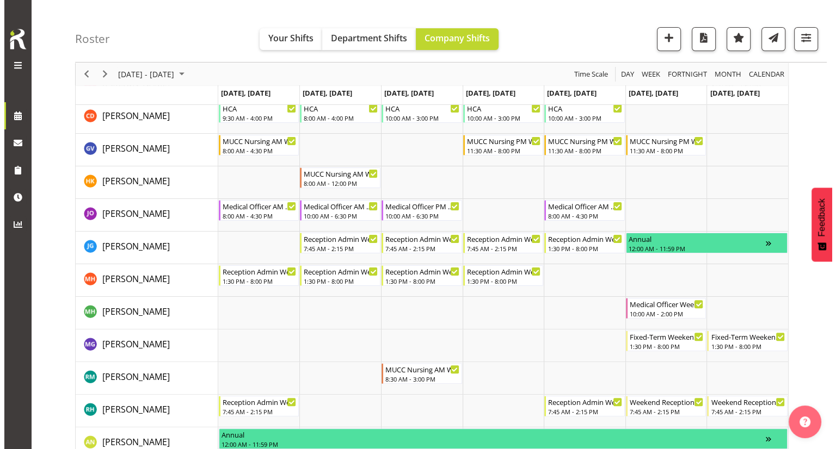
scroll to position [272, 0]
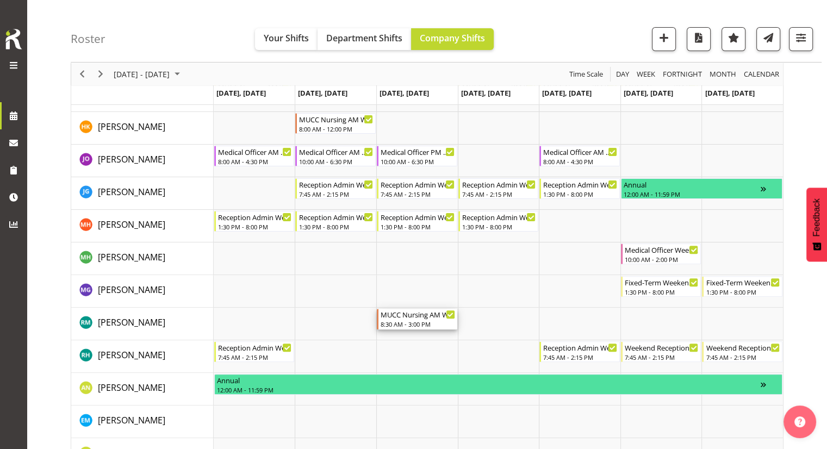
click at [393, 318] on div "MUCC Nursing AM Weekday" at bounding box center [418, 314] width 75 height 11
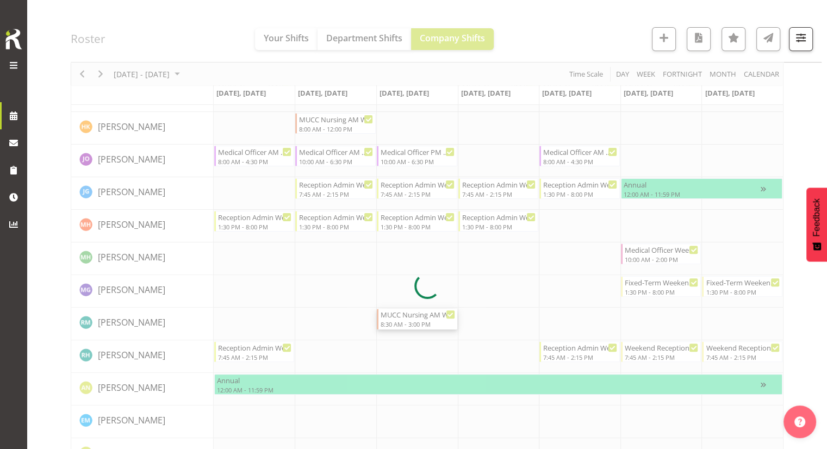
select select "8"
select select "2025"
select select "8"
select select "30"
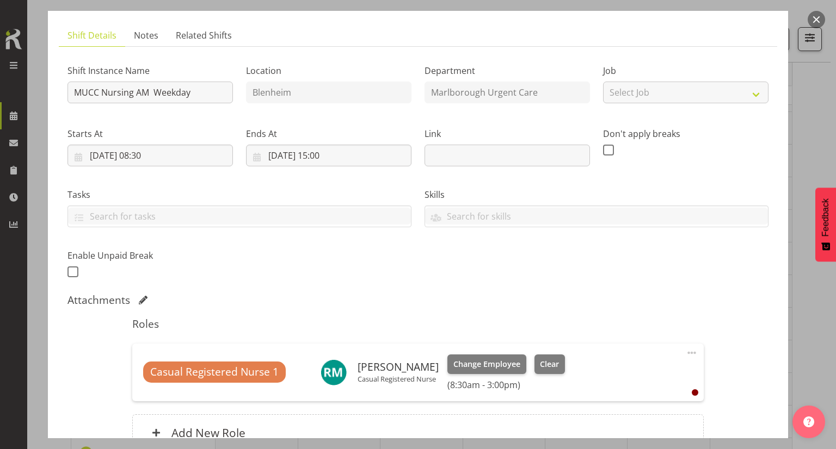
scroll to position [109, 0]
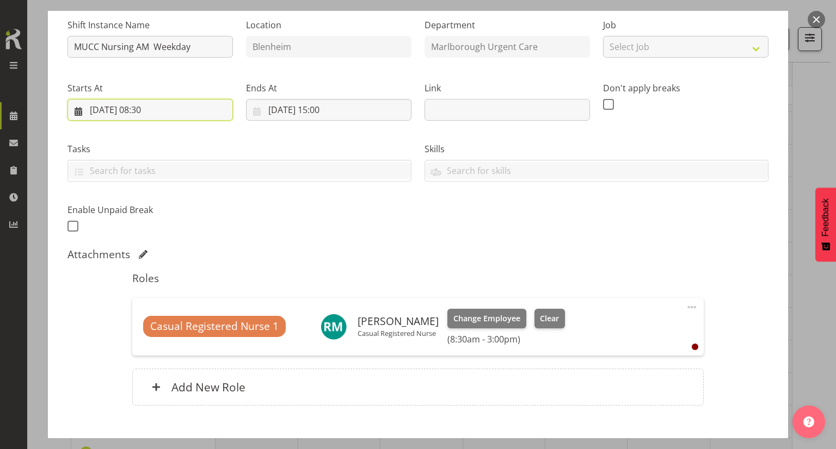
click at [157, 112] on input "10/09/2025, 08:30" at bounding box center [149, 110] width 165 height 22
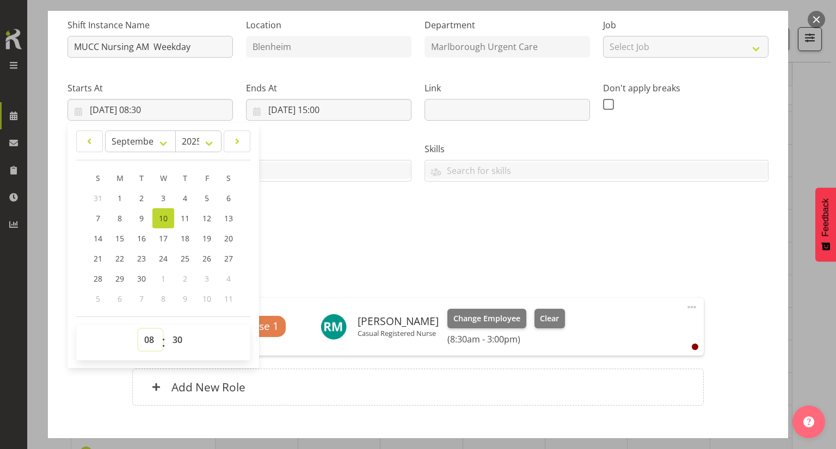
click at [146, 340] on select "00 01 02 03 04 05 06 07 08 09 10 11 12 13 14 15 16 17 18 19 20 21 22 23" at bounding box center [150, 340] width 24 height 22
select select "9"
click at [138, 329] on select "00 01 02 03 04 05 06 07 08 09 10 11 12 13 14 15 16 17 18 19 20 21 22 23" at bounding box center [150, 340] width 24 height 22
type input "10/09/2025, 09:30"
click at [174, 339] on select "00 01 02 03 04 05 06 07 08 09 10 11 12 13 14 15 16 17 18 19 20 21 22 23 24 25 2…" at bounding box center [178, 340] width 24 height 22
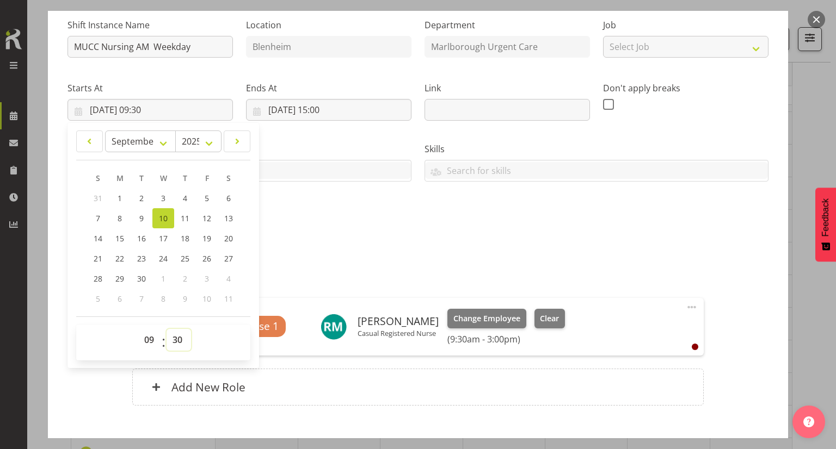
select select "0"
click at [166, 329] on select "00 01 02 03 04 05 06 07 08 09 10 11 12 13 14 15 16 17 18 19 20 21 22 23 24 25 2…" at bounding box center [178, 340] width 24 height 22
type input "10/09/2025, 09:00"
click at [468, 220] on div "Shift Instance Name MUCC Nursing AM Weekday Location Blenheim Department Marlbo…" at bounding box center [418, 122] width 714 height 238
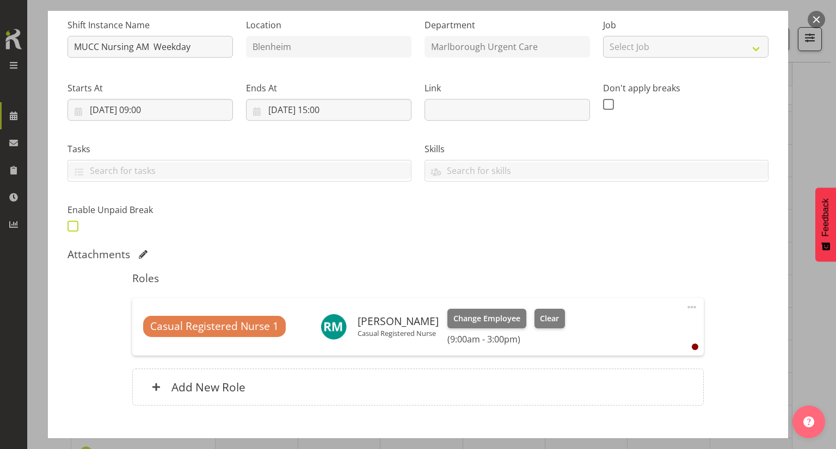
click at [76, 227] on span at bounding box center [72, 226] width 11 height 11
click at [75, 227] on input "checkbox" at bounding box center [70, 226] width 7 height 7
checkbox input "true"
click at [685, 305] on span at bounding box center [691, 307] width 13 height 13
click at [622, 336] on link "Edit" at bounding box center [646, 334] width 104 height 20
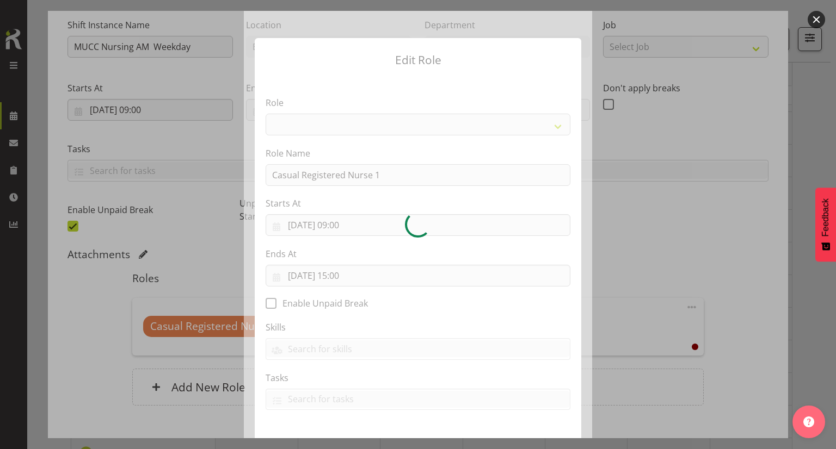
select select
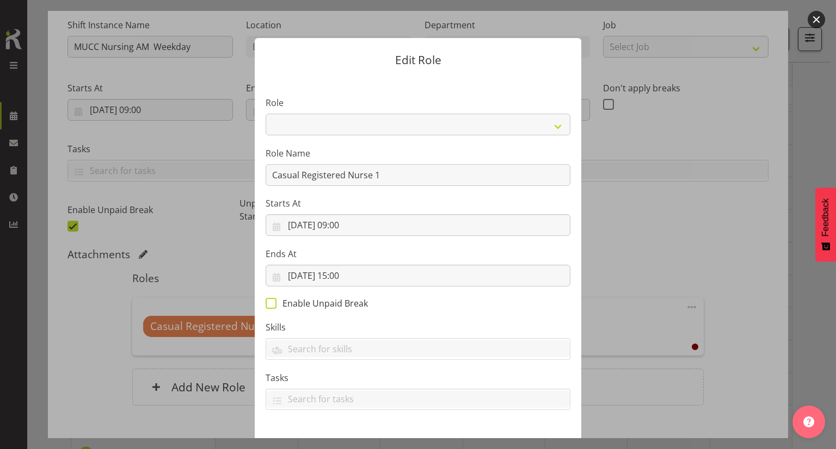
click at [286, 304] on span "Enable Unpaid Break" at bounding box center [321, 303] width 91 height 11
click at [273, 304] on input "Enable Unpaid Break" at bounding box center [268, 303] width 7 height 7
checkbox input "true"
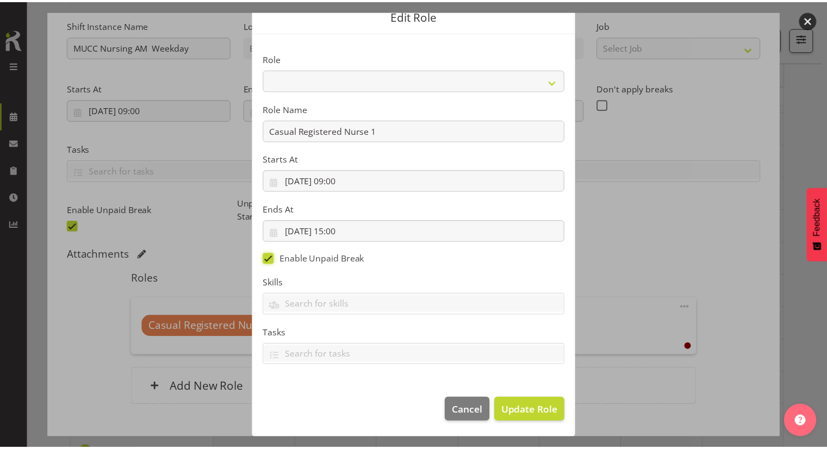
scroll to position [45, 0]
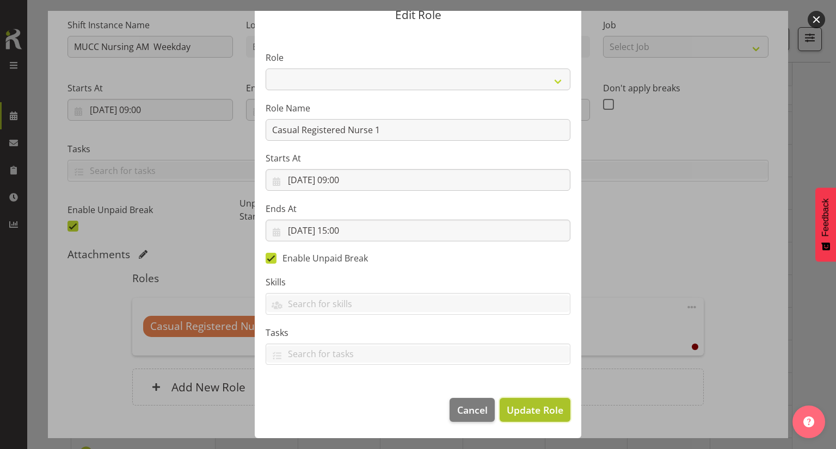
click at [530, 413] on span "Update Role" at bounding box center [534, 410] width 57 height 14
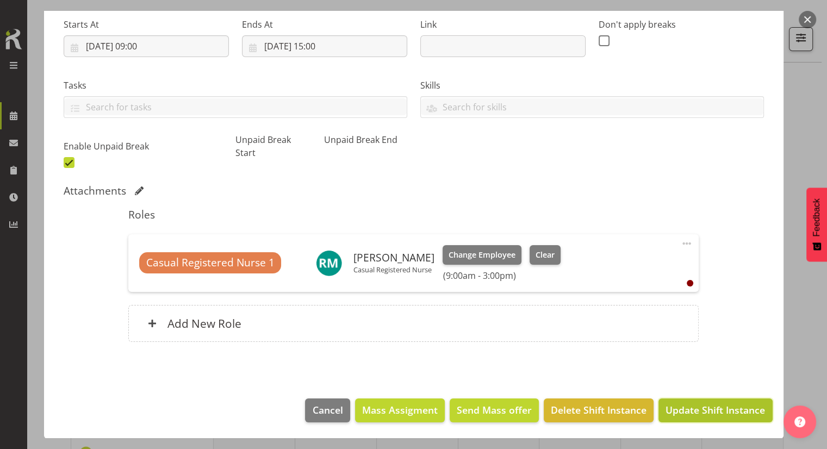
click at [712, 415] on span "Update Shift Instance" at bounding box center [716, 410] width 100 height 14
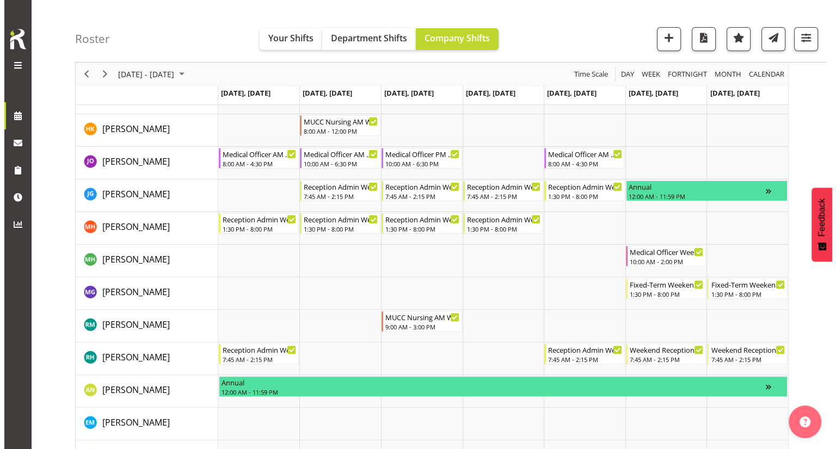
scroll to position [272, 0]
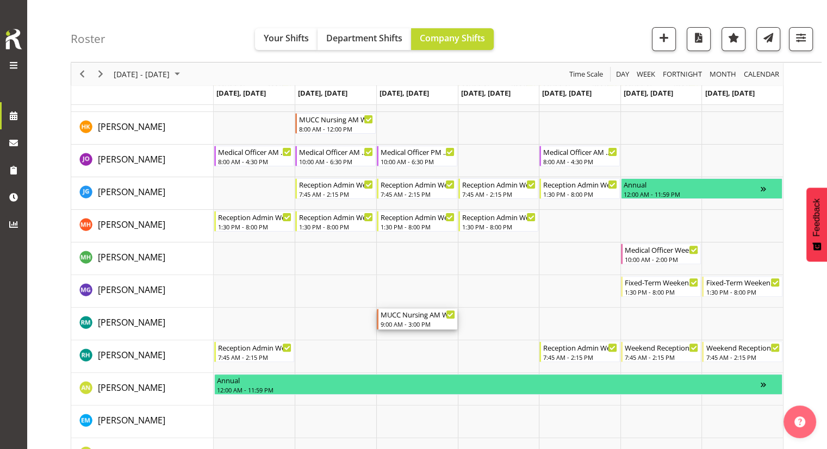
click at [428, 326] on div "9:00 AM - 3:00 PM" at bounding box center [418, 324] width 75 height 9
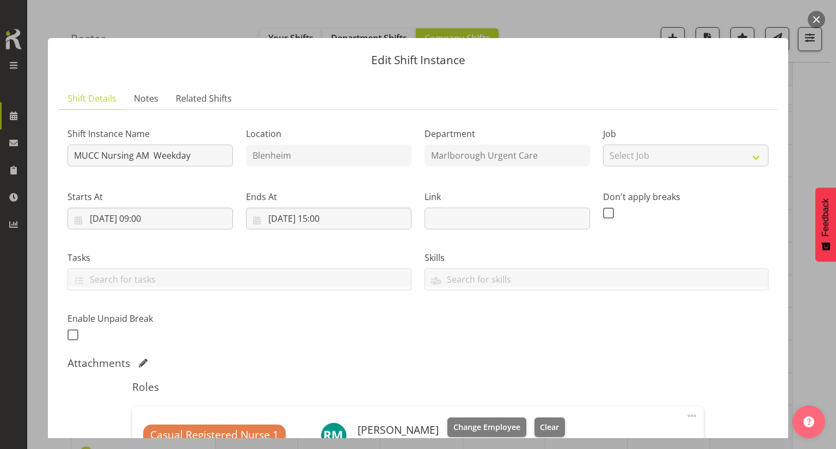
scroll to position [109, 0]
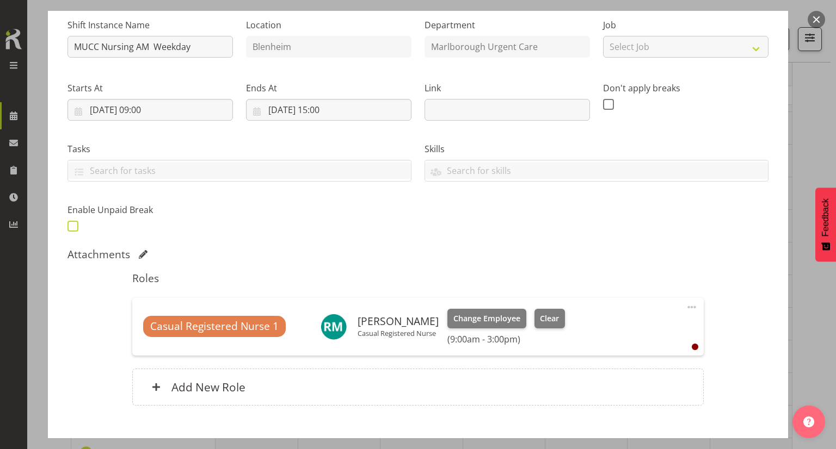
click at [72, 221] on span at bounding box center [72, 226] width 11 height 11
click at [72, 223] on input "checkbox" at bounding box center [70, 226] width 7 height 7
checkbox input "true"
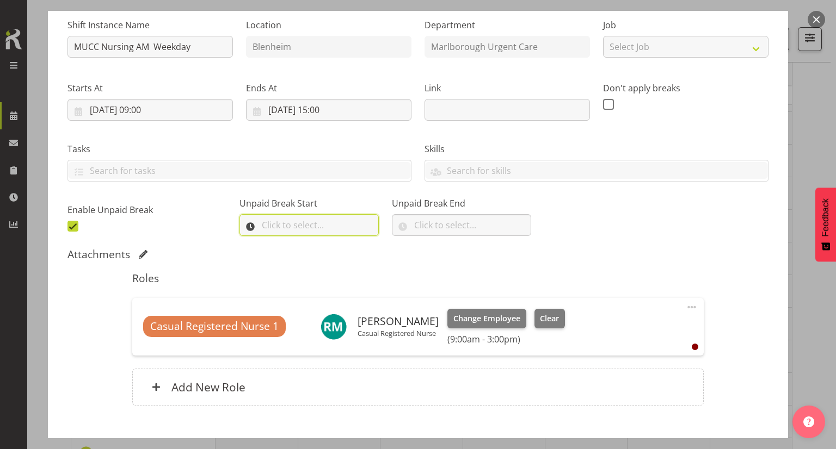
click at [292, 224] on input "text" at bounding box center [308, 225] width 139 height 22
click at [304, 253] on select "00 00 01 02 03 04 05 06 07 08 09 10 11 12 13 14 15 16 17 18 19 20 21 22 23" at bounding box center [313, 254] width 24 height 22
select select "12"
click at [301, 243] on select "00 00 01 02 03 04 05 06 07 08 09 10 11 12 13 14 15 16 17 18 19 20 21 22 23" at bounding box center [313, 254] width 24 height 22
click at [337, 257] on select "00 00 01 02 03 04 05 06 07 08 09 10 11 12 13 14 15 16 17 18 19 20 21 22 23 24 2…" at bounding box center [342, 254] width 24 height 22
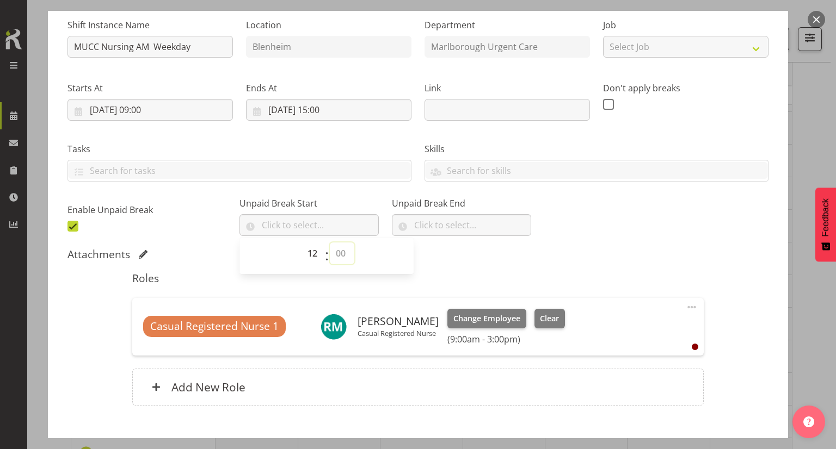
select select "0"
click at [330, 243] on select "00 00 01 02 03 04 05 06 07 08 09 10 11 12 13 14 15 16 17 18 19 20 21 22 23 24 2…" at bounding box center [342, 254] width 24 height 22
type input "12:00"
click at [437, 220] on input "text" at bounding box center [461, 225] width 139 height 22
click at [454, 248] on select "00 00 01 02 03 04 05 06 07 08 09 10 11 12 13 14 15 16 17 18 19 20 21 22 23" at bounding box center [466, 254] width 24 height 22
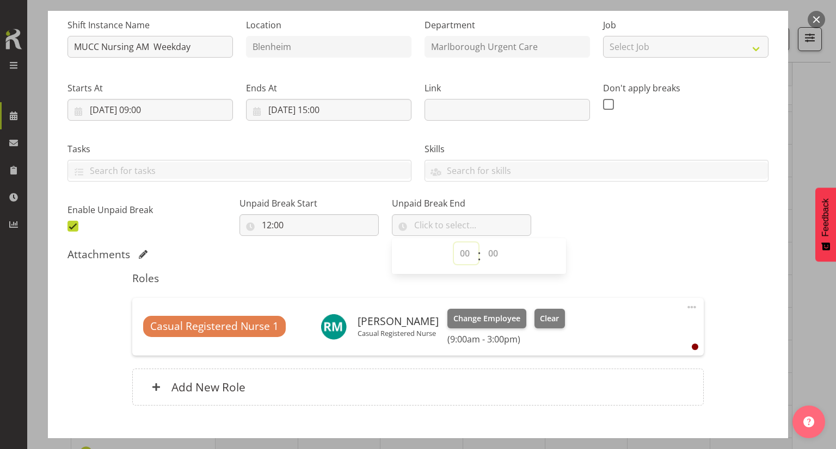
select select "12"
click at [454, 243] on select "00 00 01 02 03 04 05 06 07 08 09 10 11 12 13 14 15 16 17 18 19 20 21 22 23" at bounding box center [466, 254] width 24 height 22
click at [482, 251] on select "00 00 01 02 03 04 05 06 07 08 09 10 11 12 13 14 15 16 17 18 19 20 21 22 23 24 2…" at bounding box center [494, 254] width 24 height 22
select select "30"
click at [482, 243] on select "00 00 01 02 03 04 05 06 07 08 09 10 11 12 13 14 15 16 17 18 19 20 21 22 23 24 2…" at bounding box center [494, 254] width 24 height 22
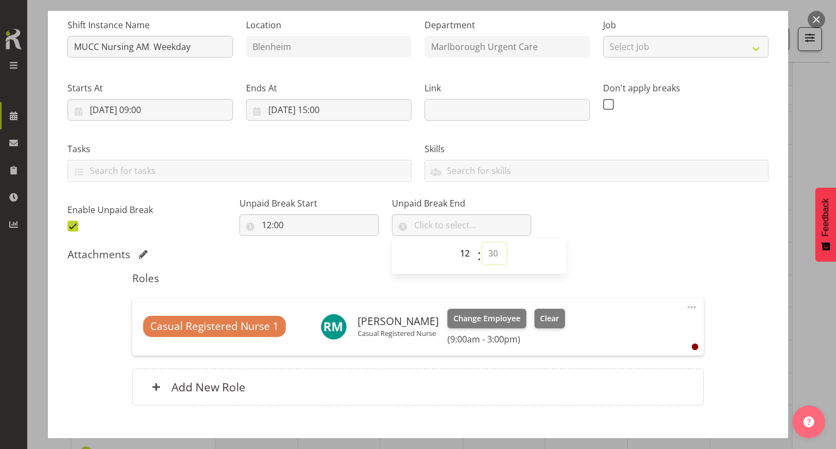
type input "12:30"
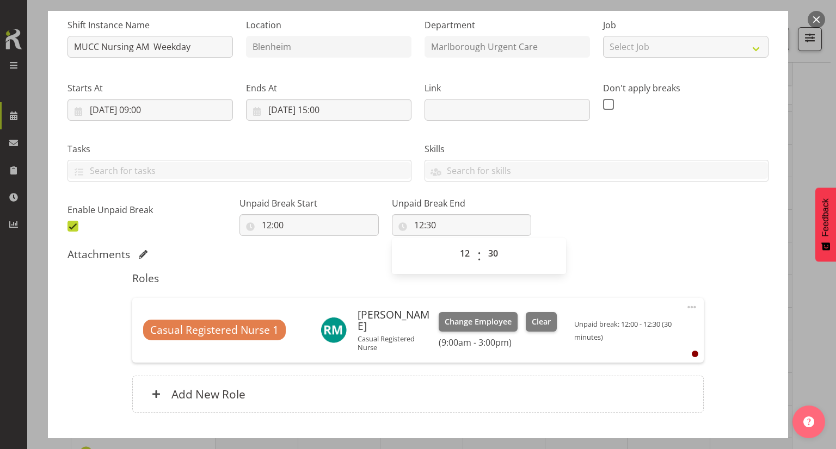
click at [648, 266] on div "Roles Casual Registered Nurse 1 Rachel Murphy Casual Registered Nurse Change Em…" at bounding box center [418, 345] width 584 height 160
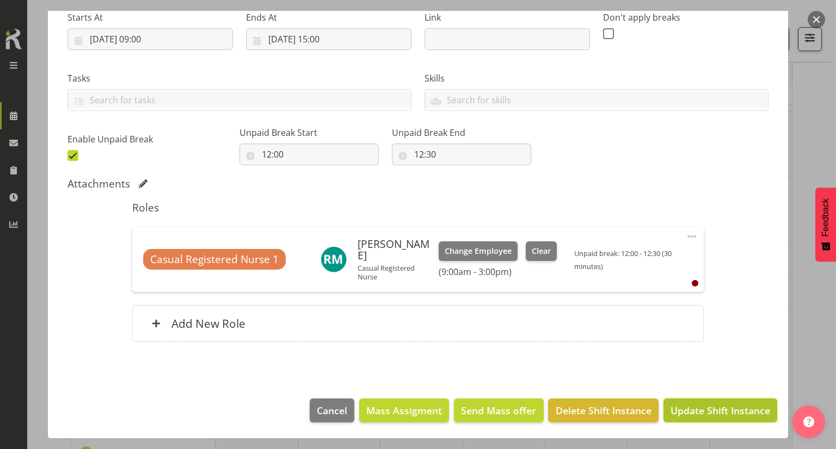
click at [706, 413] on span "Update Shift Instance" at bounding box center [720, 411] width 100 height 14
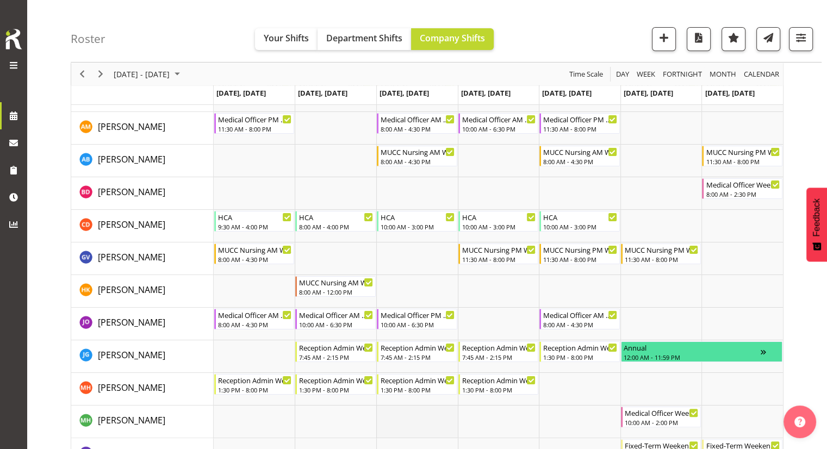
scroll to position [54, 0]
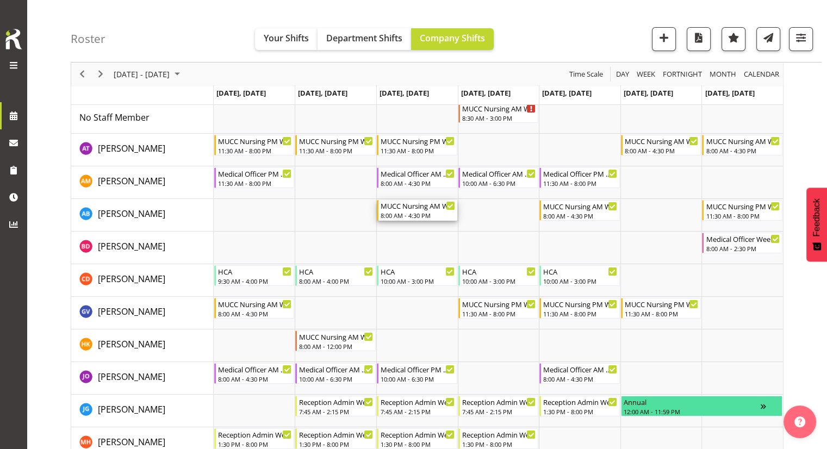
click at [418, 217] on div "8:00 AM - 4:30 PM" at bounding box center [418, 215] width 75 height 9
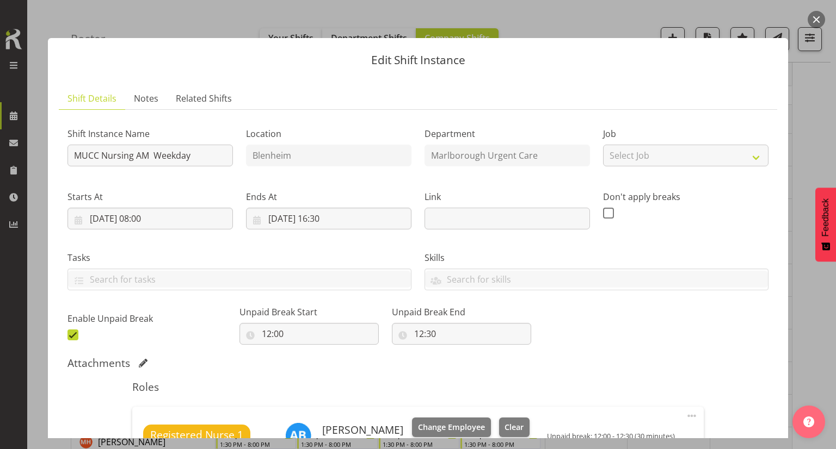
click at [813, 22] on button "button" at bounding box center [815, 19] width 17 height 17
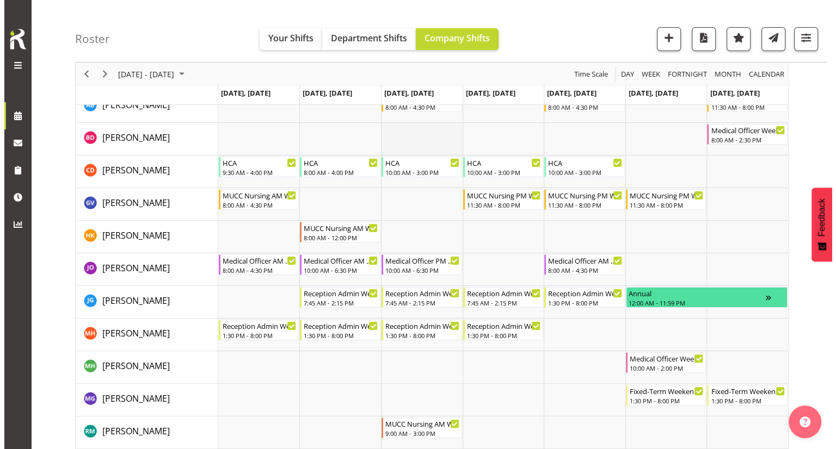
scroll to position [218, 0]
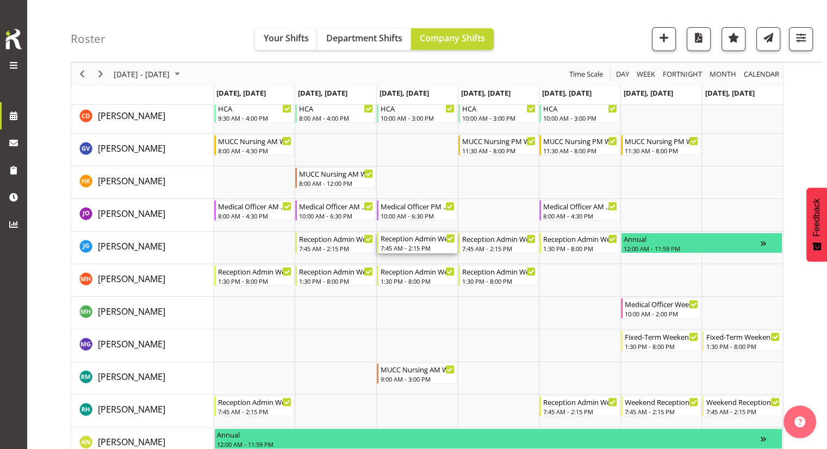
click at [411, 244] on div "7:45 AM - 2:15 PM" at bounding box center [418, 248] width 75 height 9
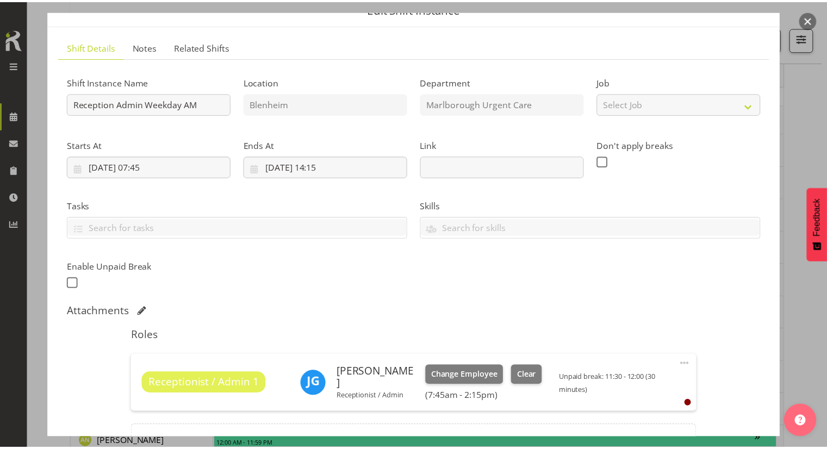
scroll to position [109, 0]
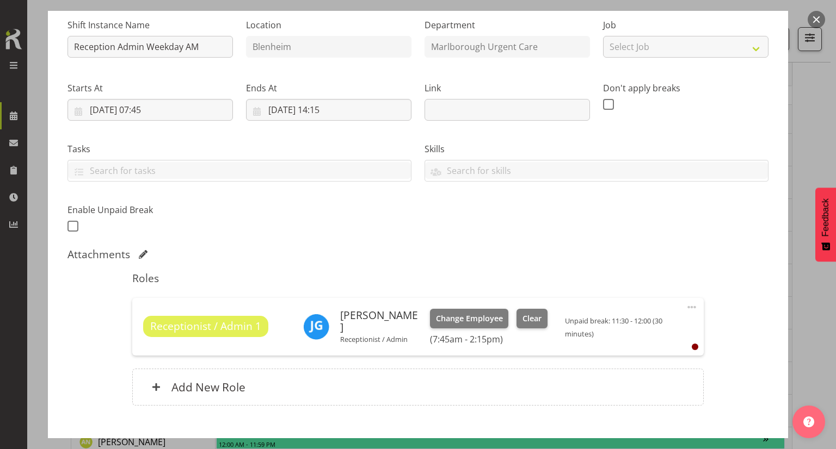
click at [814, 20] on button "button" at bounding box center [815, 19] width 17 height 17
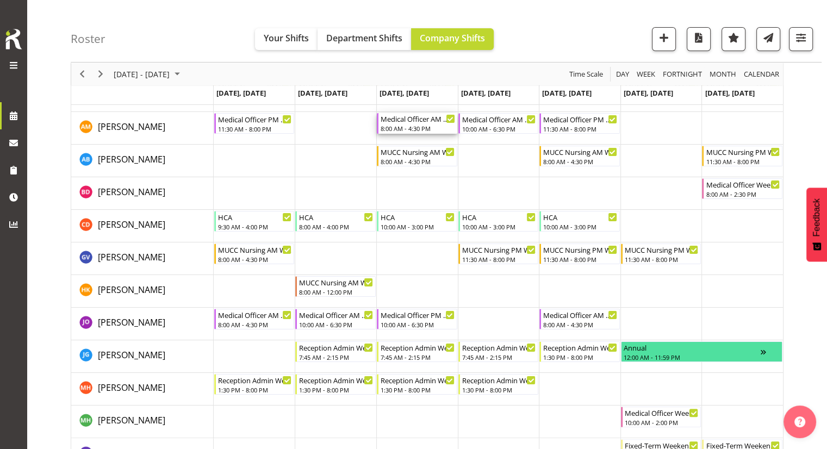
click at [422, 127] on div "8:00 AM - 4:30 PM" at bounding box center [418, 128] width 75 height 9
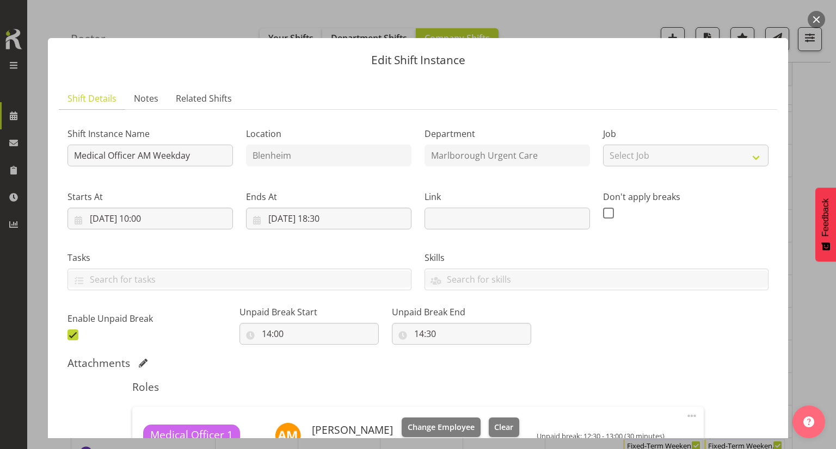
click at [816, 14] on button "button" at bounding box center [815, 19] width 17 height 17
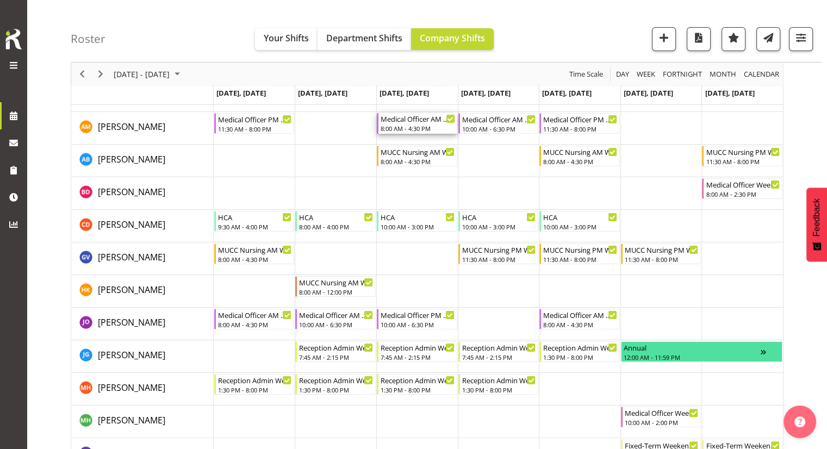
click at [407, 127] on div "8:00 AM - 4:30 PM" at bounding box center [418, 128] width 75 height 9
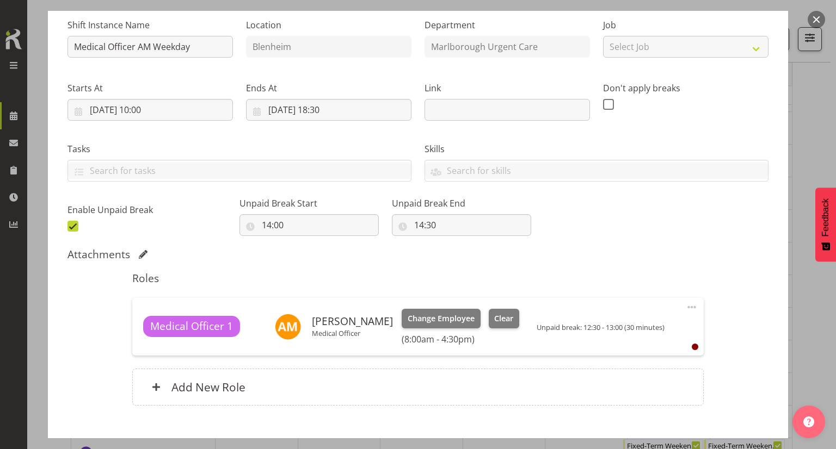
click at [816, 17] on button "button" at bounding box center [815, 19] width 17 height 17
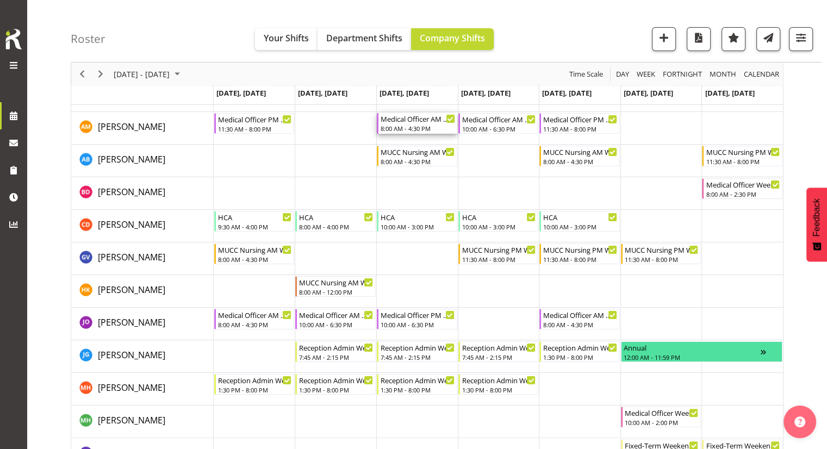
click at [425, 130] on div "8:00 AM - 4:30 PM" at bounding box center [418, 128] width 75 height 9
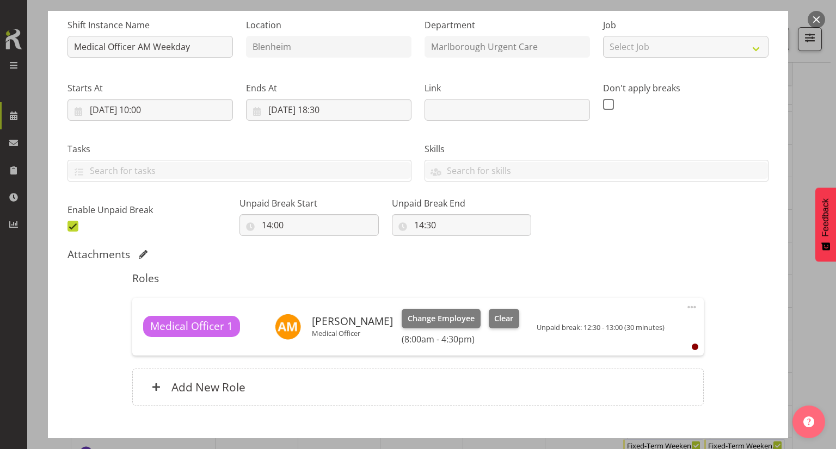
click at [816, 21] on button "button" at bounding box center [815, 19] width 17 height 17
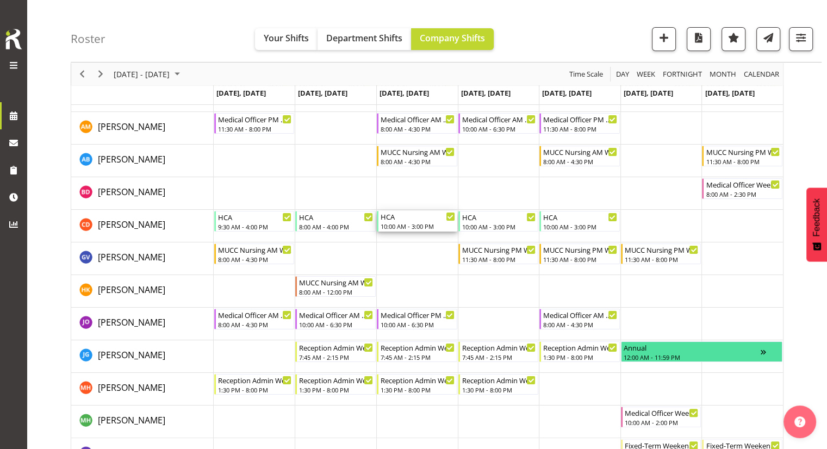
click at [408, 220] on div "HCA" at bounding box center [418, 216] width 75 height 11
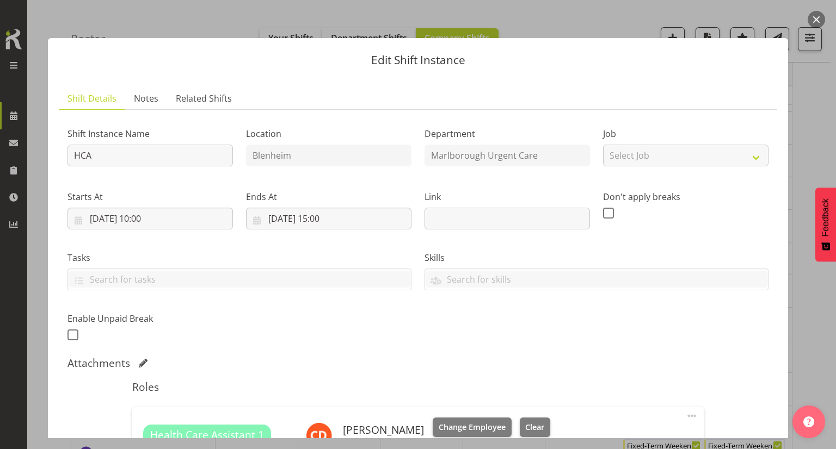
click at [812, 22] on button "button" at bounding box center [815, 19] width 17 height 17
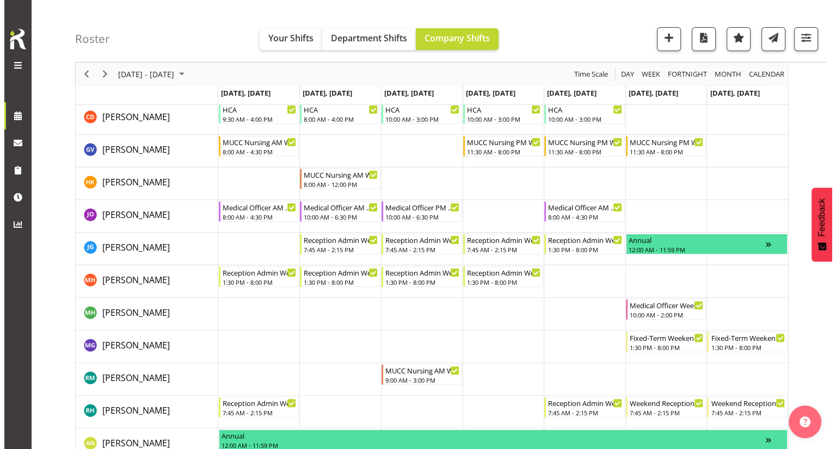
scroll to position [218, 0]
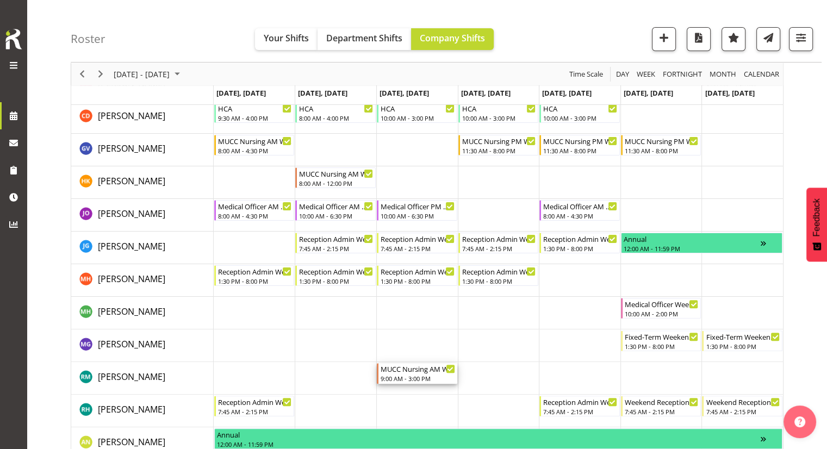
click at [419, 375] on div "9:00 AM - 3:00 PM" at bounding box center [418, 378] width 75 height 9
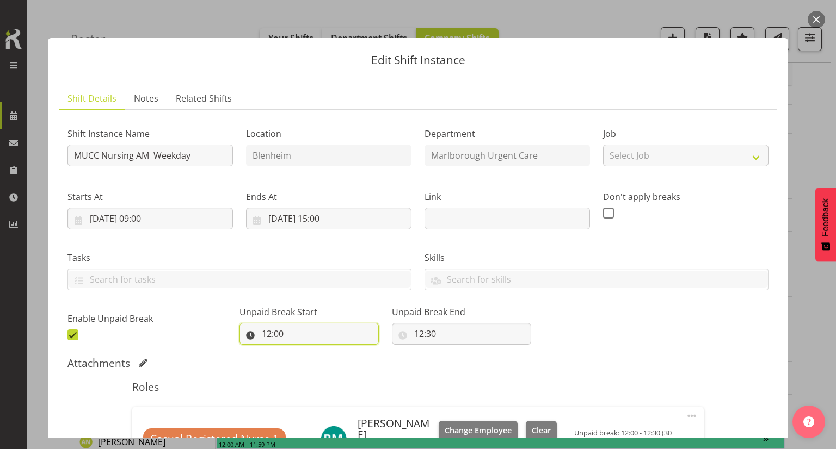
click at [308, 332] on input "12:00" at bounding box center [308, 334] width 139 height 22
click at [308, 360] on select "00 01 02 03 04 05 06 07 08 09 10 11 12 13 14 15 16 17 18 19 20 21 22 23" at bounding box center [313, 362] width 24 height 22
select select "13"
click at [301, 351] on select "00 01 02 03 04 05 06 07 08 09 10 11 12 13 14 15 16 17 18 19 20 21 22 23" at bounding box center [313, 362] width 24 height 22
type input "13:00"
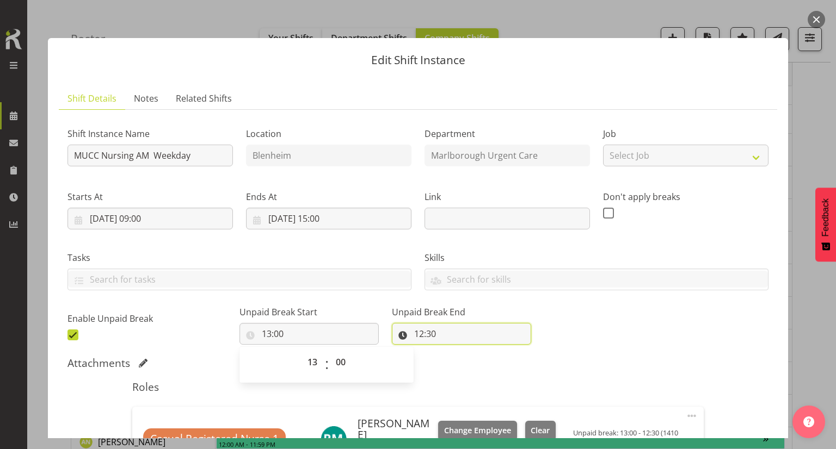
click at [410, 333] on input "12:30" at bounding box center [461, 334] width 139 height 22
click at [454, 363] on select "00 01 02 03 04 05 06 07 08 09 10 11 12 13 14 15 16 17 18 19 20 21 22 23" at bounding box center [466, 362] width 24 height 22
select select "13"
click at [454, 351] on select "00 01 02 03 04 05 06 07 08 09 10 11 12 13 14 15 16 17 18 19 20 21 22 23" at bounding box center [466, 362] width 24 height 22
type input "13:30"
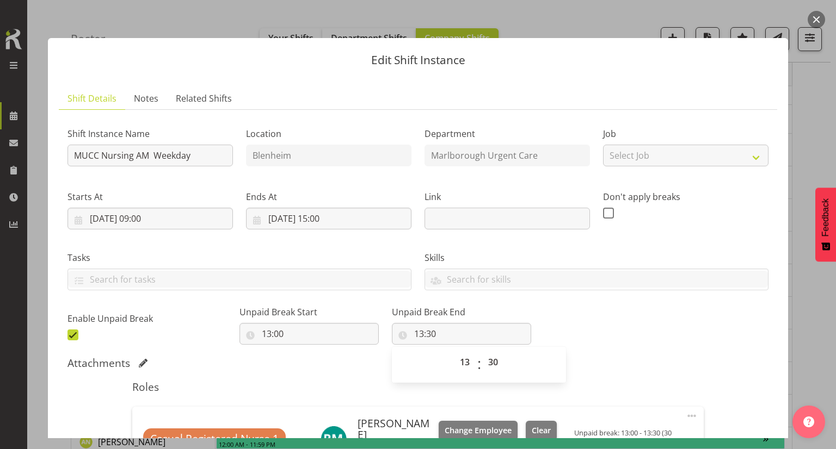
click at [569, 333] on div "Shift Instance Name MUCC Nursing AM Weekday Location Blenheim Department Marlbo…" at bounding box center [418, 231] width 714 height 238
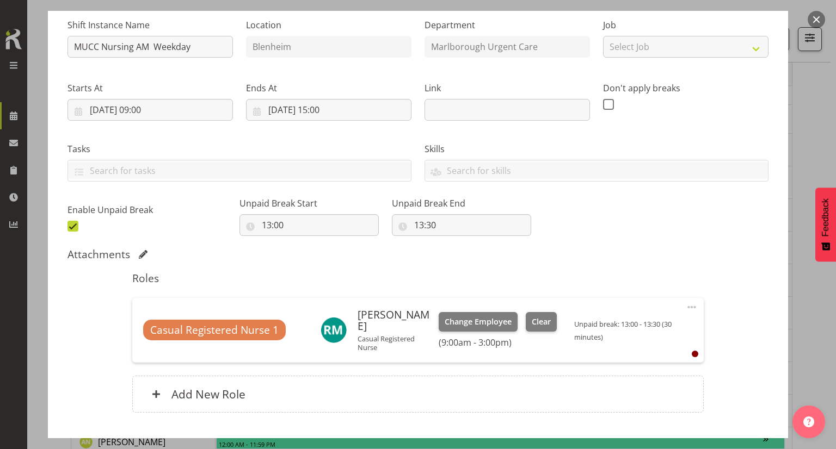
scroll to position [180, 0]
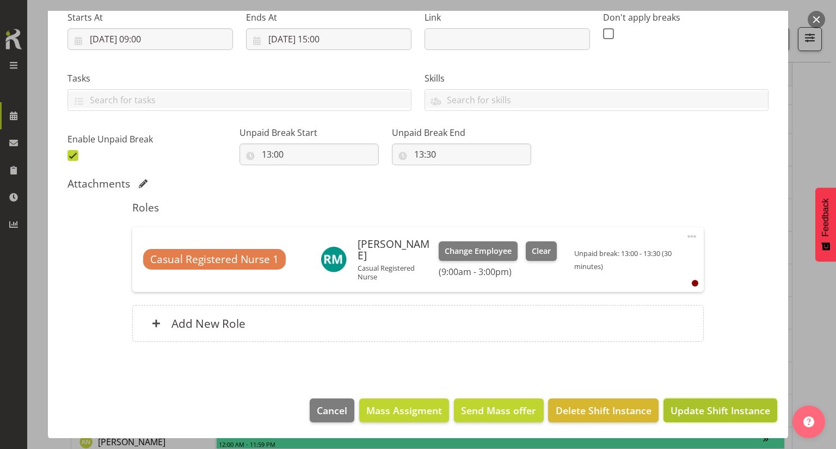
click at [677, 408] on span "Update Shift Instance" at bounding box center [720, 411] width 100 height 14
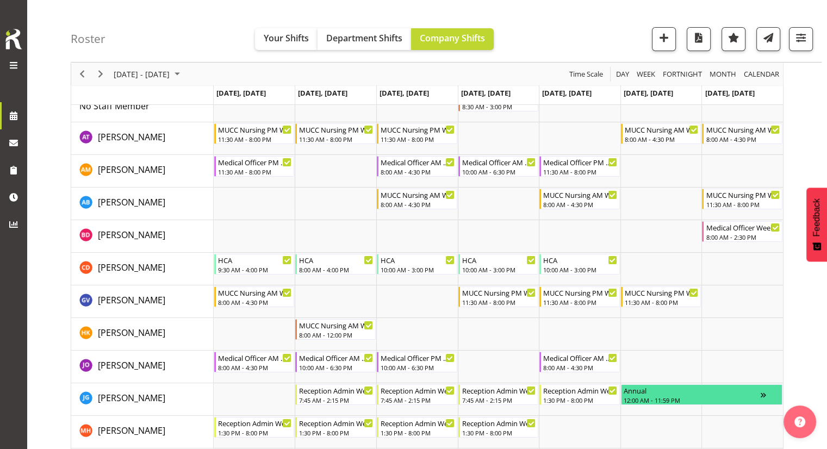
scroll to position [0, 0]
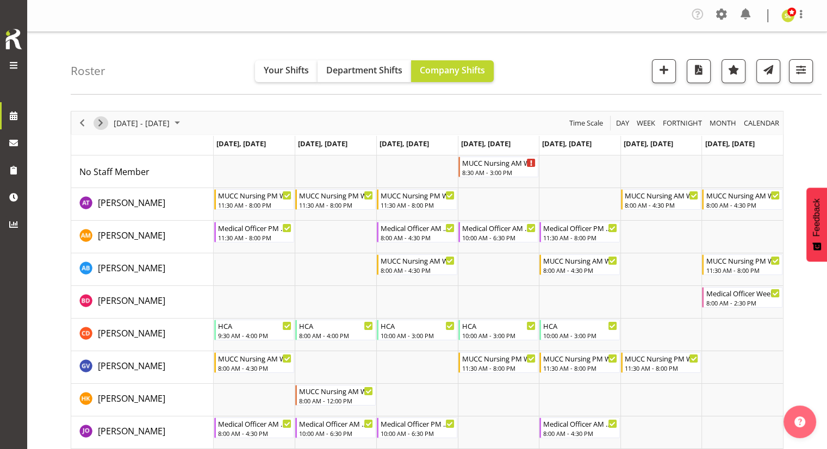
click at [103, 125] on span "Next" at bounding box center [100, 123] width 13 height 14
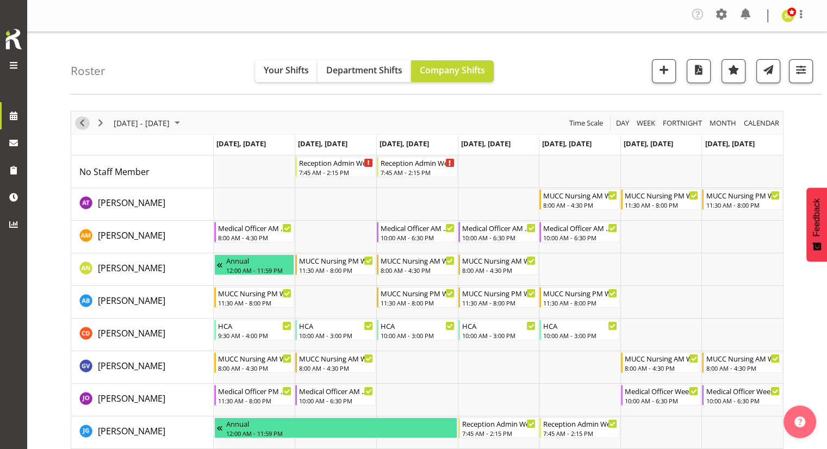
click at [81, 126] on span "Previous" at bounding box center [82, 123] width 13 height 14
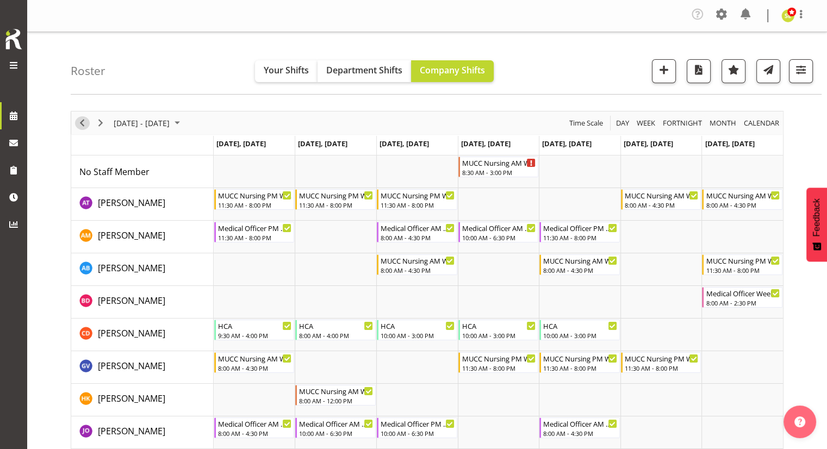
click at [82, 126] on span "Previous" at bounding box center [82, 123] width 13 height 14
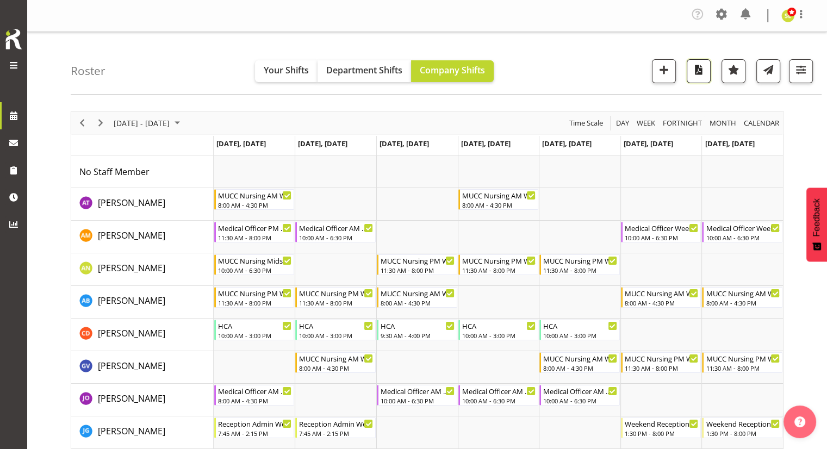
click at [699, 77] on span "button" at bounding box center [699, 73] width 4 height 13
click at [799, 75] on span "button" at bounding box center [801, 70] width 14 height 14
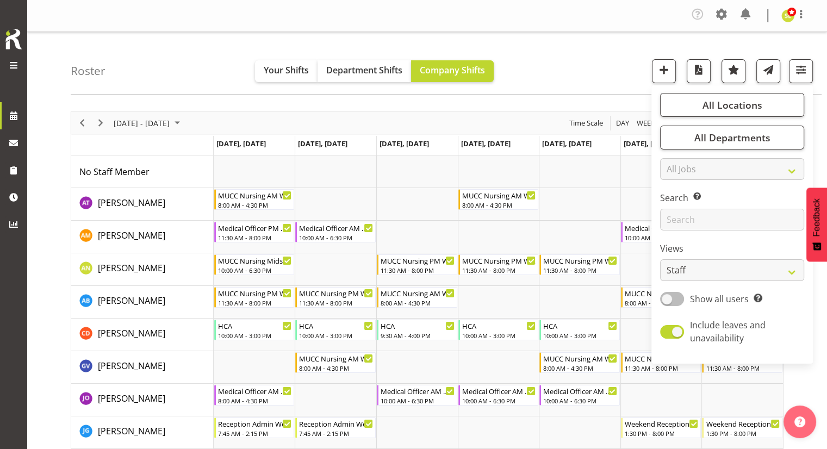
click at [679, 301] on span at bounding box center [672, 299] width 24 height 14
click at [668, 301] on input "Show all users Show only rostered employees" at bounding box center [663, 298] width 7 height 7
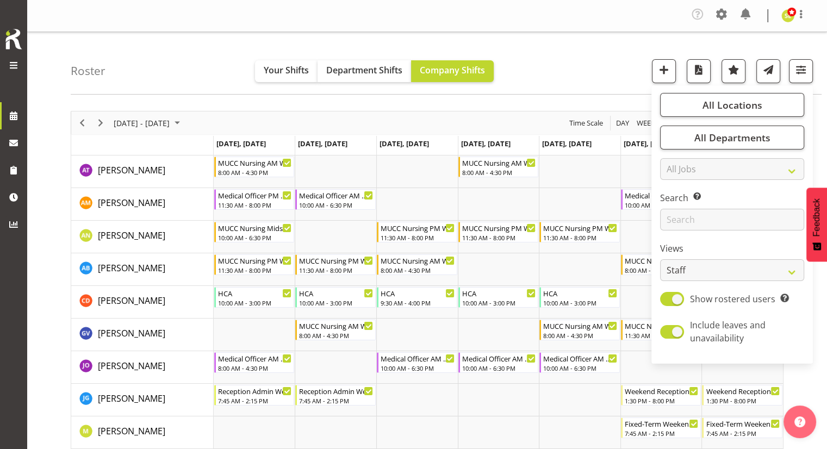
click at [579, 98] on div "Roster Your Shifts Department Shifts Company Shifts All Locations Clear Blenhei…" at bounding box center [427, 285] width 800 height 506
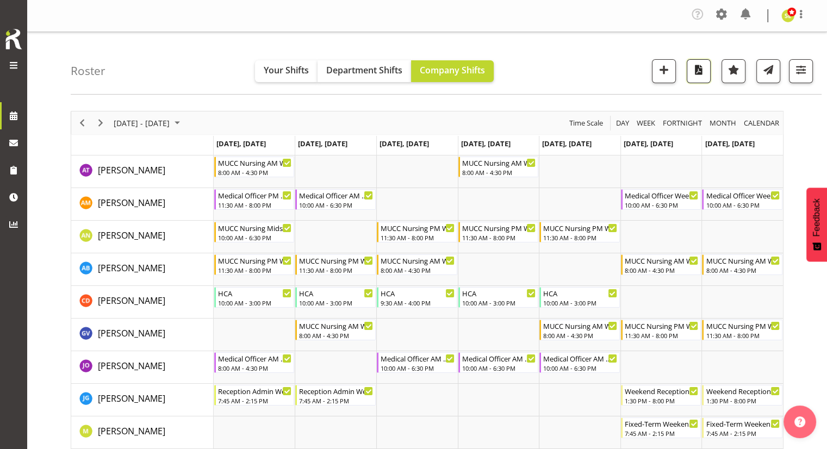
click at [699, 72] on span "button" at bounding box center [699, 70] width 14 height 14
click at [796, 78] on button "button" at bounding box center [801, 71] width 24 height 24
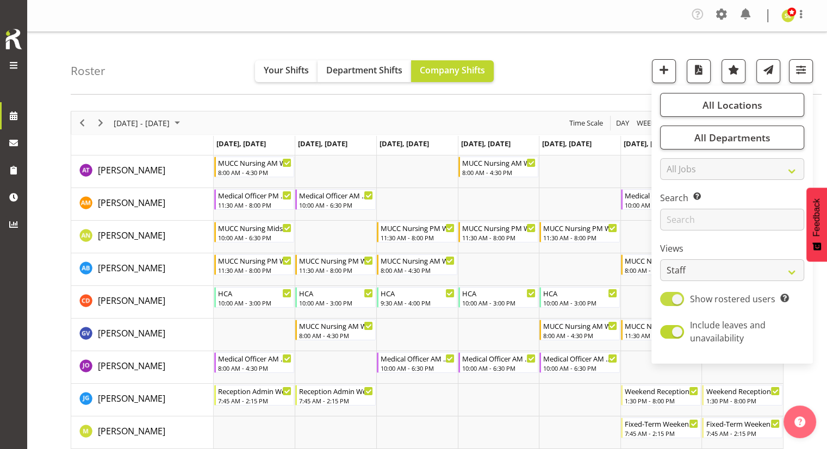
click at [677, 294] on span at bounding box center [672, 299] width 24 height 14
click at [668, 295] on input "Show rostered users Show only rostered employees" at bounding box center [663, 298] width 7 height 7
checkbox input "false"
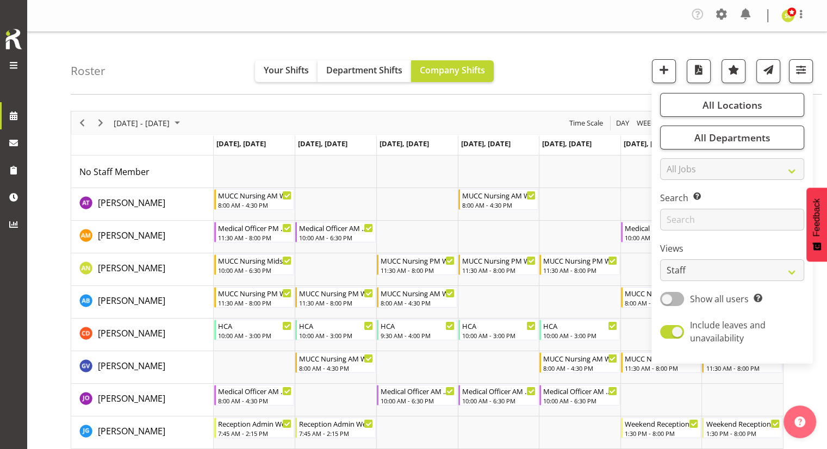
click at [548, 65] on div "Roster Your Shifts Department Shifts Company Shifts All Locations Clear Blenhei…" at bounding box center [446, 63] width 751 height 63
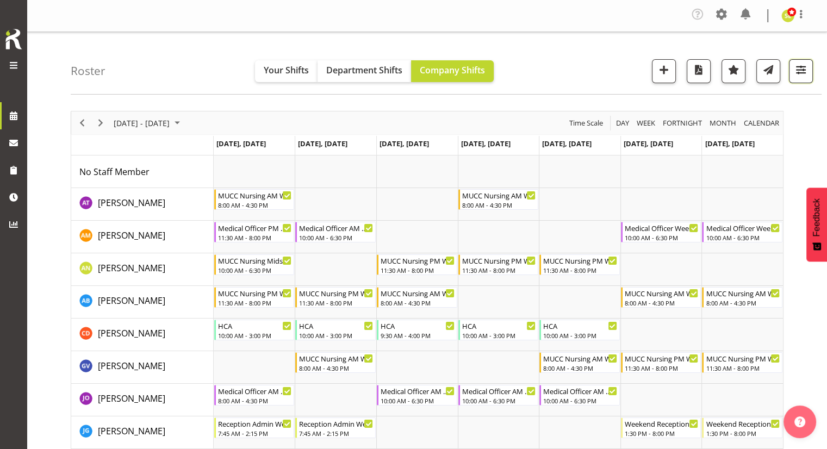
click at [797, 73] on span "button" at bounding box center [801, 70] width 14 height 14
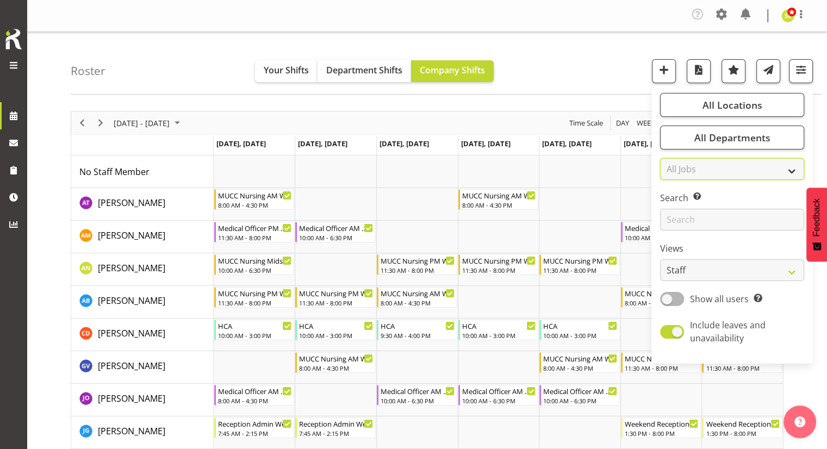
click at [721, 170] on select "All Jobs All Jobs" at bounding box center [732, 169] width 144 height 22
select select "null"
click at [661, 158] on select "All Jobs All Jobs" at bounding box center [732, 169] width 144 height 22
click at [721, 170] on select "All Jobs" at bounding box center [732, 169] width 144 height 22
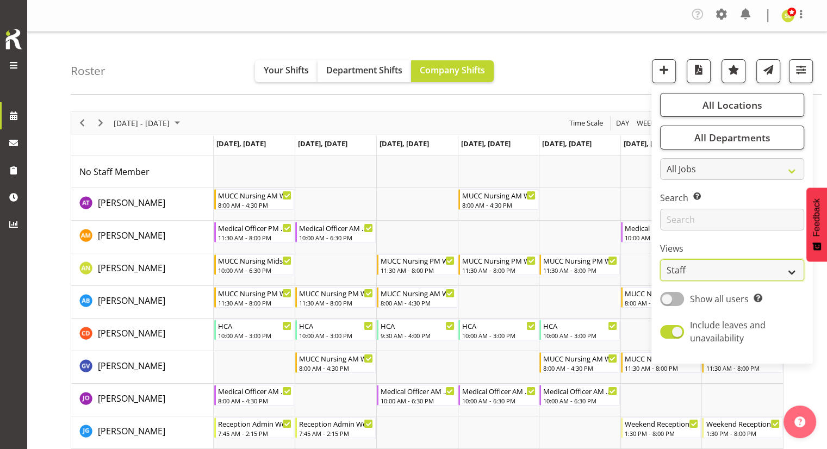
click at [727, 270] on select "Staff Role Shift - Horizontal Shift - Vertical Staff - Location" at bounding box center [732, 271] width 144 height 22
select select "role"
click at [661, 260] on select "Staff Role Shift - Horizontal Shift - Vertical Staff - Location" at bounding box center [732, 271] width 144 height 22
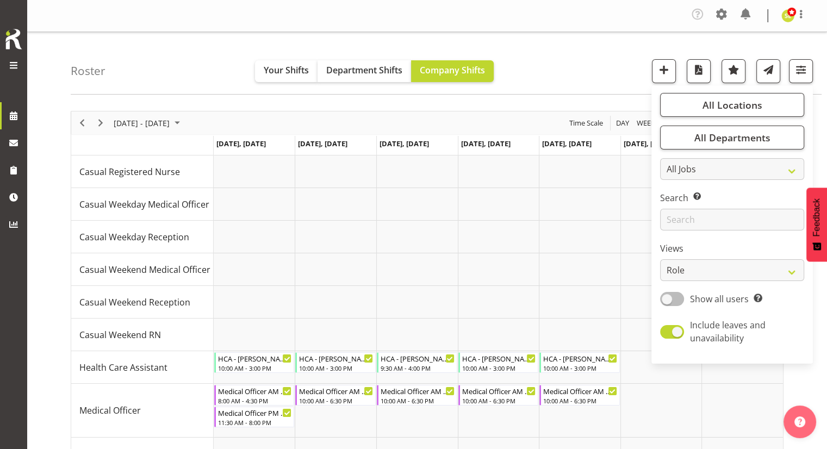
click at [680, 300] on span at bounding box center [672, 299] width 24 height 14
click at [668, 300] on input "Show all users Show only rostered employees" at bounding box center [663, 298] width 7 height 7
checkbox input "true"
click at [799, 79] on button "button" at bounding box center [801, 71] width 24 height 24
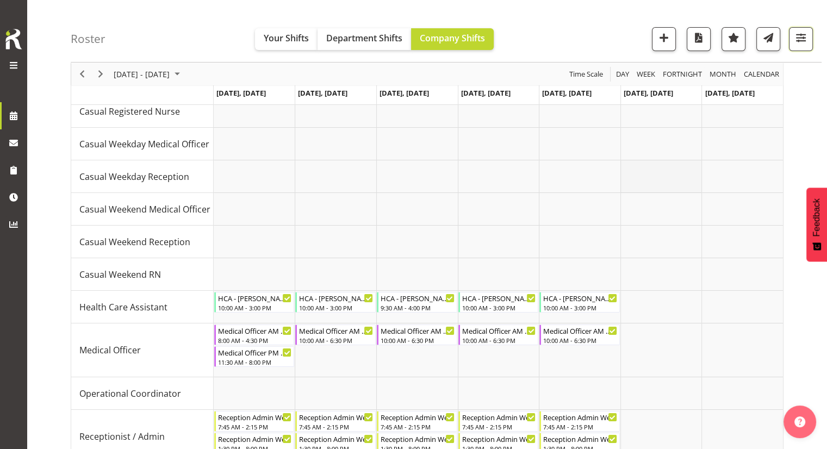
scroll to position [224, 0]
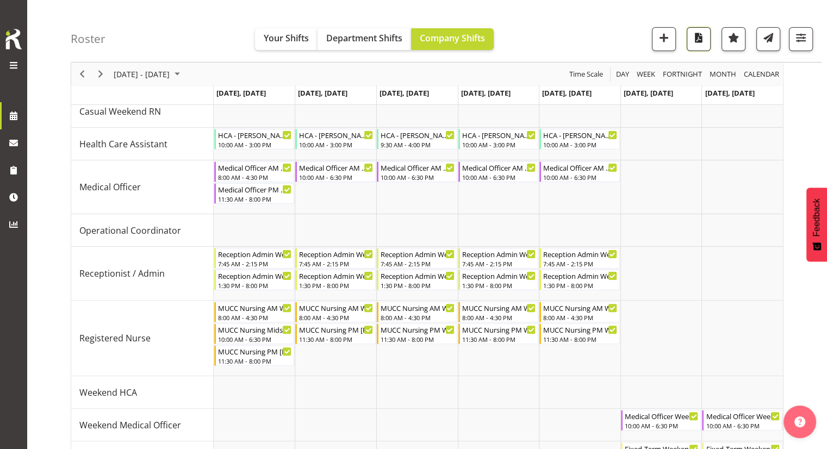
click at [699, 44] on span "button" at bounding box center [699, 37] width 14 height 14
click at [800, 45] on span "button" at bounding box center [802, 41] width 4 height 13
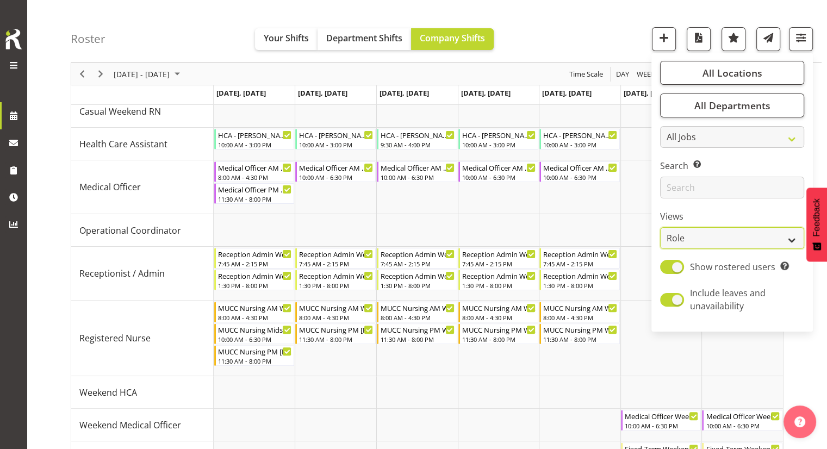
click at [696, 241] on select "Staff Role Shift - Horizontal Shift - Vertical Staff - Location" at bounding box center [732, 238] width 144 height 22
select select "staff"
click at [661, 227] on select "Staff Role Shift - Horizontal Shift - Vertical Staff - Location" at bounding box center [732, 238] width 144 height 22
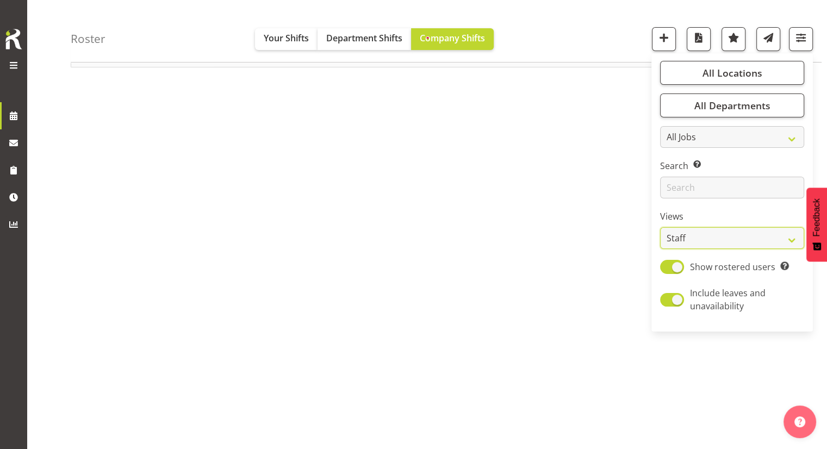
scroll to position [89, 0]
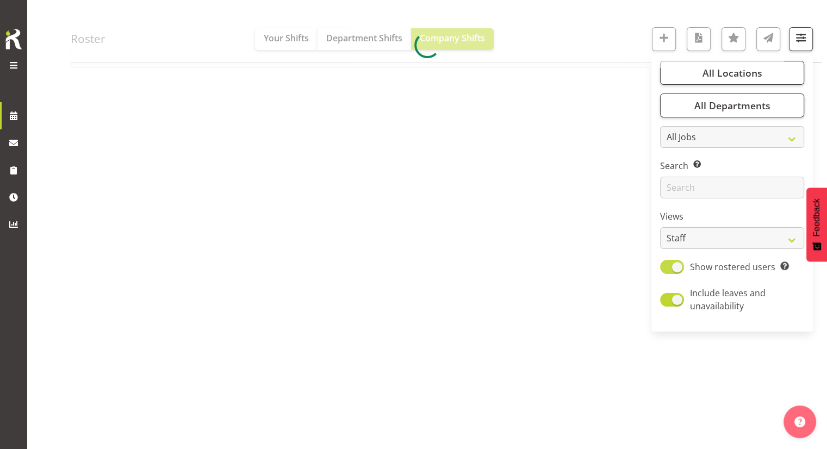
click at [670, 269] on span at bounding box center [672, 267] width 24 height 14
click at [668, 269] on input "Show rostered users Show only rostered employees" at bounding box center [663, 266] width 7 height 7
checkbox input "false"
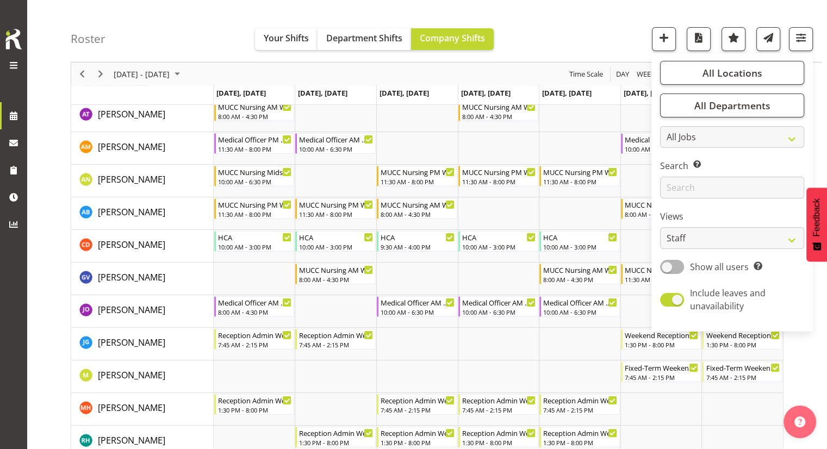
click at [589, 36] on div "Roster Your Shifts Department Shifts Company Shifts All Locations Clear Blenhei…" at bounding box center [446, 31] width 751 height 63
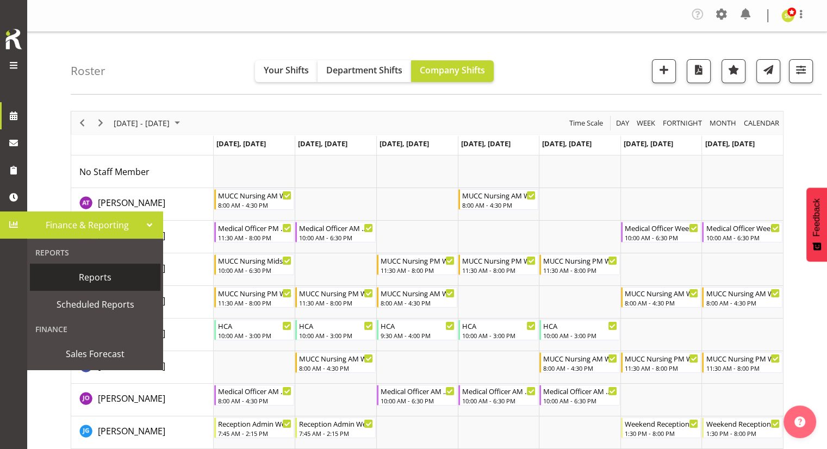
click at [92, 276] on span "Reports" at bounding box center [95, 277] width 120 height 16
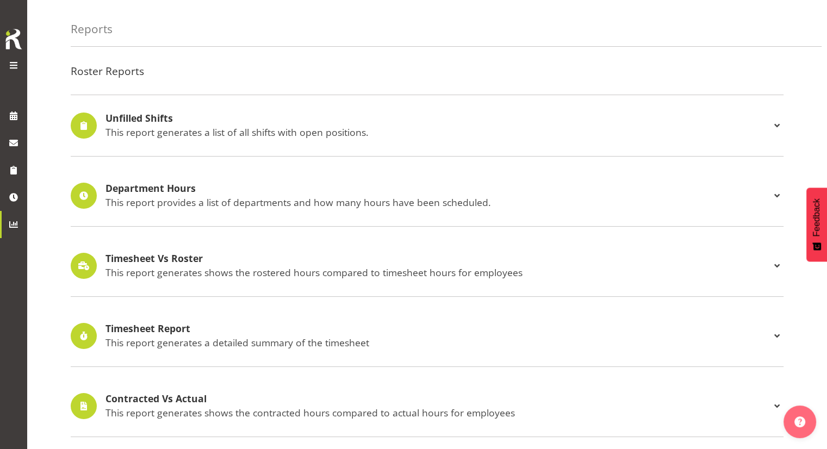
scroll to position [109, 0]
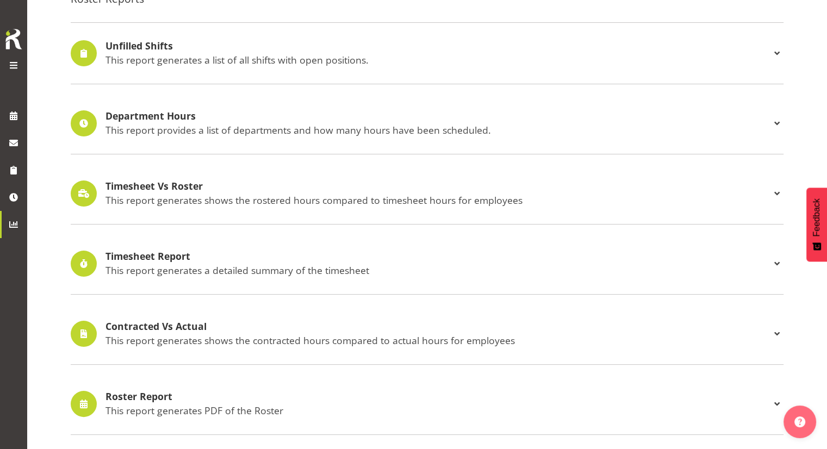
click at [177, 186] on h4 "Timesheet Vs Roster" at bounding box center [438, 186] width 665 height 11
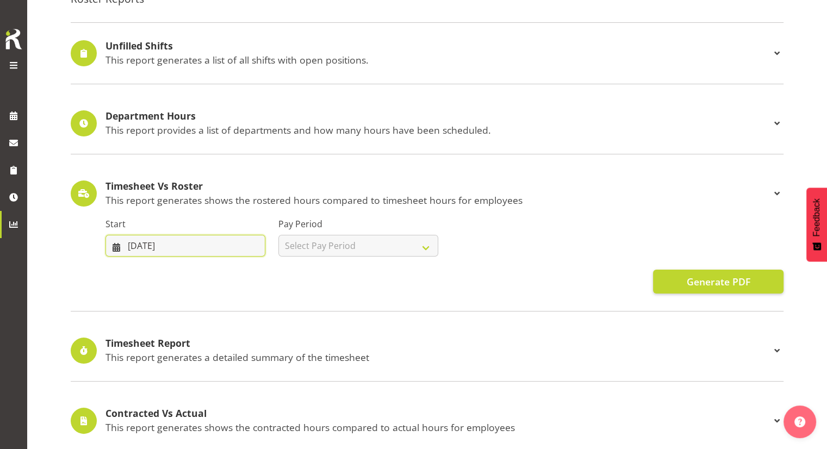
click at [238, 248] on input "[DATE]" at bounding box center [186, 246] width 160 height 22
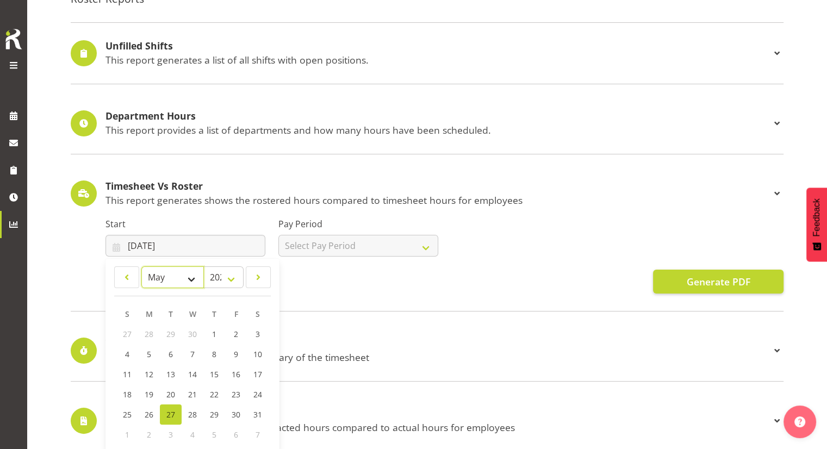
click at [189, 281] on select "January February March April May June July August September October November De…" at bounding box center [172, 278] width 63 height 22
select select "8"
click at [141, 267] on select "January February March April May June July August September October November De…" at bounding box center [172, 278] width 63 height 22
click at [155, 333] on link "1" at bounding box center [149, 334] width 22 height 20
type input "01/09/2025"
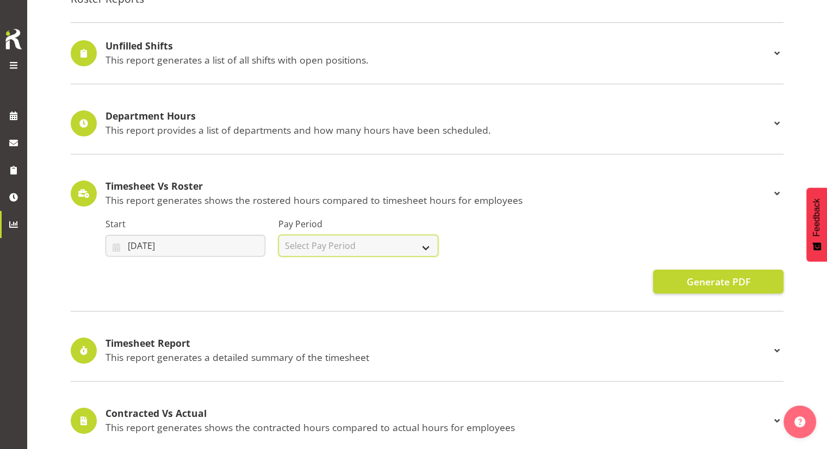
click at [330, 246] on select "Select Pay Period Fortnightly" at bounding box center [359, 246] width 160 height 22
select select "188"
click at [279, 235] on select "Select Pay Period Fortnightly" at bounding box center [359, 246] width 160 height 22
click at [465, 228] on div "Start 01/09/2025 January February March April May June July August September Oc…" at bounding box center [444, 232] width 691 height 61
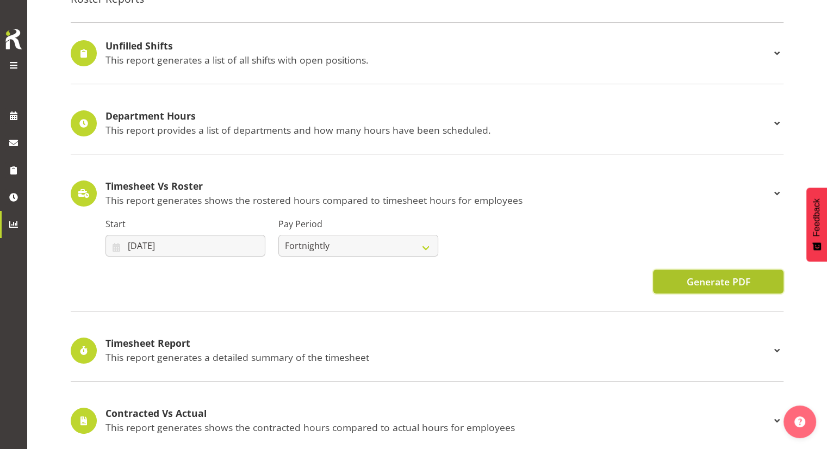
click at [697, 278] on span "Generate PDF" at bounding box center [719, 282] width 64 height 14
click at [781, 188] on span at bounding box center [777, 193] width 13 height 13
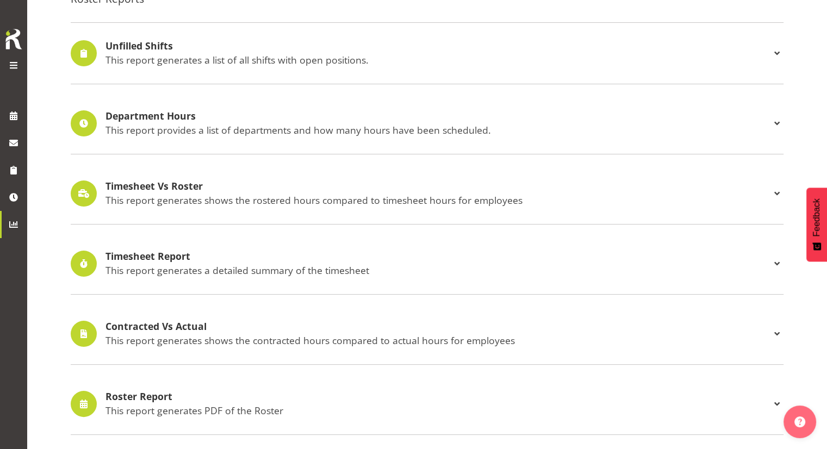
click at [295, 270] on p "This report generates a detailed summary of the timesheet" at bounding box center [438, 270] width 665 height 12
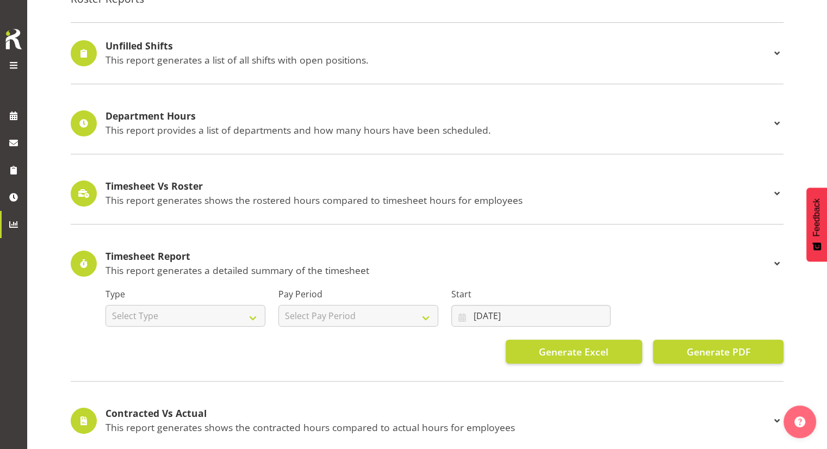
click at [295, 270] on p "This report generates a detailed summary of the timesheet" at bounding box center [438, 270] width 665 height 12
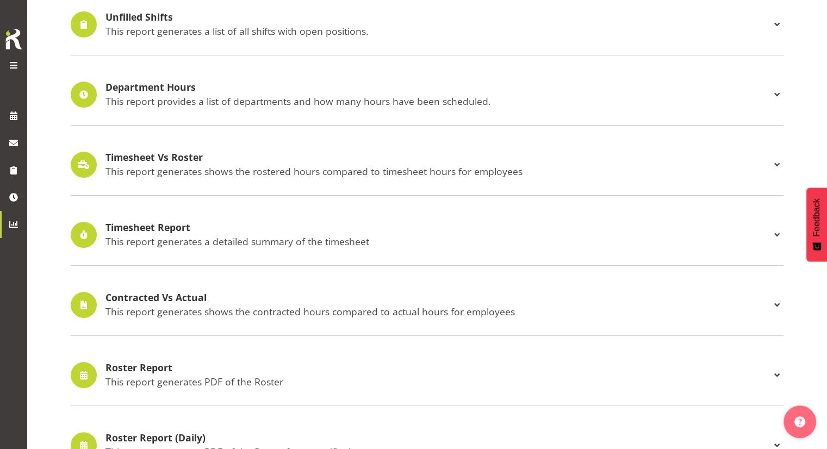
scroll to position [163, 0]
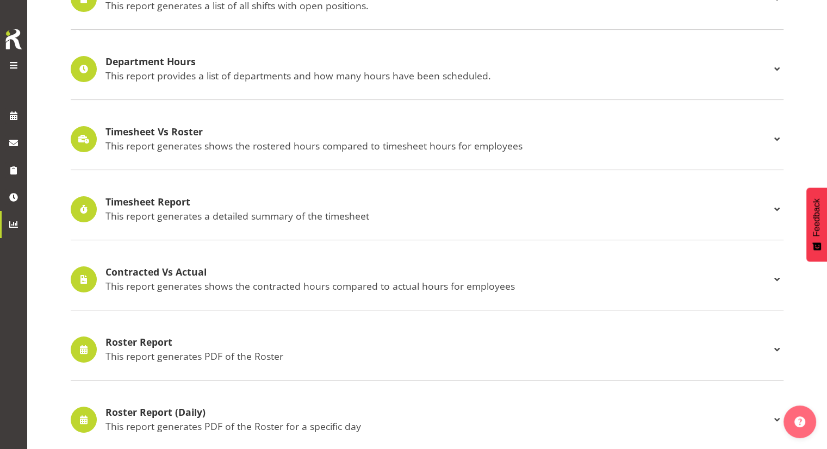
click at [289, 285] on p "This report generates shows the contracted hours compared to actual hours for e…" at bounding box center [438, 286] width 665 height 12
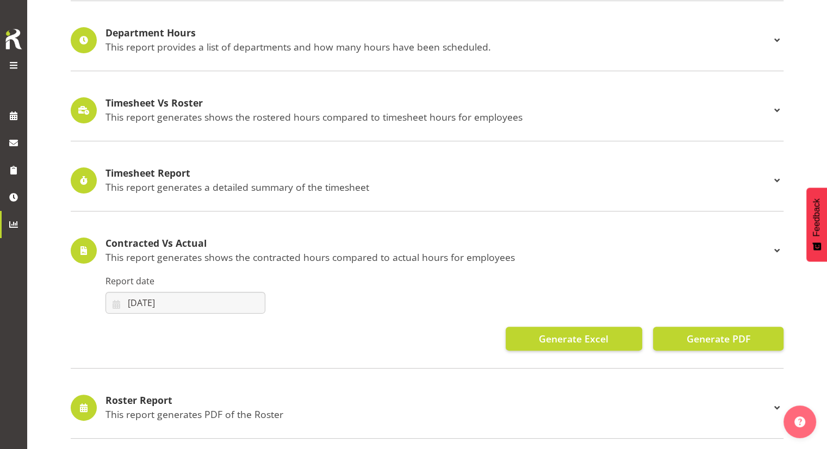
scroll to position [218, 0]
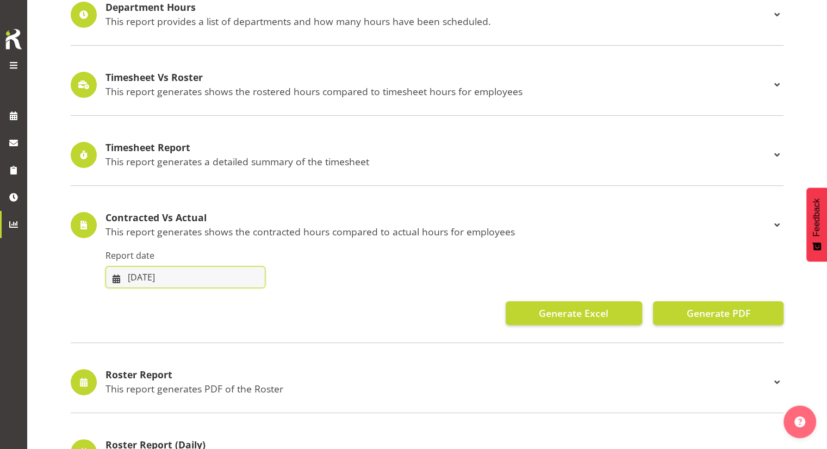
click at [199, 275] on input "27/08/2025" at bounding box center [186, 278] width 160 height 22
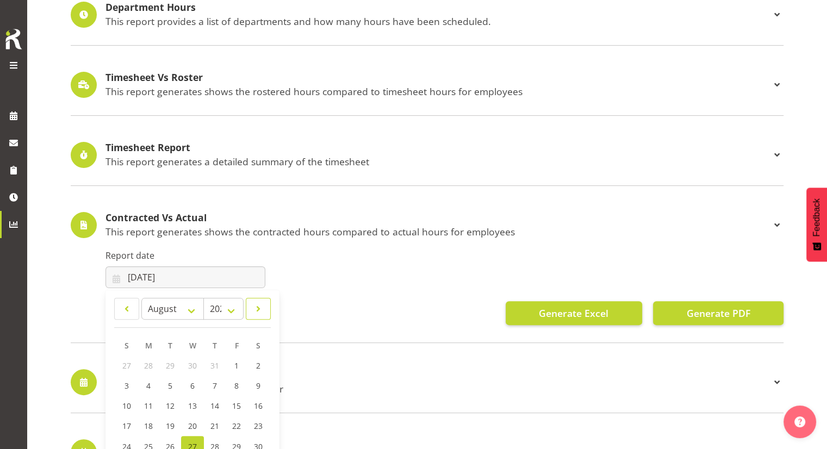
click at [255, 307] on span at bounding box center [258, 308] width 11 height 13
select select "8"
click at [144, 364] on link "1" at bounding box center [149, 366] width 22 height 20
type input "01/09/2025"
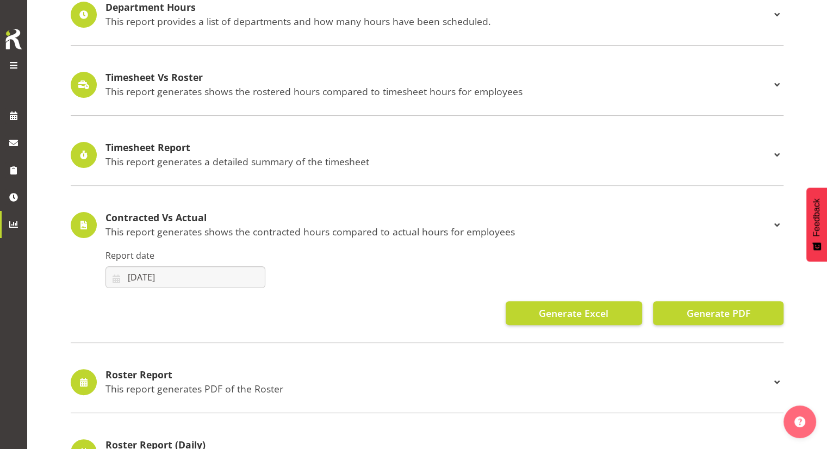
click at [340, 261] on div "Report date 01/09/2025 January February March April May June July August Septem…" at bounding box center [444, 264] width 691 height 61
click at [726, 309] on span "Generate PDF" at bounding box center [719, 313] width 64 height 14
click at [774, 220] on span at bounding box center [777, 225] width 13 height 13
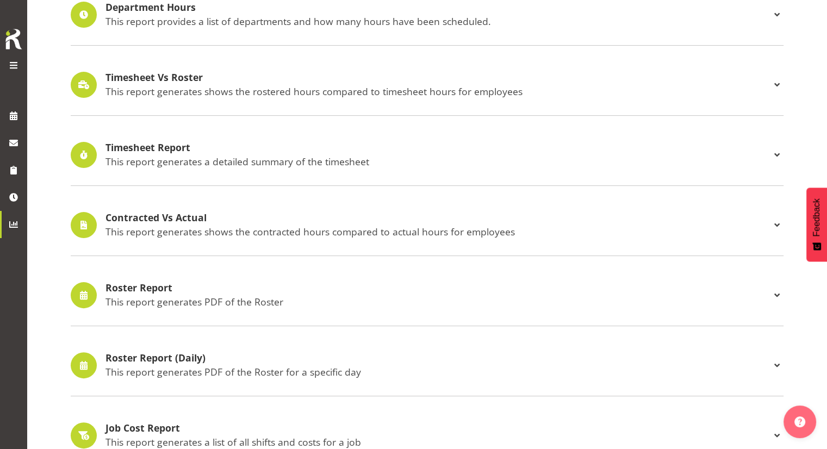
scroll to position [272, 0]
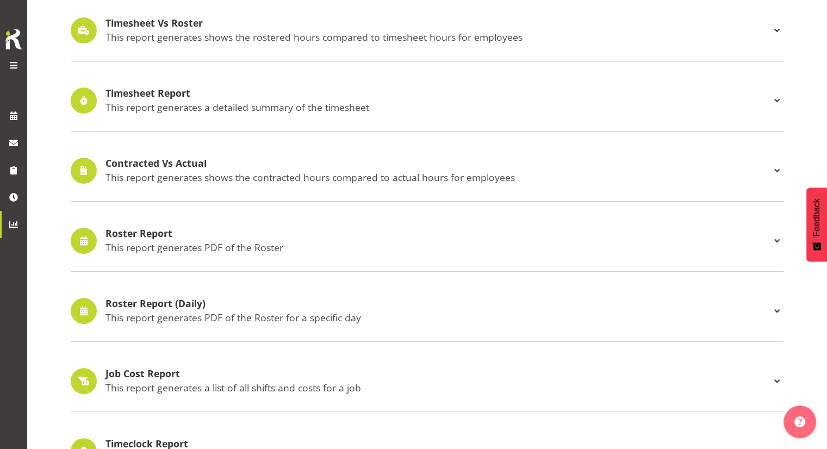
click at [276, 246] on p "This report generates PDF of the Roster" at bounding box center [438, 248] width 665 height 12
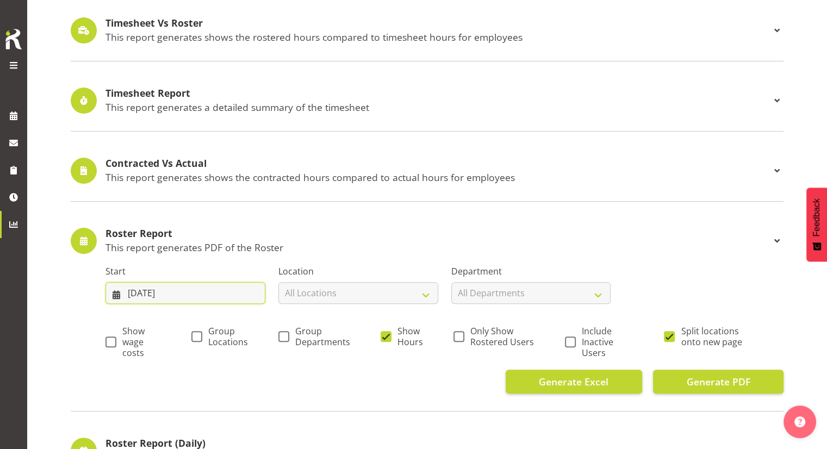
click at [189, 293] on input "20/08/2025" at bounding box center [186, 293] width 160 height 22
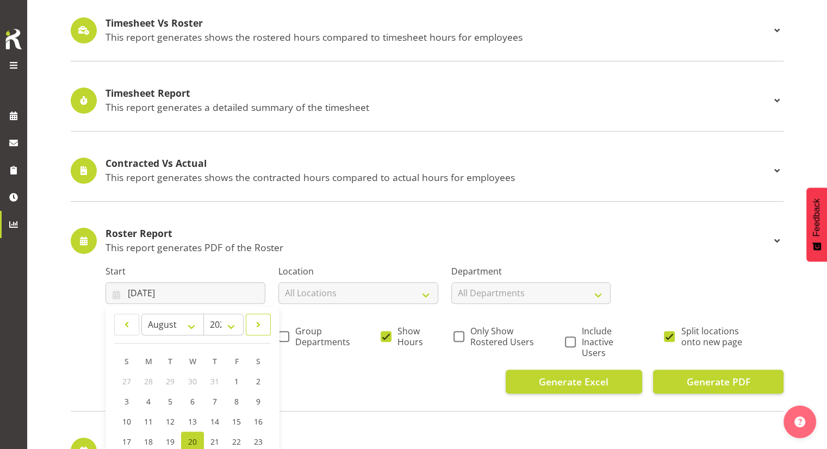
click at [257, 325] on span at bounding box center [258, 324] width 11 height 13
select select "8"
click at [152, 378] on link "1" at bounding box center [149, 382] width 22 height 20
type input "01/09/2025"
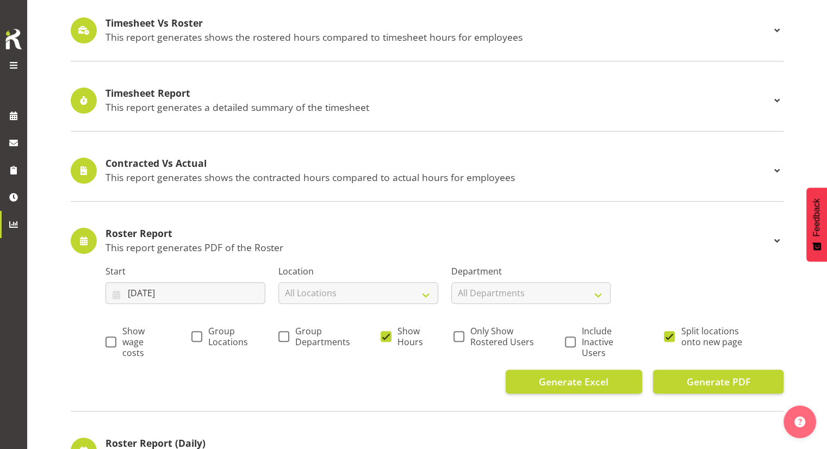
click at [350, 253] on div "Location All Locations Blenheim" at bounding box center [358, 280] width 173 height 61
click at [339, 292] on select "All Locations Blenheim" at bounding box center [359, 293] width 160 height 22
select select "1282"
click at [279, 282] on select "All Locations Blenheim" at bounding box center [359, 293] width 160 height 22
click at [469, 292] on select "All Departments Marlborough Urgent Care Renal Dialysis Unit" at bounding box center [532, 293] width 160 height 22
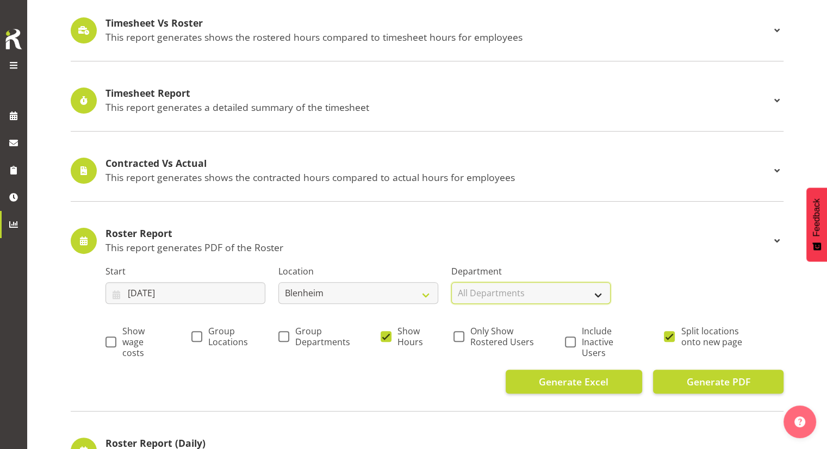
select select "925"
click at [452, 282] on select "All Departments Marlborough Urgent Care Renal Dialysis Unit" at bounding box center [532, 293] width 160 height 22
click at [486, 243] on p "This report generates PDF of the Roster" at bounding box center [438, 248] width 665 height 12
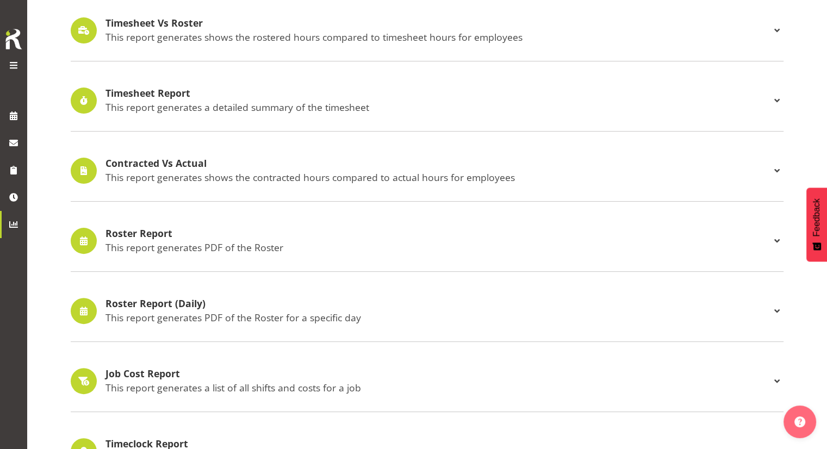
click at [310, 249] on p "This report generates PDF of the Roster" at bounding box center [438, 248] width 665 height 12
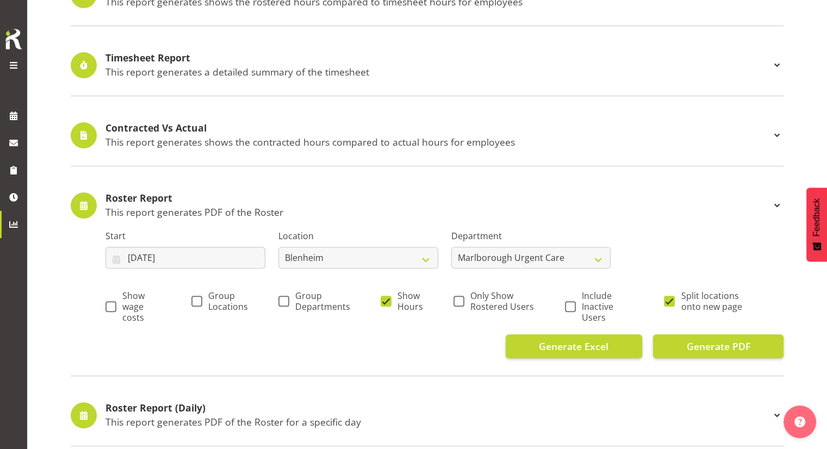
scroll to position [326, 0]
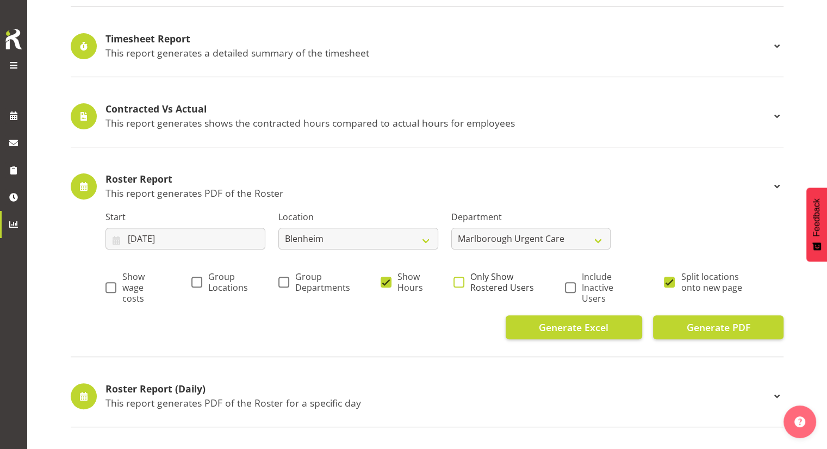
click at [461, 281] on span at bounding box center [459, 282] width 11 height 11
click at [461, 281] on input "Only Show Rostered Users" at bounding box center [457, 282] width 7 height 7
checkbox input "true"
click at [689, 277] on span "Split locations onto new page" at bounding box center [714, 282] width 78 height 22
click at [671, 279] on input "Split locations onto new page" at bounding box center [667, 282] width 7 height 7
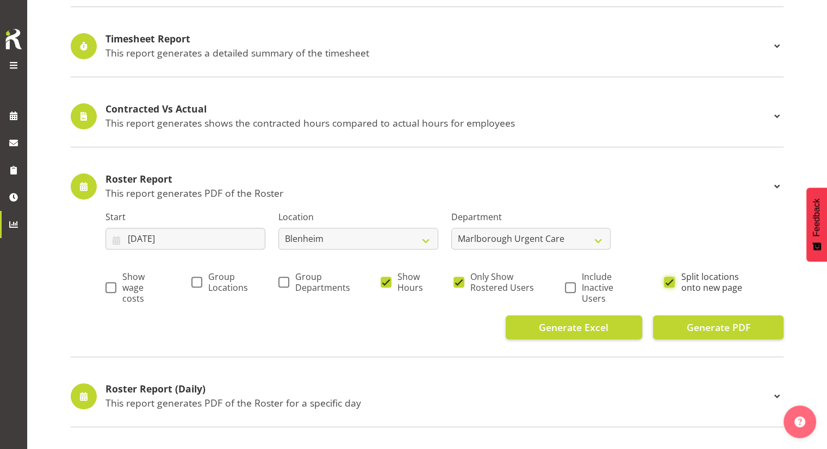
checkbox input "false"
click at [722, 325] on span "Generate PDF" at bounding box center [719, 327] width 64 height 14
click at [712, 193] on p "This report generates PDF of the Roster" at bounding box center [438, 193] width 665 height 12
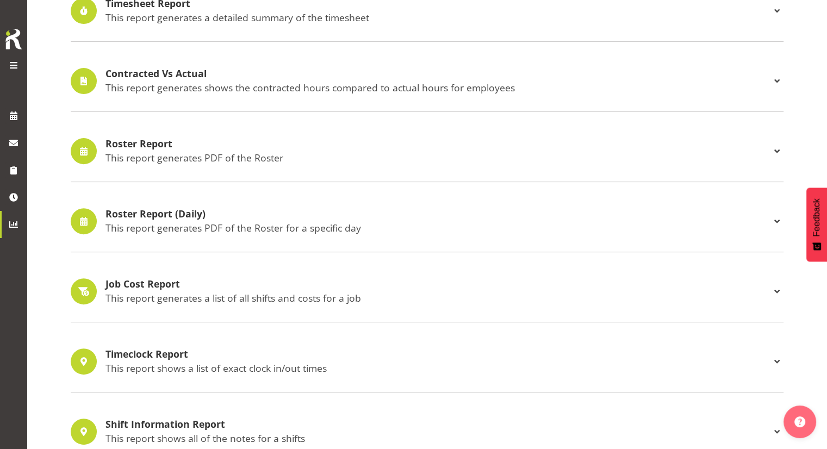
scroll to position [381, 0]
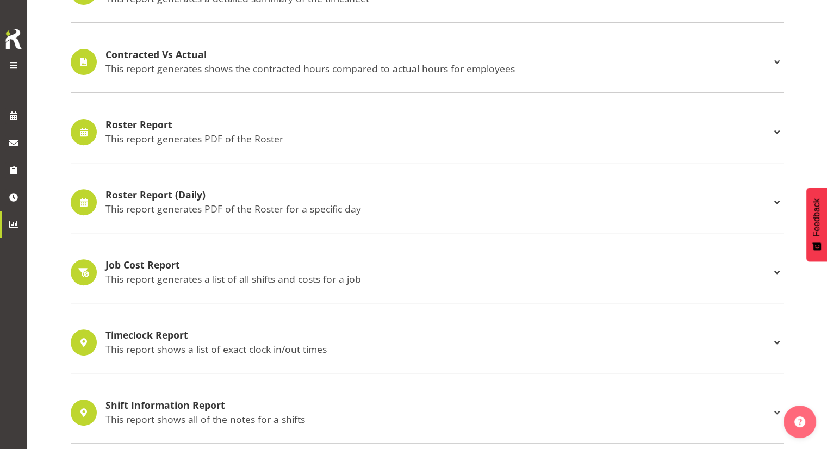
click at [323, 220] on div "Roster Report (Daily) This report generates PDF of the Roster for a specific da…" at bounding box center [427, 202] width 713 height 61
click at [328, 198] on h4 "Roster Report (Daily)" at bounding box center [438, 195] width 665 height 11
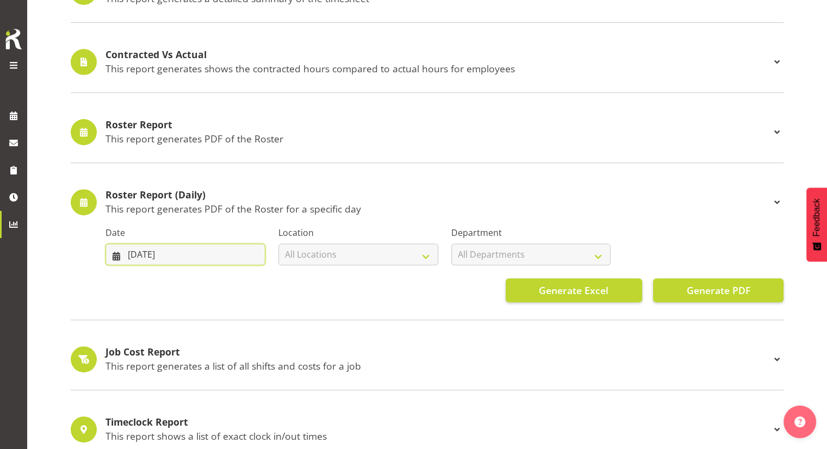
click at [233, 255] on input "27/08/2025" at bounding box center [186, 255] width 160 height 22
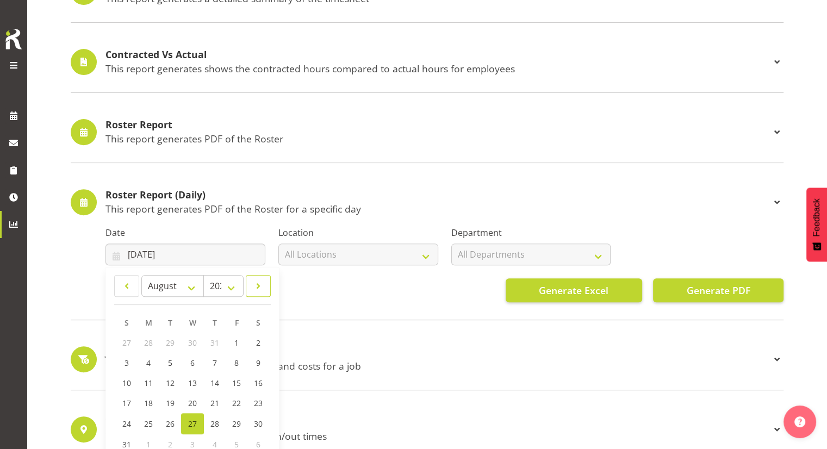
click at [257, 283] on span at bounding box center [258, 286] width 11 height 13
select select "8"
click at [253, 347] on link "6" at bounding box center [258, 343] width 22 height 20
type input "06/09/2025"
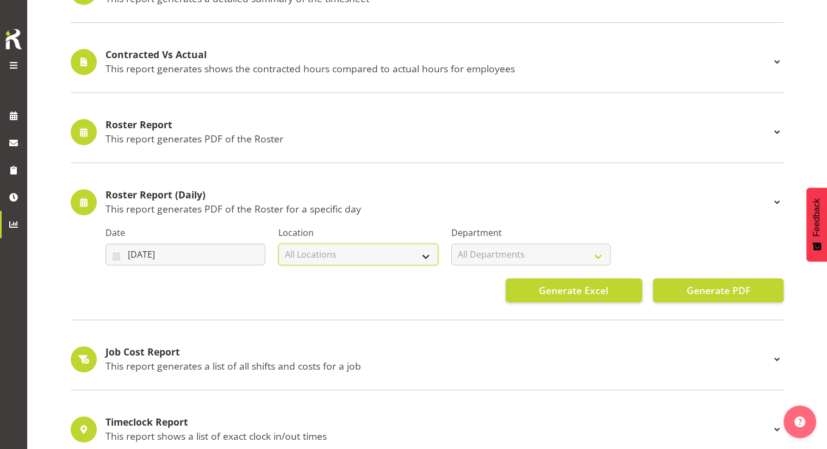
click at [376, 255] on select "All Locations Blenheim" at bounding box center [359, 255] width 160 height 22
select select "1282"
click at [279, 244] on select "All Locations Blenheim" at bounding box center [359, 255] width 160 height 22
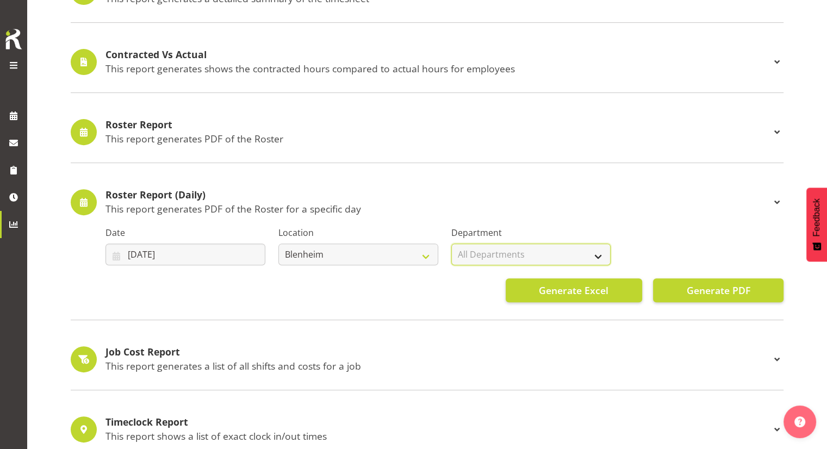
click at [483, 252] on select "All Departments Marlborough Urgent Care Renal Dialysis Unit" at bounding box center [532, 255] width 160 height 22
select select "925"
click at [452, 244] on select "All Departments Marlborough Urgent Care Renal Dialysis Unit" at bounding box center [532, 255] width 160 height 22
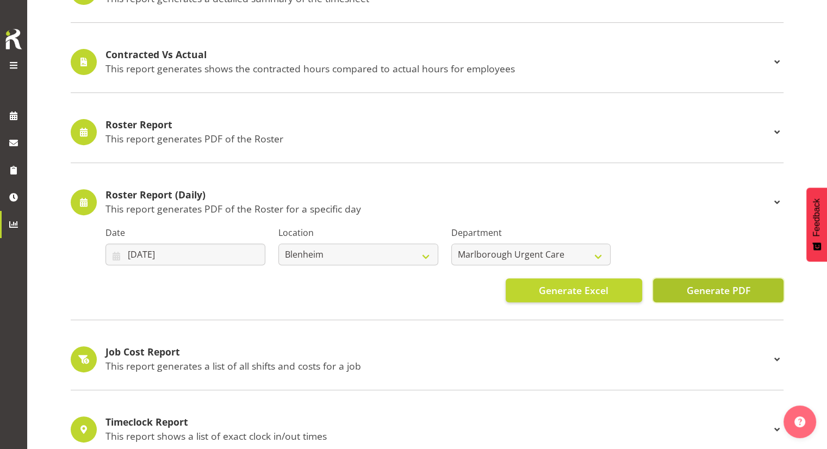
click at [724, 285] on span "Generate PDF" at bounding box center [719, 290] width 64 height 14
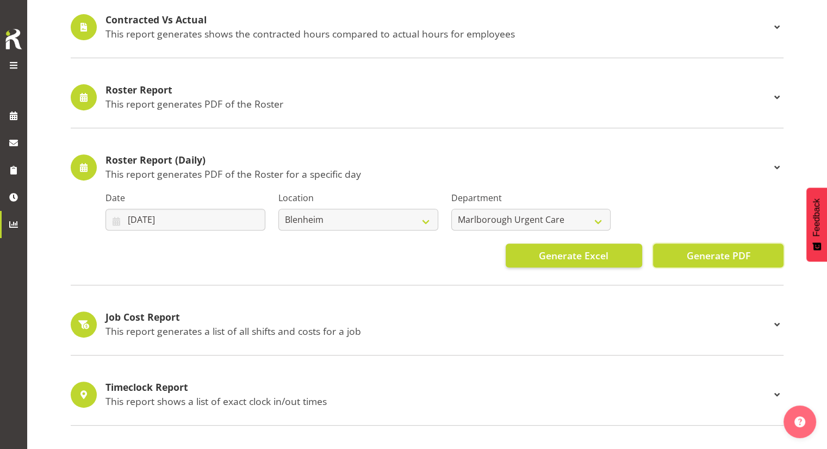
scroll to position [435, 0]
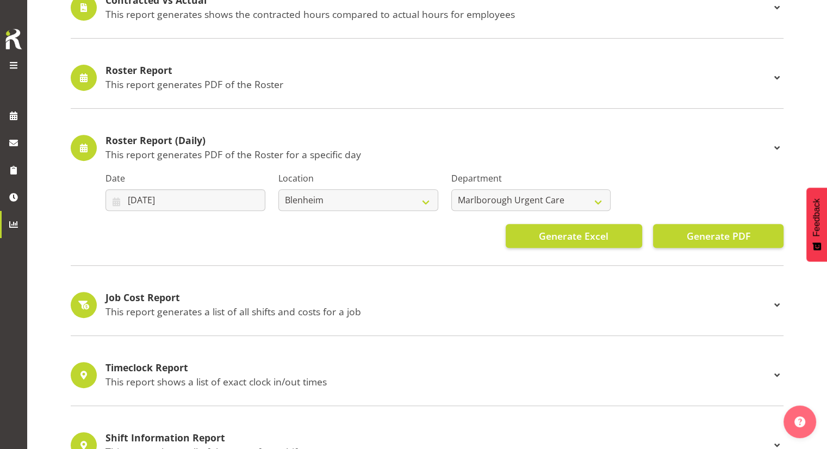
click at [780, 132] on div "Roster Report (Daily) This report generates PDF of the Roster for a specific da…" at bounding box center [427, 192] width 713 height 149
click at [773, 147] on span at bounding box center [777, 147] width 13 height 13
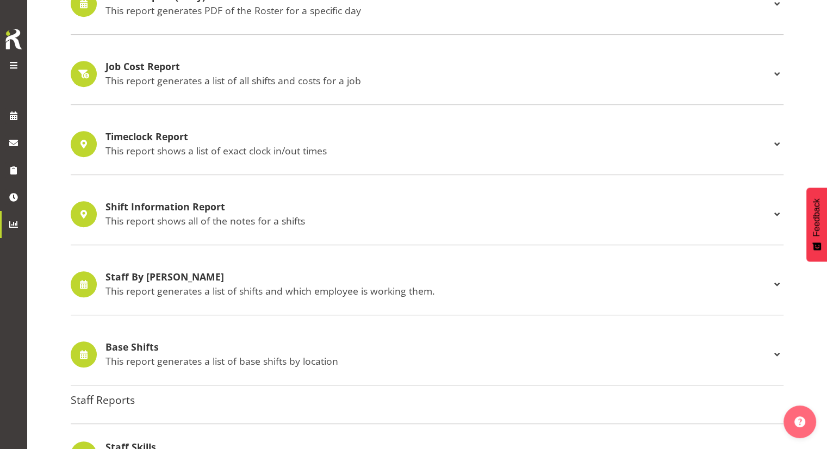
scroll to position [598, 0]
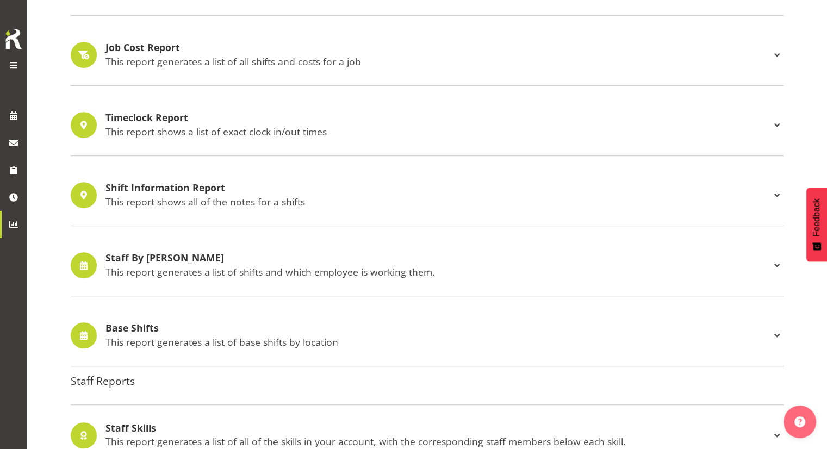
click at [474, 260] on h4 "Staff By Shifts" at bounding box center [438, 258] width 665 height 11
select select
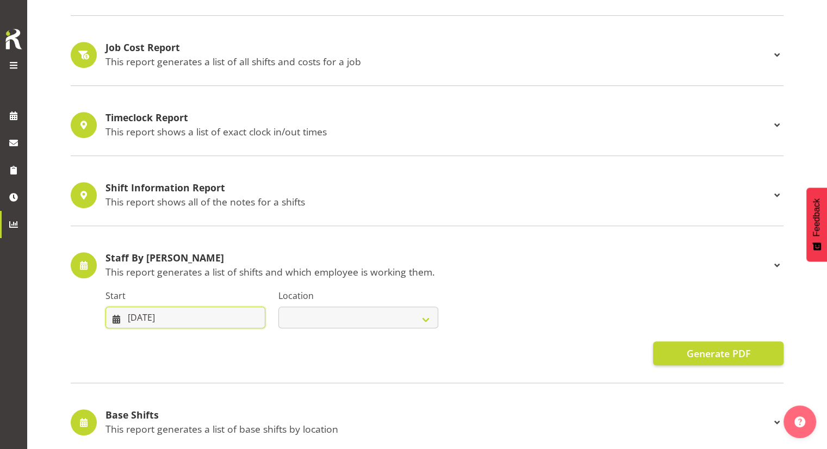
click at [212, 309] on input "20/08/2025" at bounding box center [186, 318] width 160 height 22
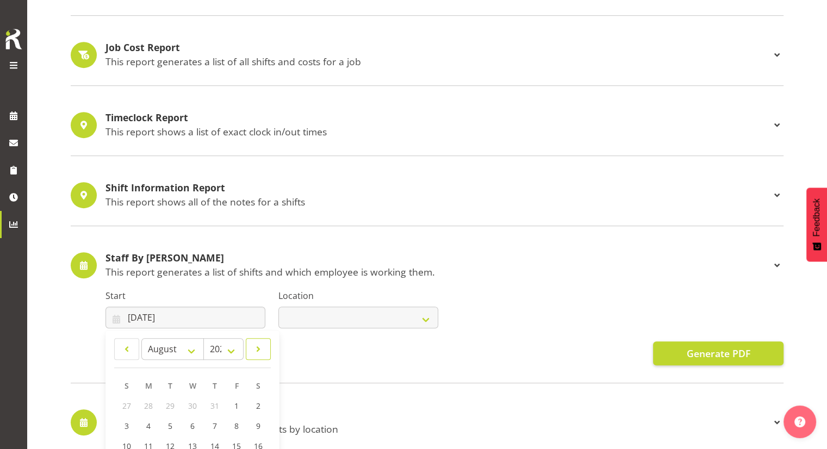
drag, startPoint x: 261, startPoint y: 351, endPoint x: 249, endPoint y: 351, distance: 12.5
click at [261, 351] on span at bounding box center [258, 349] width 11 height 13
select select "8"
click at [154, 402] on link "1" at bounding box center [149, 406] width 22 height 20
type input "01/09/2025"
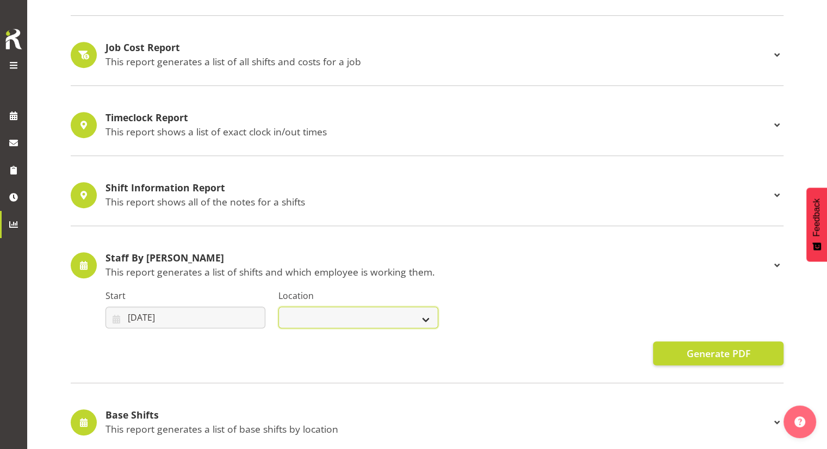
click at [333, 316] on select "Blenheim" at bounding box center [359, 318] width 160 height 22
select select "1282"
click at [279, 307] on select "Blenheim" at bounding box center [359, 318] width 160 height 22
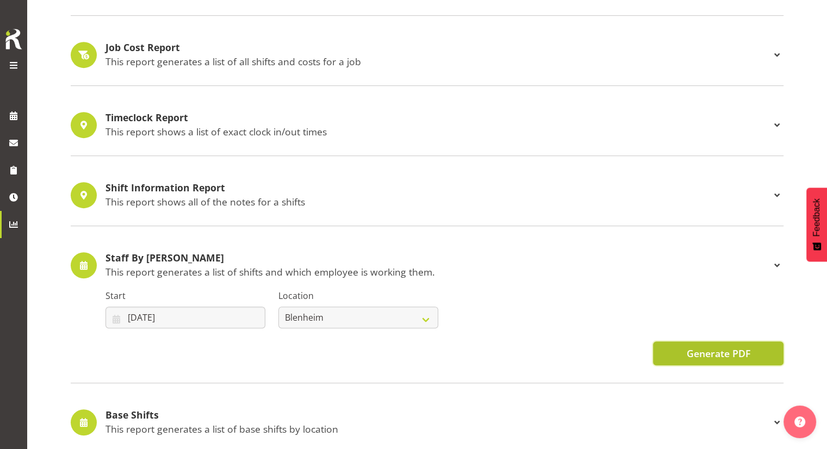
click at [705, 347] on span "Generate PDF" at bounding box center [719, 354] width 64 height 14
click at [781, 264] on span at bounding box center [777, 265] width 13 height 13
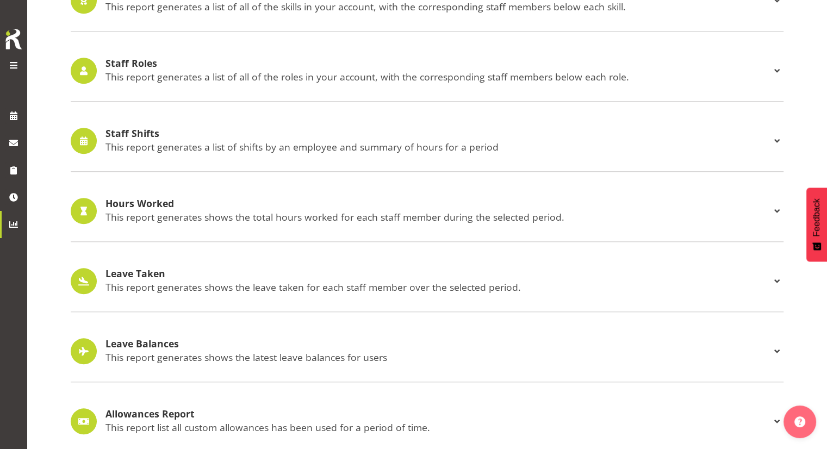
scroll to position [1060, 0]
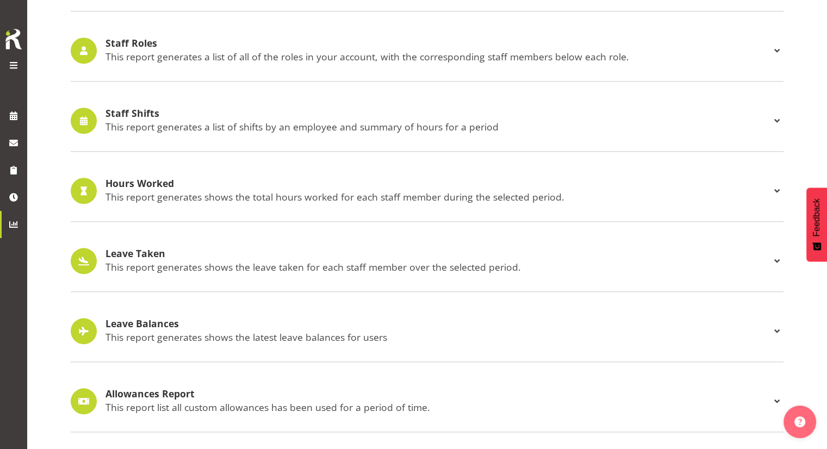
click at [366, 379] on div "Allowances Report This report list all custom allowances has been used for a pe…" at bounding box center [427, 401] width 713 height 61
click at [379, 401] on p "This report list all custom allowances has been used for a period of time." at bounding box center [438, 407] width 665 height 12
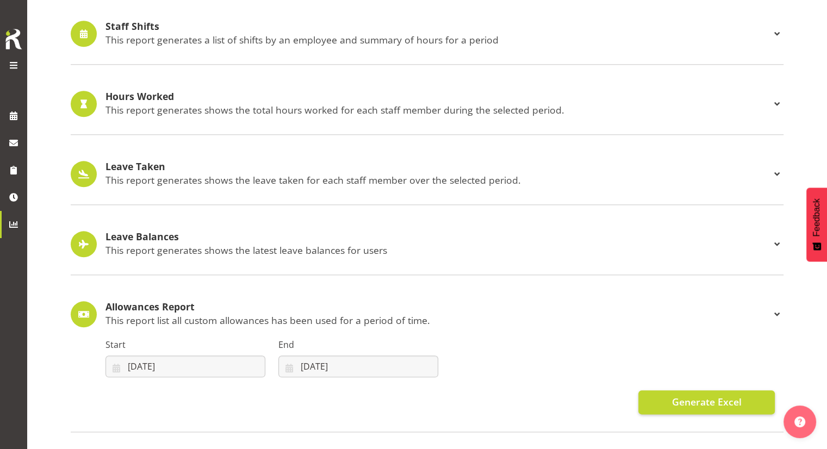
click at [391, 302] on h4 "Allowances Report" at bounding box center [438, 307] width 665 height 11
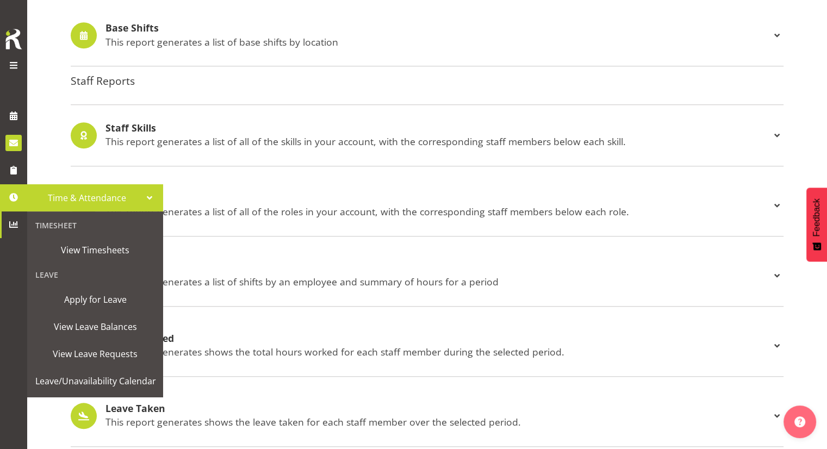
scroll to position [897, 0]
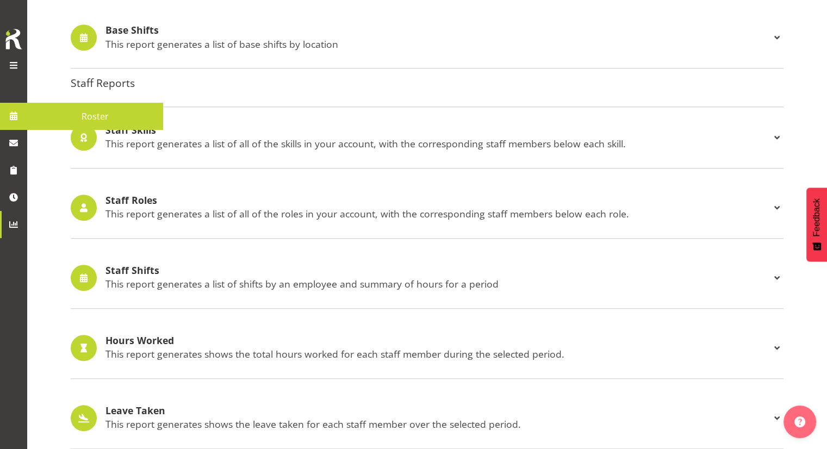
click at [109, 120] on span "Roster" at bounding box center [95, 116] width 125 height 16
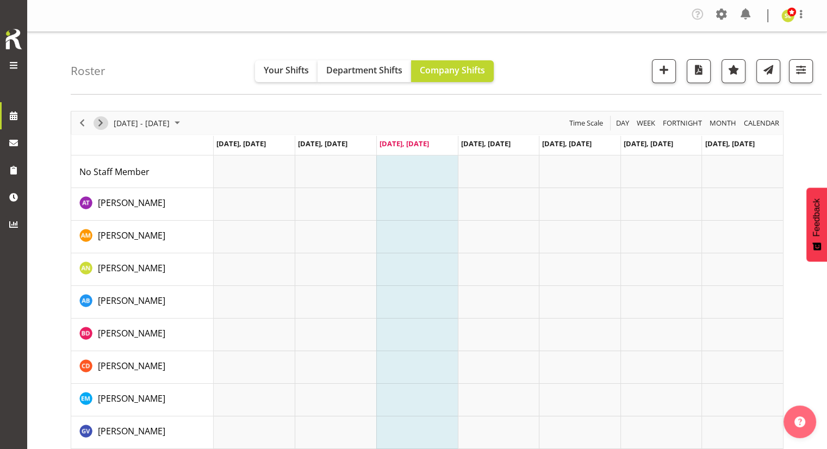
click at [104, 122] on span "Next" at bounding box center [100, 123] width 13 height 14
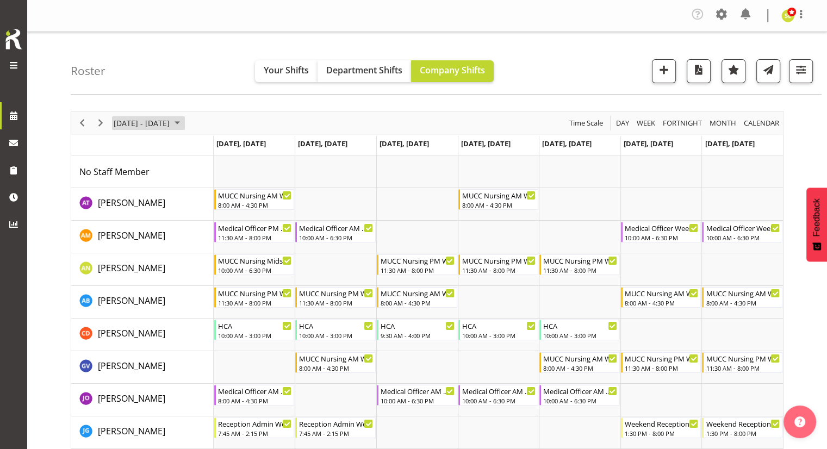
click at [166, 121] on span "[DATE] - [DATE]" at bounding box center [142, 123] width 58 height 14
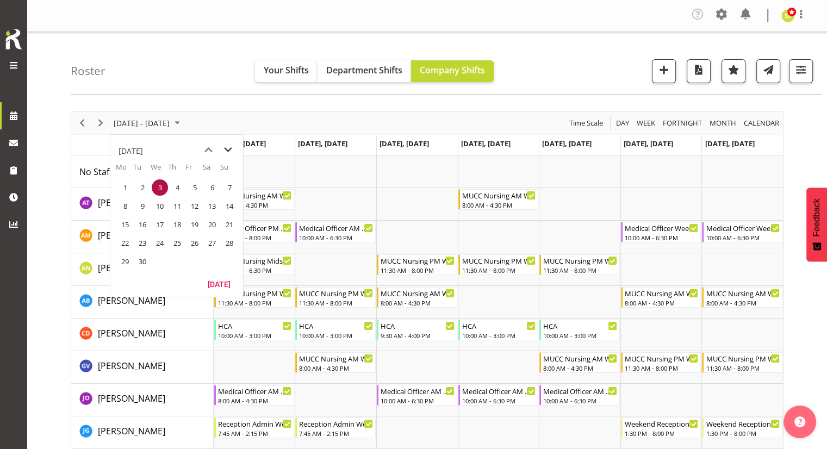
click at [236, 149] on span "next month" at bounding box center [228, 150] width 19 height 20
click at [120, 230] on span "13" at bounding box center [125, 225] width 16 height 16
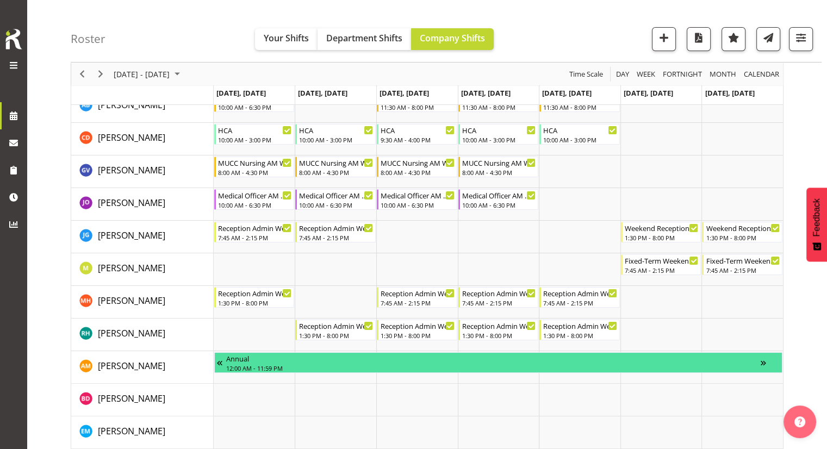
scroll to position [109, 0]
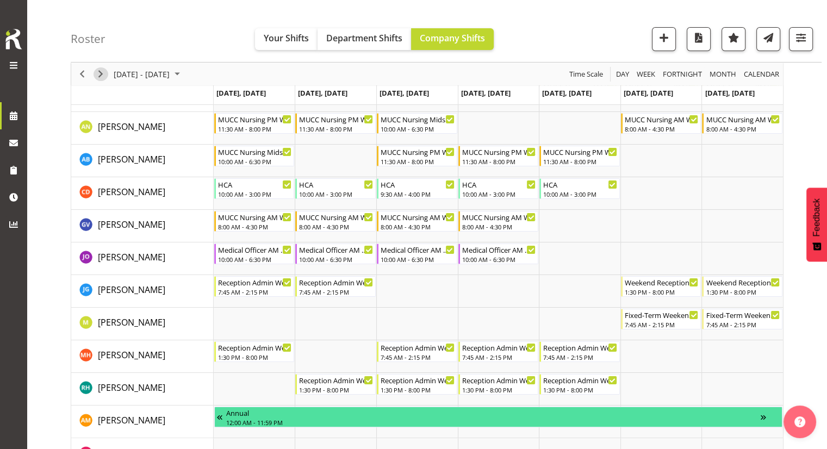
click at [96, 72] on span "Next" at bounding box center [100, 74] width 13 height 14
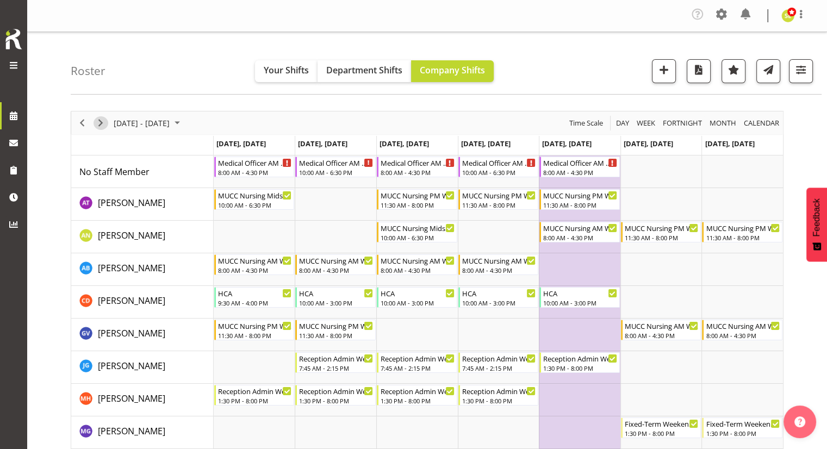
click at [106, 124] on span "Next" at bounding box center [100, 123] width 13 height 14
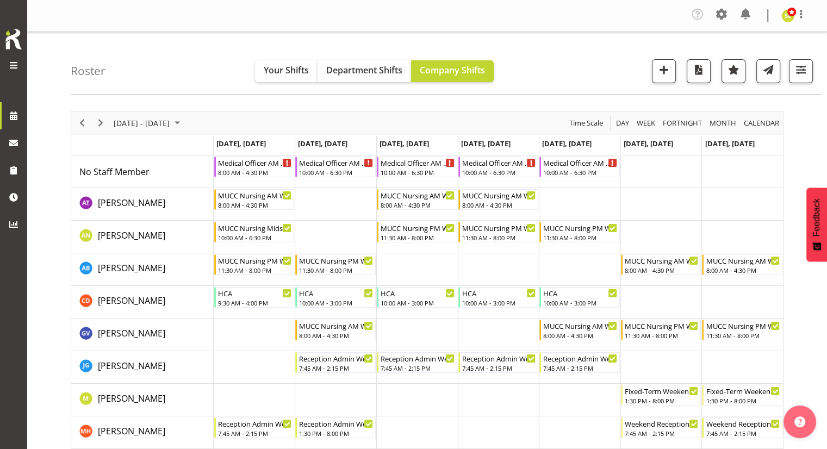
click at [237, 169] on div "8:00 AM - 4:30 PM" at bounding box center [255, 172] width 74 height 9
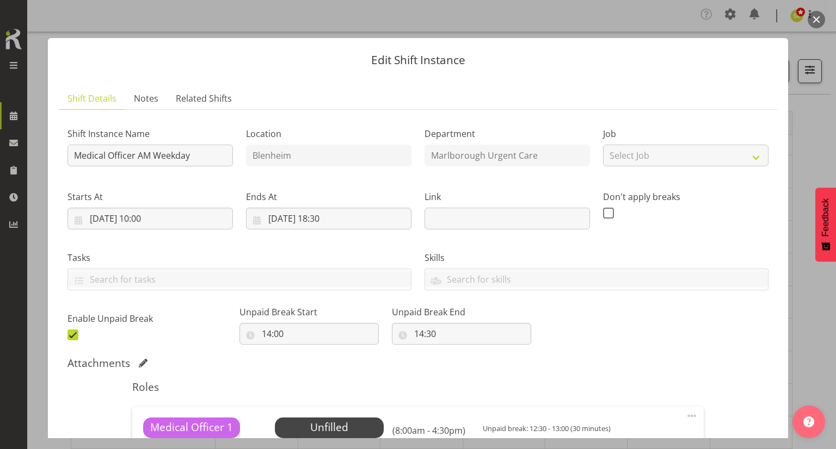
drag, startPoint x: 816, startPoint y: 20, endPoint x: 753, endPoint y: 67, distance: 78.9
click at [816, 20] on button "button" at bounding box center [815, 19] width 17 height 17
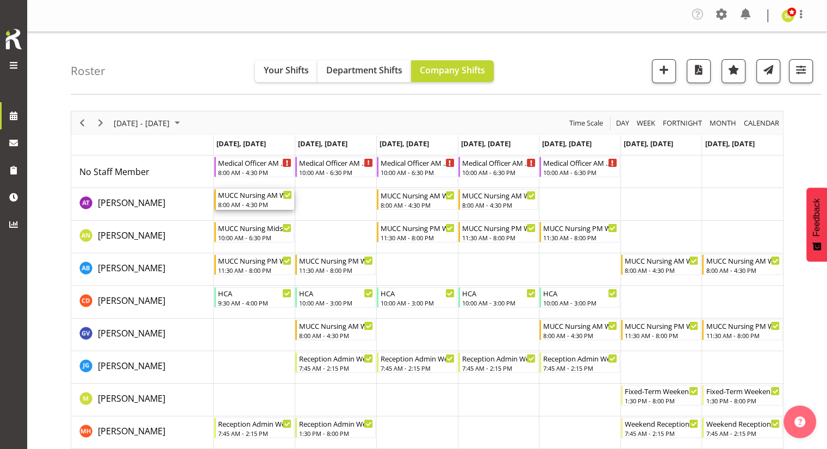
click at [255, 201] on div "8:00 AM - 4:30 PM" at bounding box center [255, 204] width 75 height 9
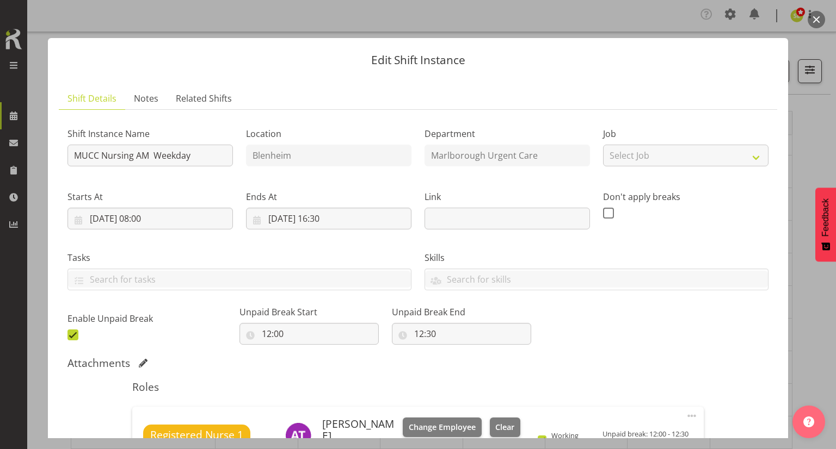
click at [813, 22] on button "button" at bounding box center [815, 19] width 17 height 17
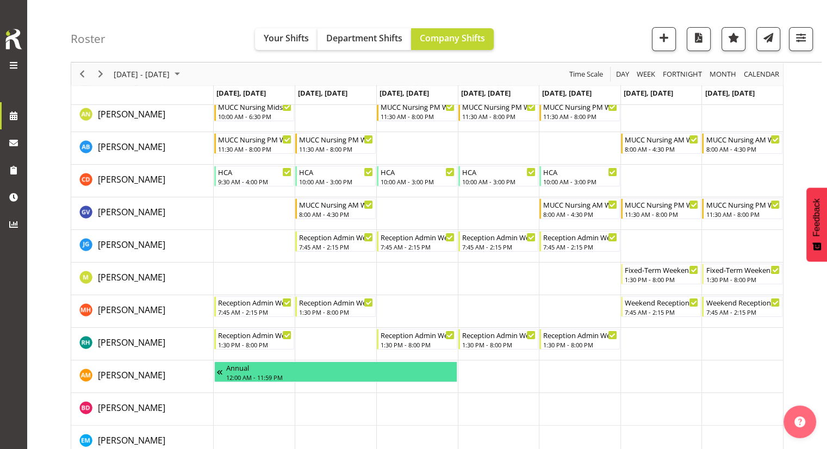
scroll to position [54, 0]
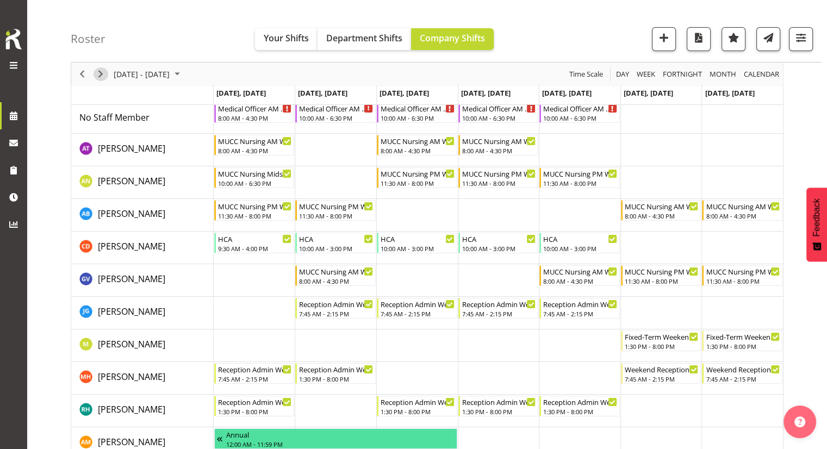
click at [102, 77] on span "Next" at bounding box center [100, 74] width 13 height 14
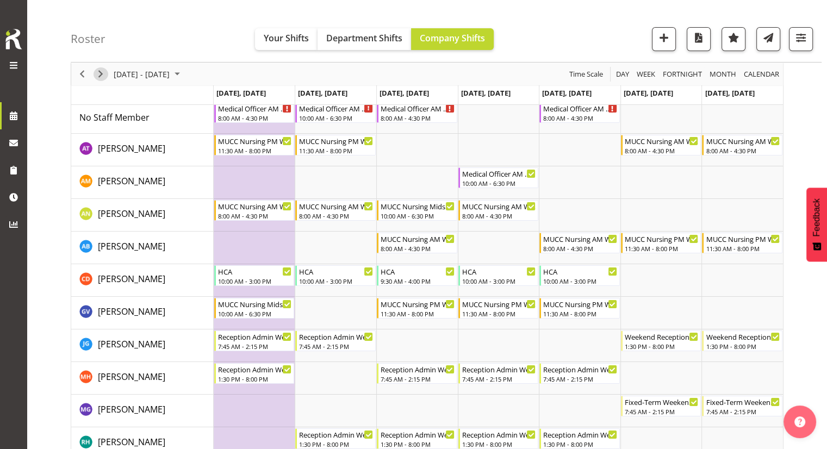
click at [102, 76] on span "Next" at bounding box center [100, 74] width 13 height 14
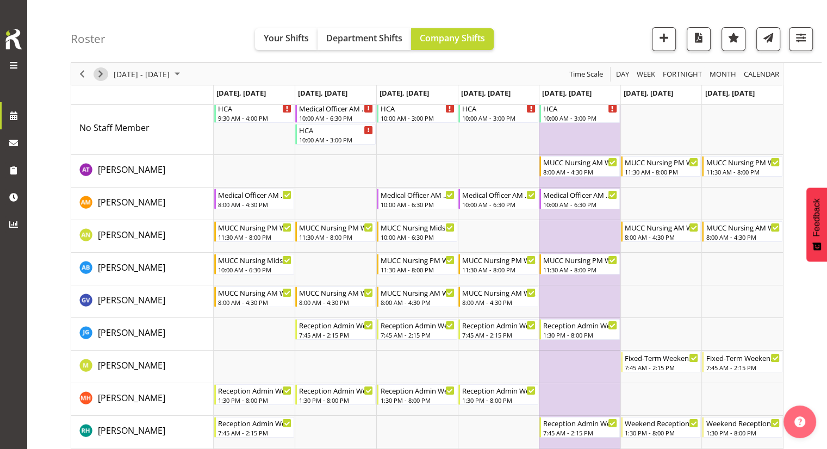
click at [102, 76] on span "Next" at bounding box center [100, 74] width 13 height 14
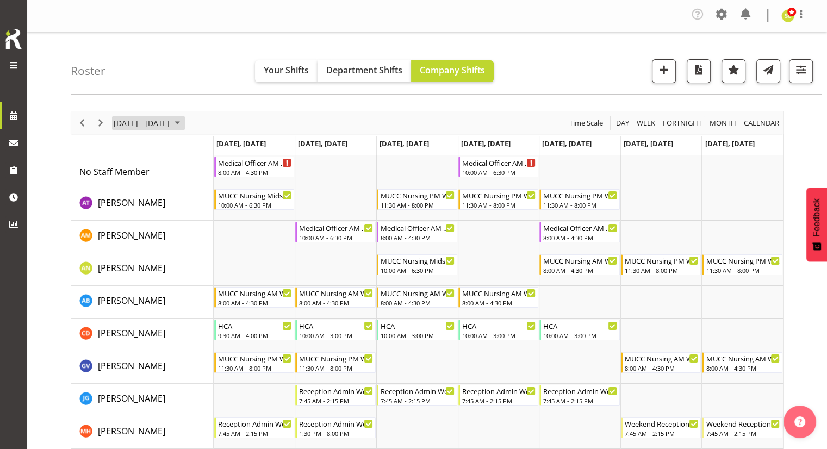
click at [168, 126] on span "November 17 - 23, 2025" at bounding box center [142, 123] width 58 height 14
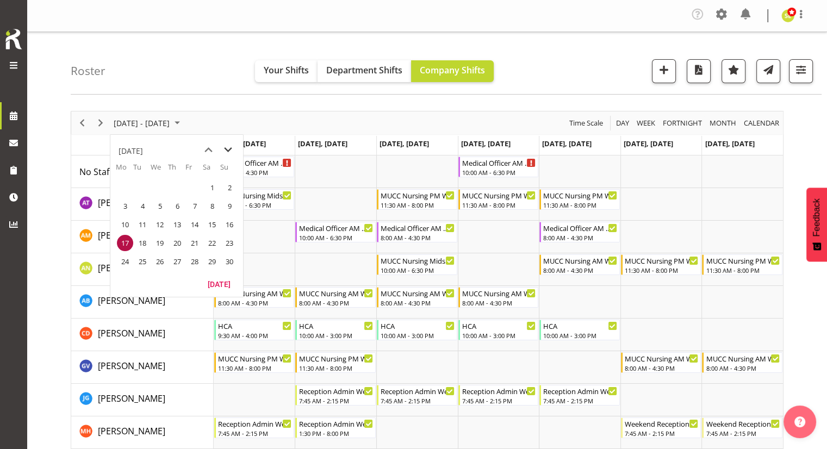
click at [233, 151] on span "next month" at bounding box center [228, 150] width 19 height 20
click at [128, 241] on span "22" at bounding box center [125, 243] width 16 height 16
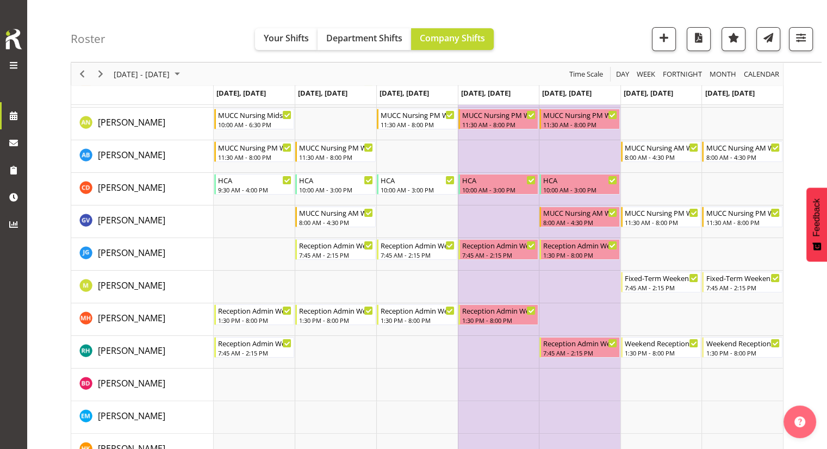
scroll to position [163, 0]
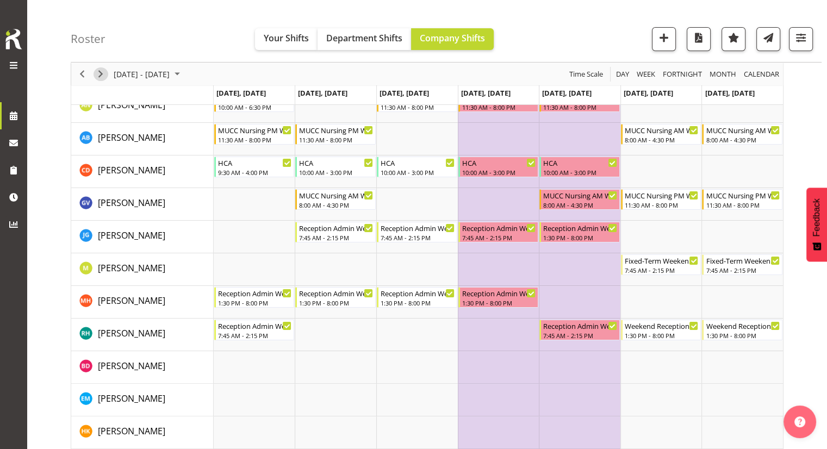
click at [100, 76] on span "Next" at bounding box center [100, 74] width 13 height 14
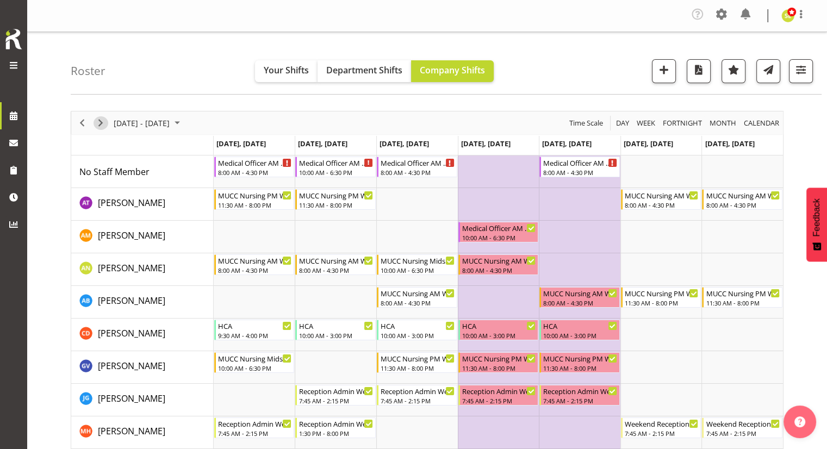
click at [104, 126] on span "Next" at bounding box center [100, 123] width 13 height 14
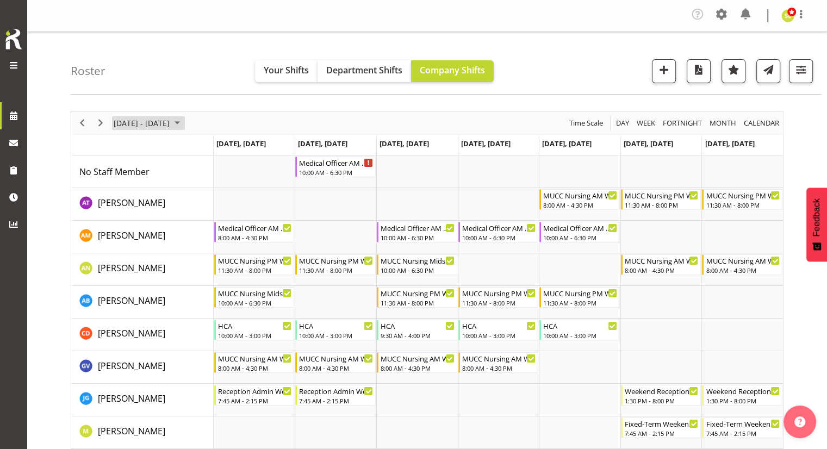
click at [160, 125] on span "January 05 - 11, 2026" at bounding box center [142, 123] width 58 height 14
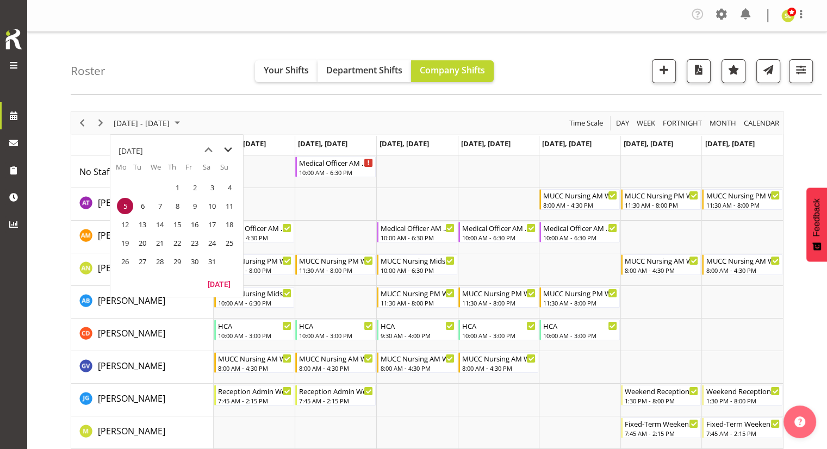
click at [229, 147] on span "next month" at bounding box center [228, 150] width 19 height 20
click at [128, 203] on span "2" at bounding box center [125, 206] width 16 height 16
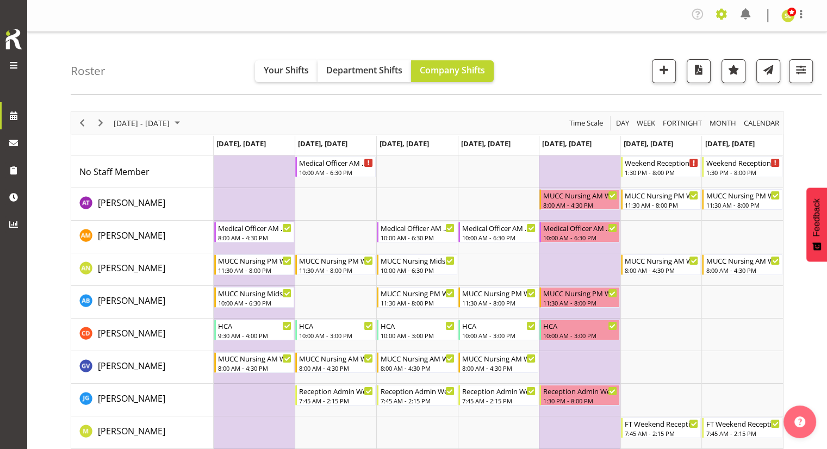
click at [720, 13] on span at bounding box center [721, 13] width 17 height 17
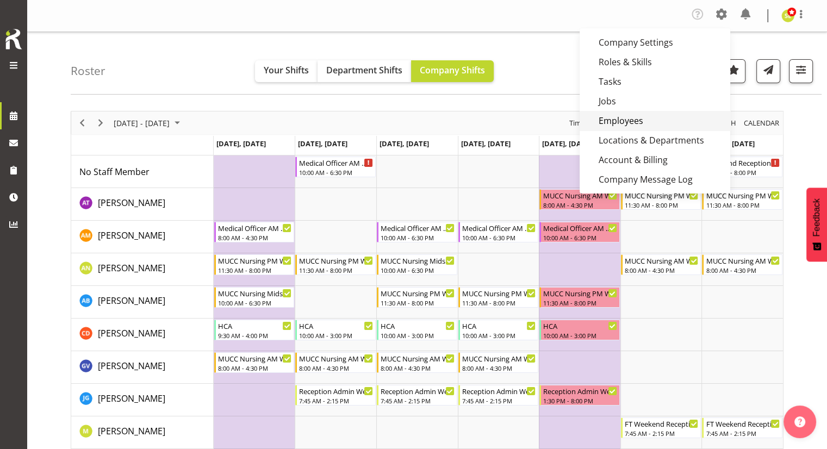
click at [632, 117] on link "Employees" at bounding box center [655, 121] width 151 height 20
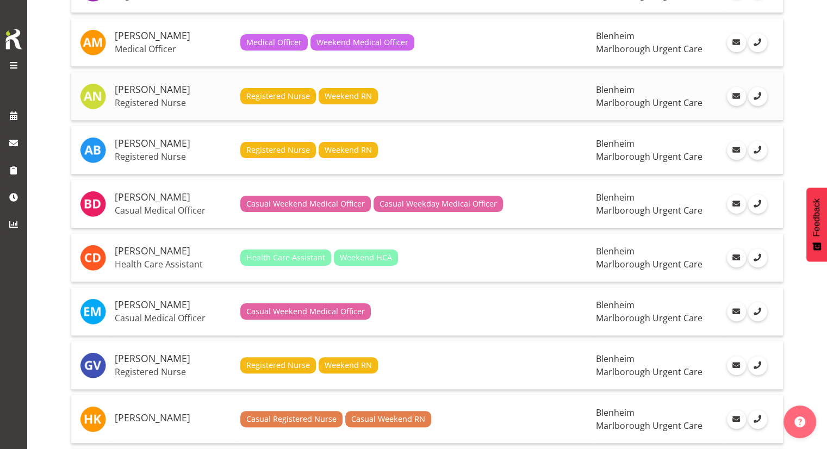
scroll to position [218, 0]
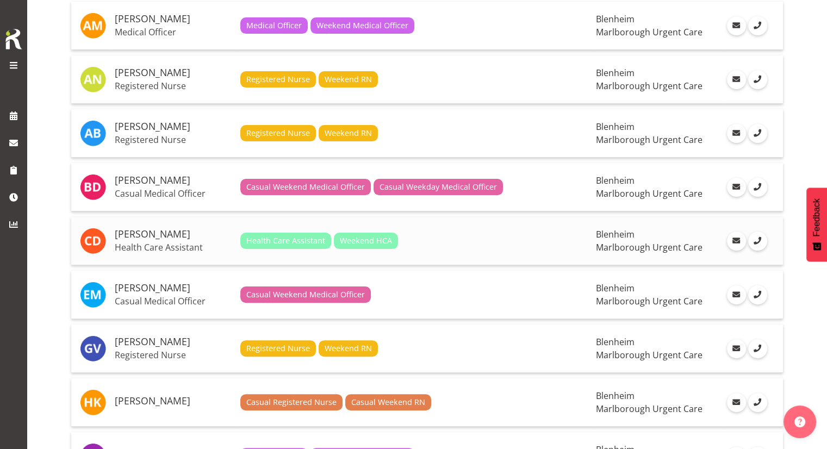
click at [173, 242] on p "Health Care Assistant" at bounding box center [173, 247] width 117 height 11
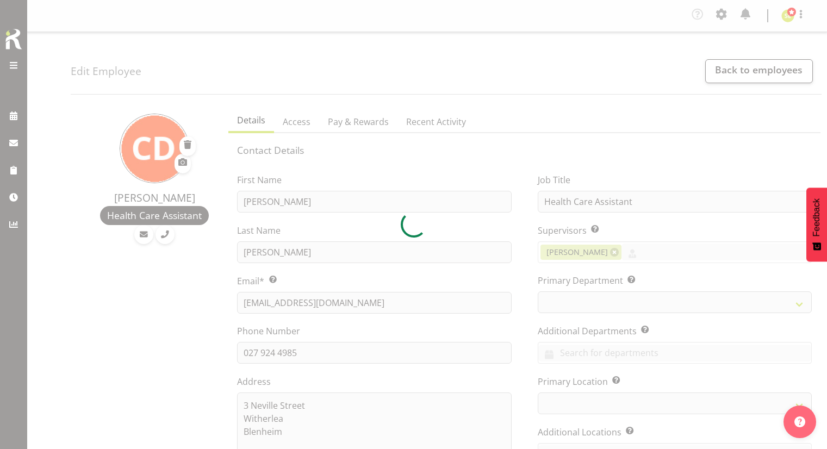
select select "TimelineWeek"
select select "roster"
select select "day"
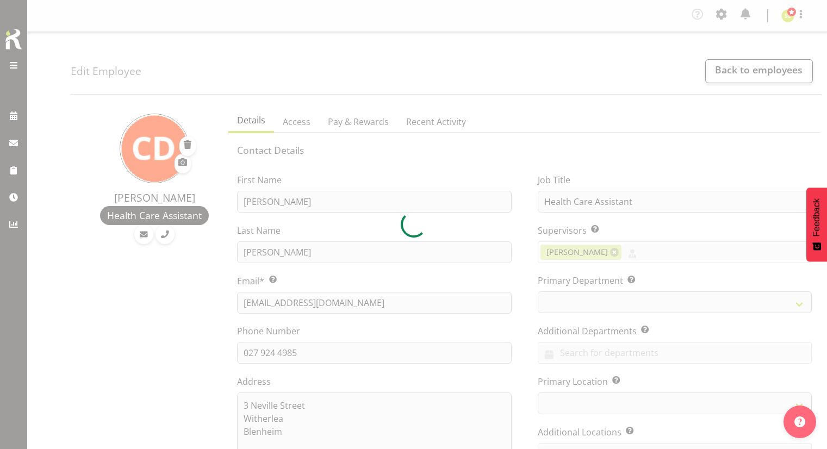
select select "day"
select select
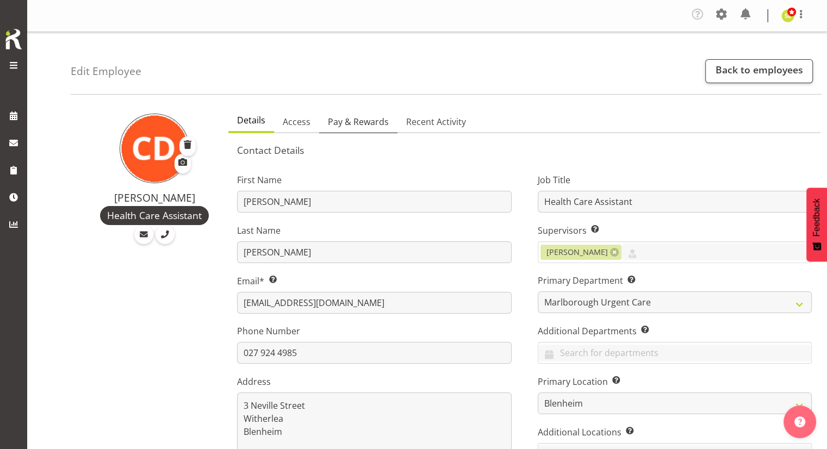
click at [382, 129] on link "Pay & Rewards" at bounding box center [358, 122] width 78 height 23
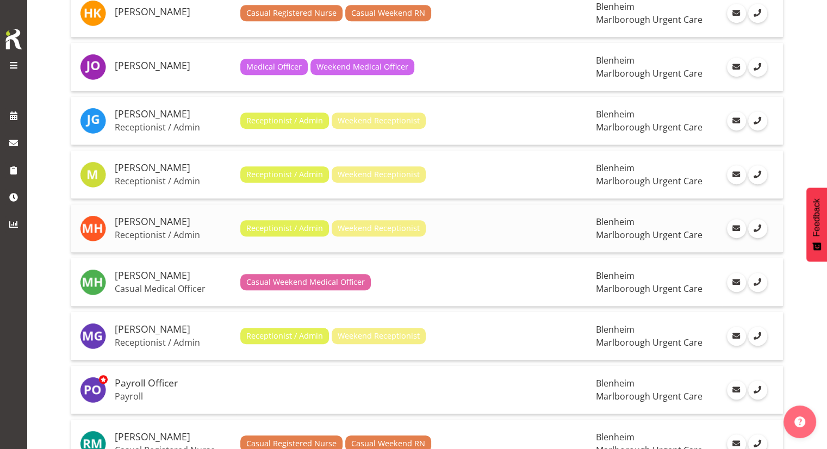
scroll to position [619, 0]
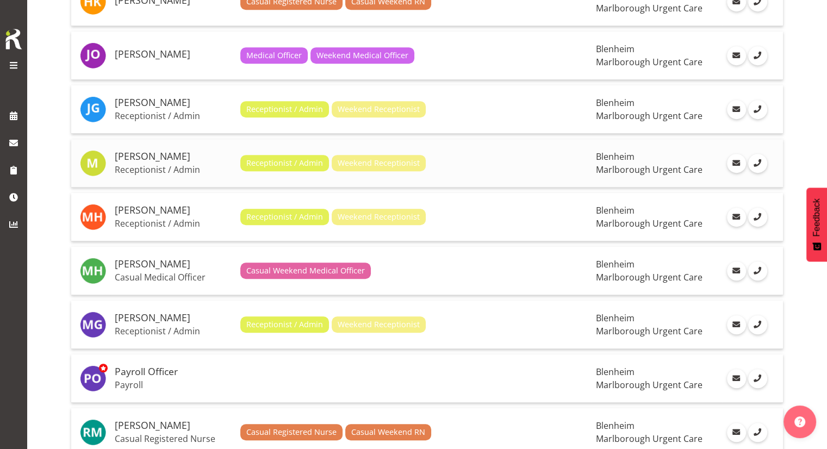
click at [163, 166] on p "Receptionist / Admin" at bounding box center [173, 169] width 117 height 11
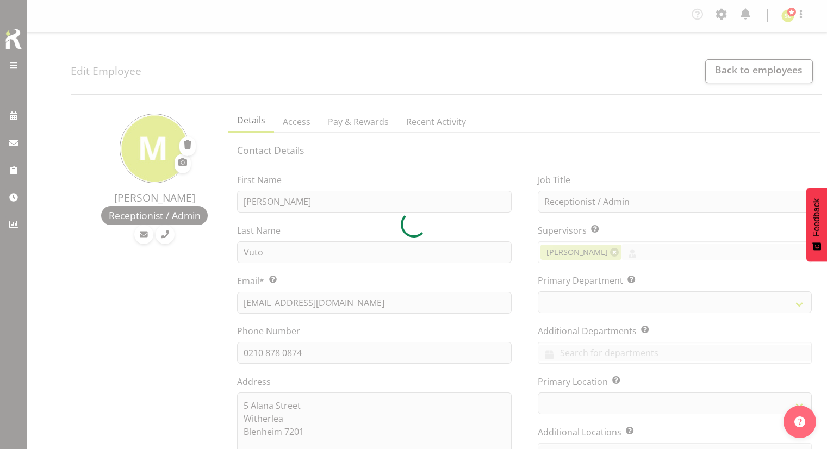
select select "TimelineWeek"
select select
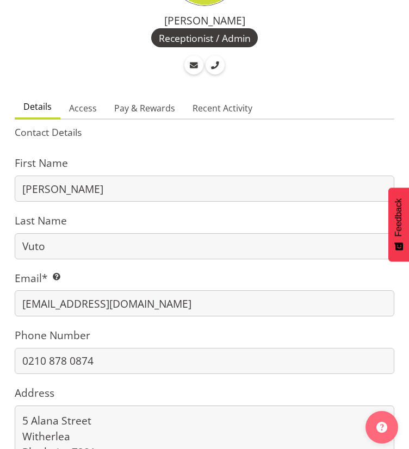
scroll to position [109, 0]
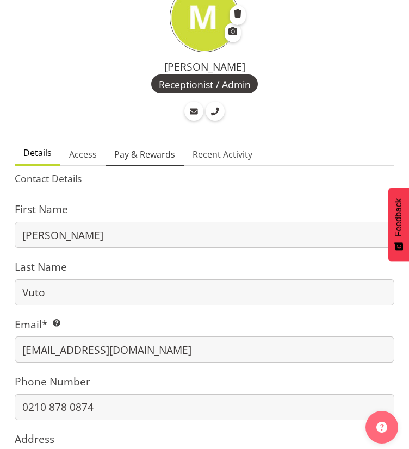
click at [157, 158] on span "Pay & Rewards" at bounding box center [144, 154] width 61 height 13
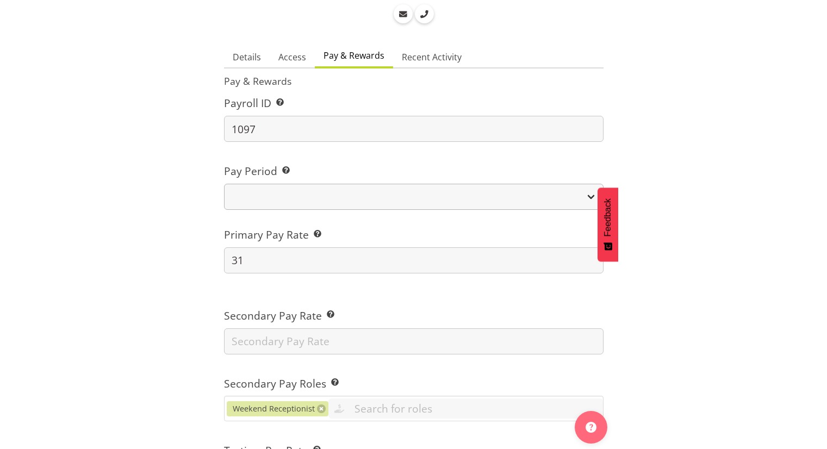
scroll to position [218, 0]
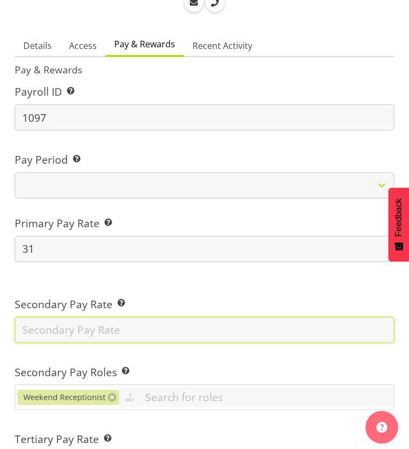
click at [60, 336] on input "text" at bounding box center [205, 330] width 380 height 26
type input "46.50"
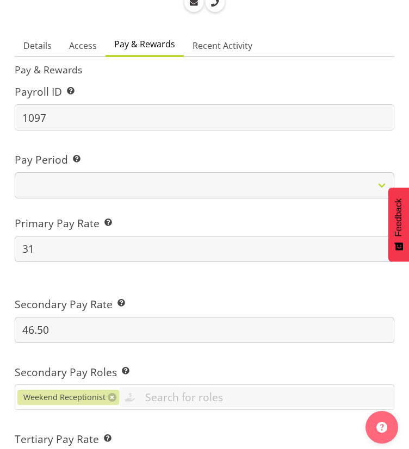
click at [160, 285] on div "Secondary Pay Rate This is the employee’s secondary rate, if applicable. 46.50" at bounding box center [204, 316] width 393 height 68
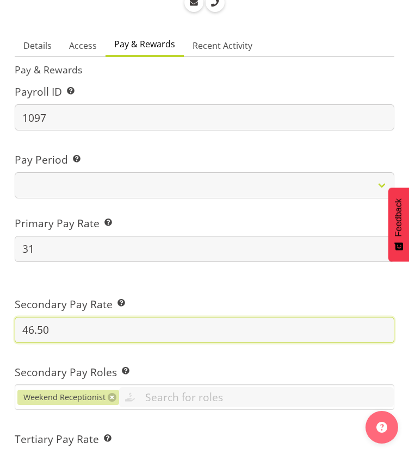
drag, startPoint x: 101, startPoint y: 331, endPoint x: -5, endPoint y: 336, distance: 106.2
click at [0, 232] on html "Marlborough Urgent Care Company Settings Roles & Skills Tasks Jobs Employees Lo…" at bounding box center [204, 6] width 409 height 449
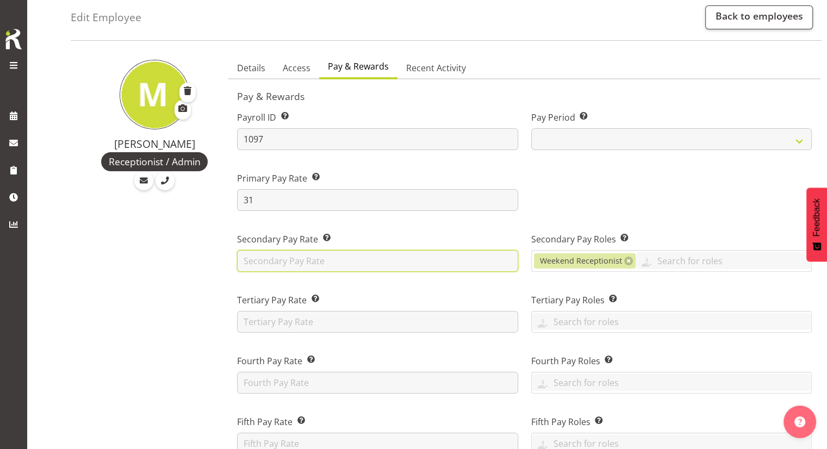
scroll to position [0, 0]
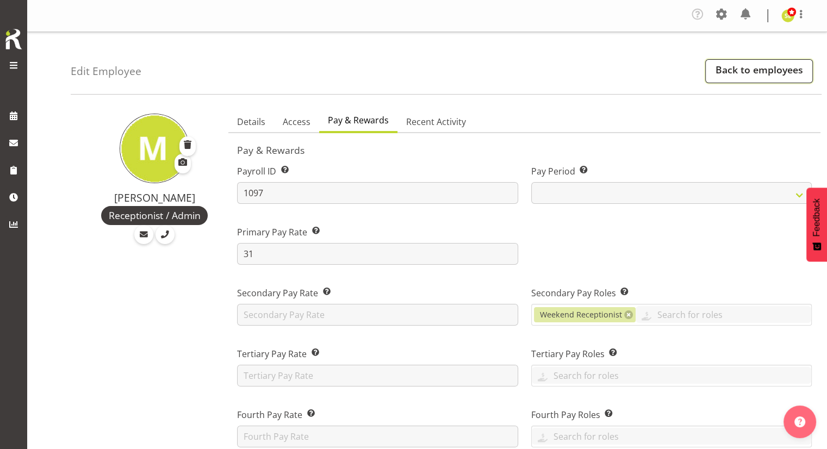
click at [733, 73] on link "Back to employees" at bounding box center [760, 71] width 108 height 24
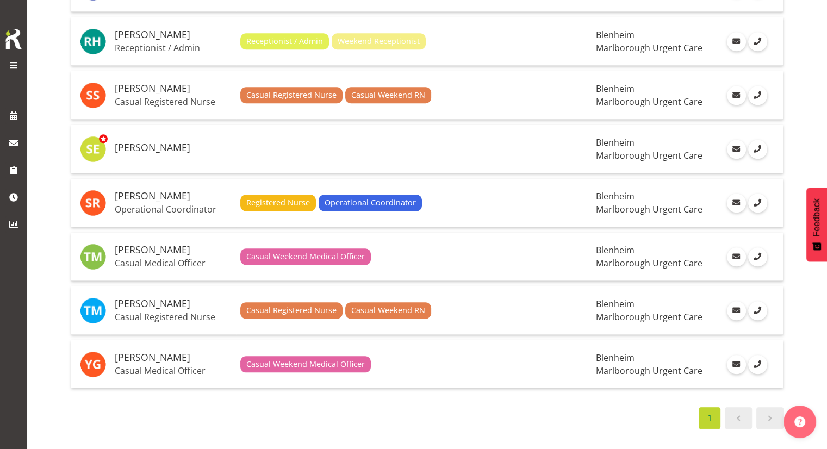
scroll to position [1119, 0]
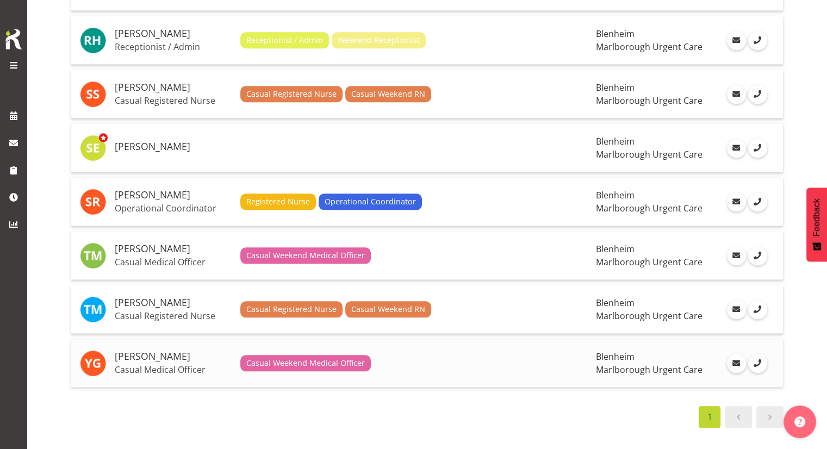
click at [169, 351] on h5 "[PERSON_NAME]" at bounding box center [173, 356] width 117 height 11
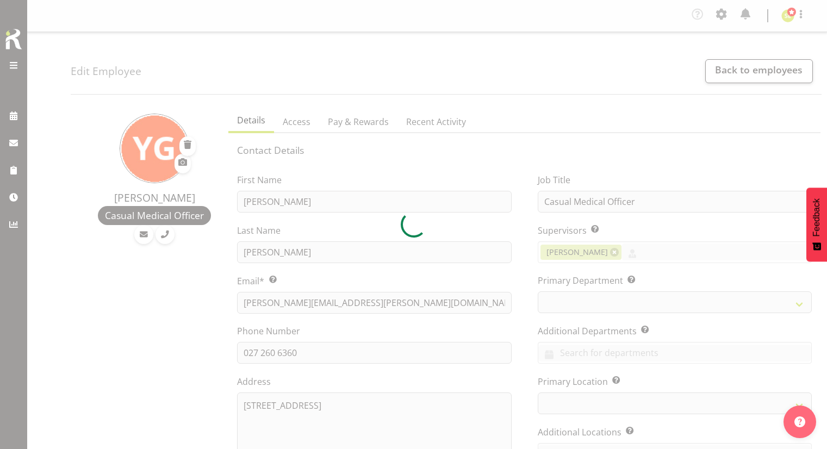
select select "TimelineWeek"
select select "roster"
select select "day"
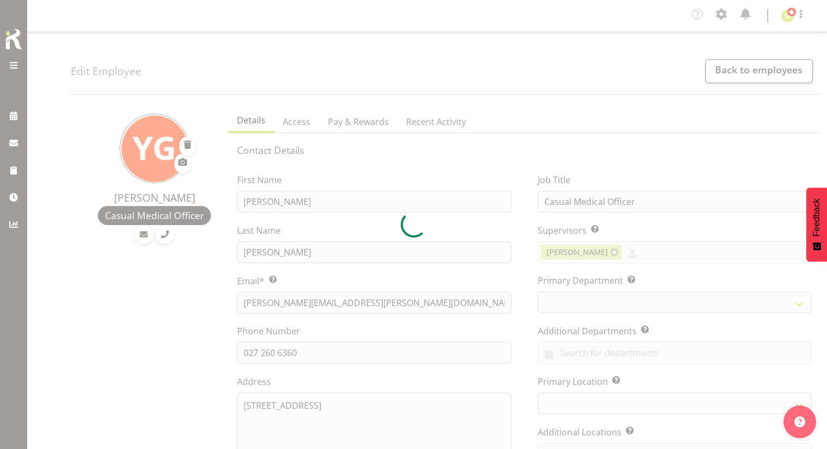
select select "day"
select select
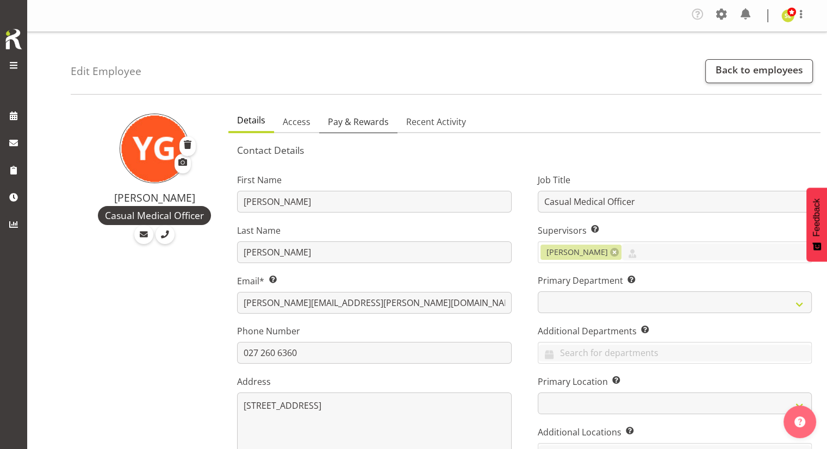
click at [359, 116] on span "Pay & Rewards" at bounding box center [358, 121] width 61 height 13
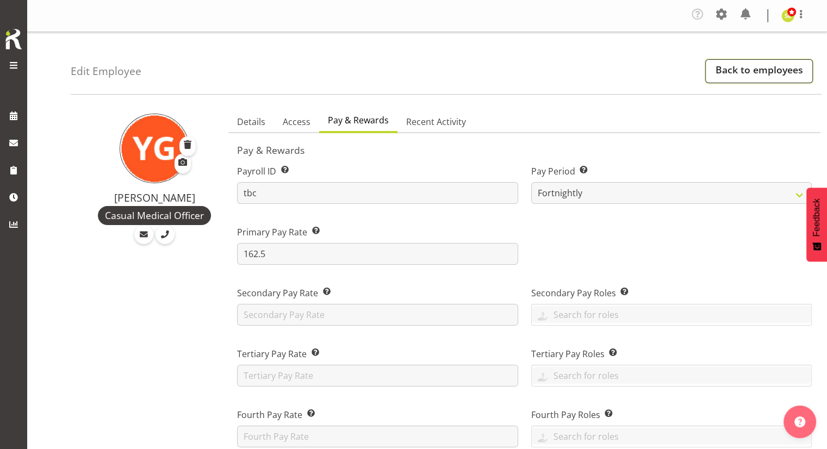
click at [720, 76] on link "Back to employees" at bounding box center [760, 71] width 108 height 24
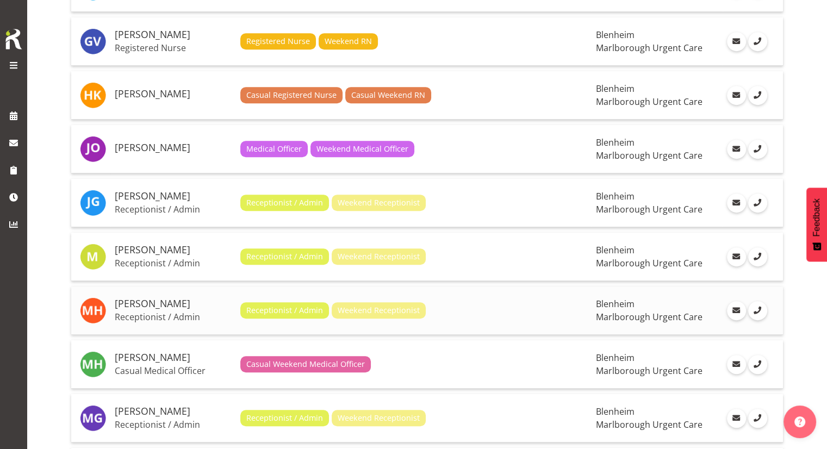
scroll to position [544, 0]
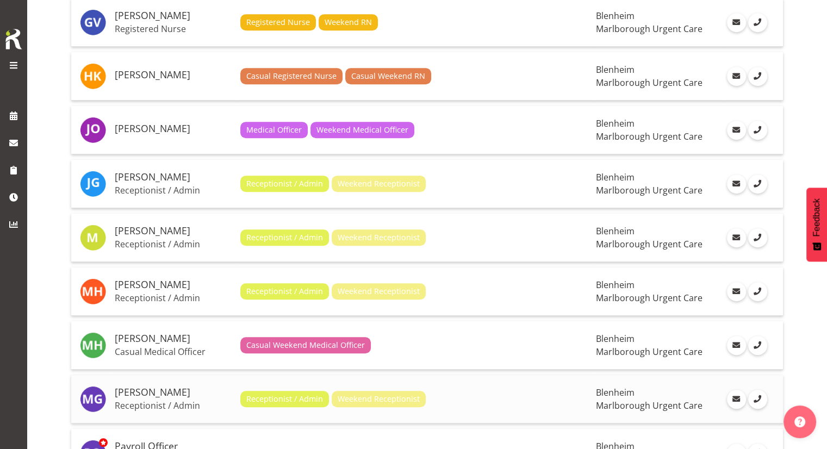
click at [159, 387] on h5 "[PERSON_NAME]" at bounding box center [173, 392] width 117 height 11
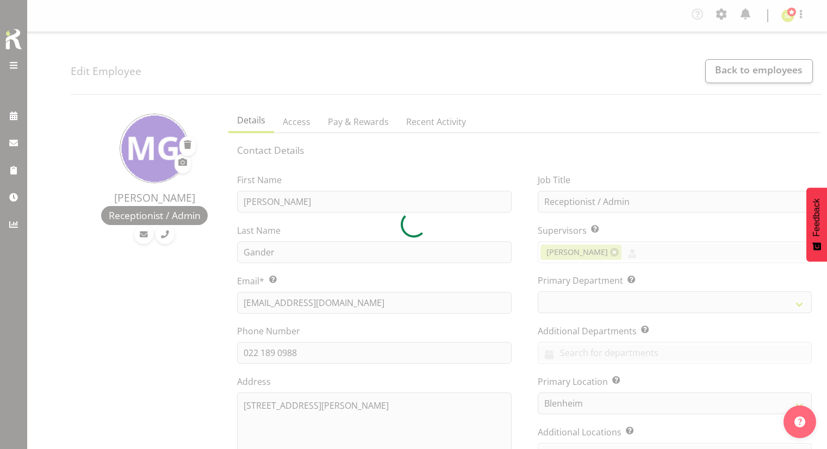
select select "TimelineWeek"
select select "roster"
select select "day"
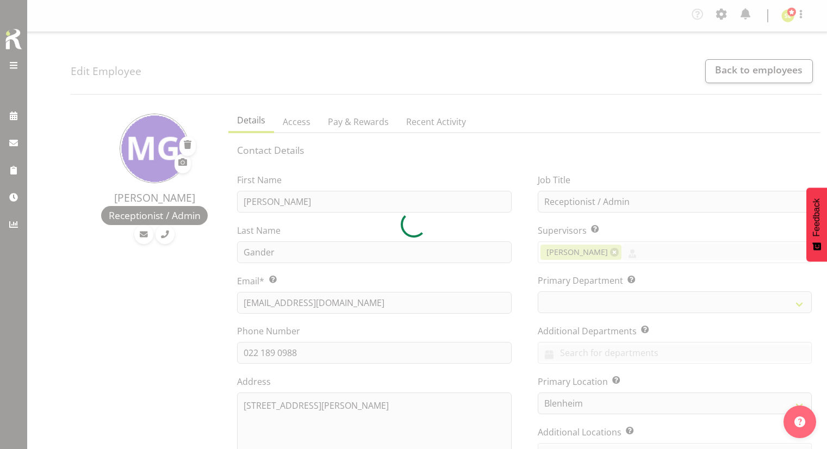
select select "day"
select select
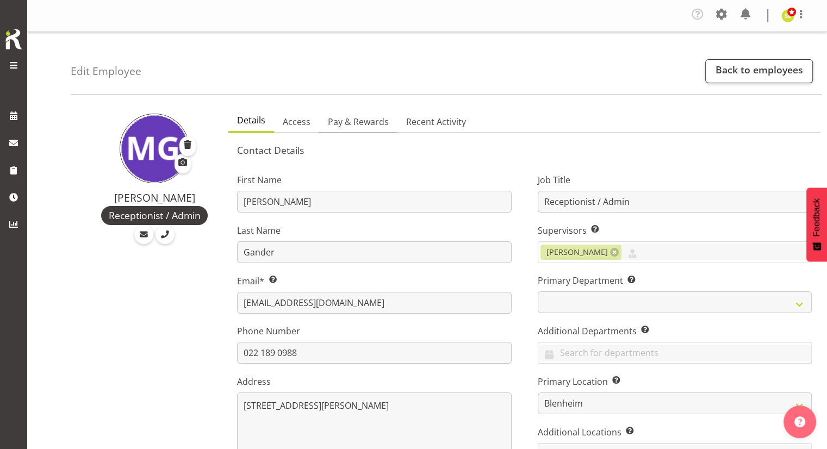
click at [351, 114] on link "Pay & Rewards" at bounding box center [358, 122] width 78 height 23
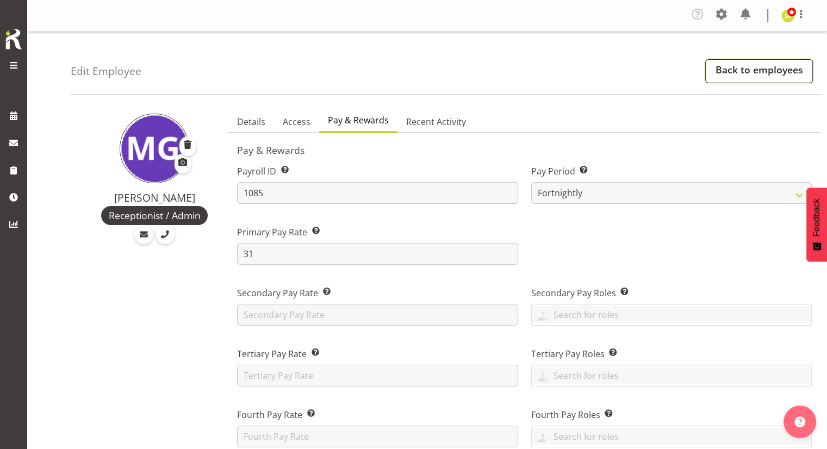
click at [716, 75] on link "Back to employees" at bounding box center [760, 71] width 108 height 24
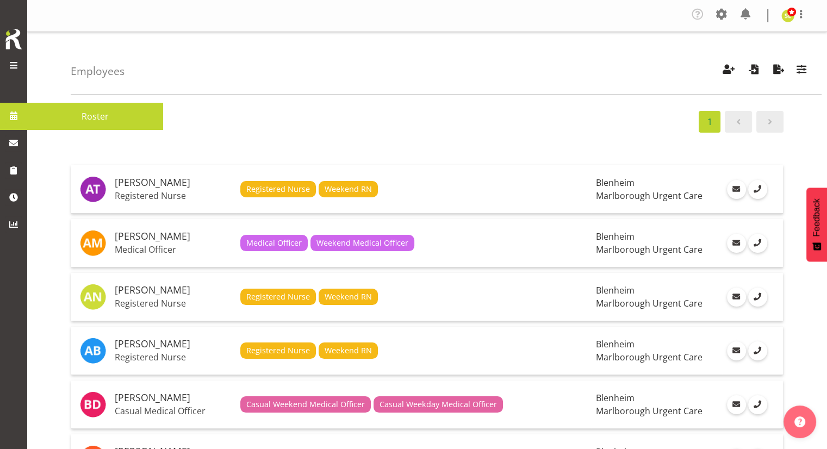
click at [50, 109] on span "Roster" at bounding box center [95, 116] width 125 height 16
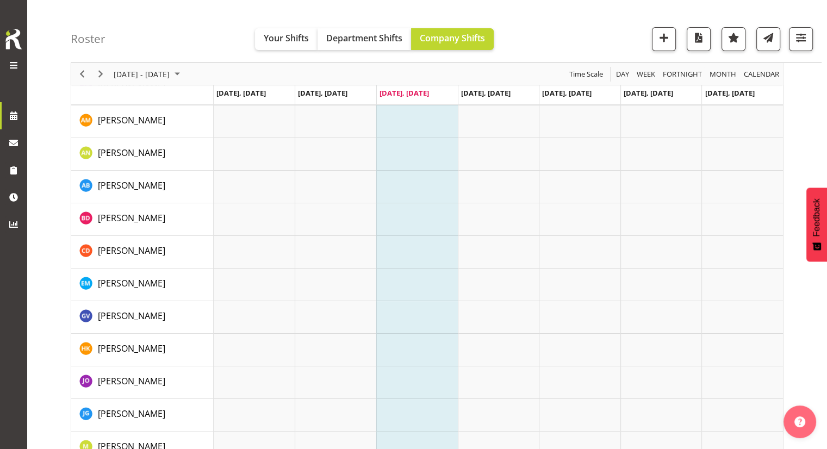
scroll to position [109, 0]
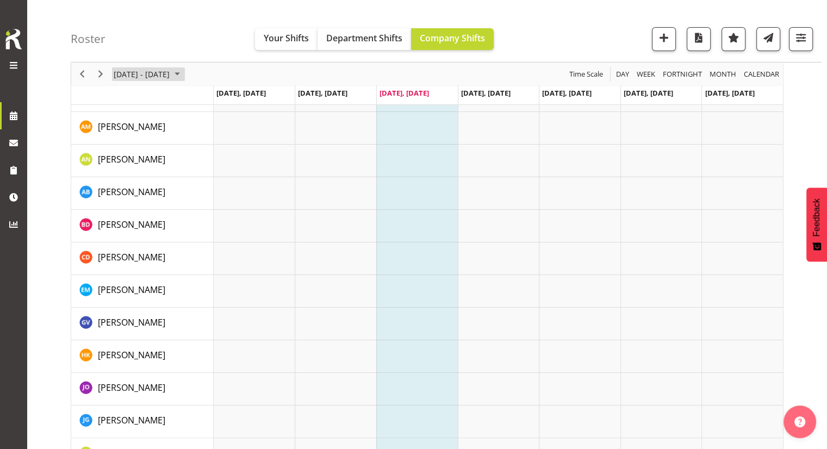
click at [170, 80] on span "[DATE] - [DATE]" at bounding box center [142, 74] width 58 height 14
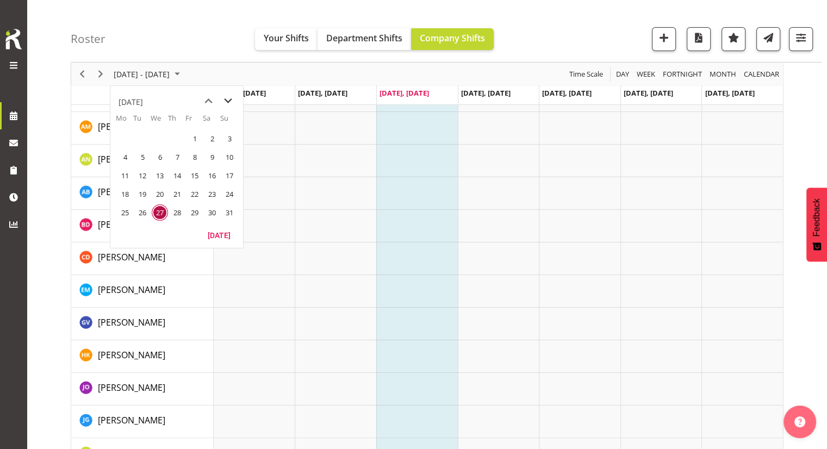
click at [232, 100] on span "next month" at bounding box center [228, 101] width 19 height 20
click at [119, 132] on span "1" at bounding box center [125, 139] width 16 height 16
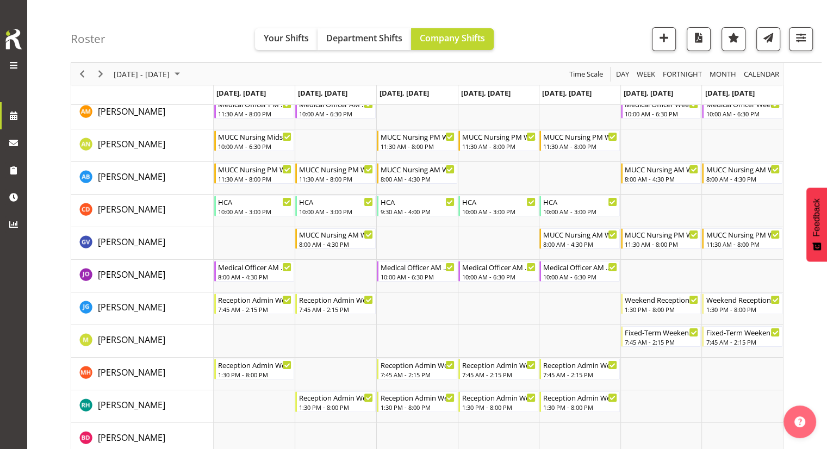
scroll to position [109, 0]
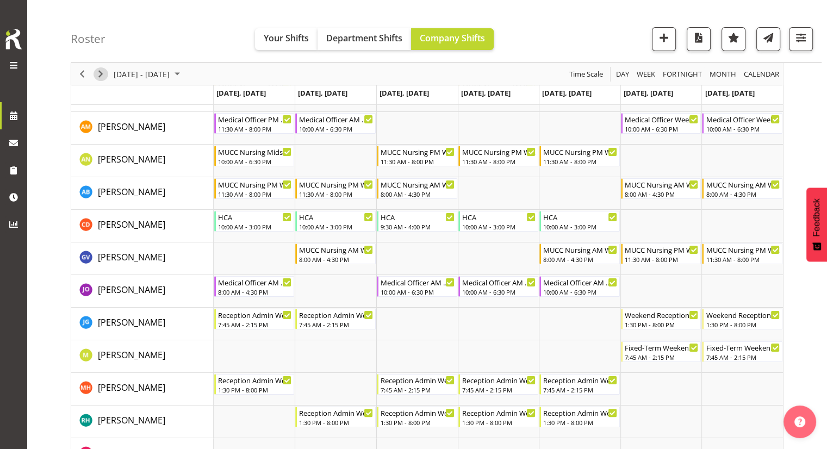
click at [98, 72] on span "Next" at bounding box center [100, 74] width 13 height 14
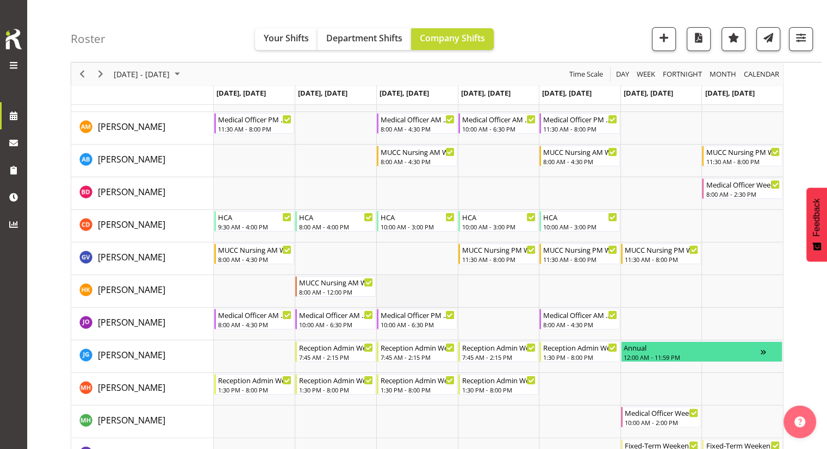
scroll to position [54, 0]
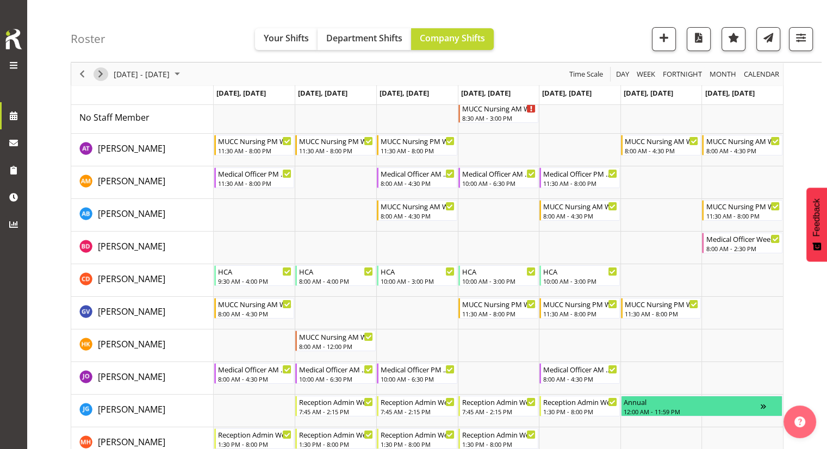
click at [98, 73] on span "Next" at bounding box center [100, 74] width 13 height 14
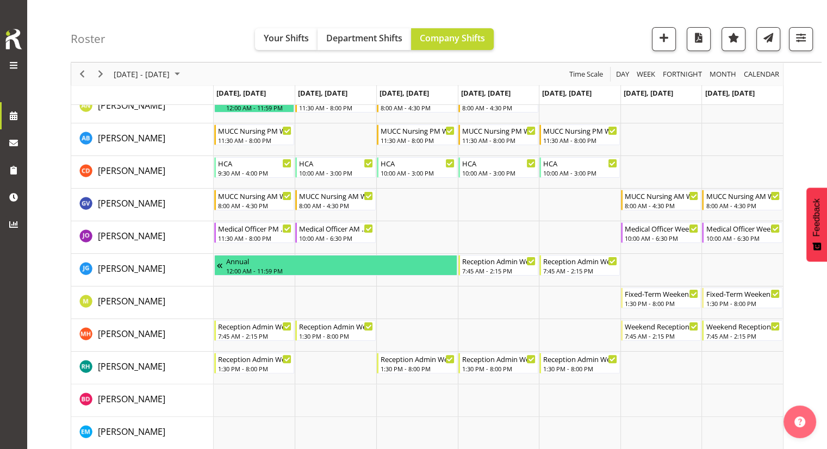
scroll to position [163, 0]
click at [807, 36] on span "button" at bounding box center [801, 37] width 14 height 14
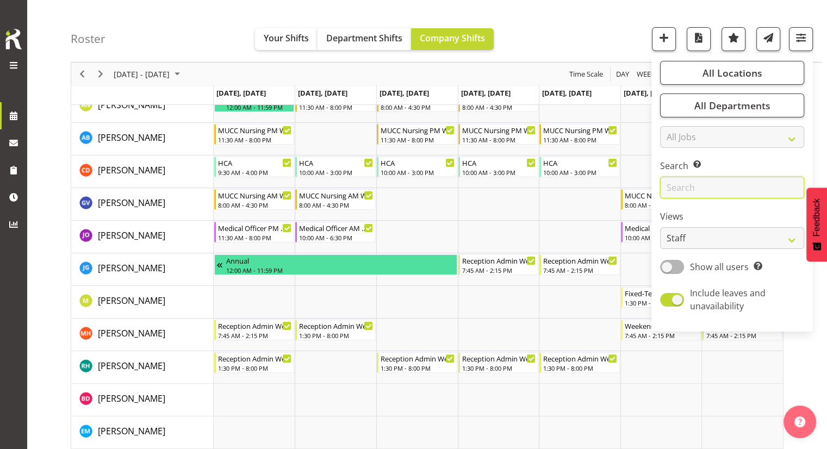
click at [685, 189] on input "text" at bounding box center [732, 188] width 144 height 22
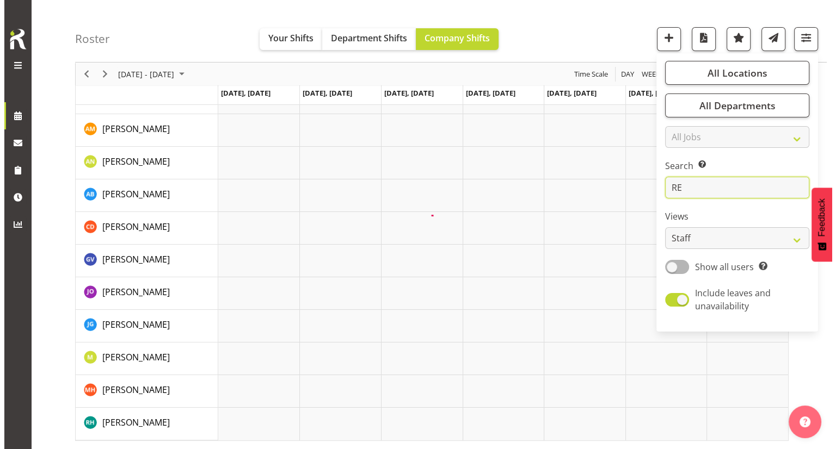
scroll to position [0, 0]
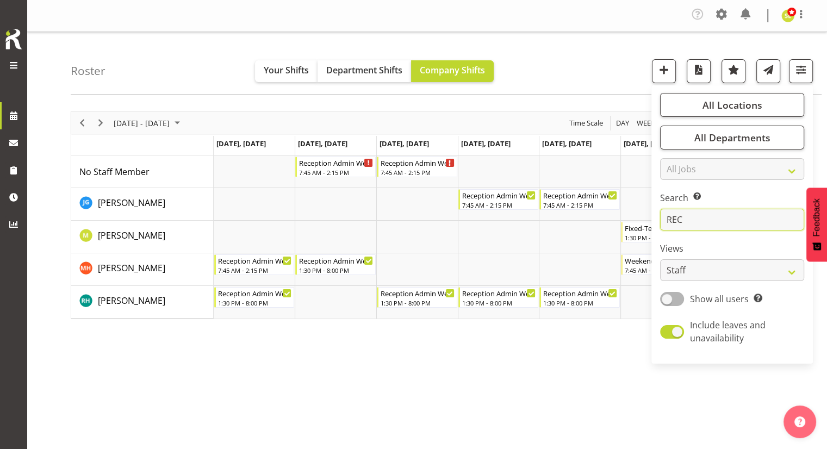
type input "REC"
click at [443, 359] on div "September 15 - 21, 2025 Today Day Week Fortnight Month calendar Month Agenda Ti…" at bounding box center [449, 320] width 757 height 435
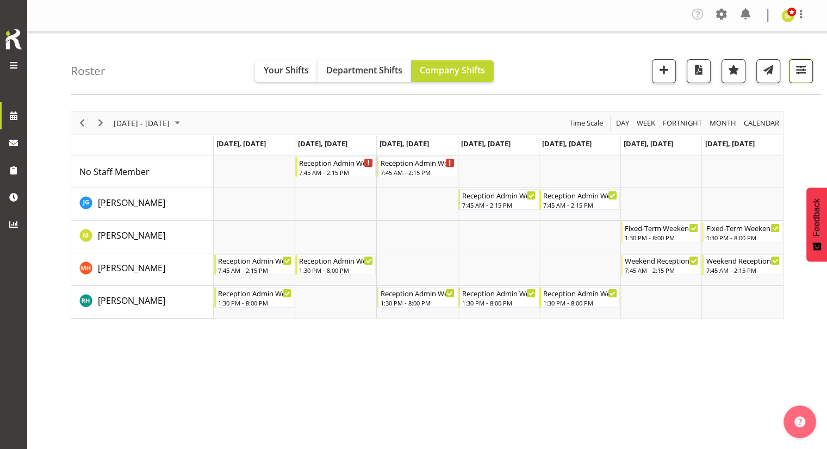
click at [801, 71] on span "button" at bounding box center [801, 70] width 14 height 14
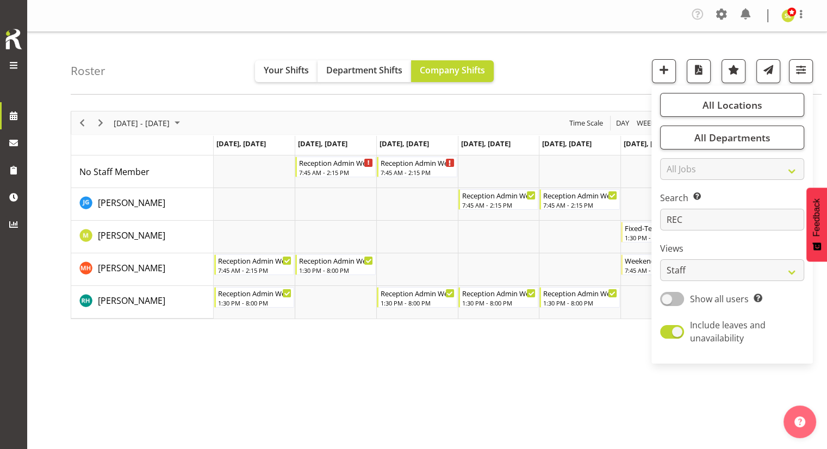
click at [683, 301] on span at bounding box center [672, 299] width 24 height 14
click at [668, 301] on input "Show all users Show only rostered employees" at bounding box center [663, 298] width 7 height 7
click at [677, 301] on span at bounding box center [672, 299] width 24 height 14
click at [668, 301] on input "Show rostered users Show only rostered employees" at bounding box center [663, 298] width 7 height 7
click at [580, 367] on div "September 15 - 21, 2025 Today Day Week Fortnight Month calendar Month Agenda Ti…" at bounding box center [449, 320] width 757 height 435
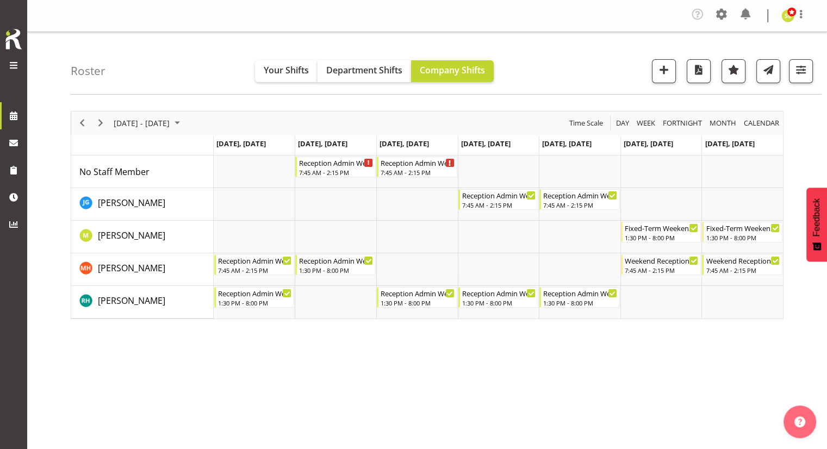
click at [89, 127] on div "Timeline Week of September 15, 2025" at bounding box center [82, 123] width 18 height 23
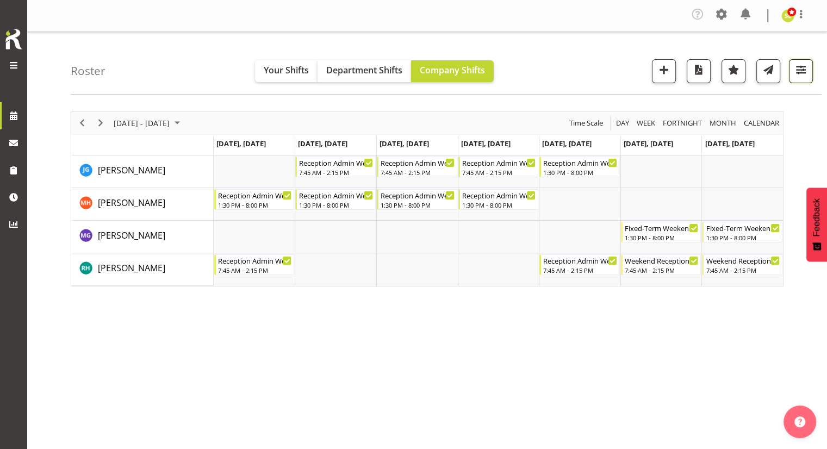
click at [807, 75] on span "button" at bounding box center [801, 70] width 14 height 14
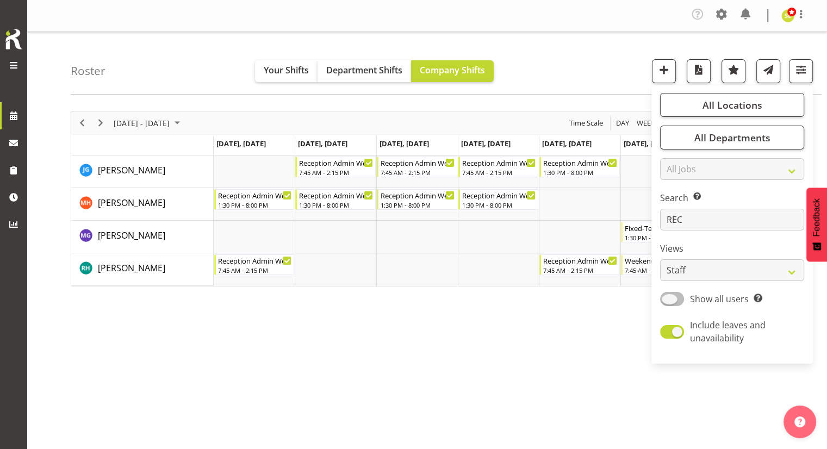
click at [688, 299] on span "Show all users Show only rostered employees" at bounding box center [723, 299] width 78 height 13
click at [668, 299] on input "Show all users Show only rostered employees" at bounding box center [663, 298] width 7 height 7
click at [628, 323] on div "September 08 - 14, 2025 Today Day Week Fortnight Month calendar Month Agenda Ti…" at bounding box center [449, 320] width 757 height 435
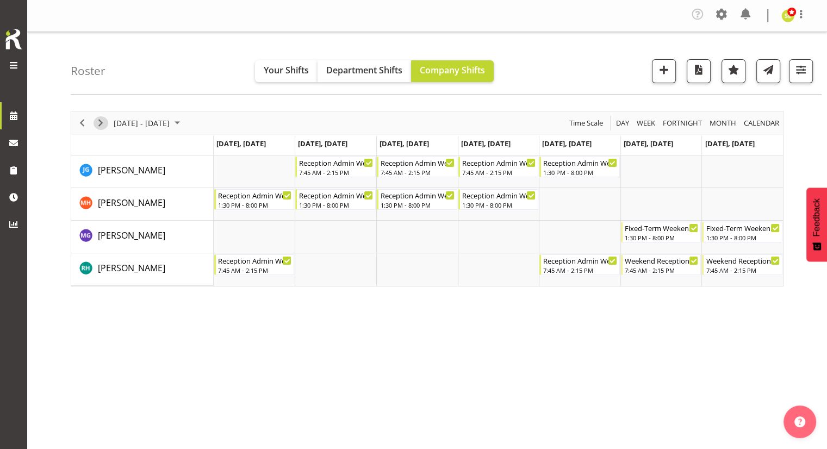
click at [100, 123] on span "Next" at bounding box center [100, 123] width 13 height 14
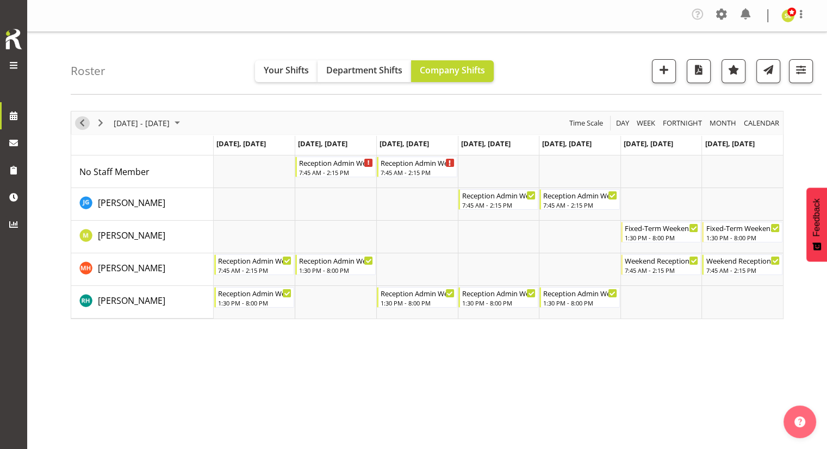
click at [79, 125] on span "Previous" at bounding box center [82, 123] width 13 height 14
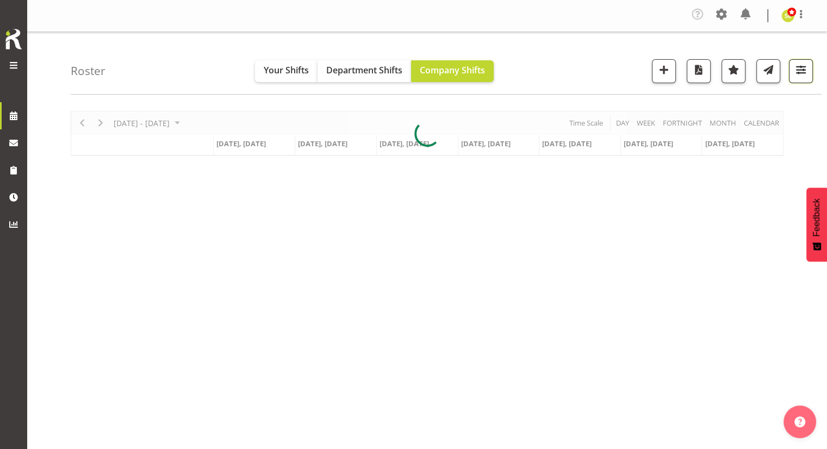
click at [798, 72] on span "button" at bounding box center [801, 70] width 14 height 14
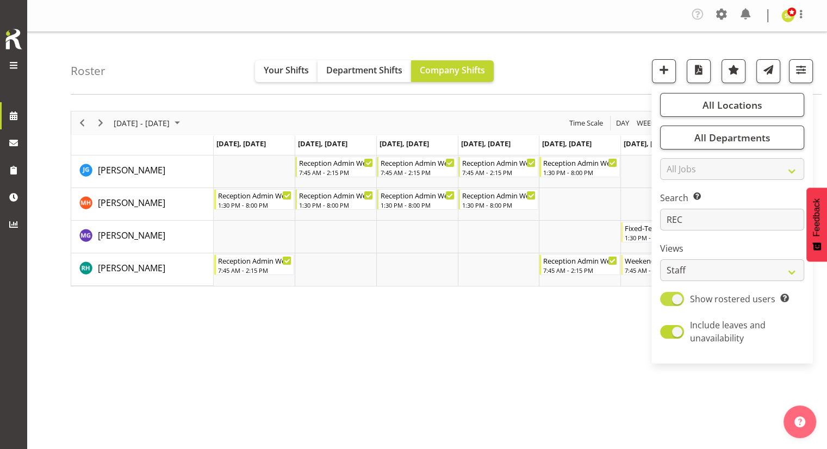
click at [679, 302] on span at bounding box center [672, 299] width 24 height 14
click at [668, 302] on input "Show rostered users Show only rostered employees" at bounding box center [663, 298] width 7 height 7
checkbox input "false"
click at [542, 340] on div "September 08 - 14, 2025 Today Day Week Fortnight Month calendar Month Agenda Ti…" at bounding box center [449, 320] width 757 height 435
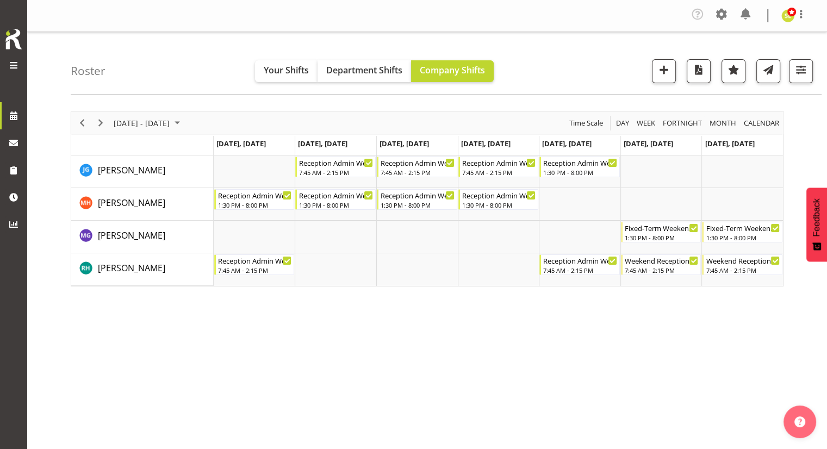
click at [110, 125] on div "September 08 - 14, 2025" at bounding box center [148, 123] width 77 height 23
click at [106, 123] on span "Next" at bounding box center [100, 123] width 13 height 14
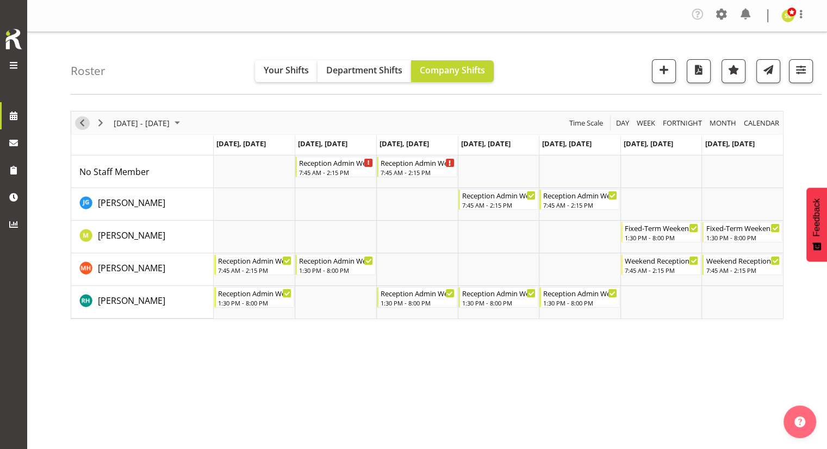
click at [78, 120] on span "Previous" at bounding box center [82, 123] width 13 height 14
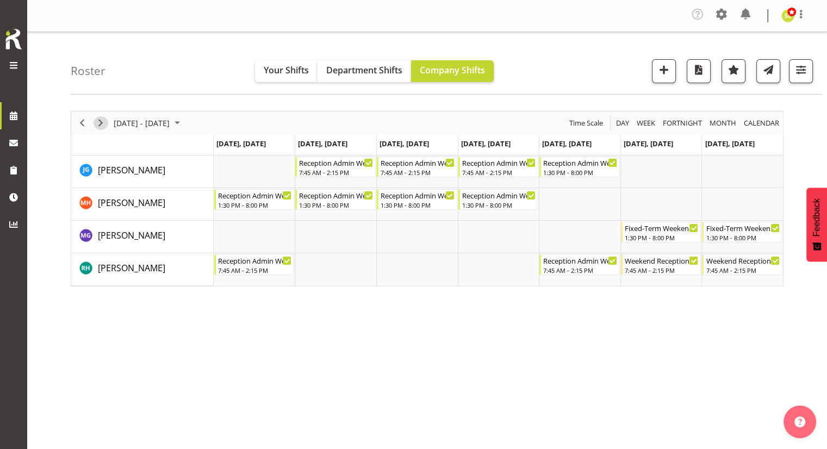
click at [101, 122] on span "Next" at bounding box center [100, 123] width 13 height 14
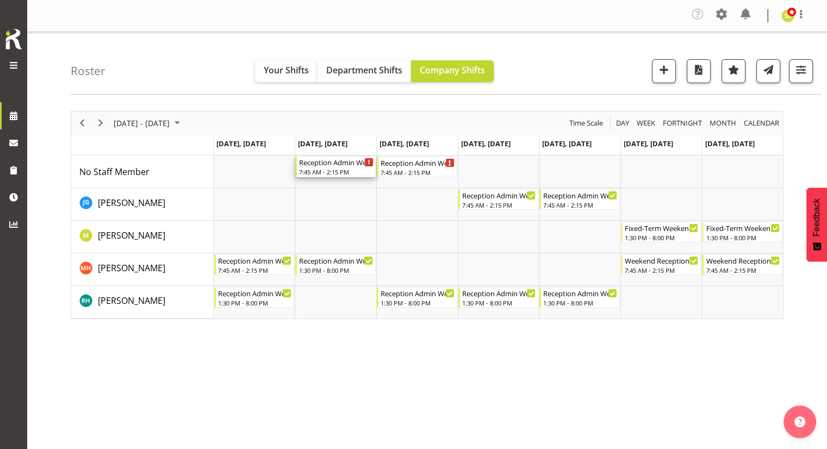
click at [334, 168] on div "7:45 AM - 2:15 PM" at bounding box center [336, 172] width 75 height 9
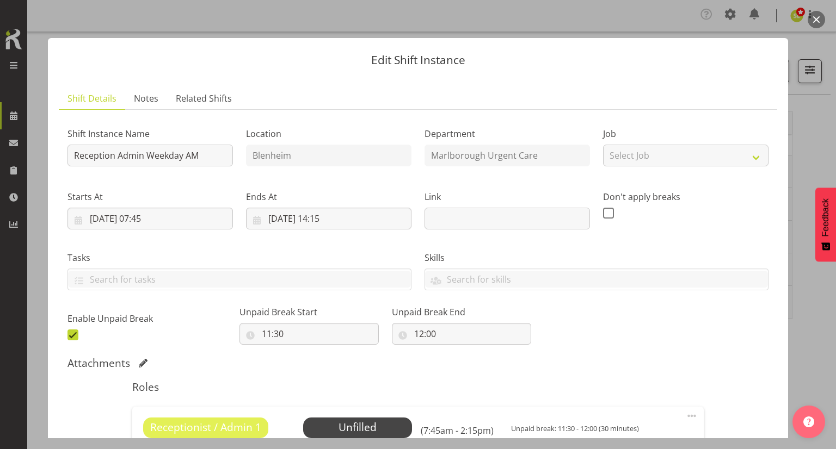
click at [817, 18] on button "button" at bounding box center [815, 19] width 17 height 17
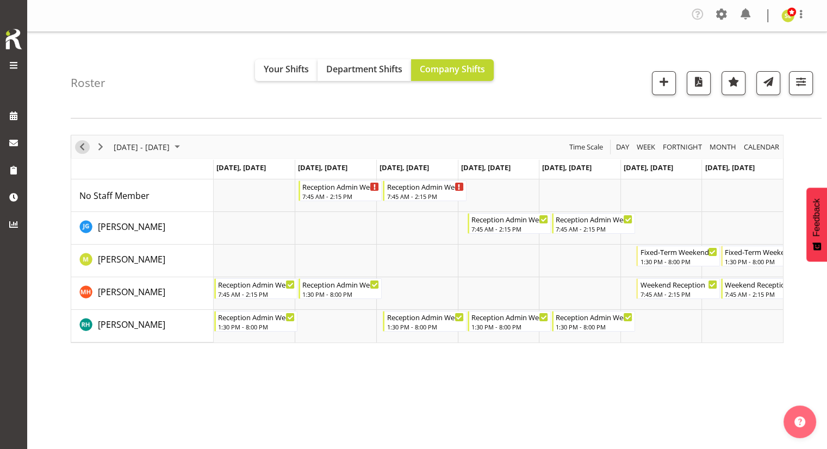
click at [87, 151] on span "Previous" at bounding box center [82, 147] width 13 height 14
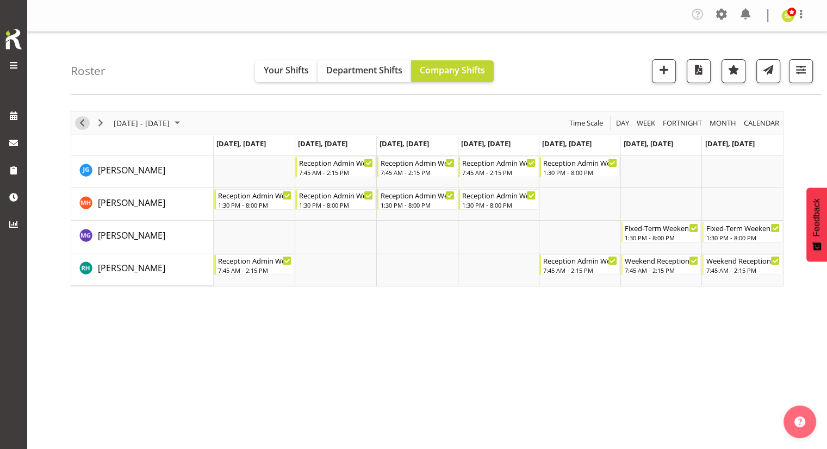
click at [81, 117] on span "Previous" at bounding box center [82, 123] width 13 height 14
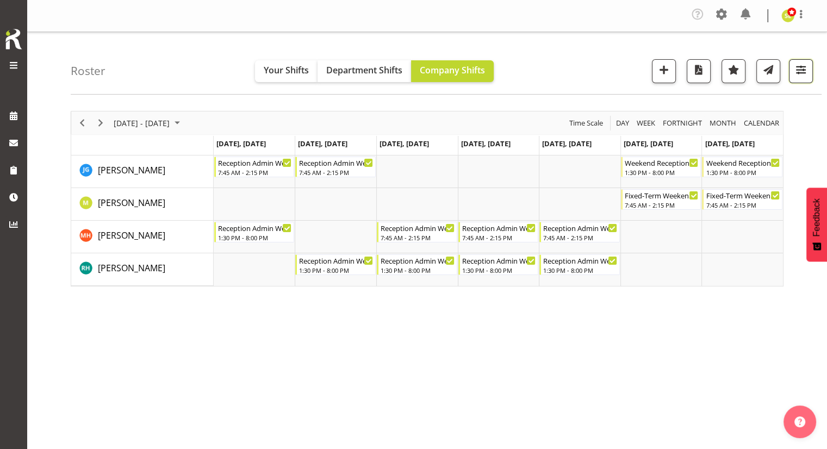
click at [409, 79] on button "button" at bounding box center [801, 71] width 24 height 24
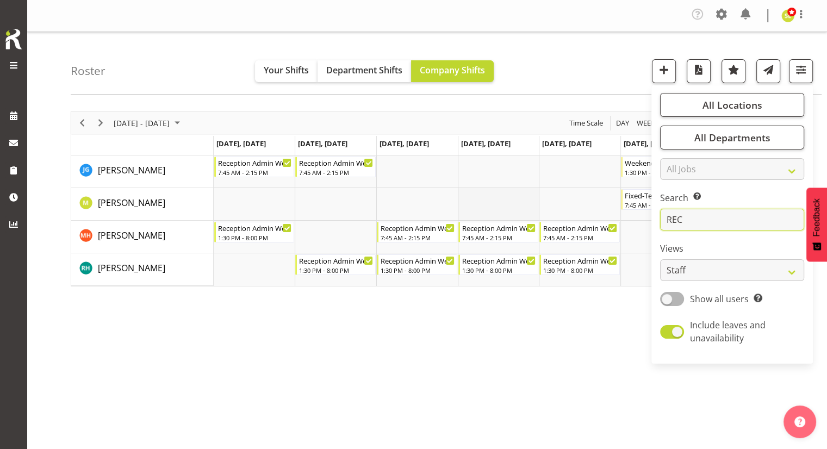
drag, startPoint x: 695, startPoint y: 214, endPoint x: 504, endPoint y: 220, distance: 190.5
click at [409, 227] on div "Roster Your Shifts Department Shifts Company Shifts All Locations [GEOGRAPHIC_D…" at bounding box center [427, 285] width 800 height 506
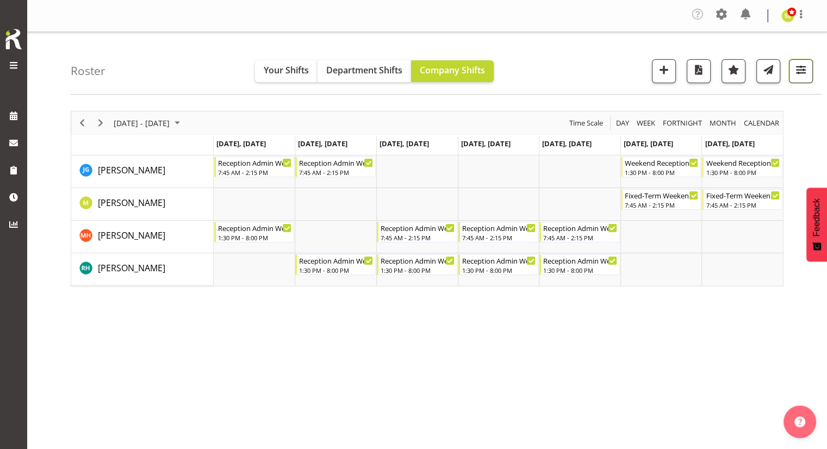
click at [409, 70] on span "button" at bounding box center [801, 70] width 14 height 14
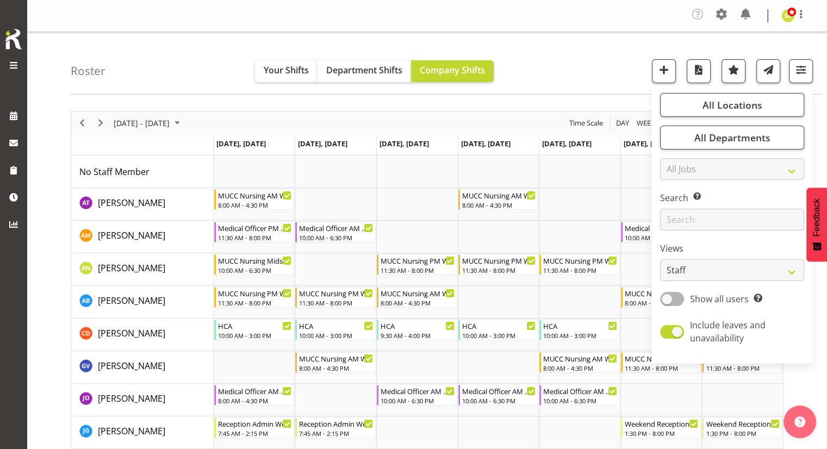
click at [409, 82] on div "Roster Your Shifts Department Shifts Company Shifts All Locations [GEOGRAPHIC_D…" at bounding box center [446, 63] width 751 height 63
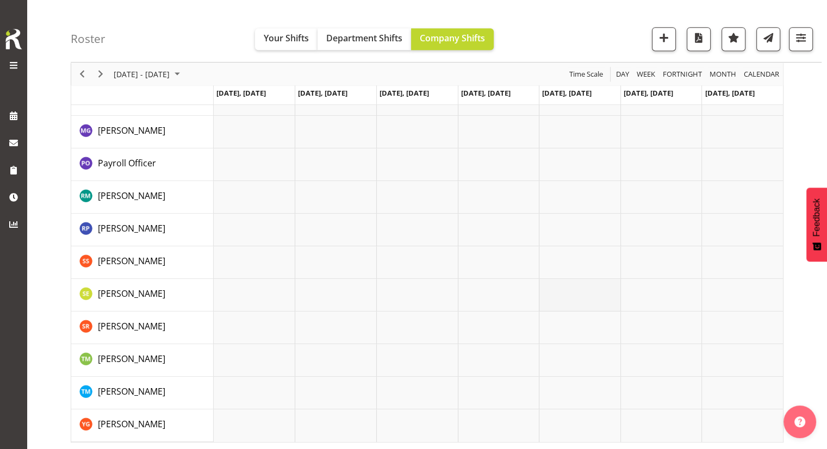
scroll to position [564, 0]
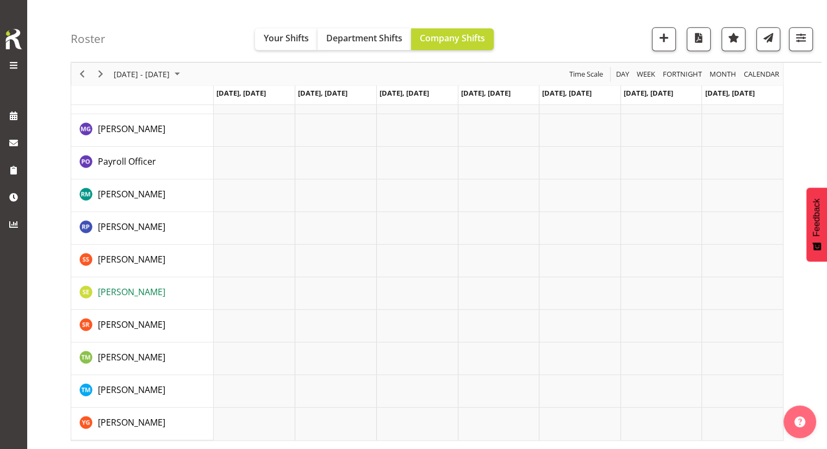
click at [138, 292] on span "[PERSON_NAME]" at bounding box center [131, 292] width 67 height 12
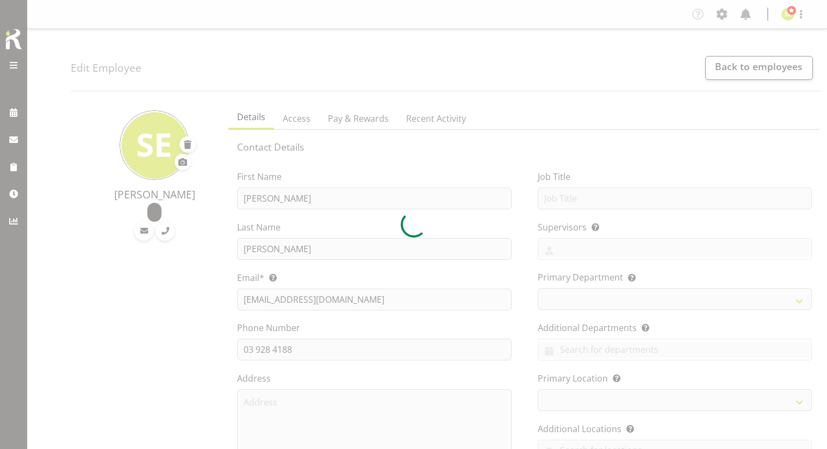
select select "TimelineWeek"
select select
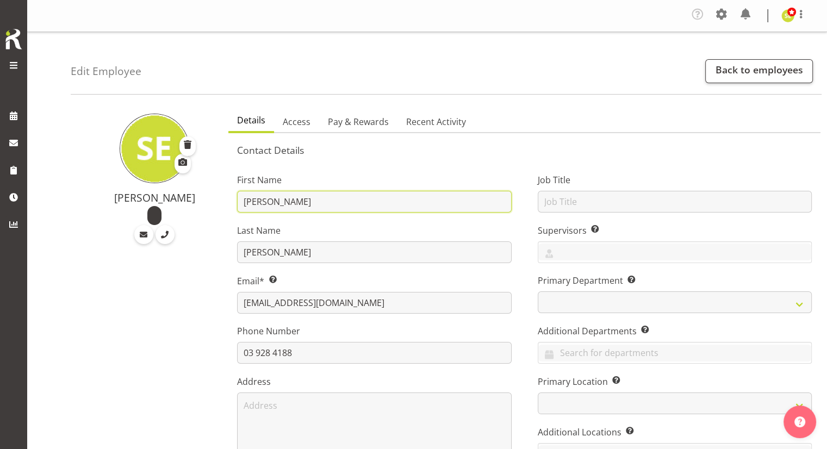
drag, startPoint x: 272, startPoint y: 201, endPoint x: 233, endPoint y: 201, distance: 39.2
click at [233, 201] on div "First Name [PERSON_NAME] Last Name [PERSON_NAME] Email* This is a required fiel…" at bounding box center [374, 327] width 300 height 339
type input "h"
type input "Human"
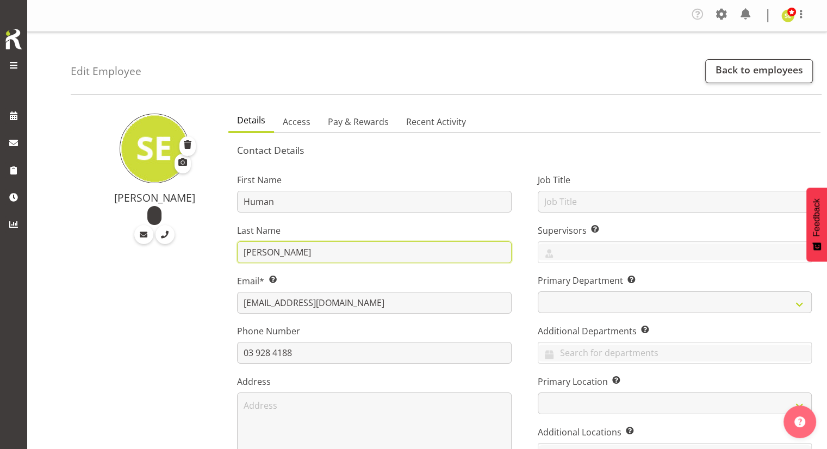
drag, startPoint x: 323, startPoint y: 255, endPoint x: 207, endPoint y: 256, distance: 115.9
type input "Resources"
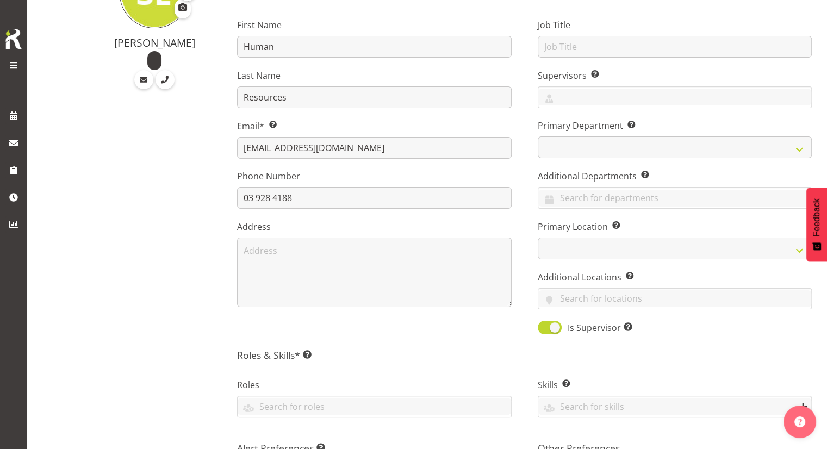
scroll to position [109, 0]
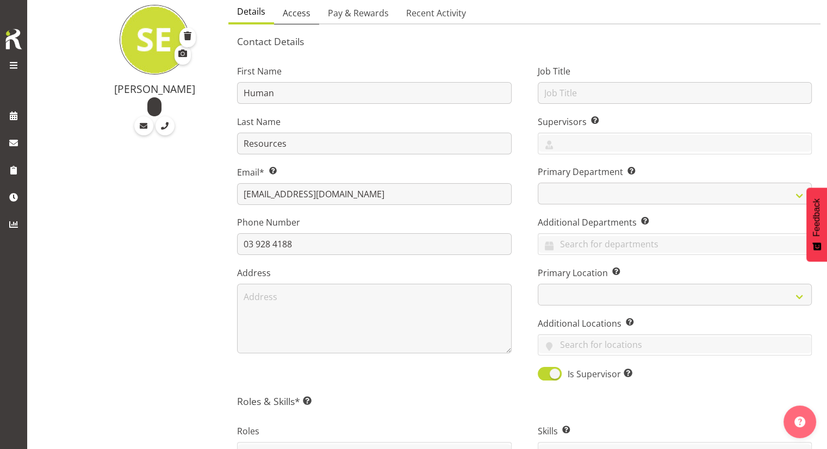
click at [300, 15] on span "Access" at bounding box center [297, 13] width 28 height 13
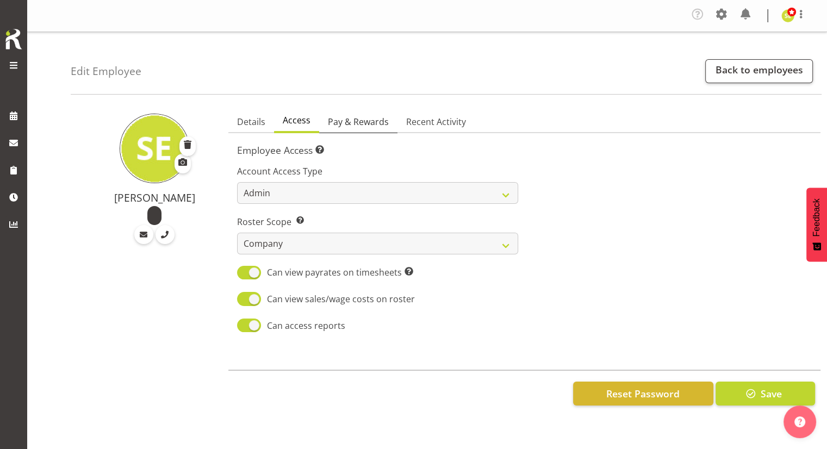
click at [355, 116] on span "Pay & Rewards" at bounding box center [358, 121] width 61 height 13
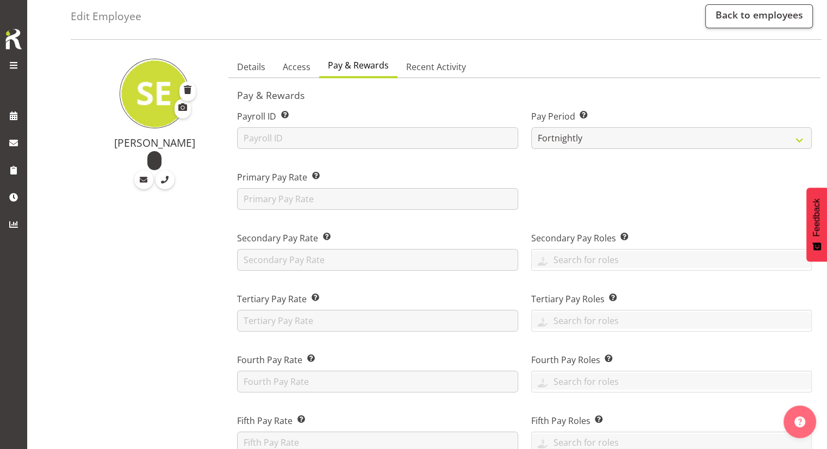
scroll to position [54, 0]
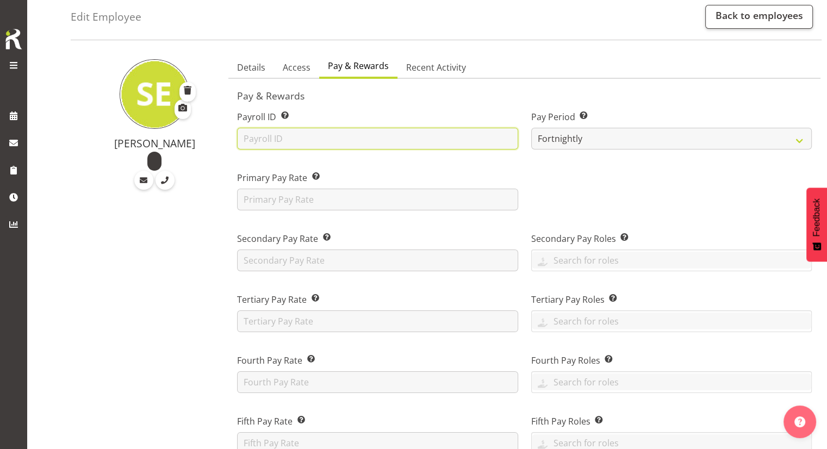
click at [254, 129] on input "text" at bounding box center [377, 139] width 281 height 22
type input "n"
type input "N"
click at [435, 63] on span "Recent Activity" at bounding box center [436, 67] width 60 height 13
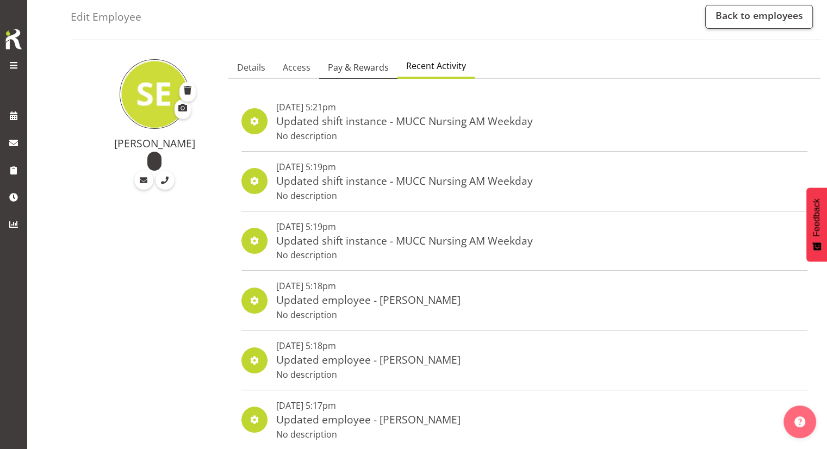
click at [373, 67] on span "Pay & Rewards" at bounding box center [358, 67] width 61 height 13
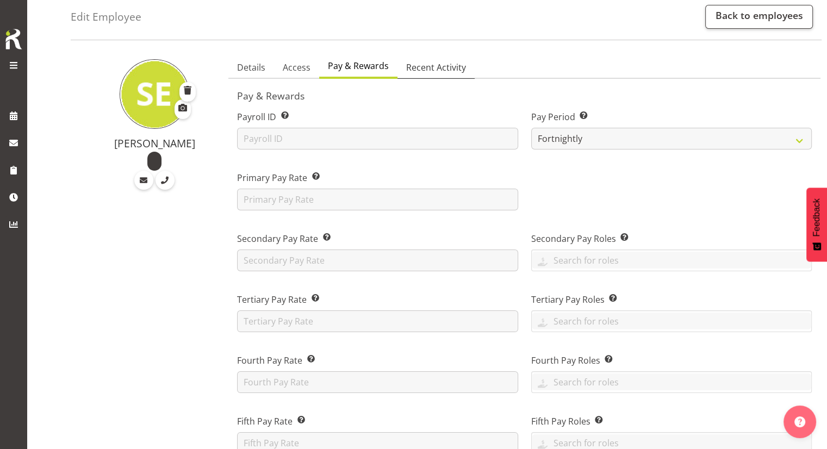
click at [434, 71] on span "Recent Activity" at bounding box center [436, 67] width 60 height 13
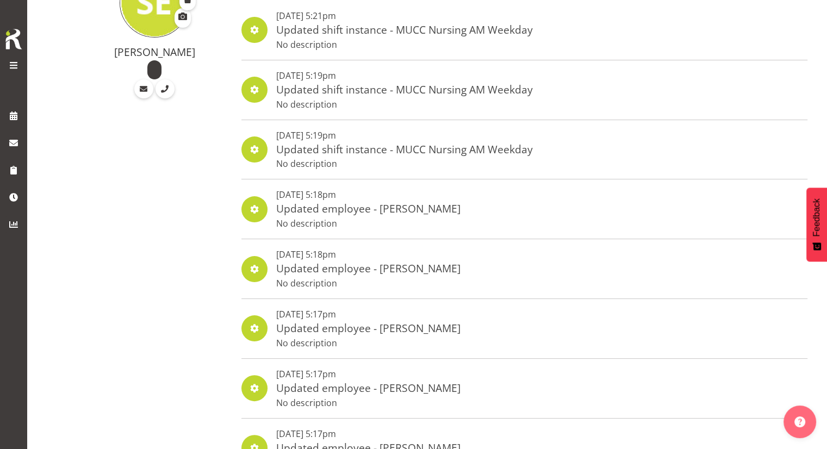
scroll to position [0, 0]
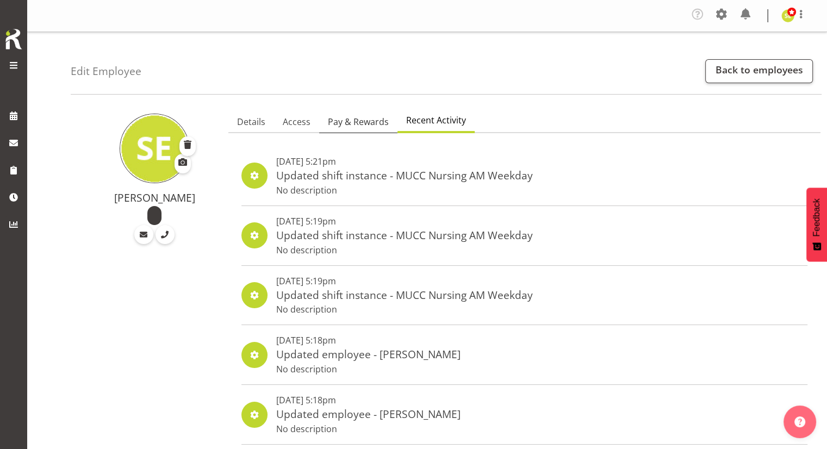
click at [378, 126] on span "Pay & Rewards" at bounding box center [358, 121] width 61 height 13
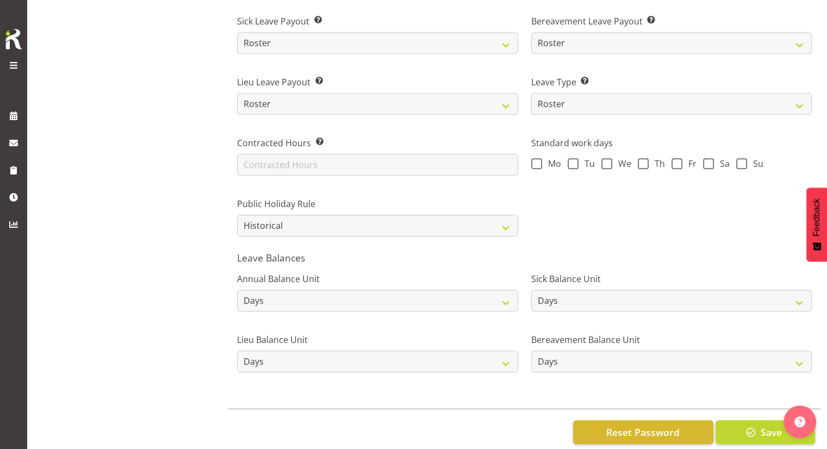
scroll to position [780, 0]
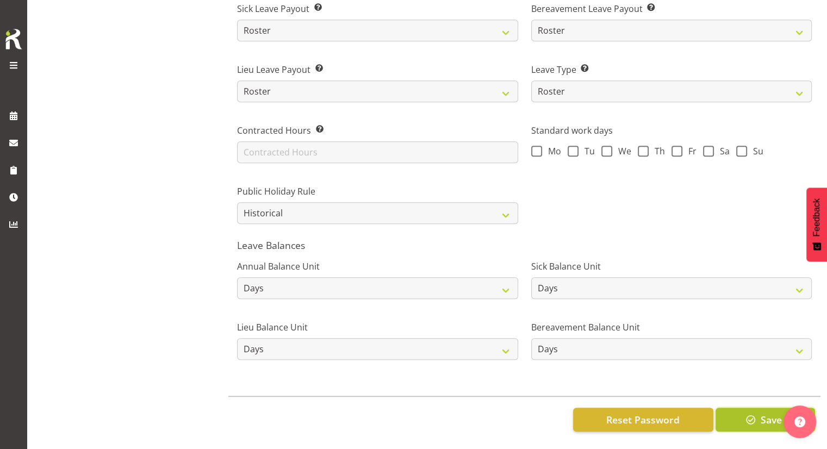
click at [751, 413] on span "button" at bounding box center [751, 420] width 14 height 14
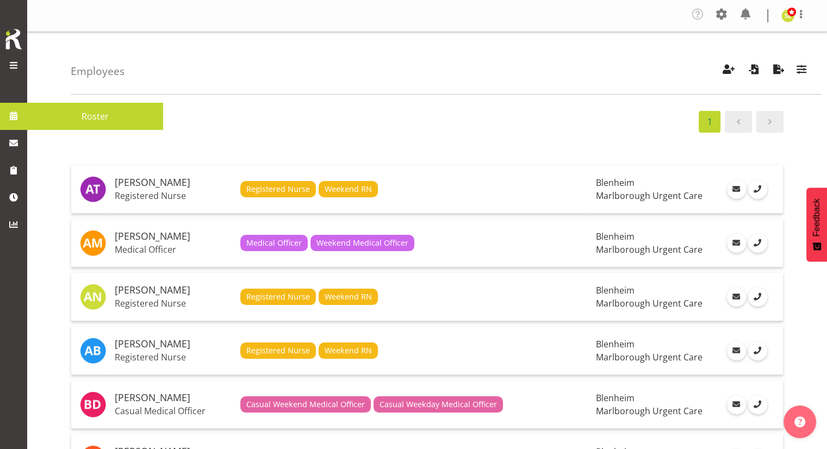
click at [61, 112] on span "Roster" at bounding box center [95, 116] width 125 height 16
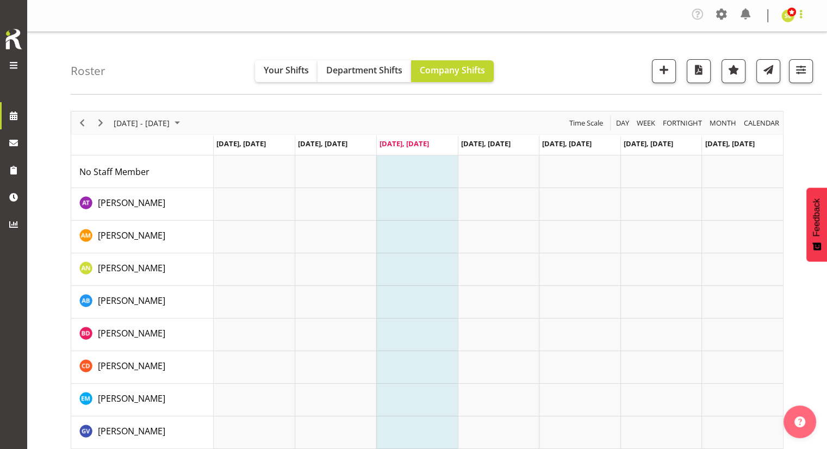
click at [800, 14] on span at bounding box center [801, 14] width 13 height 13
click at [764, 66] on link "Log Out" at bounding box center [755, 60] width 104 height 20
